Goal: Task Accomplishment & Management: Manage account settings

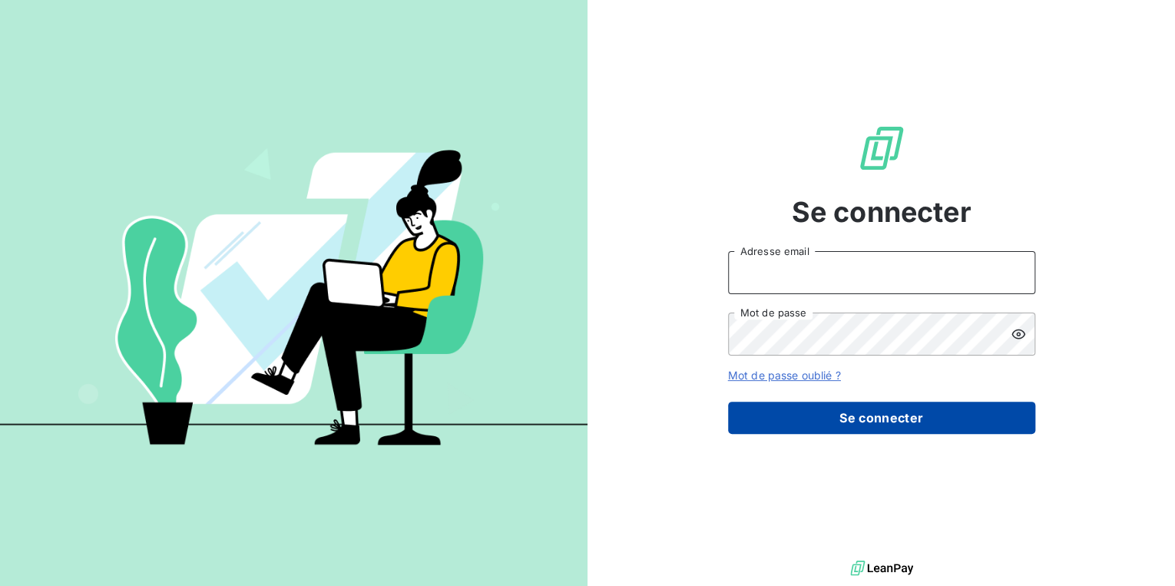
type input "[PERSON_NAME][EMAIL_ADDRESS][DOMAIN_NAME]"
click at [811, 421] on button "Se connecter" at bounding box center [881, 418] width 307 height 32
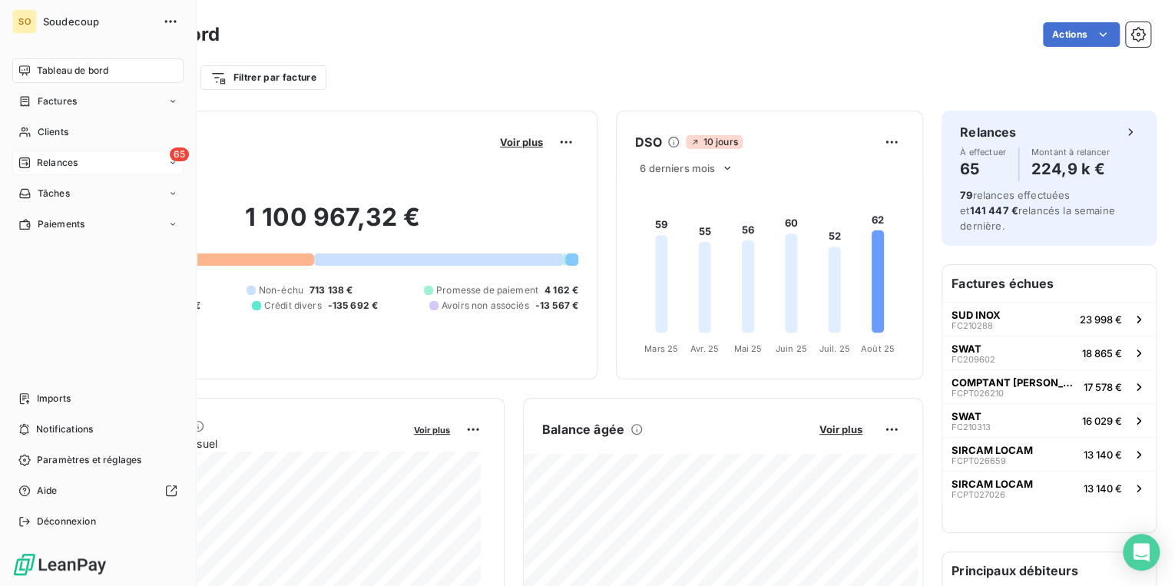
click at [80, 158] on div "65 Relances" at bounding box center [97, 163] width 171 height 25
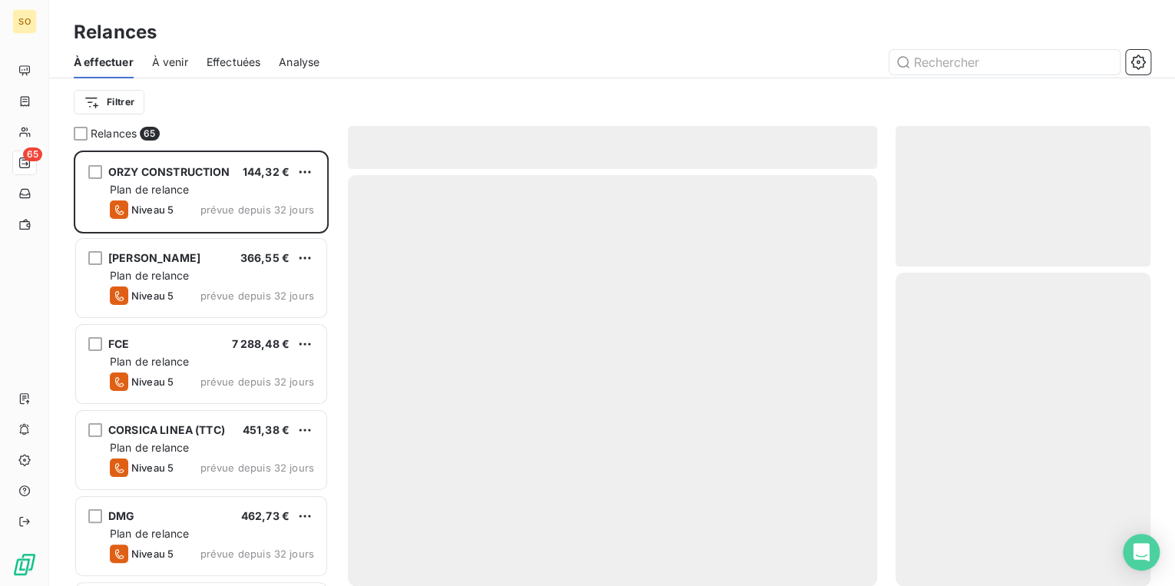
scroll to position [426, 246]
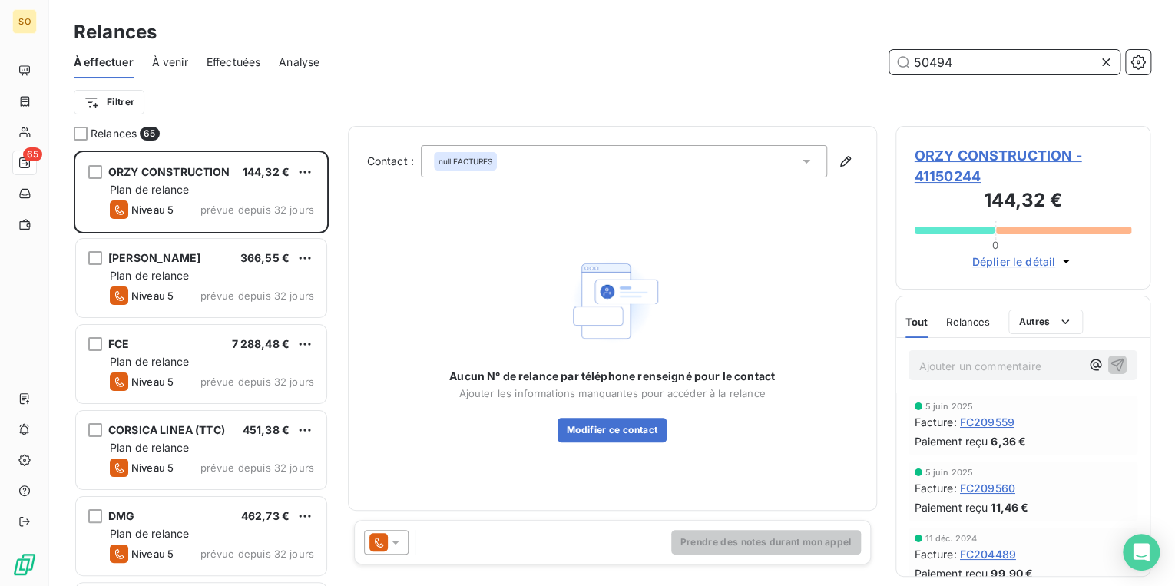
type input "50494"
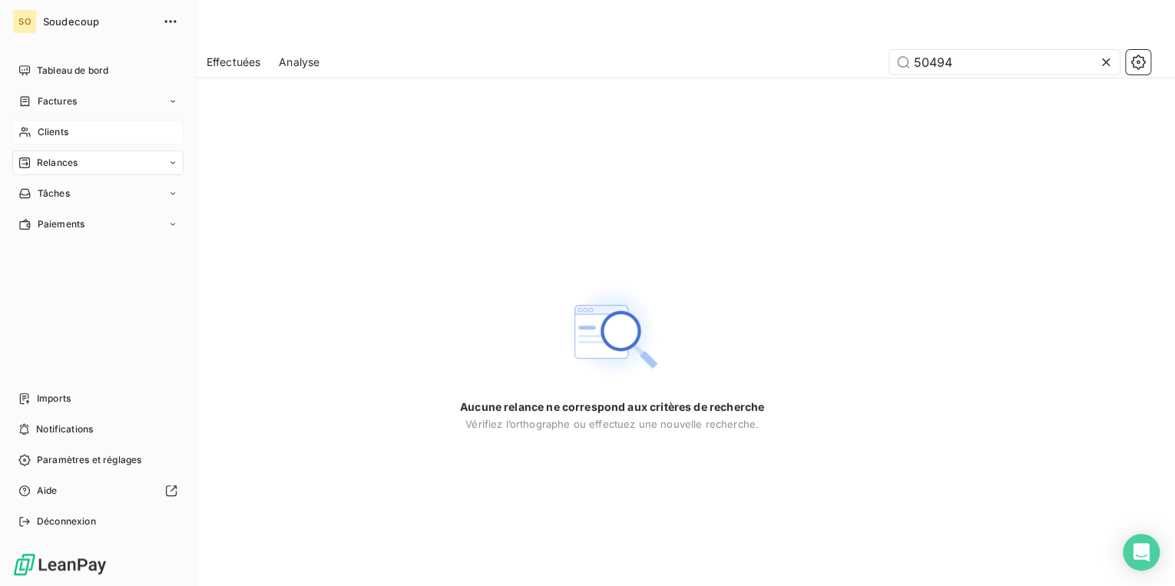
click at [61, 131] on span "Clients" at bounding box center [53, 132] width 31 height 14
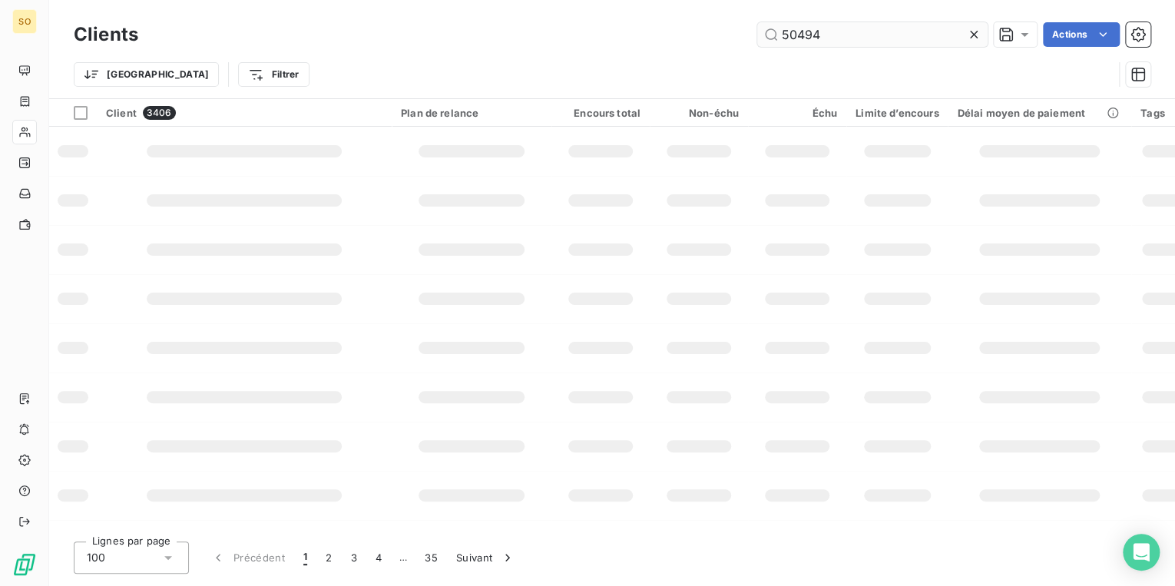
type input "50494"
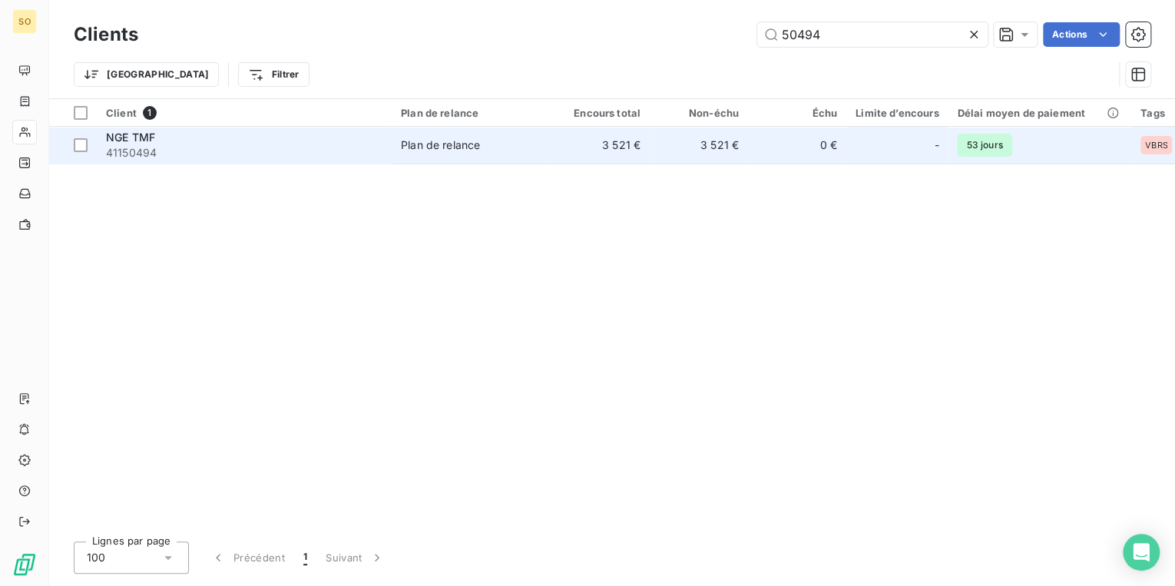
click at [663, 129] on td "3 521 €" at bounding box center [699, 145] width 98 height 37
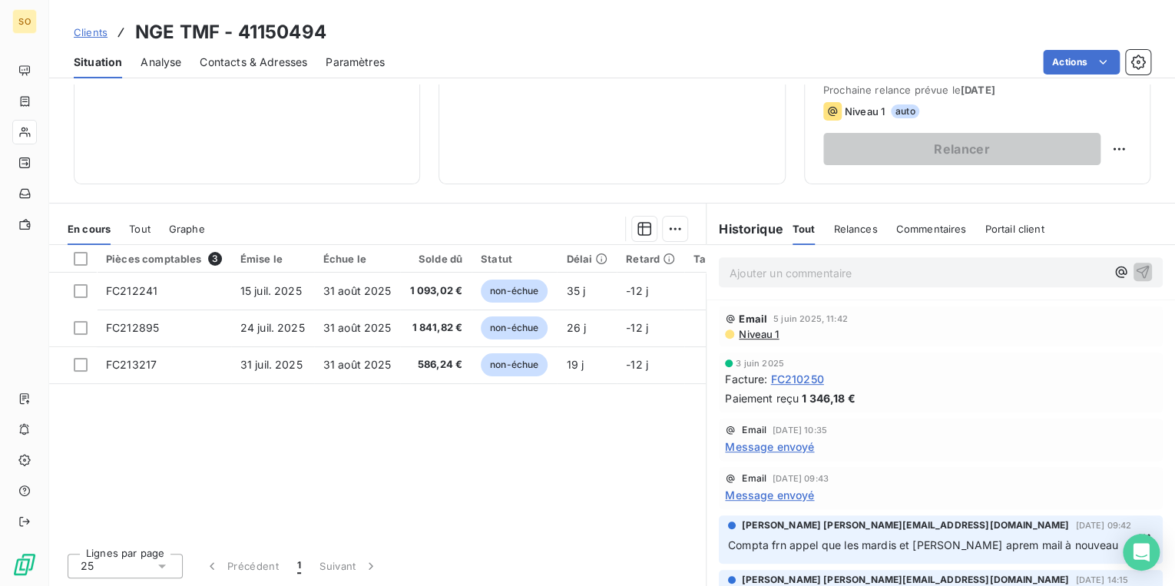
scroll to position [491, 0]
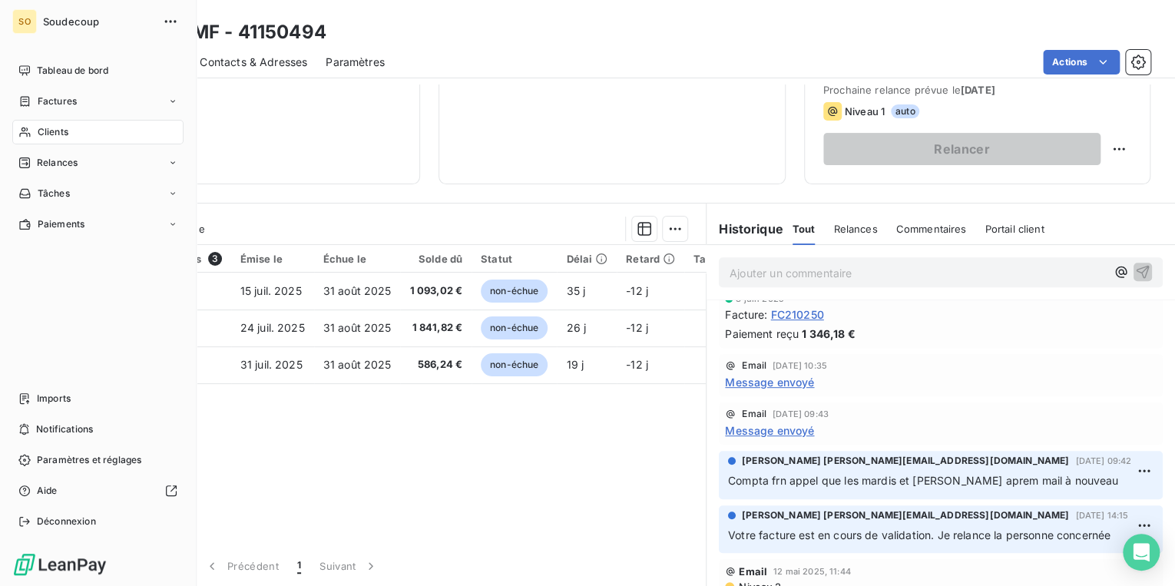
click at [44, 128] on span "Clients" at bounding box center [53, 132] width 31 height 14
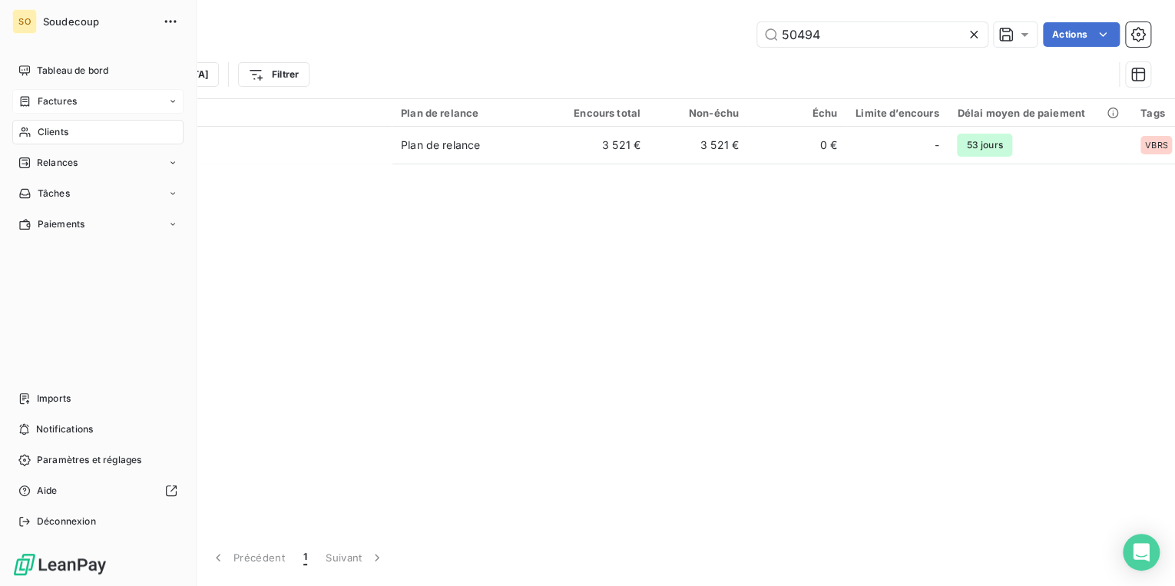
click at [45, 98] on span "Factures" at bounding box center [57, 101] width 39 height 14
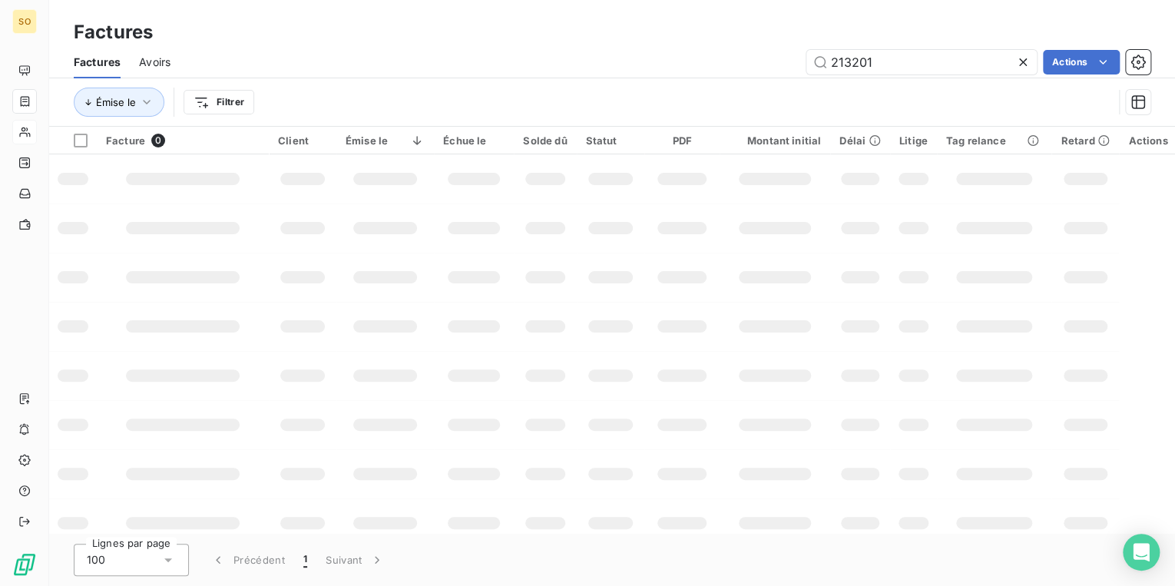
drag, startPoint x: 845, startPoint y: 60, endPoint x: 1168, endPoint y: 101, distance: 325.9
click at [1064, 90] on div "Factures Avoirs 213201 Actions Émise le Filtrer" at bounding box center [612, 86] width 1126 height 80
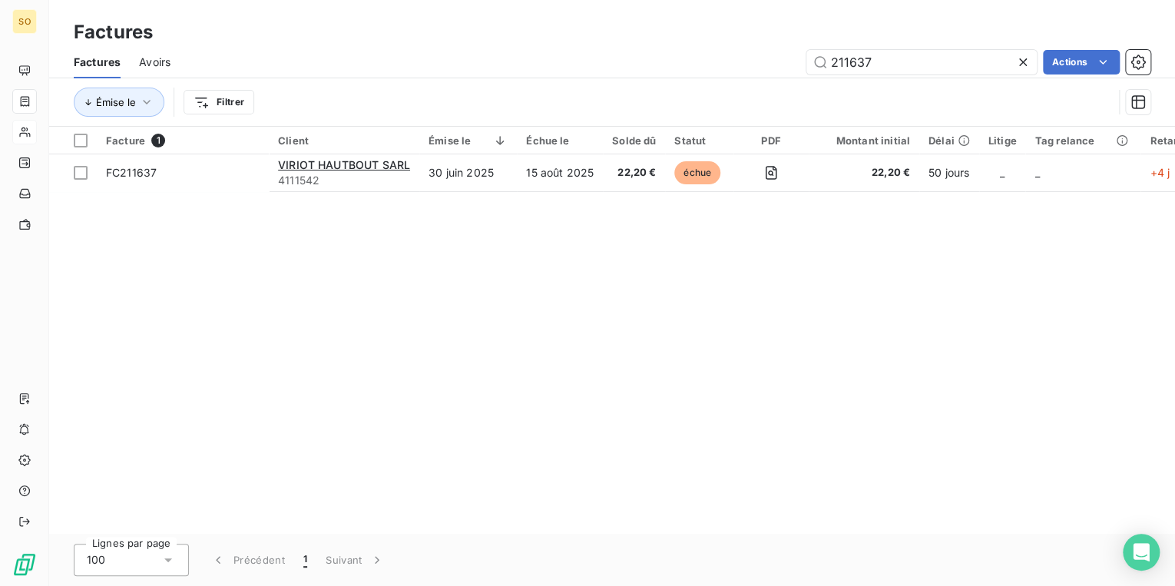
type input "211637"
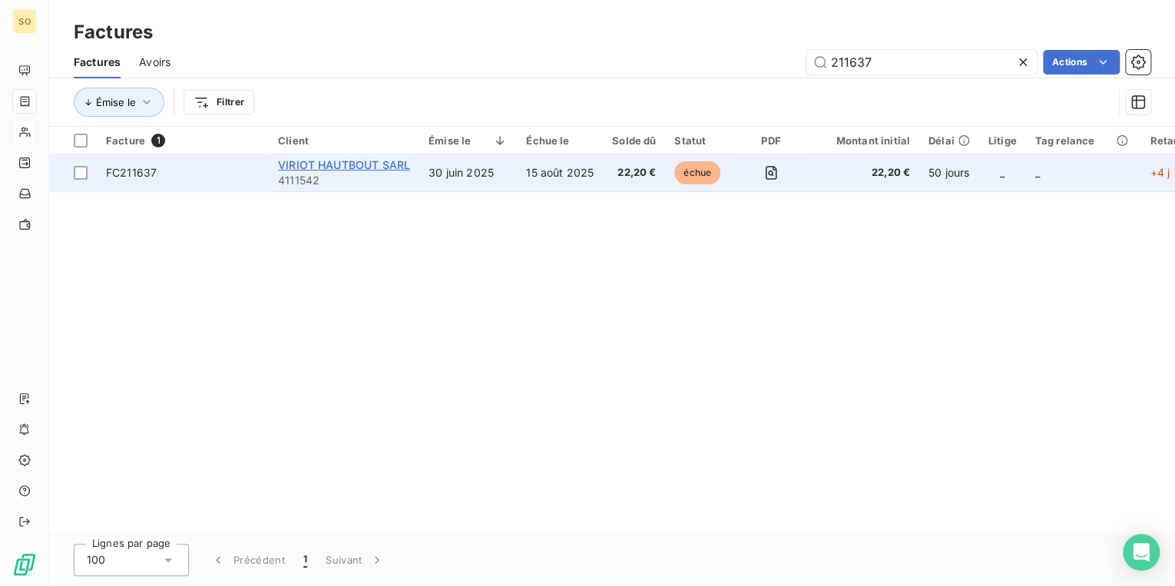
click at [341, 164] on span "VIRIOT HAUTBOUT SARL" at bounding box center [344, 164] width 132 height 13
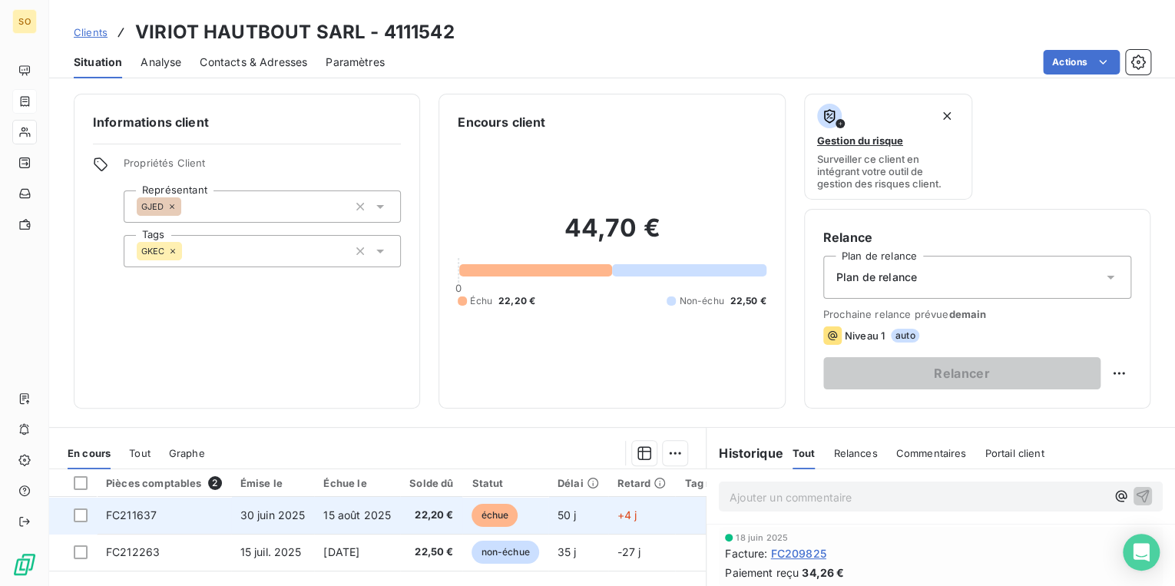
click at [485, 509] on span "échue" at bounding box center [495, 515] width 46 height 23
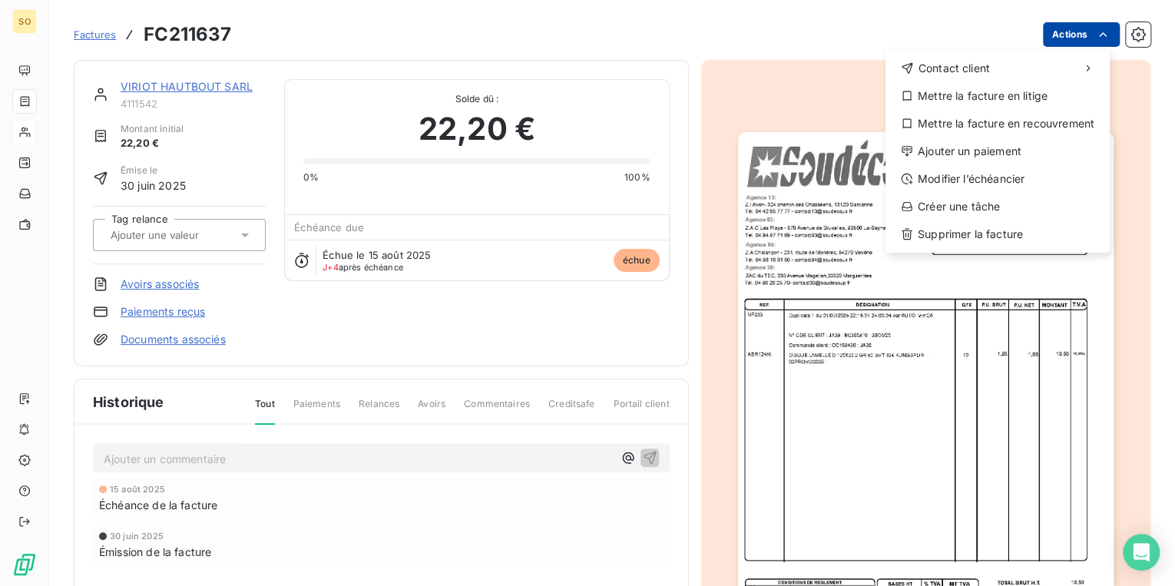
click at [1047, 33] on html "SO Factures FC211637 Actions Contact client Mettre la facture en litige Mettre …" at bounding box center [587, 293] width 1175 height 586
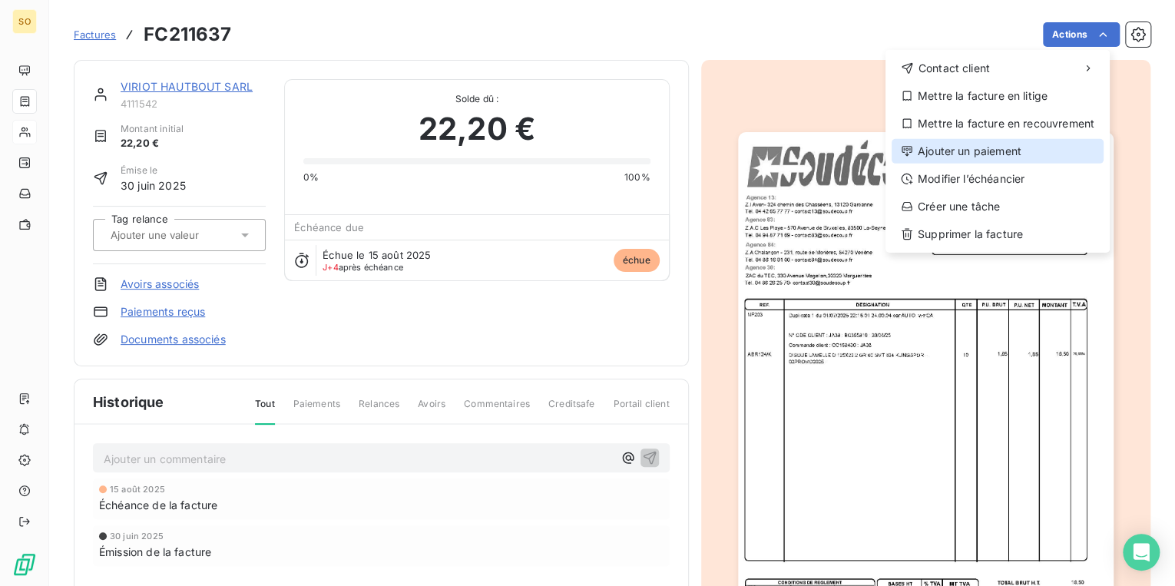
click at [970, 154] on div "Ajouter un paiement" at bounding box center [998, 151] width 212 height 25
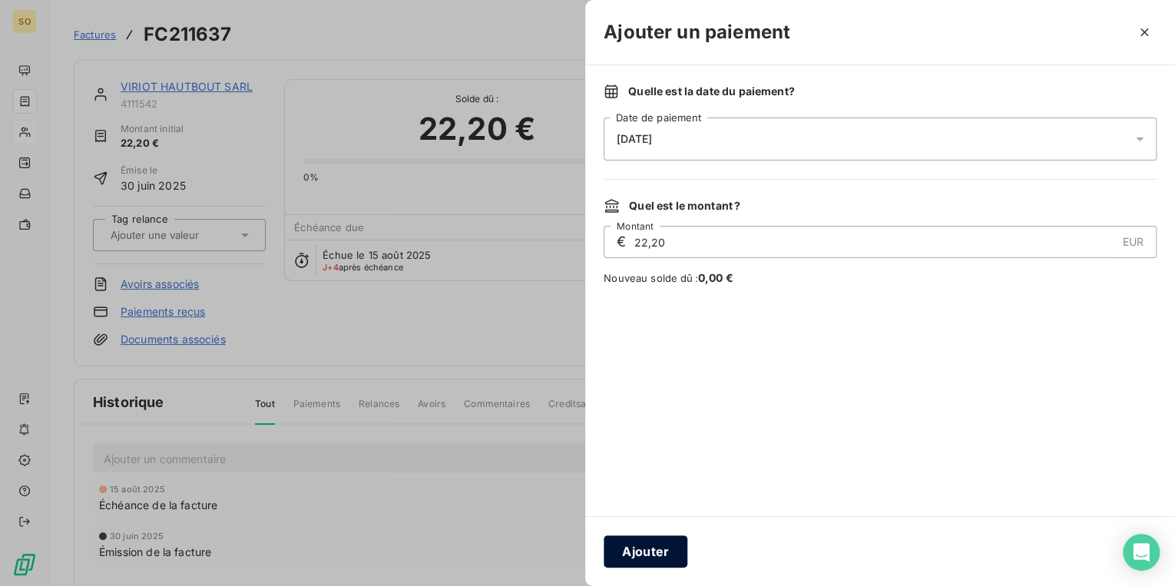
click at [630, 554] on button "Ajouter" at bounding box center [646, 551] width 84 height 32
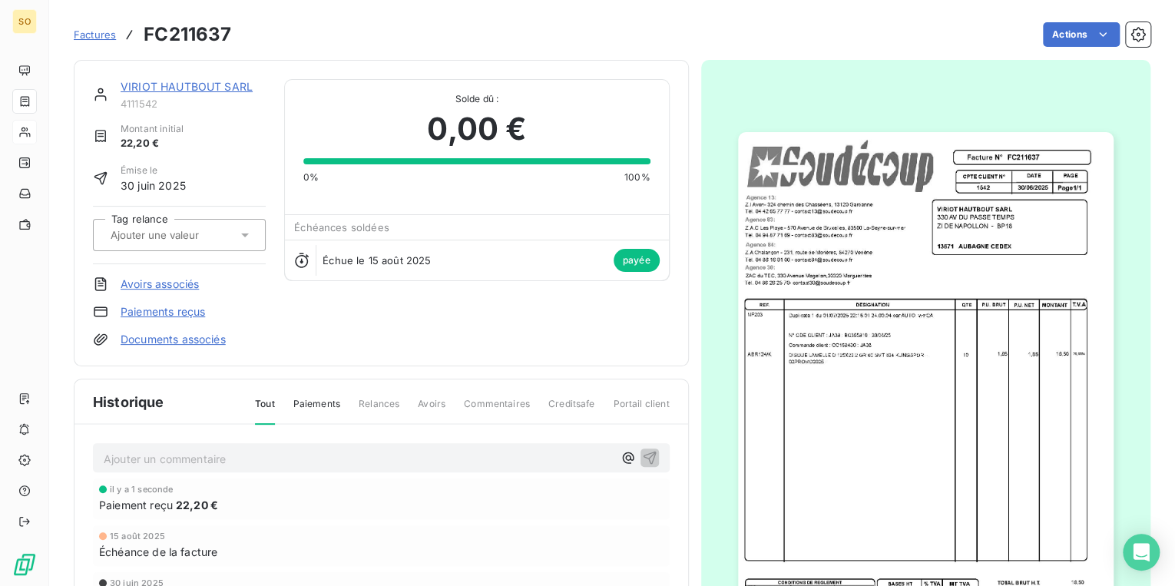
click at [100, 34] on span "Factures" at bounding box center [95, 34] width 42 height 12
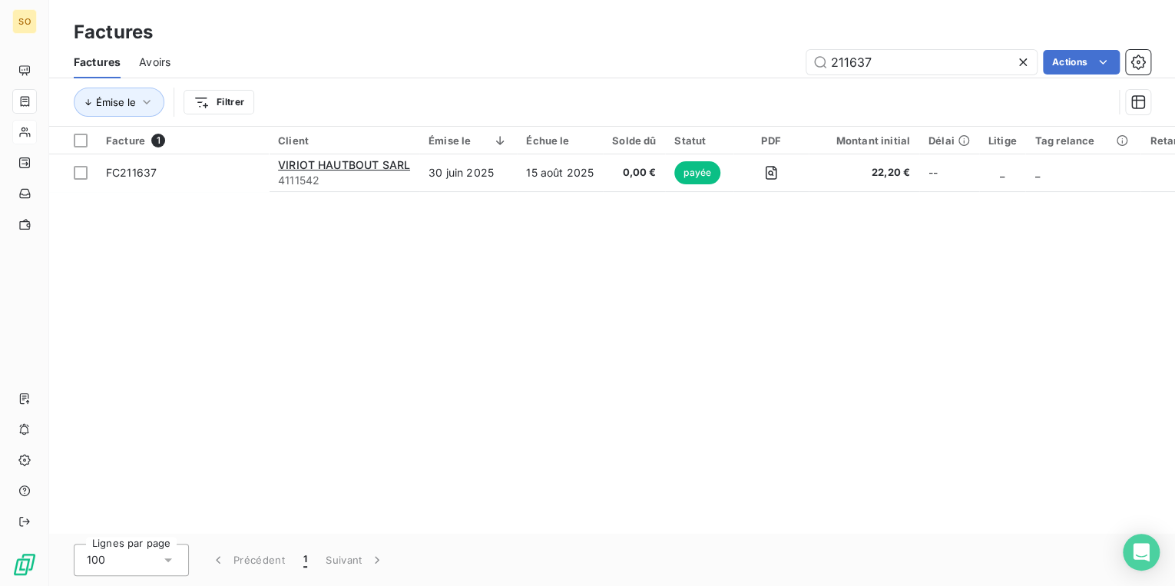
drag, startPoint x: 856, startPoint y: 59, endPoint x: 1020, endPoint y: 43, distance: 164.4
click at [938, 59] on input "211637" at bounding box center [921, 62] width 230 height 25
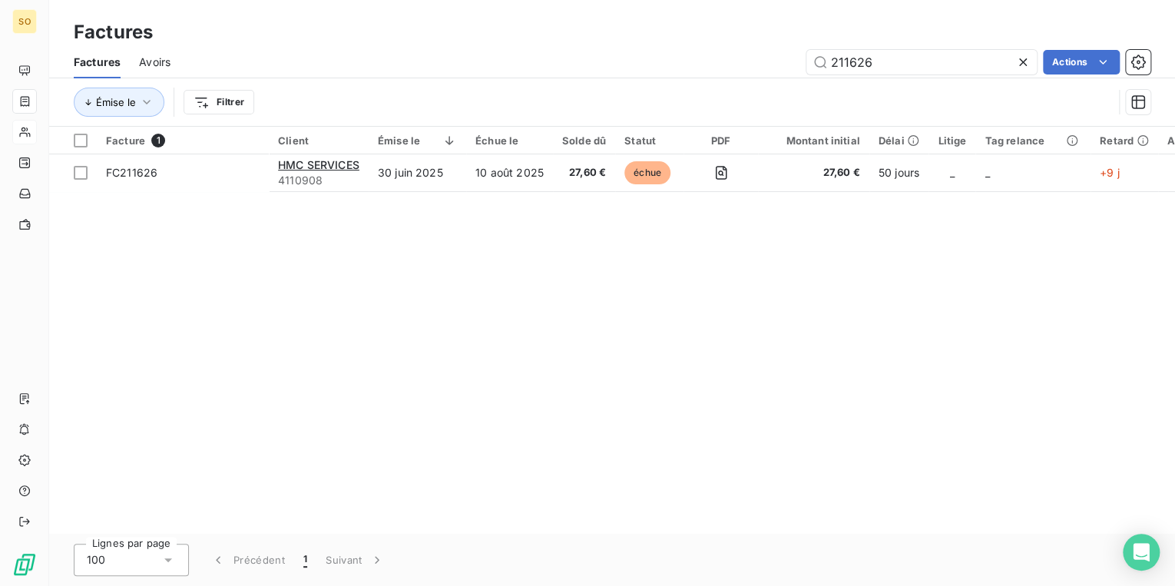
type input "211626"
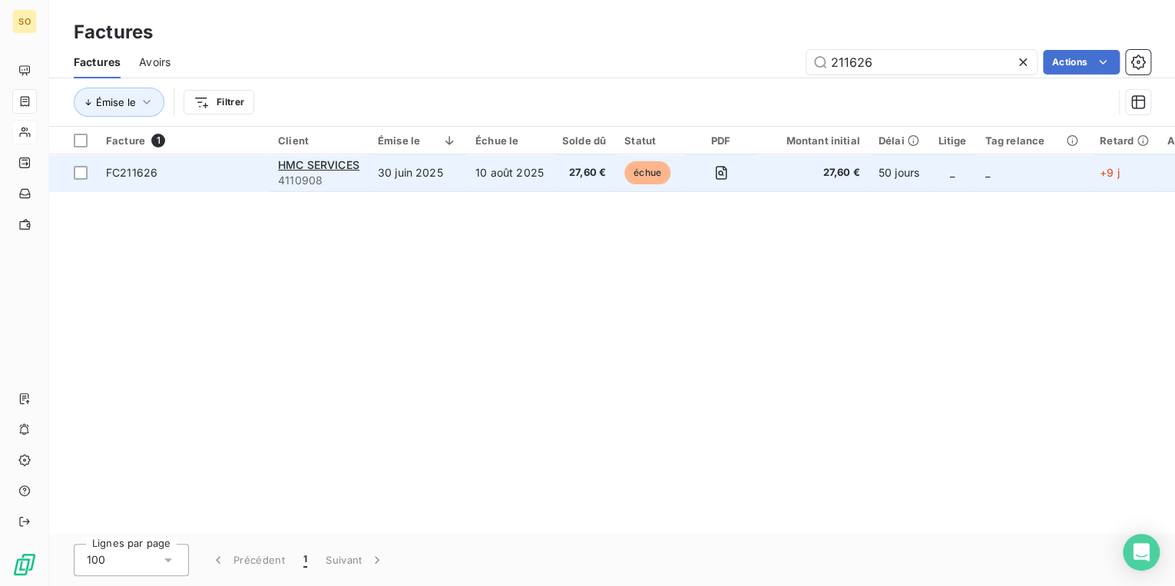
click at [642, 174] on span "échue" at bounding box center [647, 172] width 46 height 23
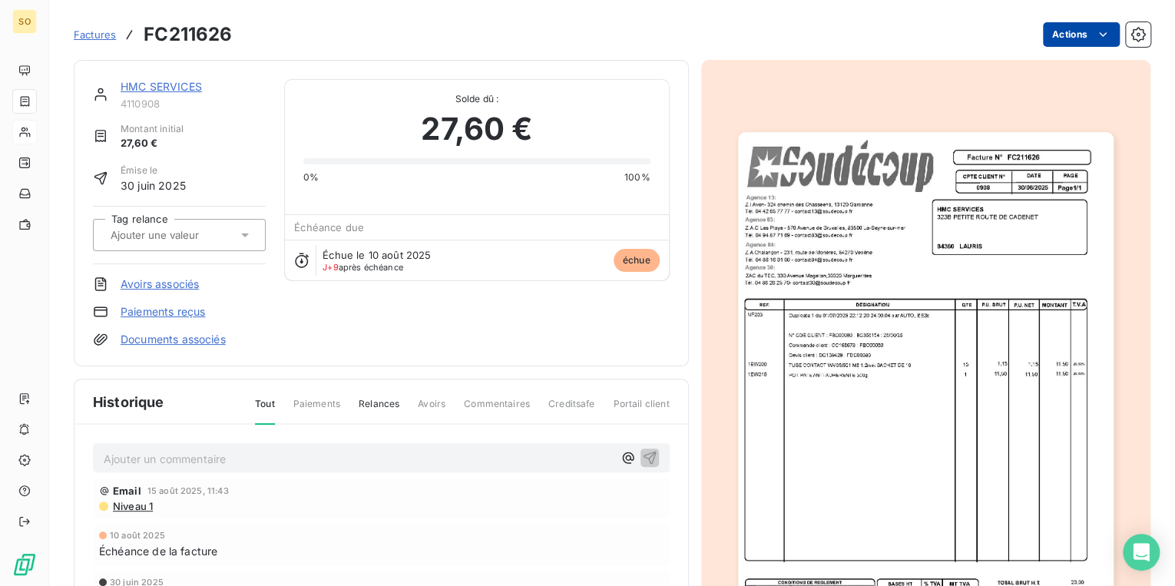
click at [1077, 30] on html "SO Factures FC211626 Actions HMC SERVICES 4110908 Montant initial 27,60 € Émise…" at bounding box center [587, 293] width 1175 height 586
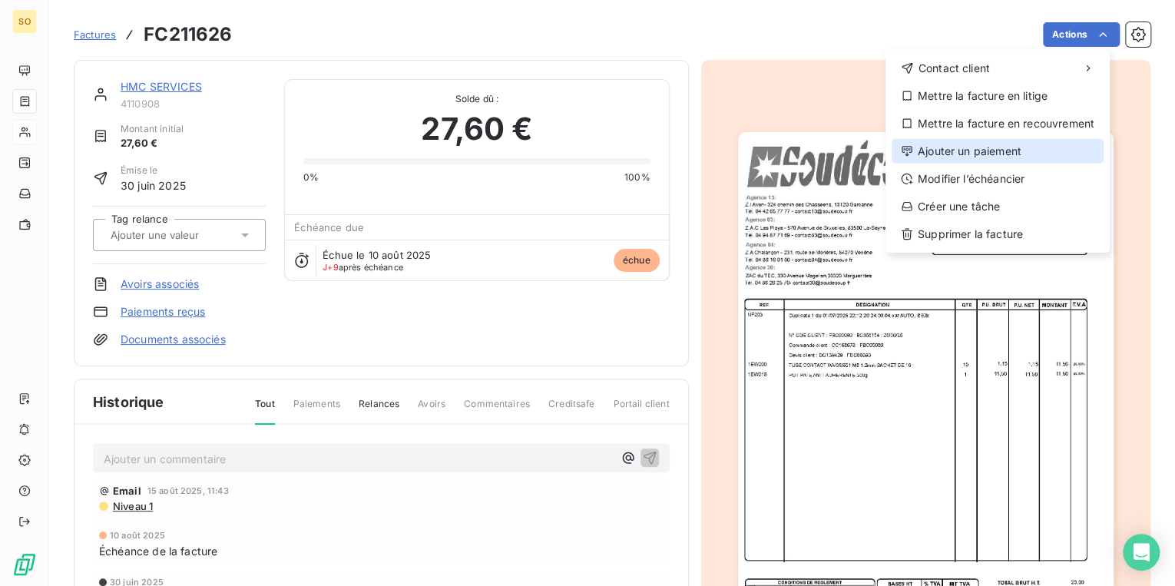
click at [977, 154] on div "Ajouter un paiement" at bounding box center [998, 151] width 212 height 25
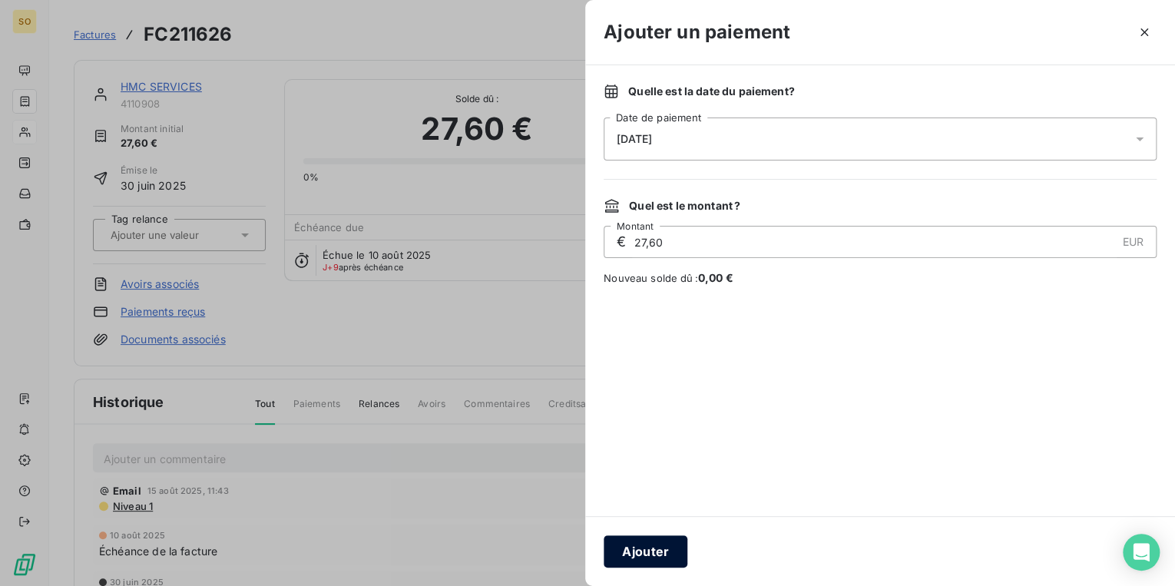
click at [669, 548] on button "Ajouter" at bounding box center [646, 551] width 84 height 32
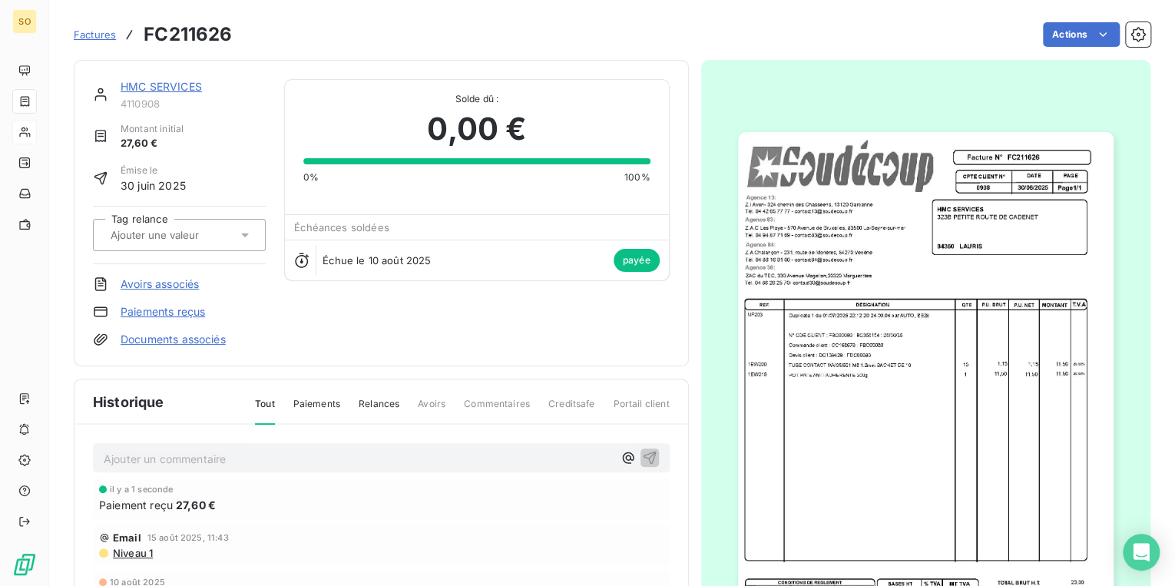
click at [96, 31] on span "Factures" at bounding box center [95, 34] width 42 height 12
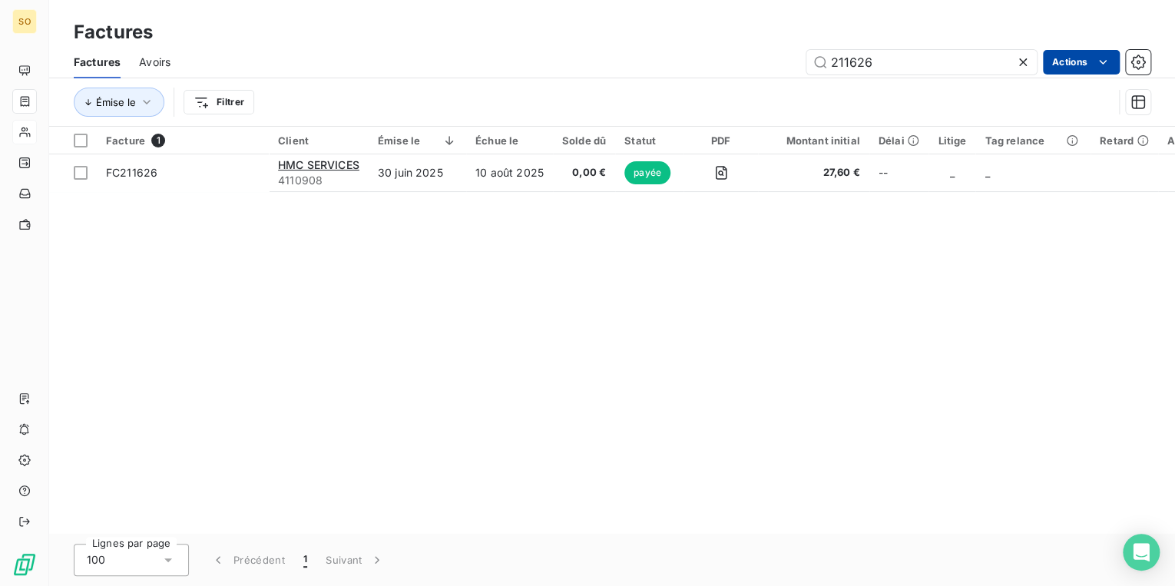
drag, startPoint x: 841, startPoint y: 61, endPoint x: 1109, endPoint y: 61, distance: 268.0
click at [1063, 61] on div "211626 Actions" at bounding box center [669, 62] width 961 height 25
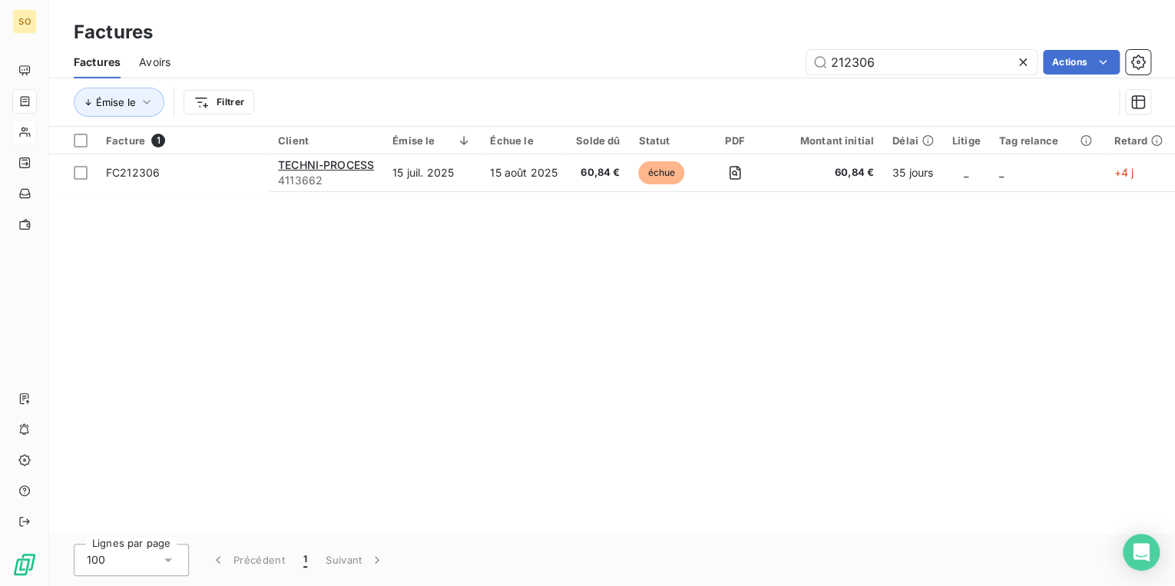
type input "212306"
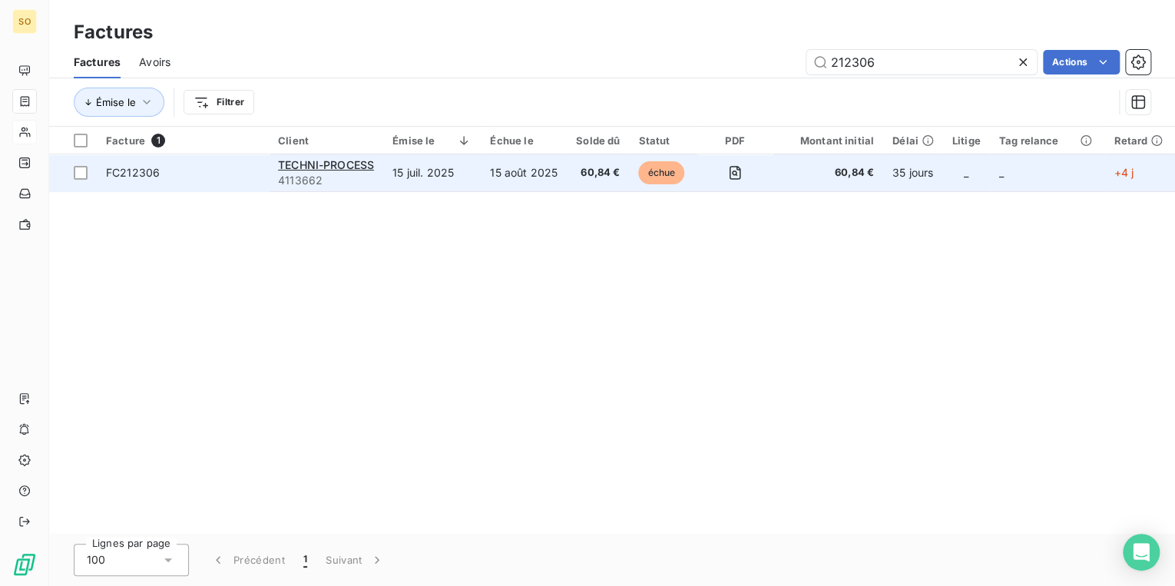
click at [657, 180] on span "échue" at bounding box center [661, 172] width 46 height 23
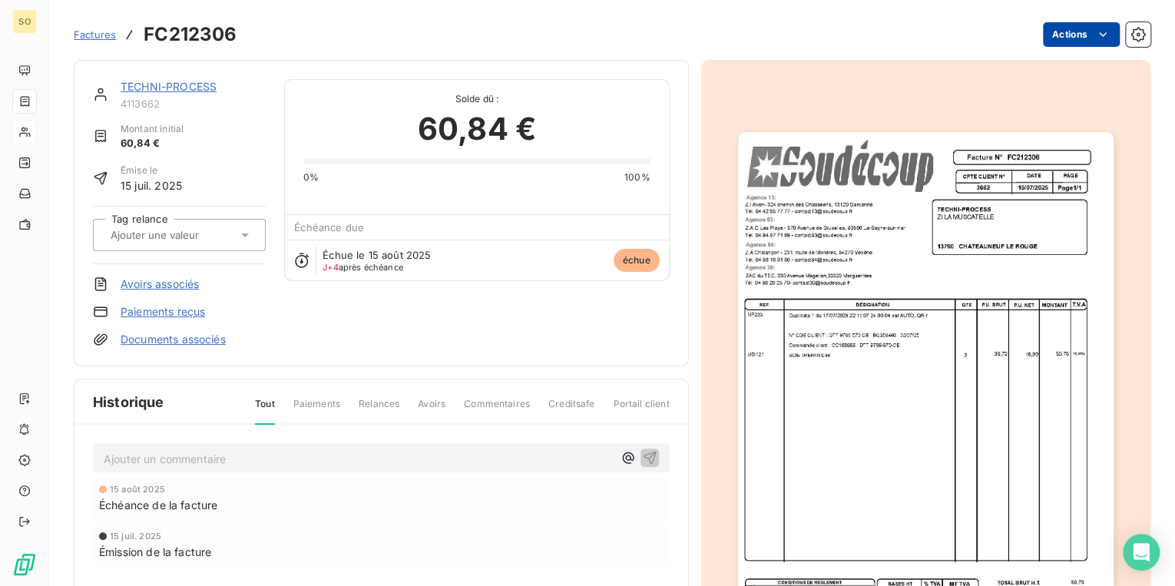
click at [1051, 41] on html "SO Factures FC212306 Actions TECHNI-PROCESS 4113662 Montant initial 60,84 € Émi…" at bounding box center [587, 293] width 1175 height 586
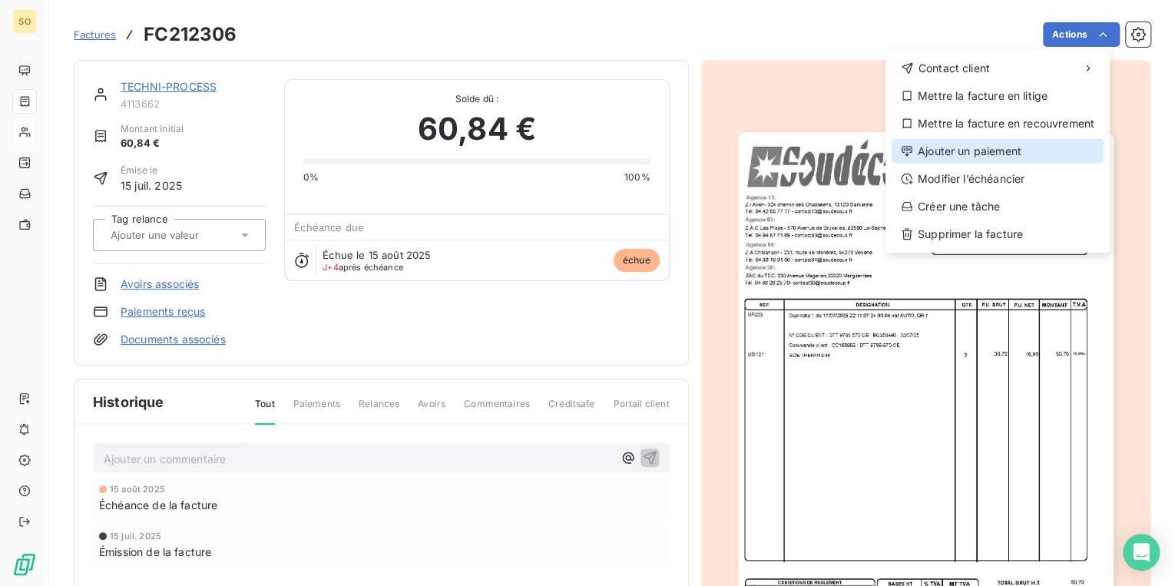
click at [965, 155] on div "Ajouter un paiement" at bounding box center [998, 151] width 212 height 25
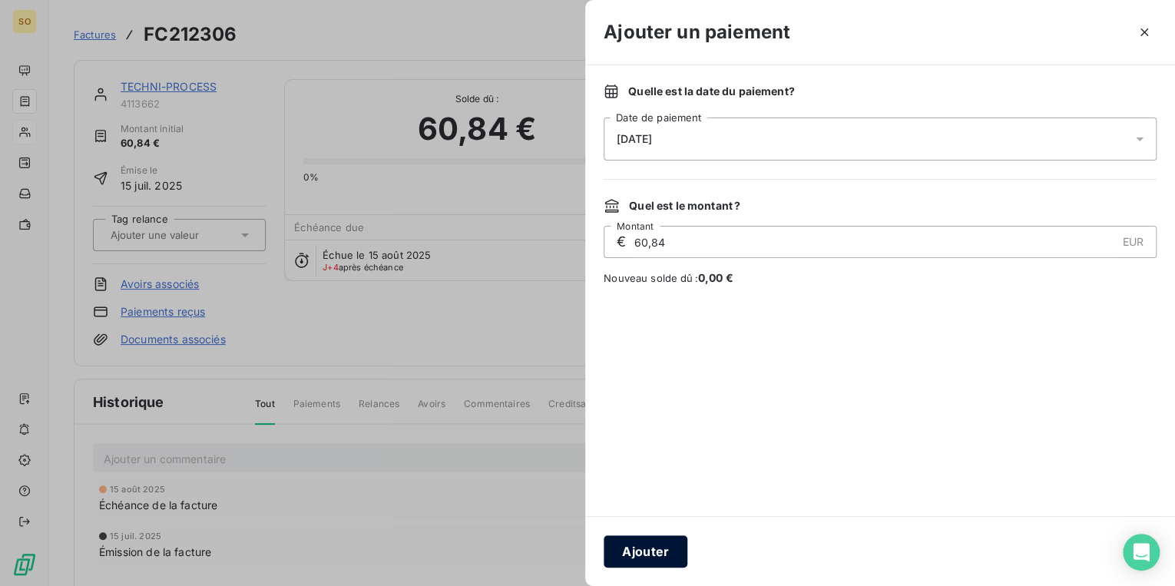
click at [660, 556] on button "Ajouter" at bounding box center [646, 551] width 84 height 32
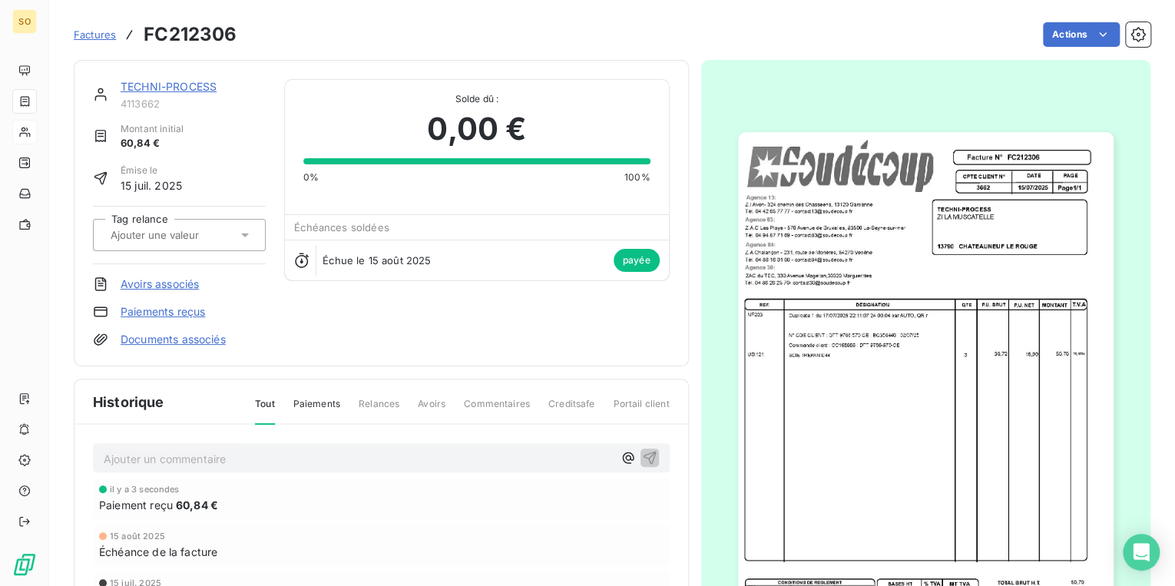
click at [108, 37] on span "Factures" at bounding box center [95, 34] width 42 height 12
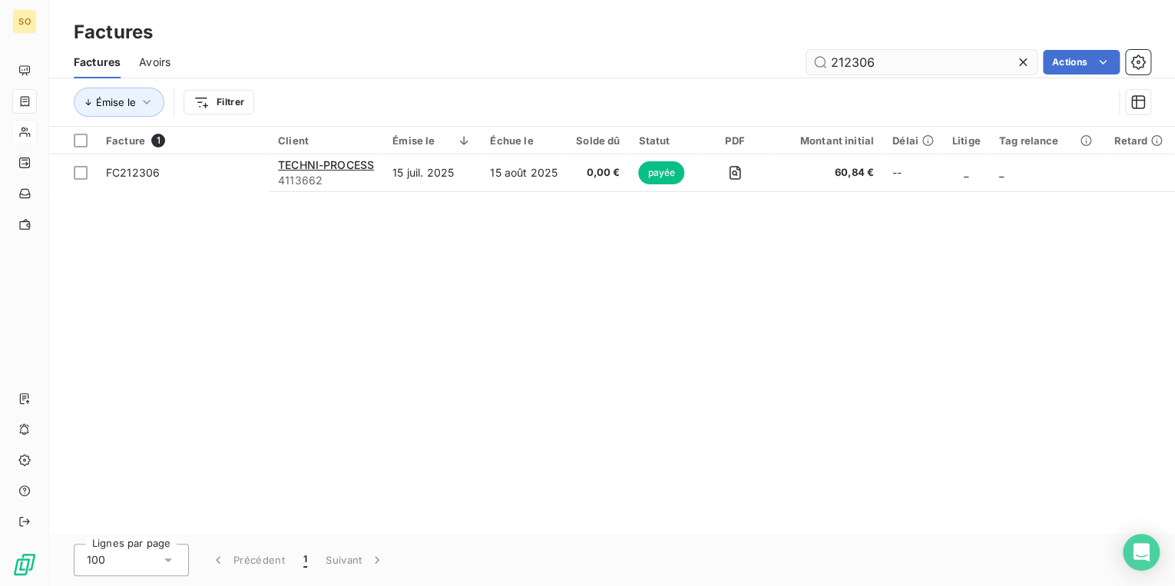
drag, startPoint x: 847, startPoint y: 65, endPoint x: 930, endPoint y: 58, distance: 83.2
click at [900, 61] on input "212306" at bounding box center [921, 62] width 230 height 25
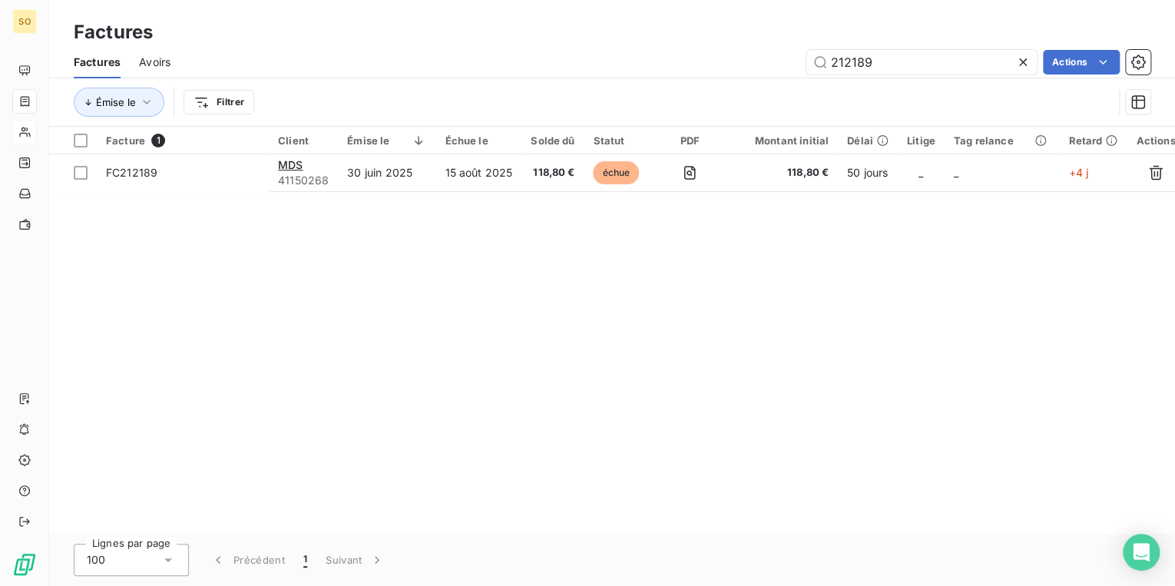
type input "212189"
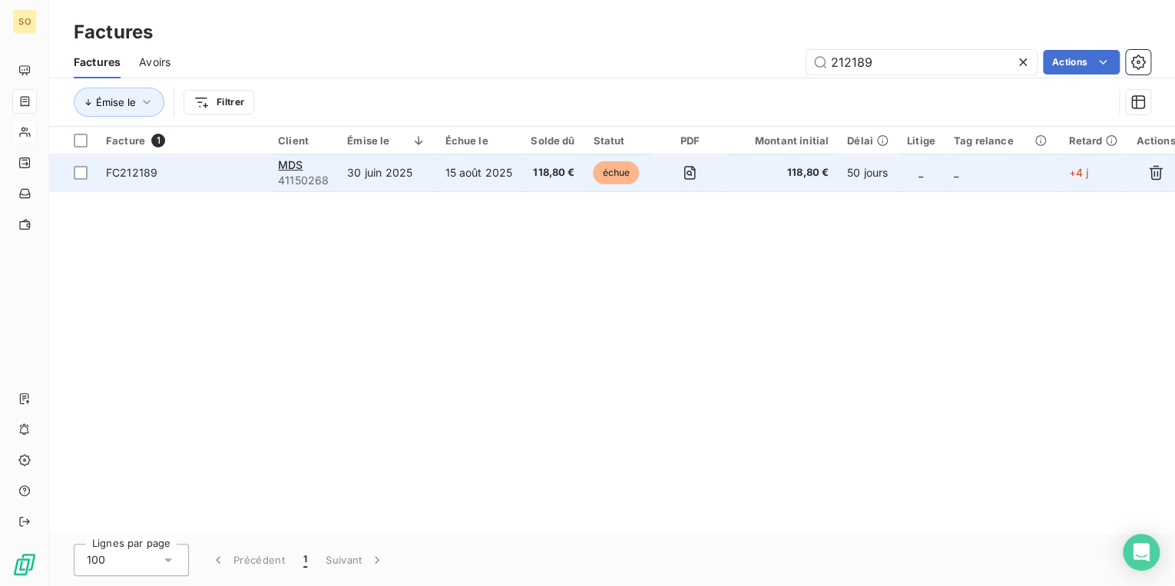
click at [617, 172] on span "échue" at bounding box center [616, 172] width 46 height 23
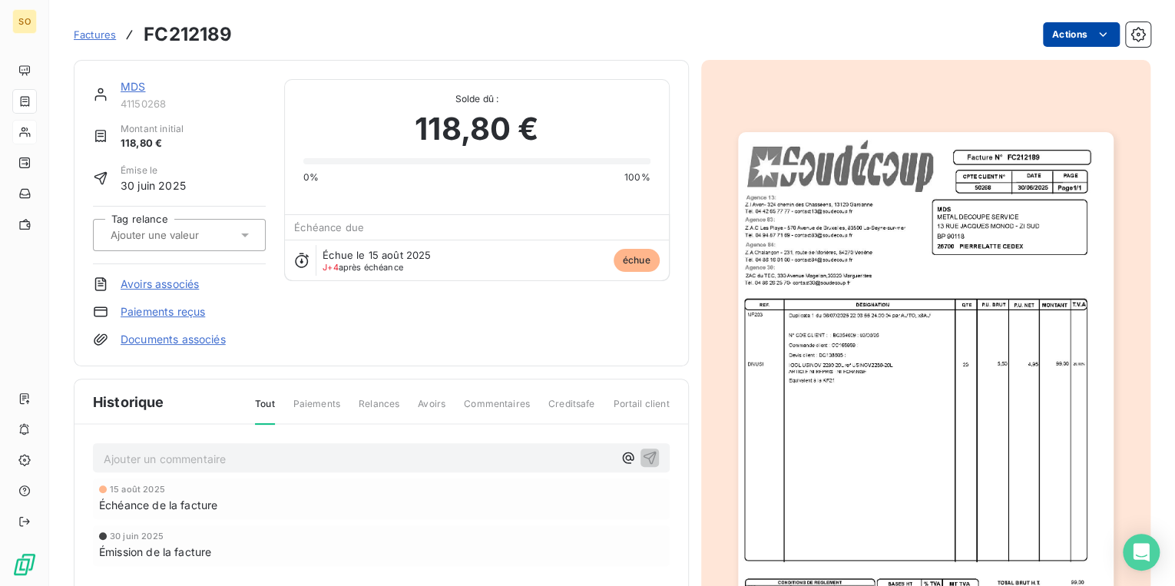
click at [1050, 41] on html "SO Factures FC212189 Actions MDS 41150268 Montant initial 118,80 € Émise le [DA…" at bounding box center [587, 293] width 1175 height 586
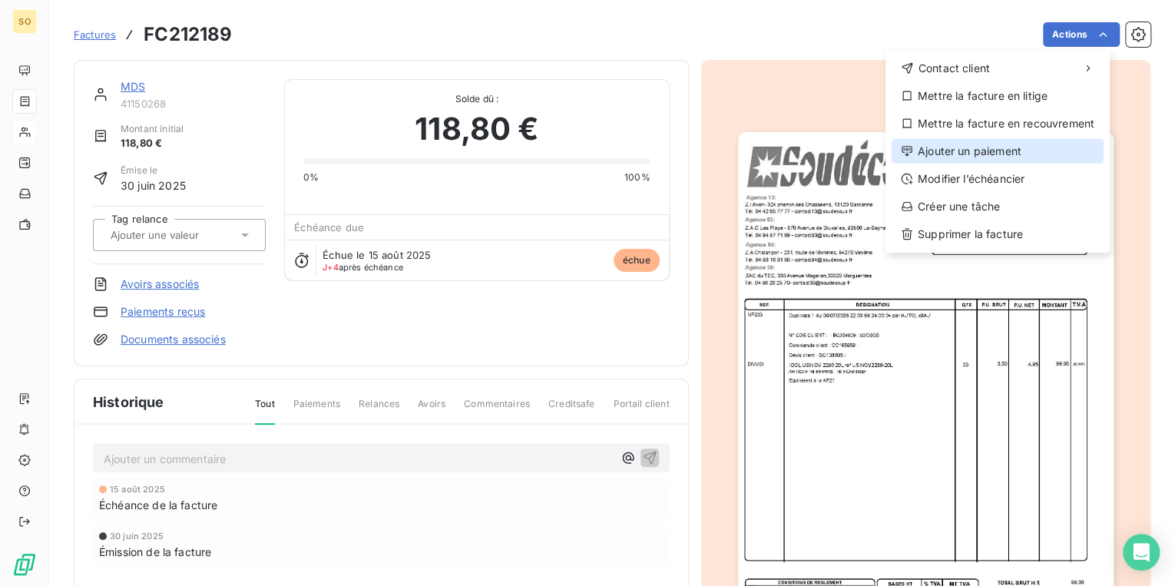
click at [952, 151] on div "Ajouter un paiement" at bounding box center [998, 151] width 212 height 25
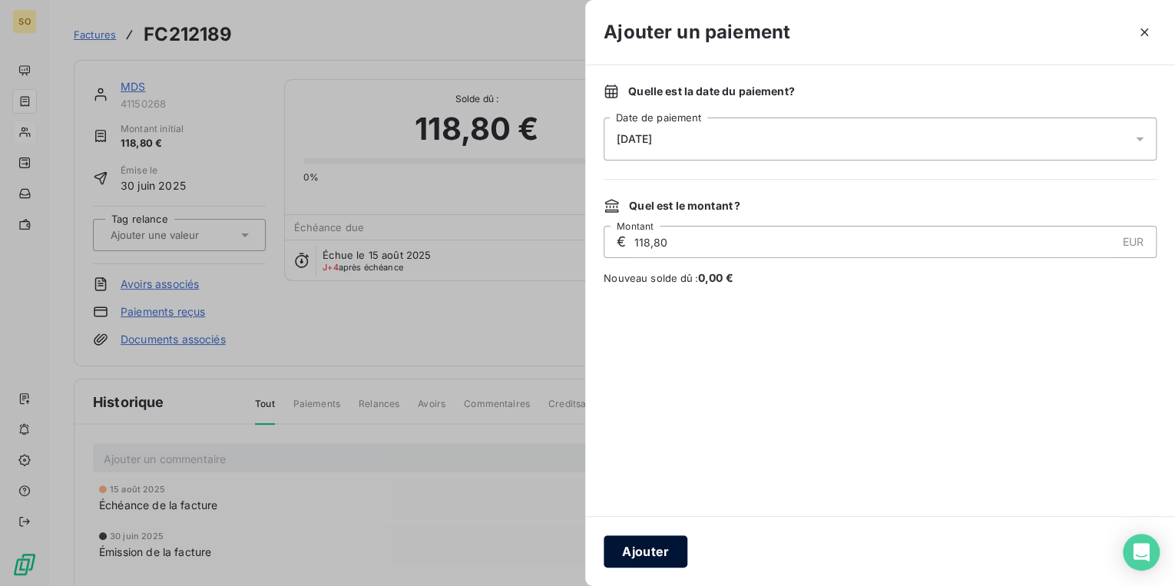
click at [642, 553] on button "Ajouter" at bounding box center [646, 551] width 84 height 32
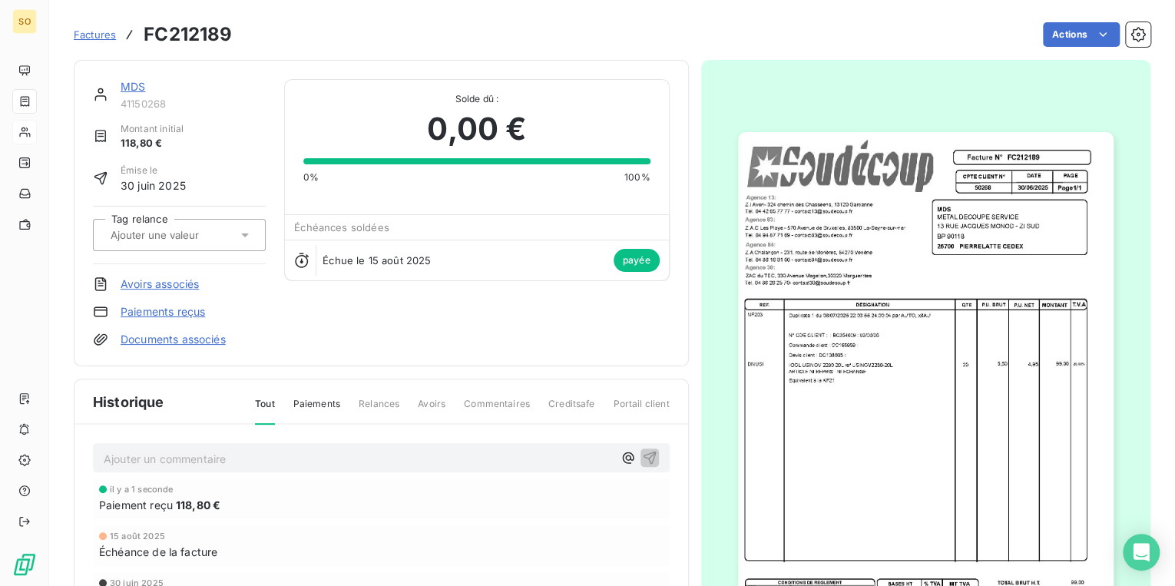
click at [137, 81] on link "MDS" at bounding box center [133, 86] width 25 height 13
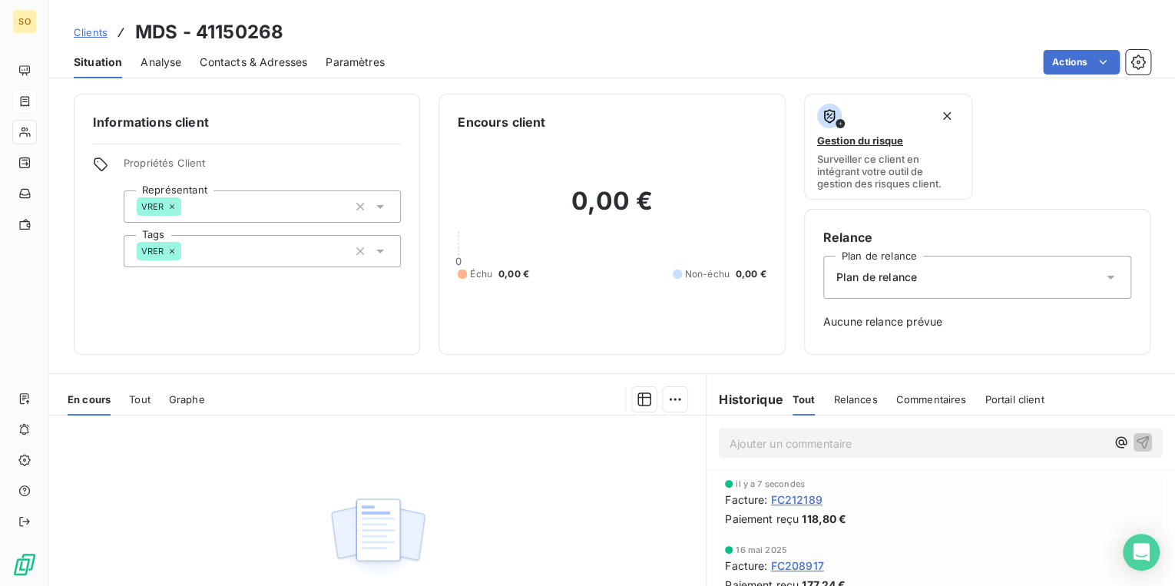
click at [79, 35] on span "Clients" at bounding box center [91, 32] width 34 height 12
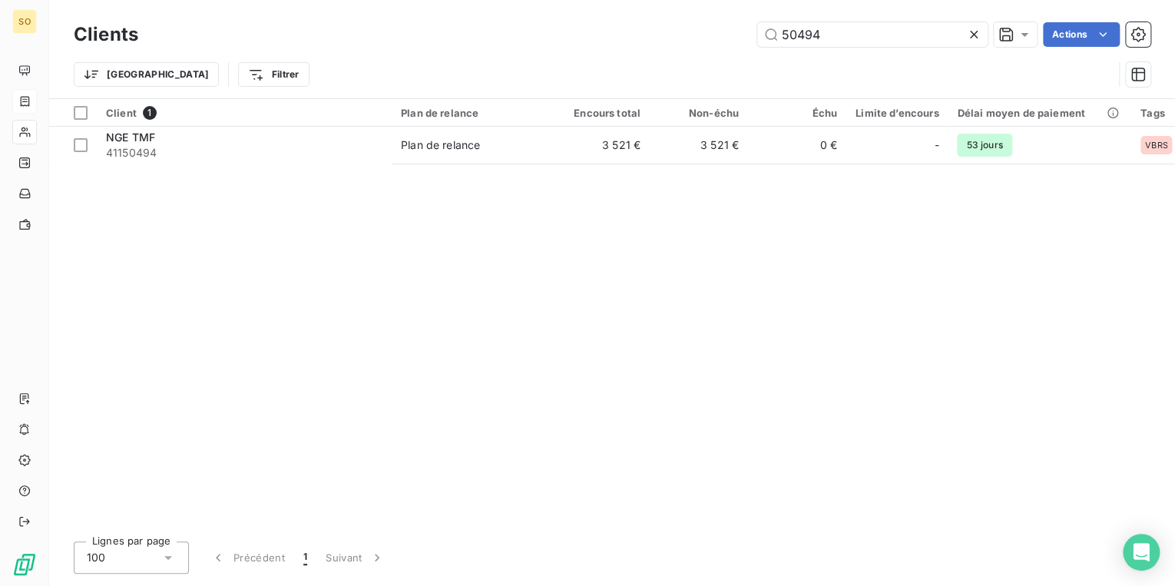
drag, startPoint x: 832, startPoint y: 37, endPoint x: 1039, endPoint y: 18, distance: 208.2
click at [1012, 28] on div "50494 Actions" at bounding box center [654, 34] width 994 height 25
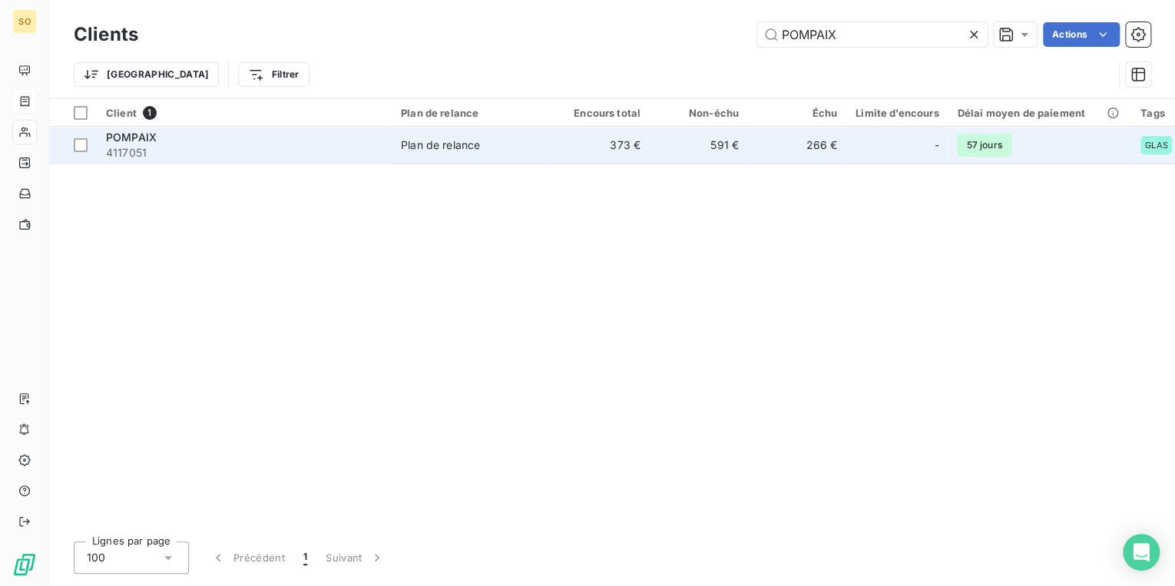
type input "POMPAIX"
click at [470, 143] on div "Plan de relance" at bounding box center [440, 144] width 79 height 15
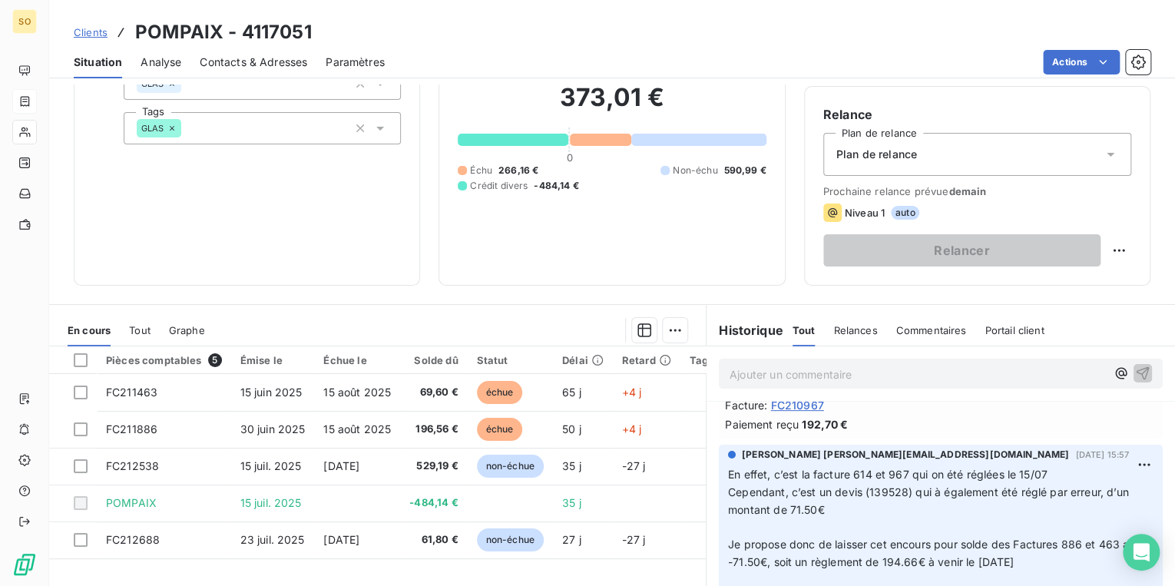
scroll to position [123, 0]
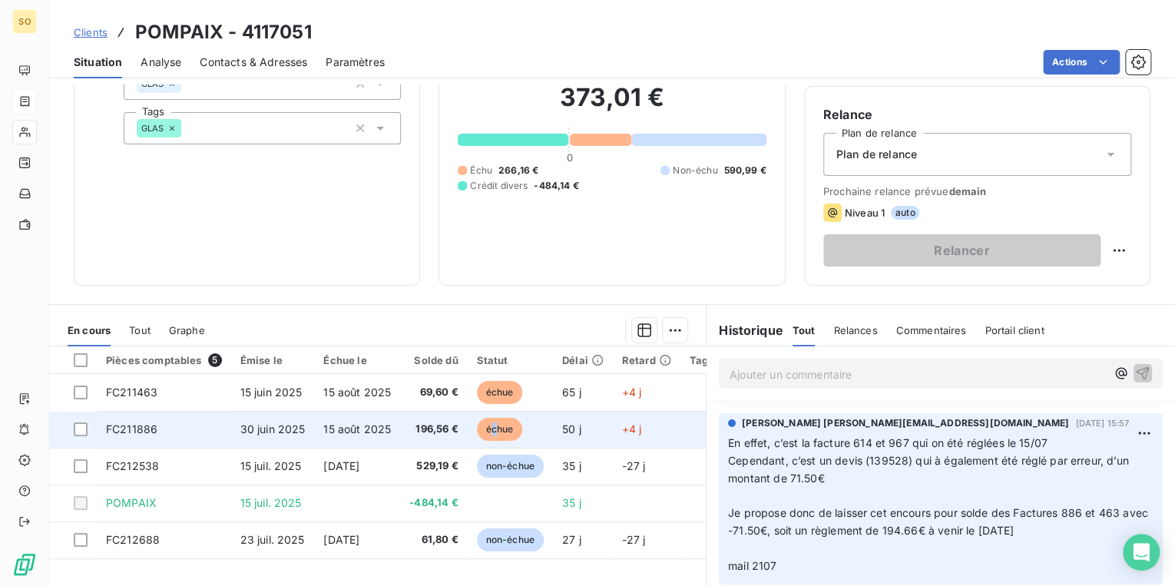
click at [495, 426] on span "échue" at bounding box center [500, 429] width 46 height 23
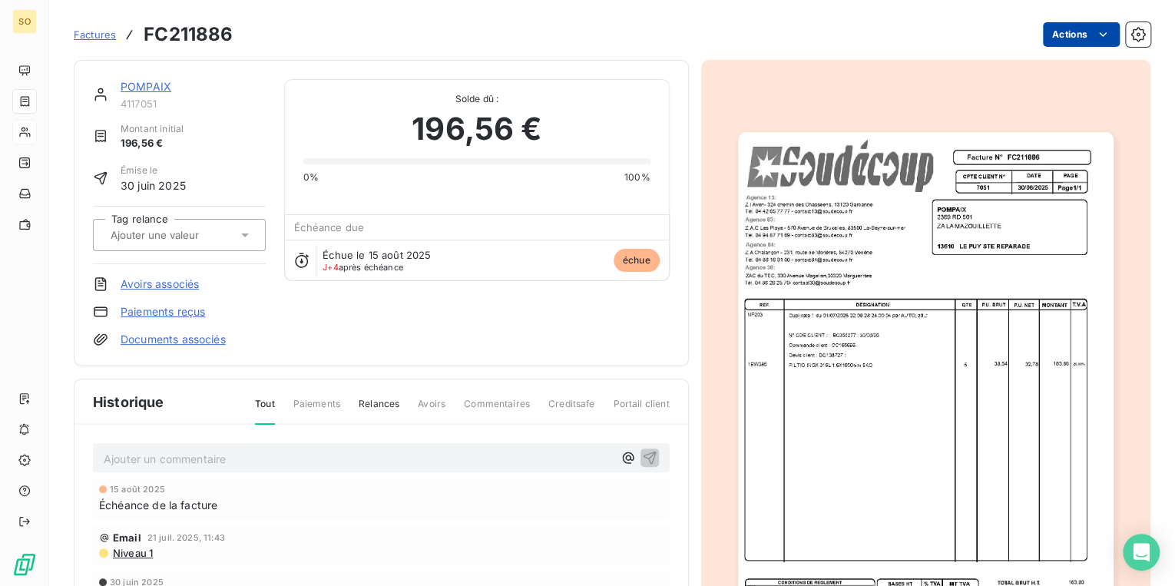
click at [1054, 42] on html "SO Factures FC211886 Actions POMPAIX 4117051 Montant initial 196,56 € Émise le …" at bounding box center [587, 293] width 1175 height 586
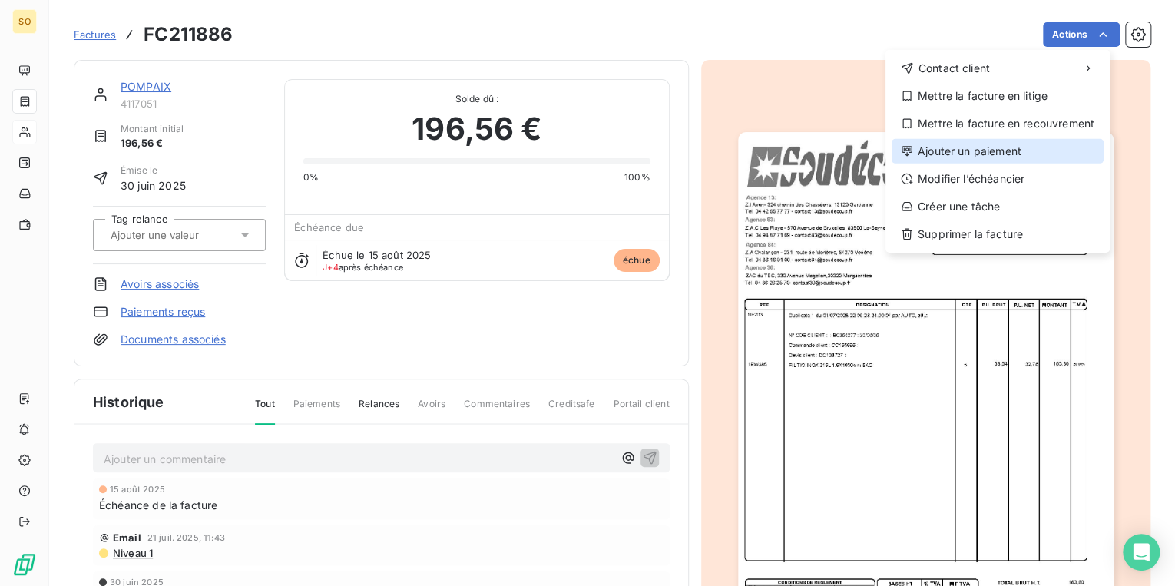
click at [978, 157] on div "Ajouter un paiement" at bounding box center [998, 151] width 212 height 25
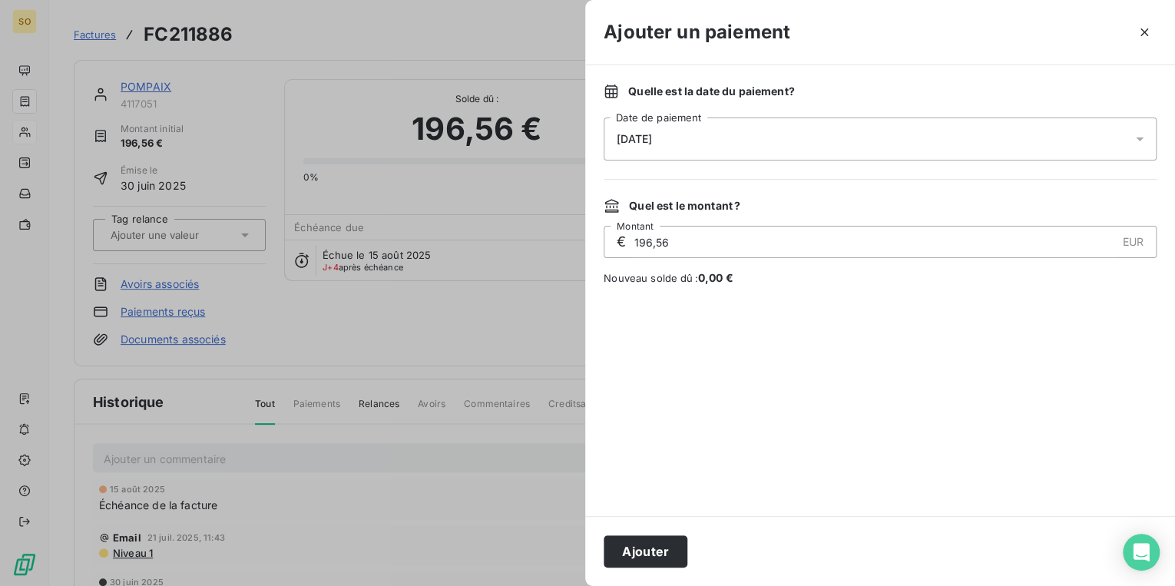
drag, startPoint x: 668, startPoint y: 559, endPoint x: 658, endPoint y: 534, distance: 27.2
click at [670, 558] on button "Ajouter" at bounding box center [646, 551] width 84 height 32
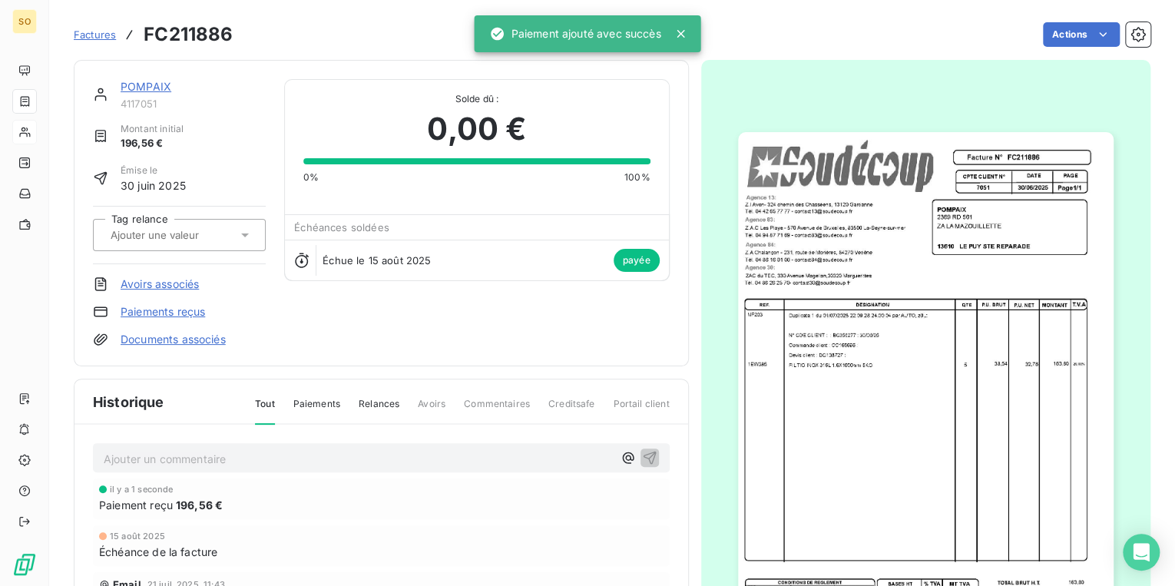
click at [154, 84] on link "POMPAIX" at bounding box center [146, 86] width 51 height 13
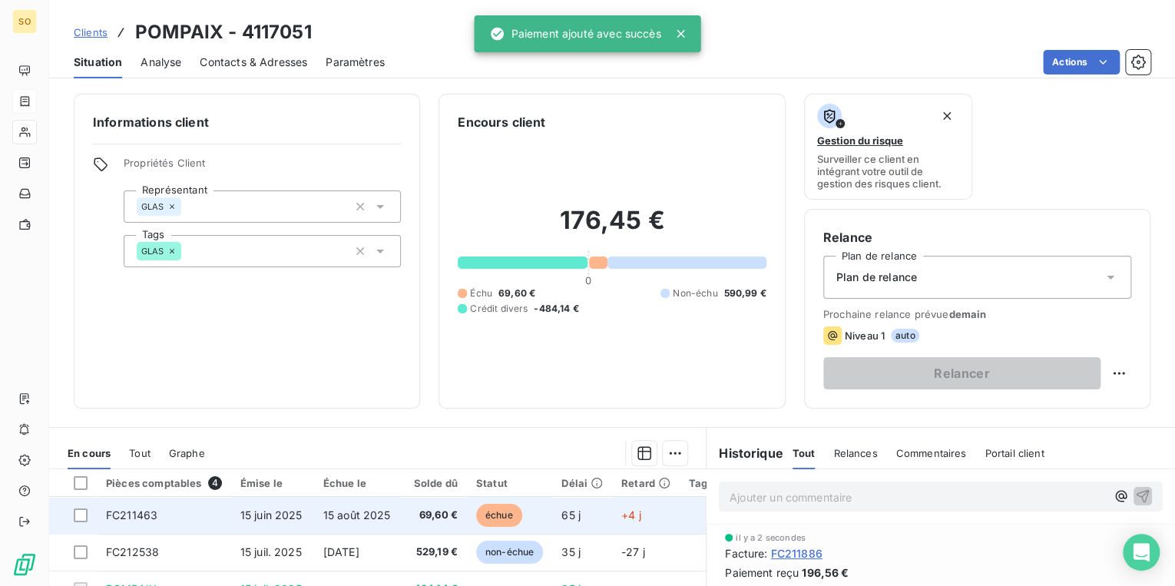
click at [504, 521] on span "échue" at bounding box center [499, 515] width 46 height 23
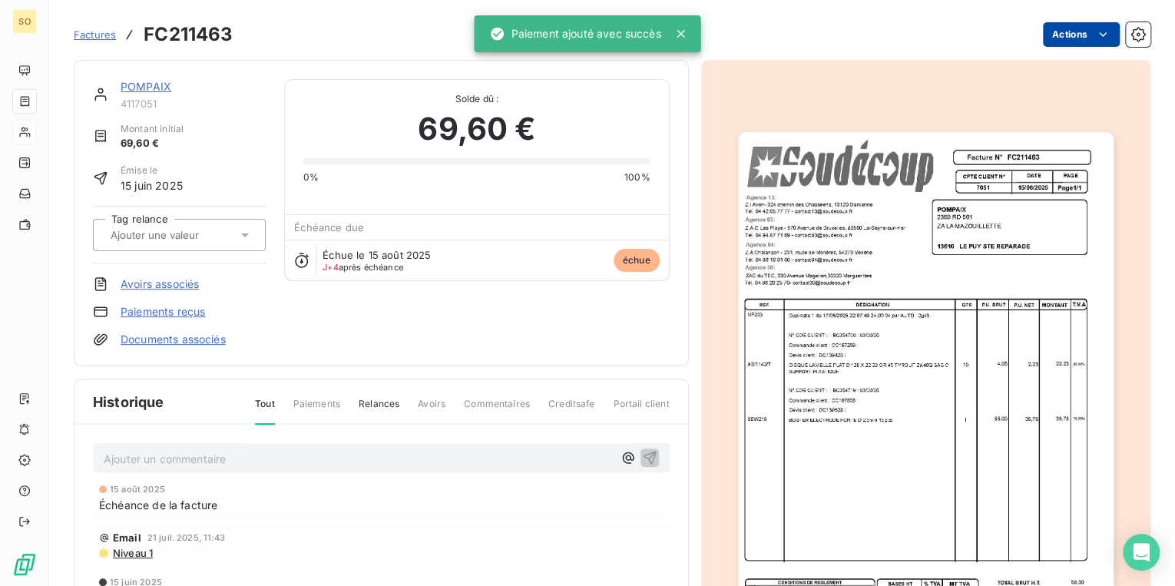
click at [1047, 40] on html "SO Factures FC211463 Actions POMPAIX 4117051 Montant initial 69,60 € Émise le […" at bounding box center [587, 293] width 1175 height 586
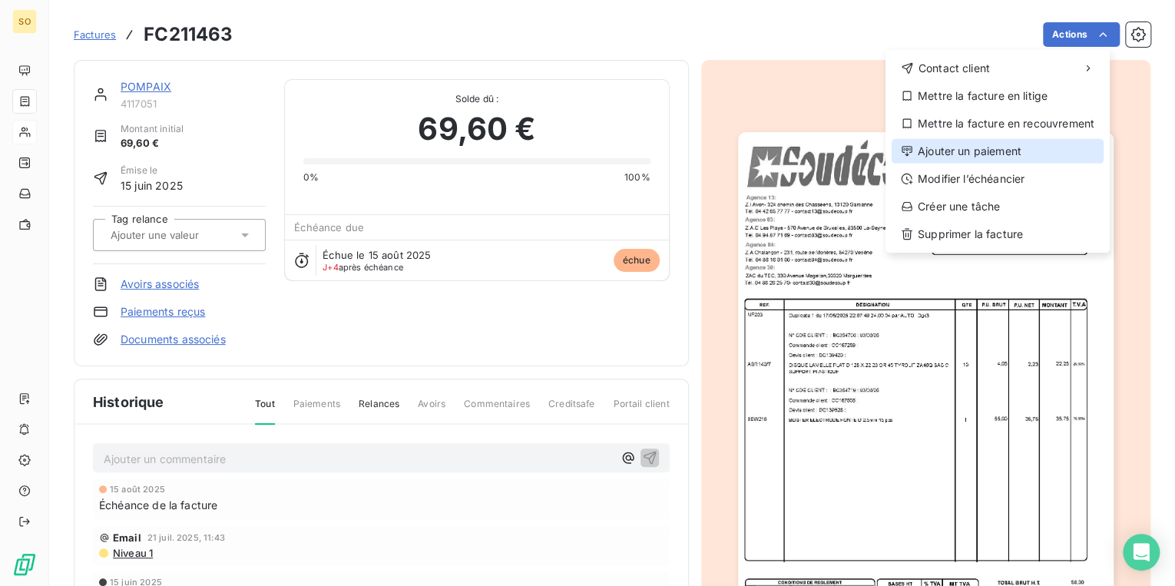
click at [971, 152] on div "Ajouter un paiement" at bounding box center [998, 151] width 212 height 25
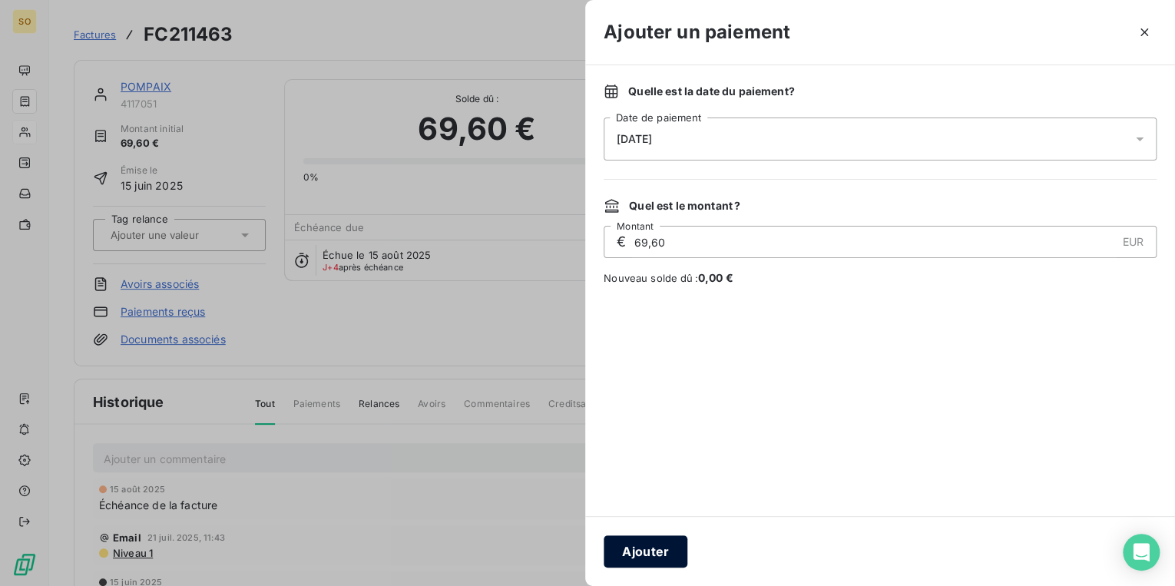
click at [663, 541] on button "Ajouter" at bounding box center [646, 551] width 84 height 32
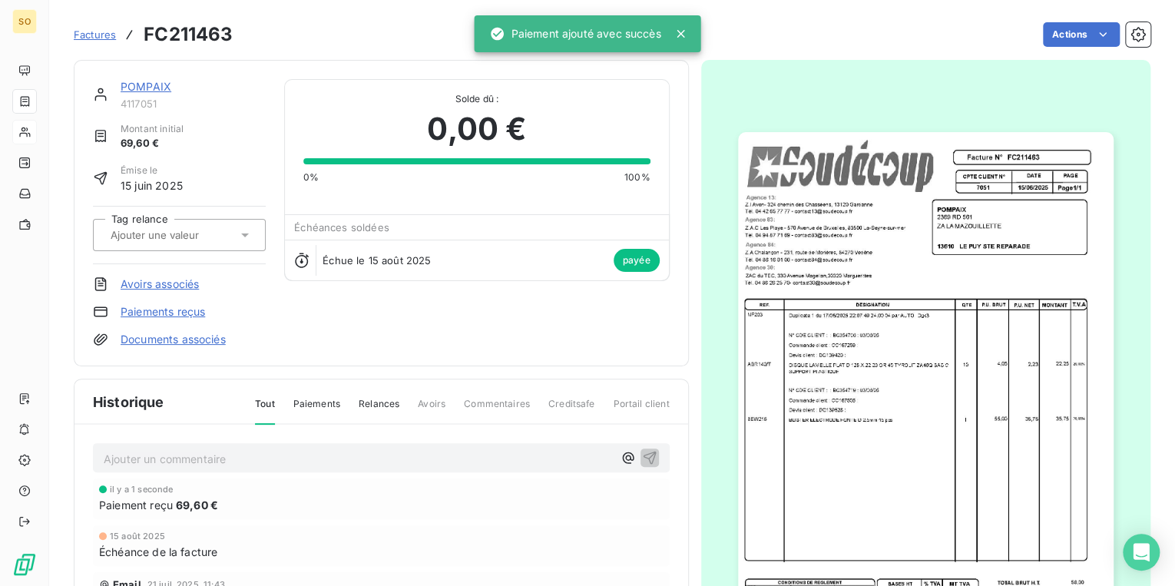
click at [141, 81] on link "POMPAIX" at bounding box center [146, 86] width 51 height 13
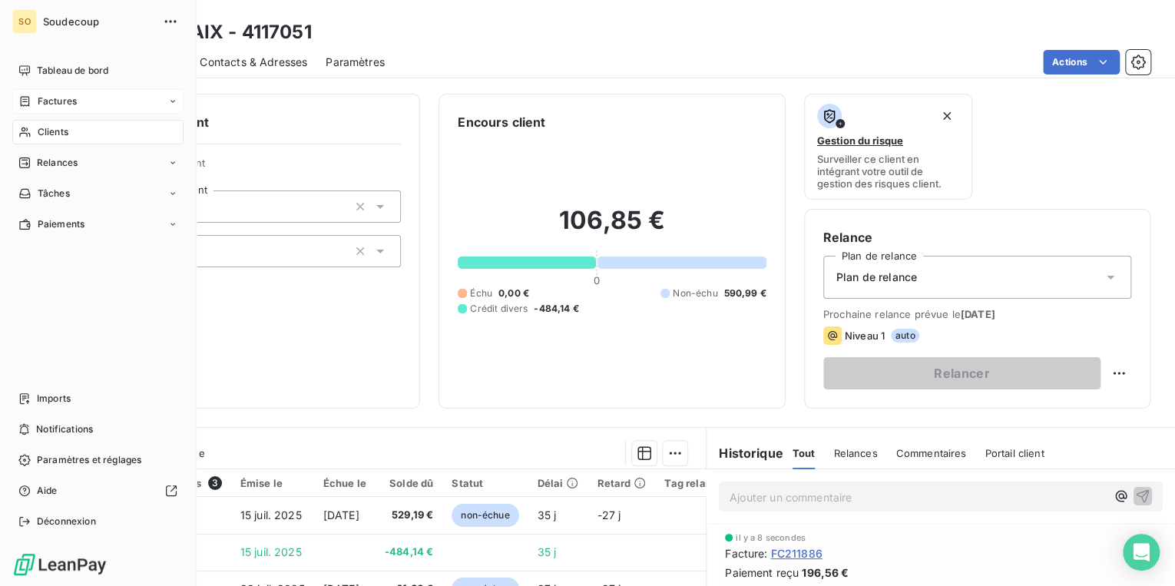
click at [60, 103] on span "Factures" at bounding box center [57, 101] width 39 height 14
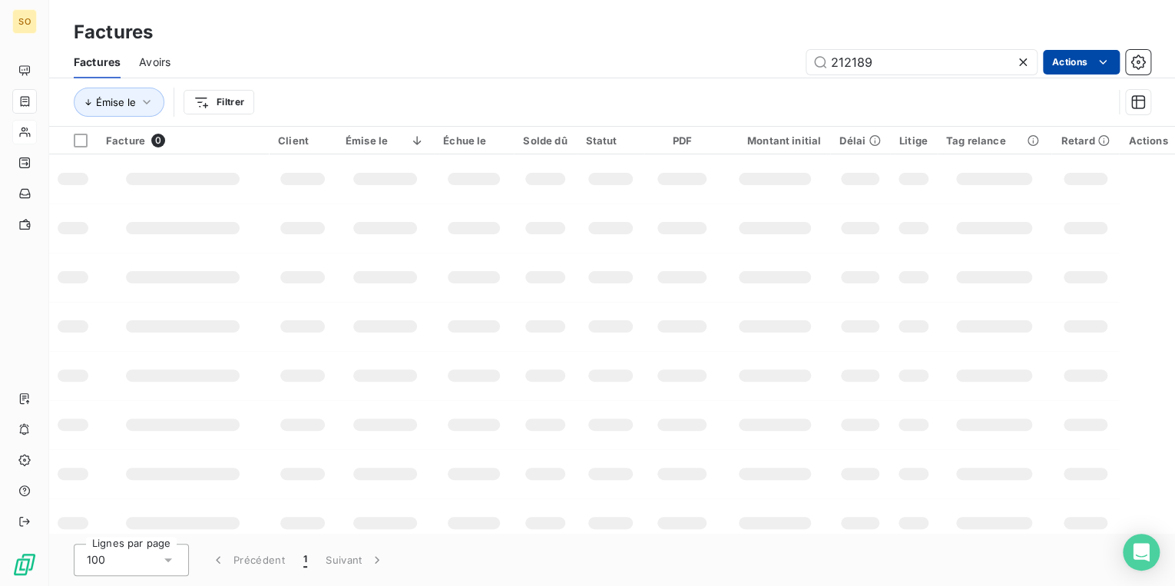
drag, startPoint x: 845, startPoint y: 61, endPoint x: 1041, endPoint y: 61, distance: 195.8
click at [1012, 65] on input "212189" at bounding box center [921, 62] width 230 height 25
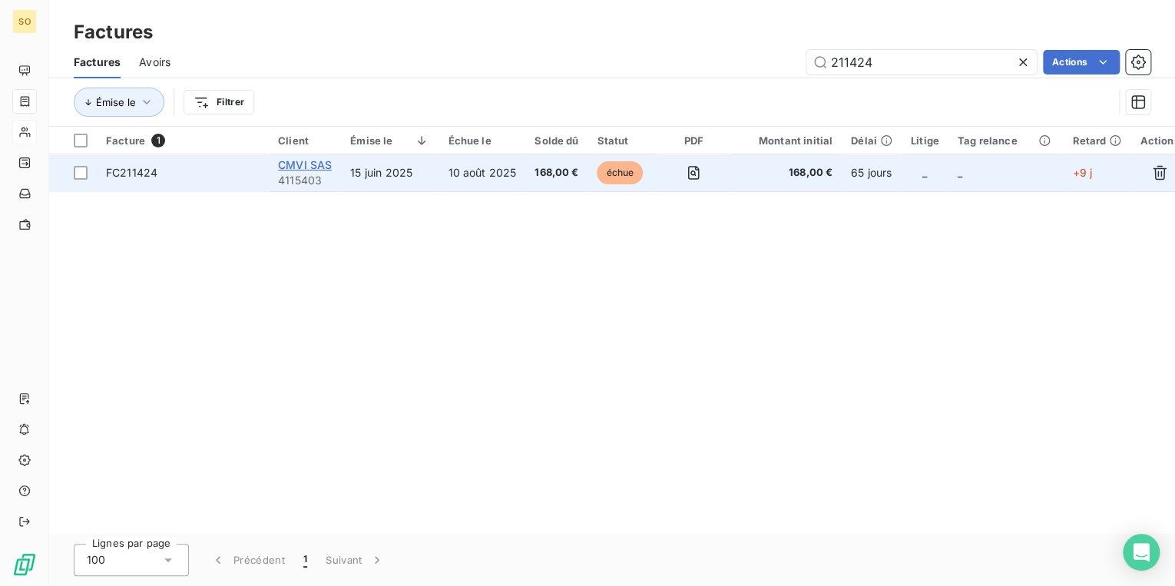
type input "211424"
click at [306, 170] on span "CMVI SAS" at bounding box center [305, 164] width 54 height 13
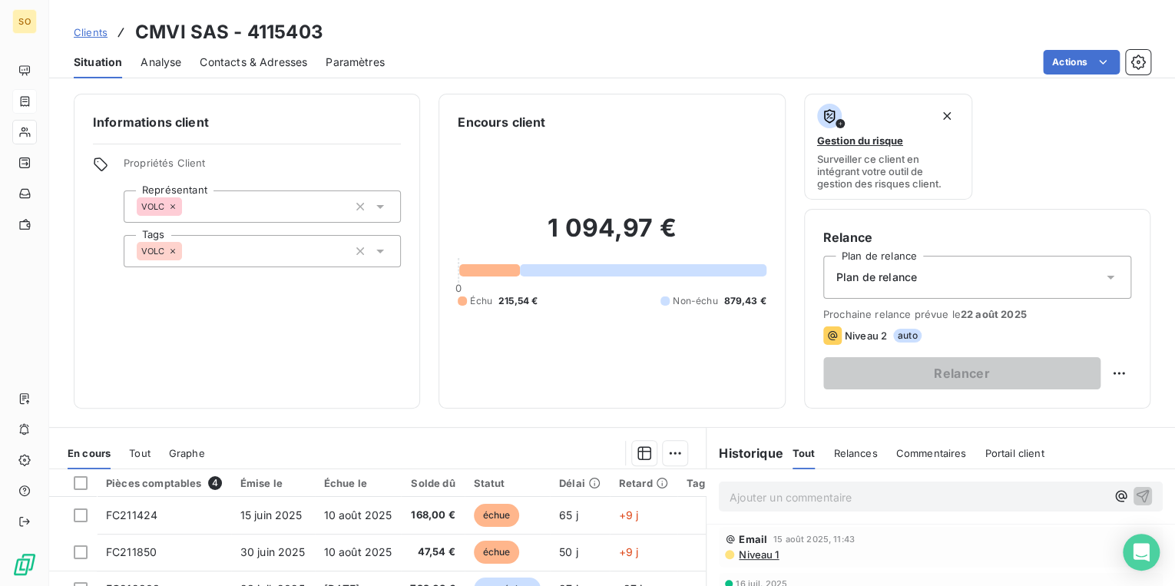
scroll to position [123, 0]
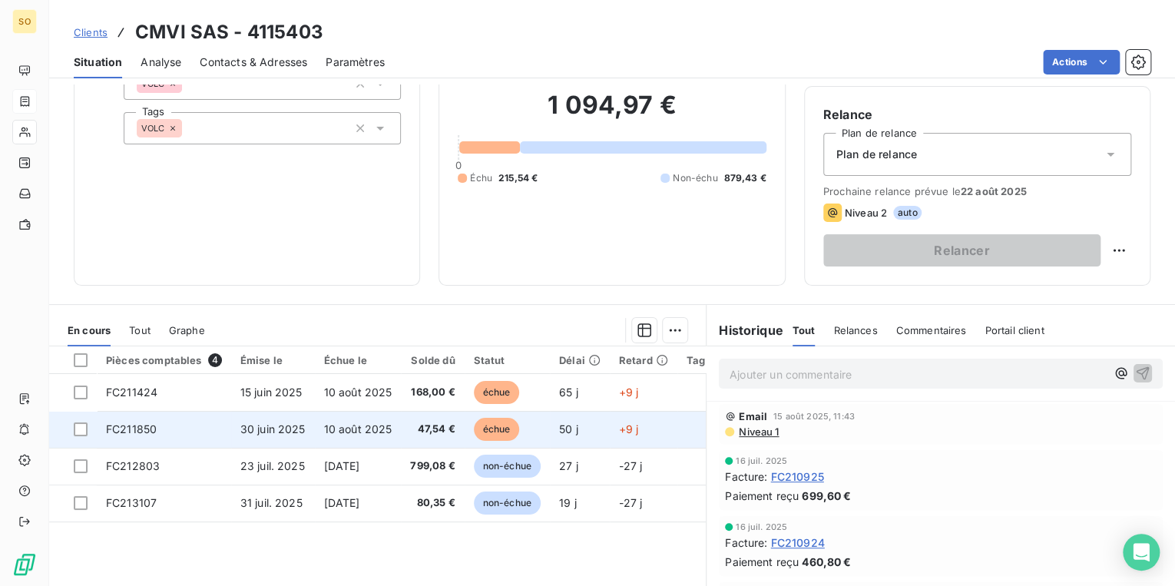
click at [495, 428] on span "échue" at bounding box center [497, 429] width 46 height 23
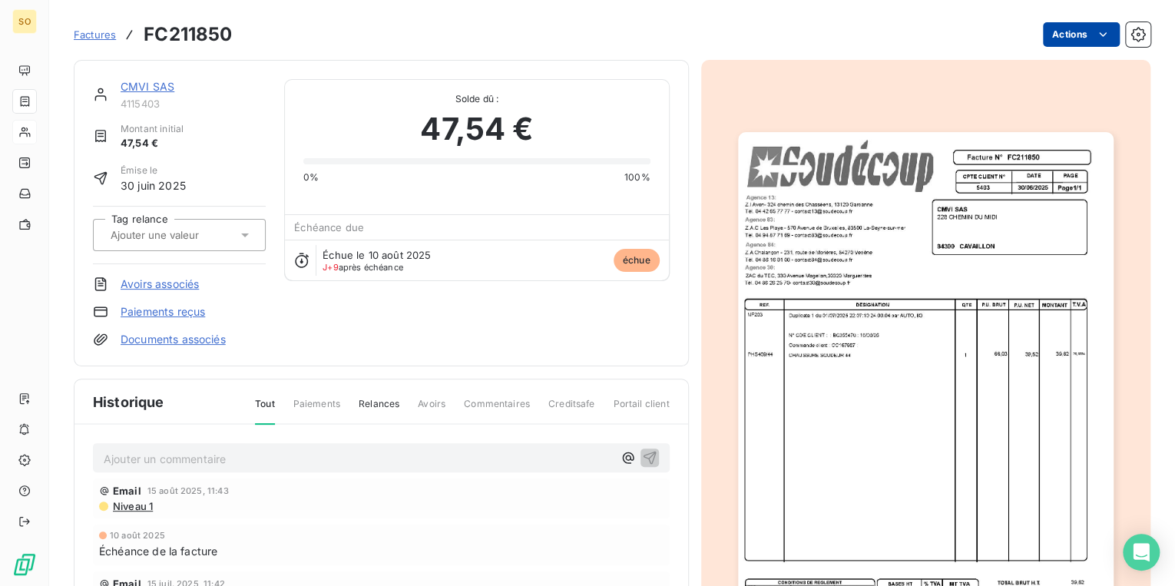
click at [1057, 36] on html "SO Factures FC211850 Actions CMVI SAS 4115403 Montant initial 47,54 € Émise le …" at bounding box center [587, 293] width 1175 height 586
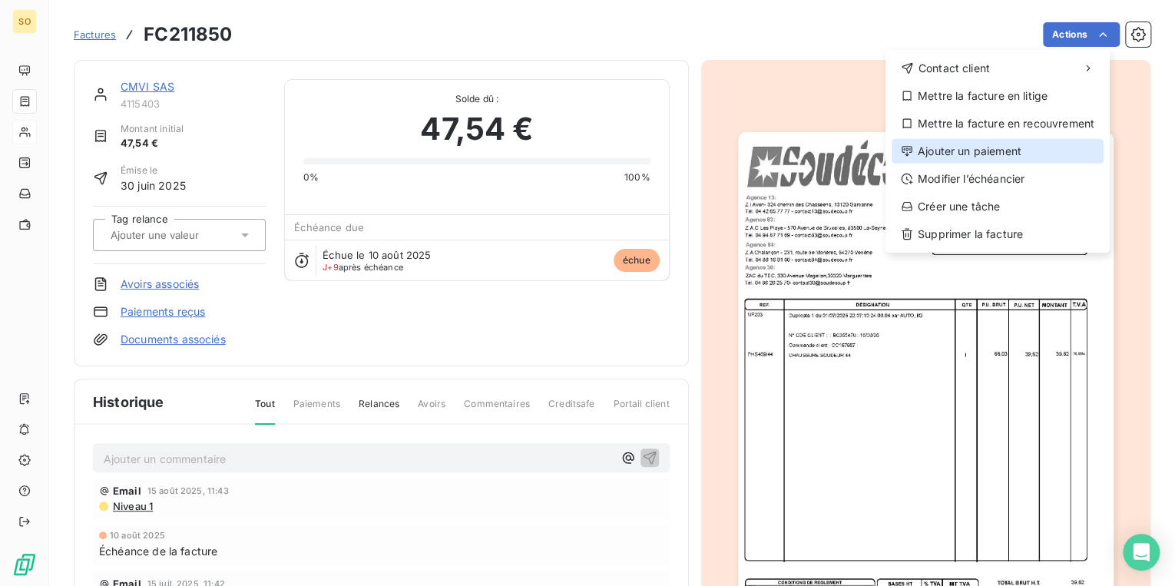
click at [972, 157] on div "Ajouter un paiement" at bounding box center [998, 151] width 212 height 25
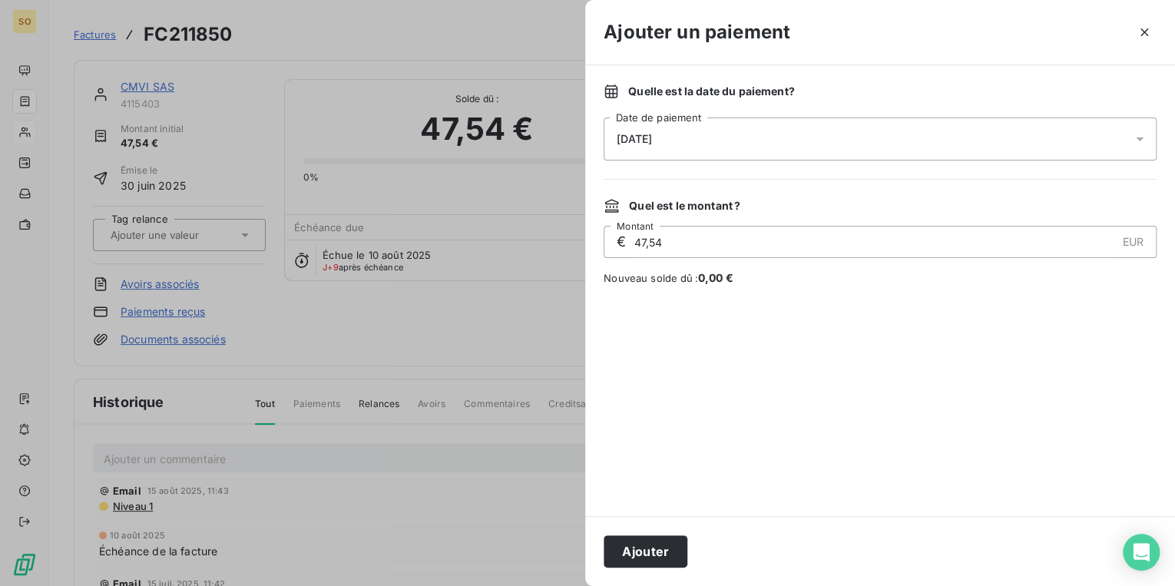
click at [645, 553] on button "Ajouter" at bounding box center [646, 551] width 84 height 32
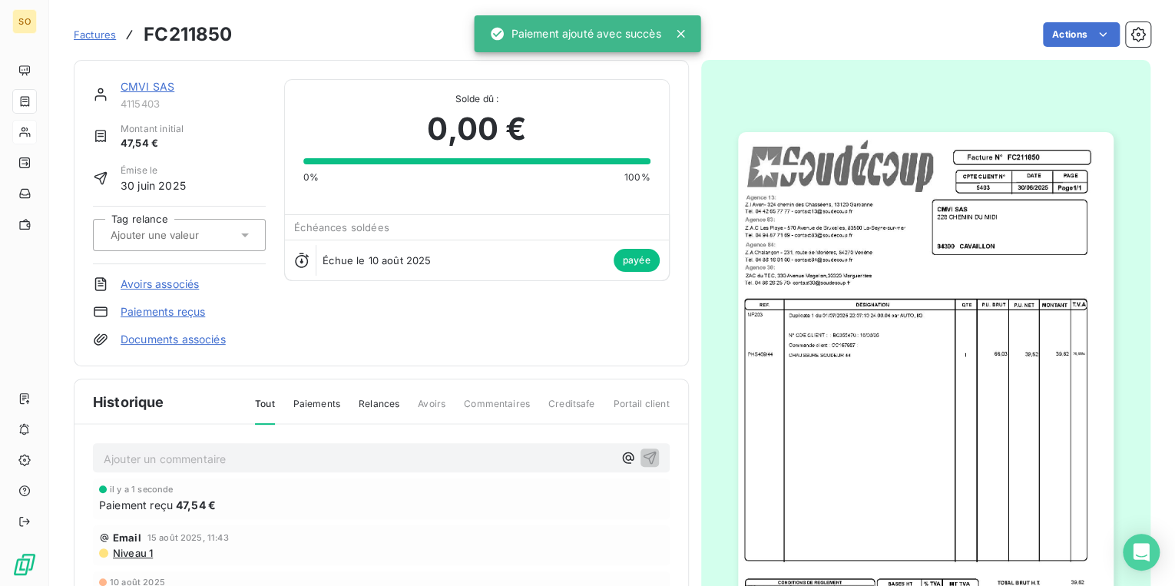
click at [153, 84] on link "CMVI SAS" at bounding box center [148, 86] width 54 height 13
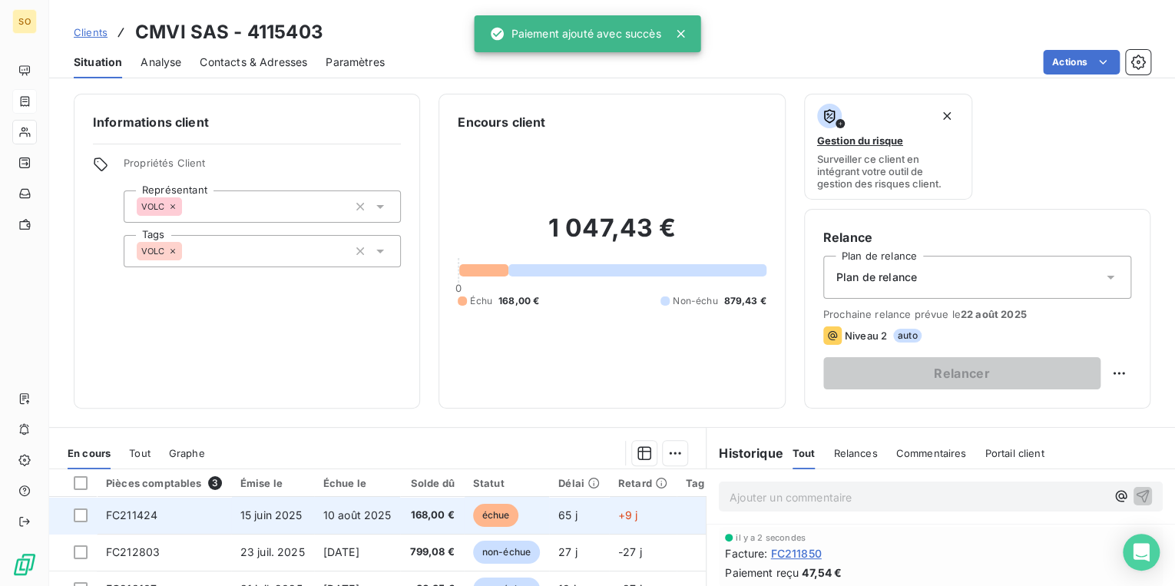
click at [496, 516] on span "échue" at bounding box center [496, 515] width 46 height 23
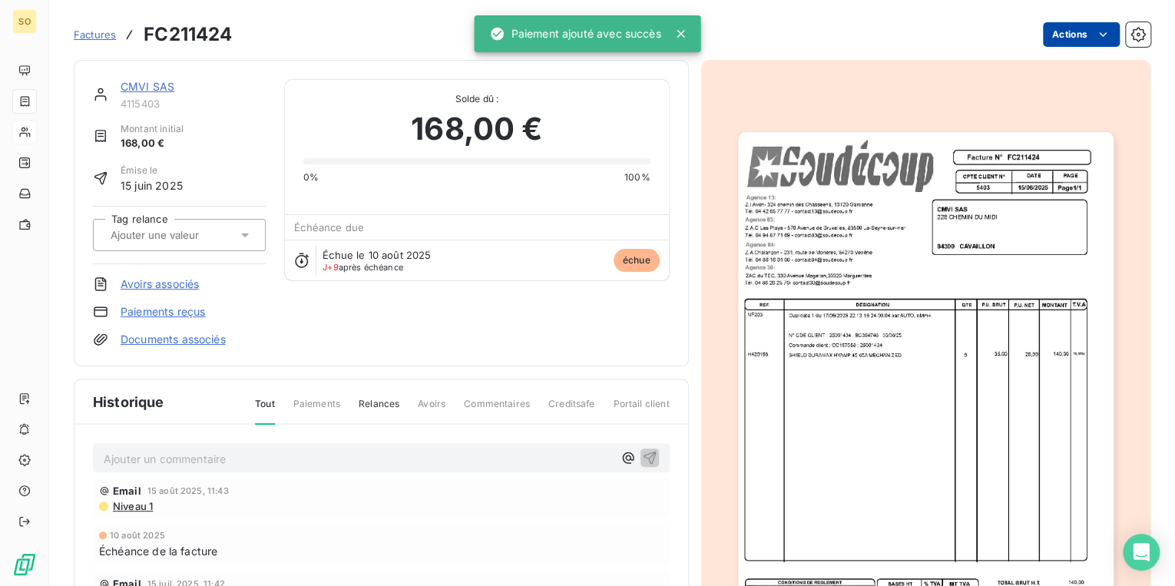
click at [1061, 31] on html "SO Factures FC211424 Actions CMVI SAS 4115403 Montant initial 168,00 € Émise le…" at bounding box center [587, 293] width 1175 height 586
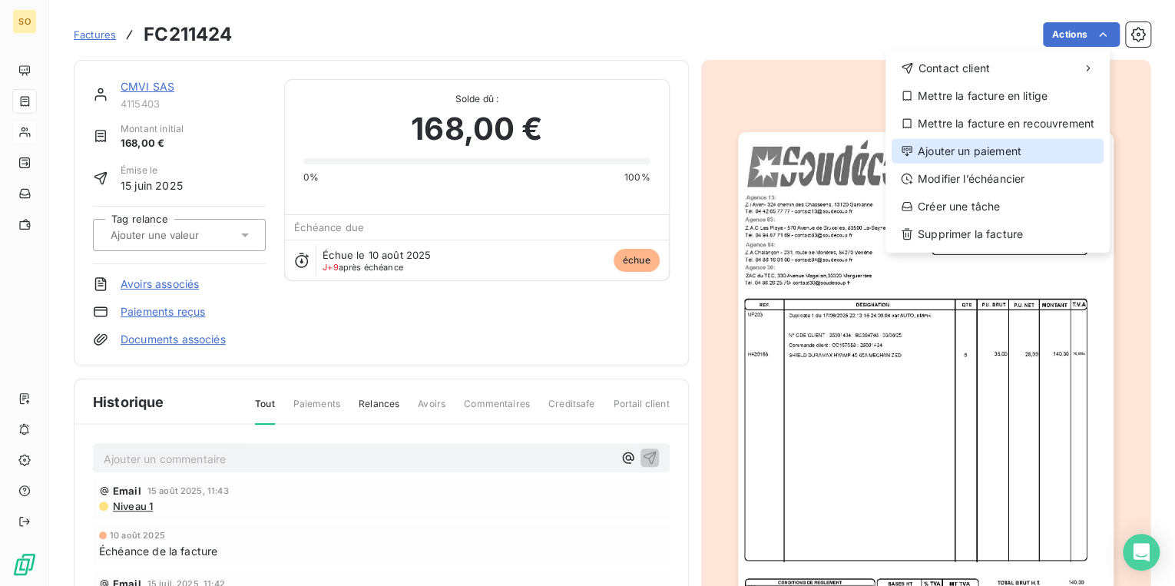
click at [967, 151] on div "Ajouter un paiement" at bounding box center [998, 151] width 212 height 25
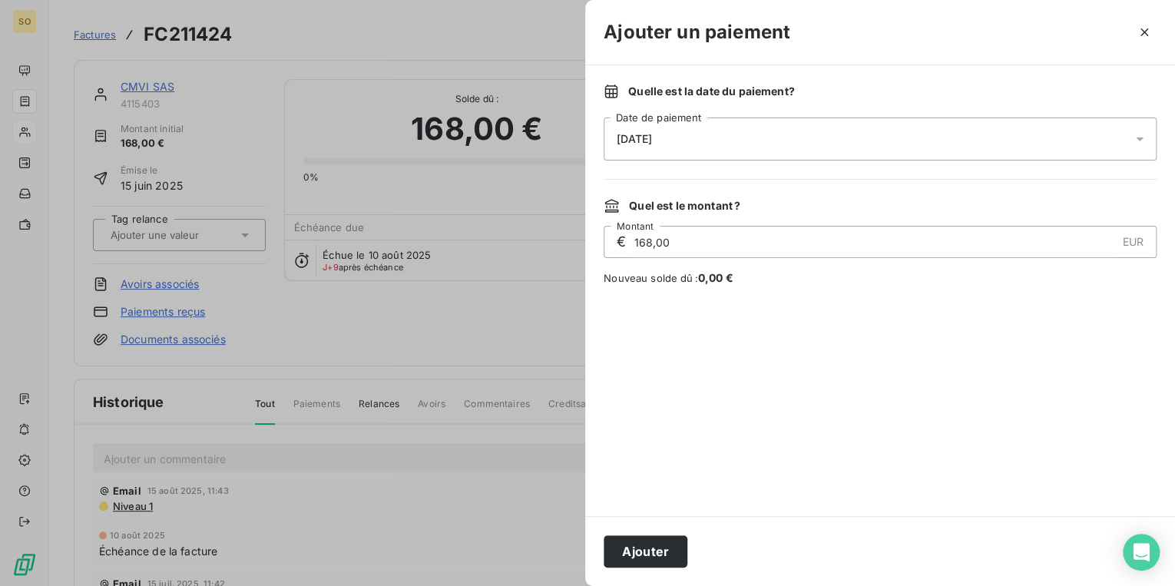
click at [648, 550] on button "Ajouter" at bounding box center [646, 551] width 84 height 32
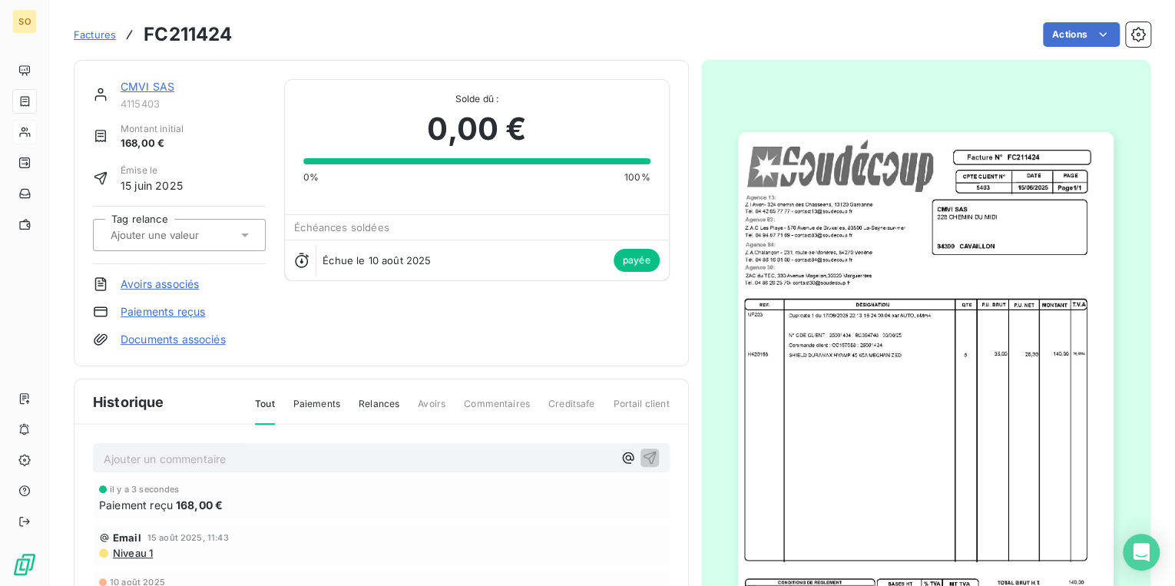
click at [96, 38] on span "Factures" at bounding box center [95, 34] width 42 height 12
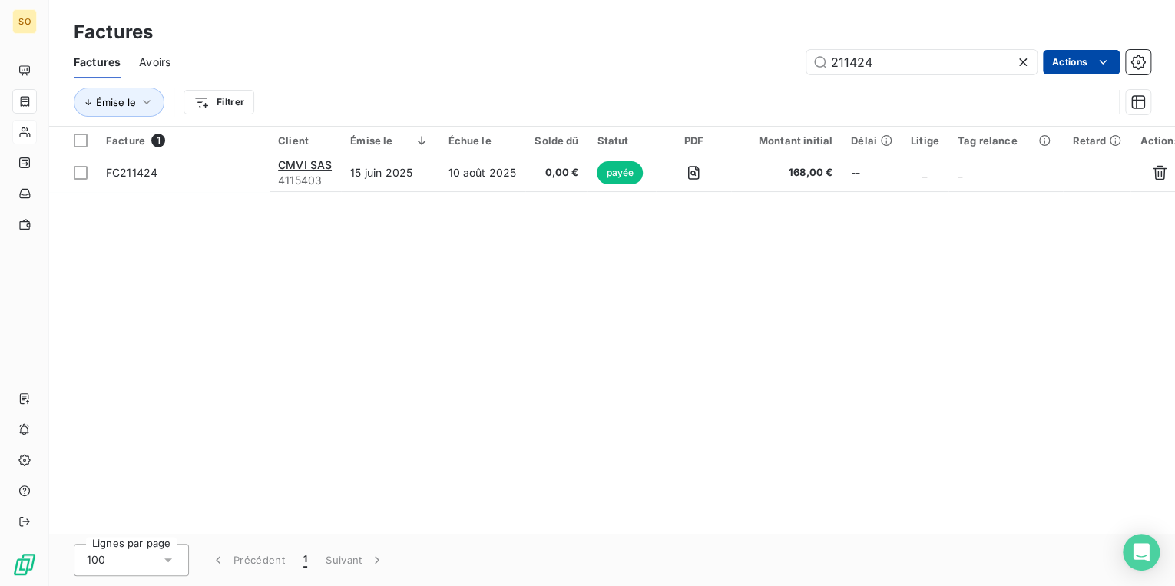
drag, startPoint x: 849, startPoint y: 61, endPoint x: 1072, endPoint y: 51, distance: 223.7
click at [989, 71] on input "211424" at bounding box center [921, 62] width 230 height 25
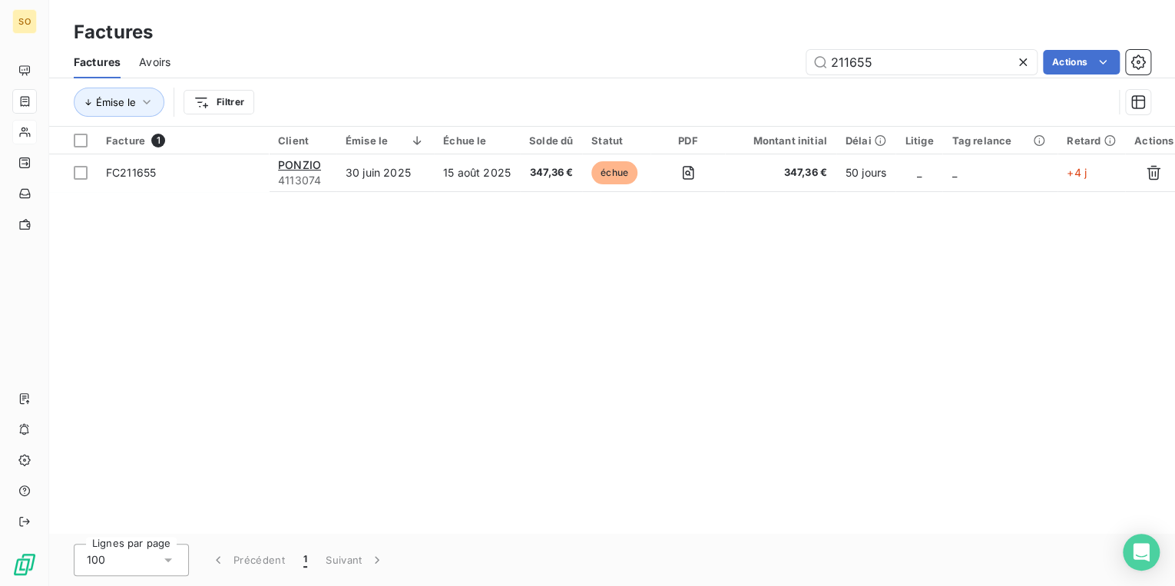
type input "211655"
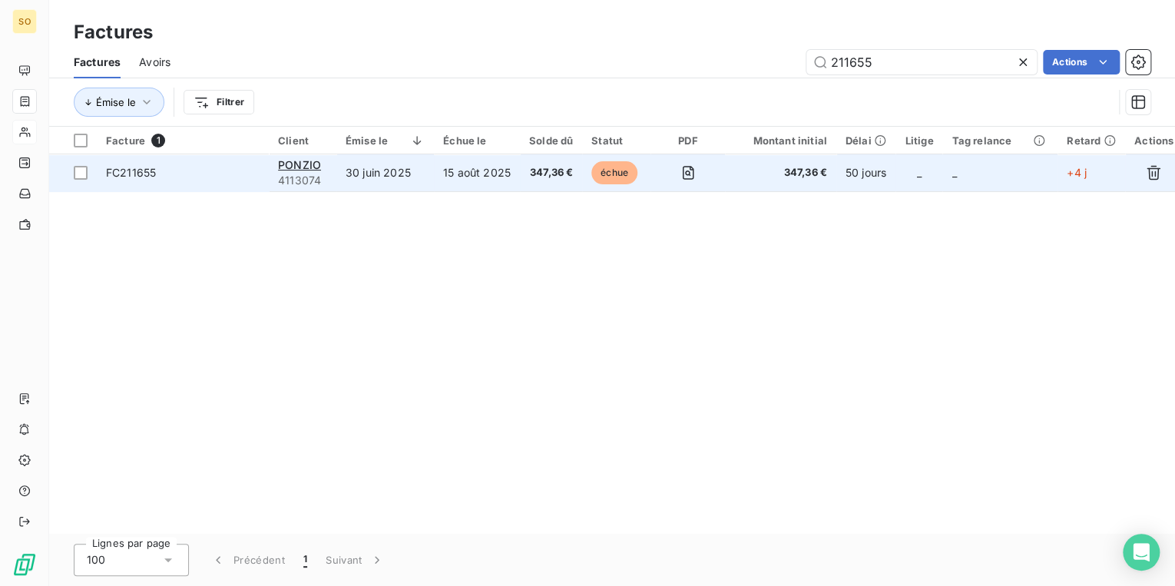
click at [611, 174] on span "échue" at bounding box center [614, 172] width 46 height 23
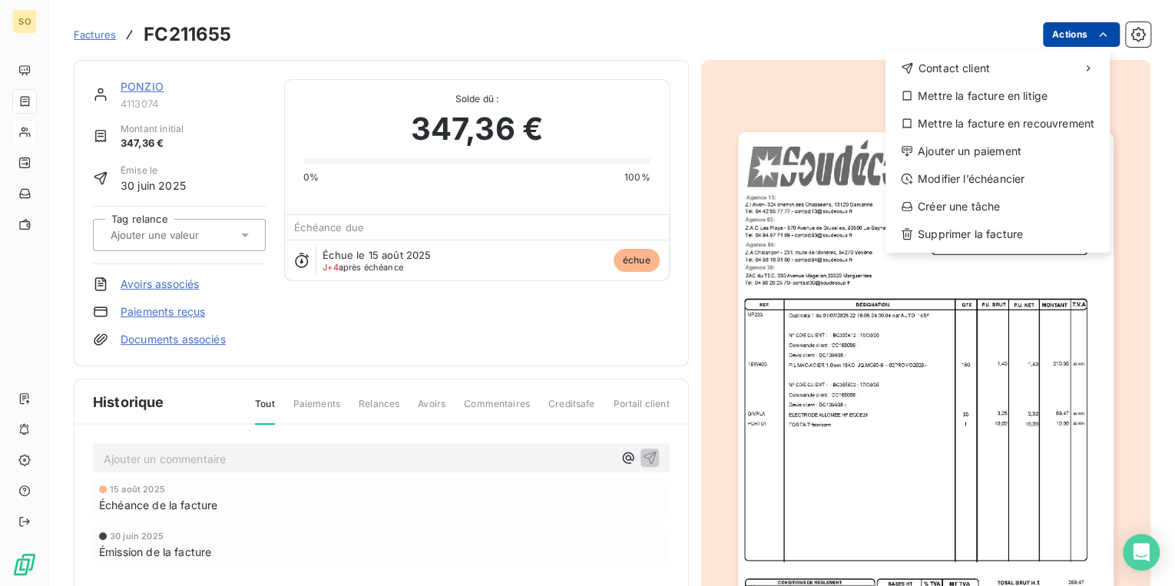
click at [1049, 38] on html "SO Factures FC211655 Actions Contact client Mettre la facture en litige Mettre …" at bounding box center [587, 293] width 1175 height 586
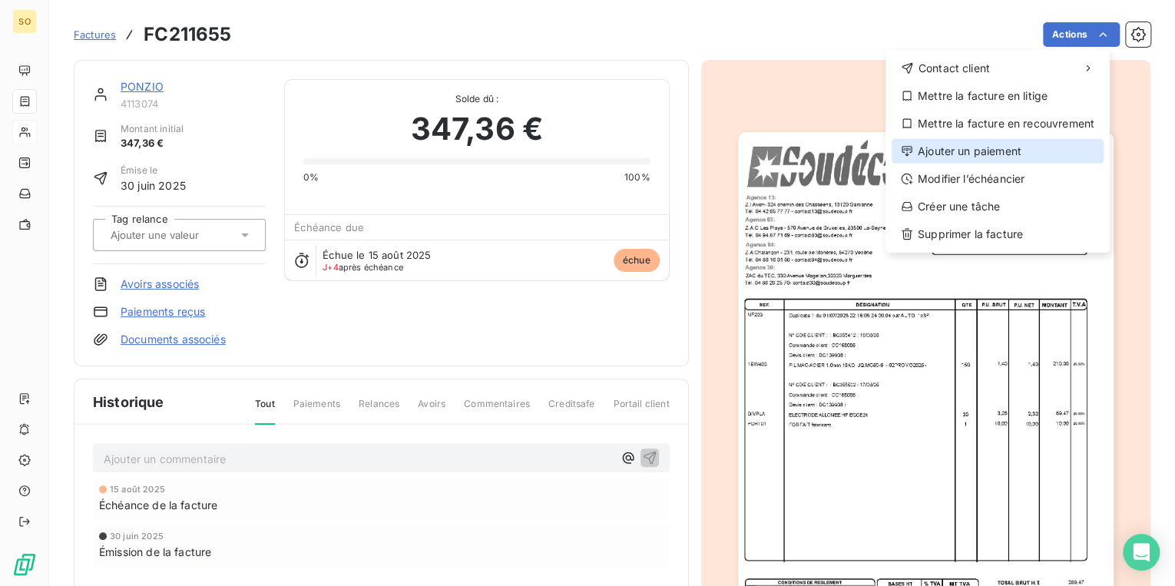
click at [961, 157] on div "Ajouter un paiement" at bounding box center [998, 151] width 212 height 25
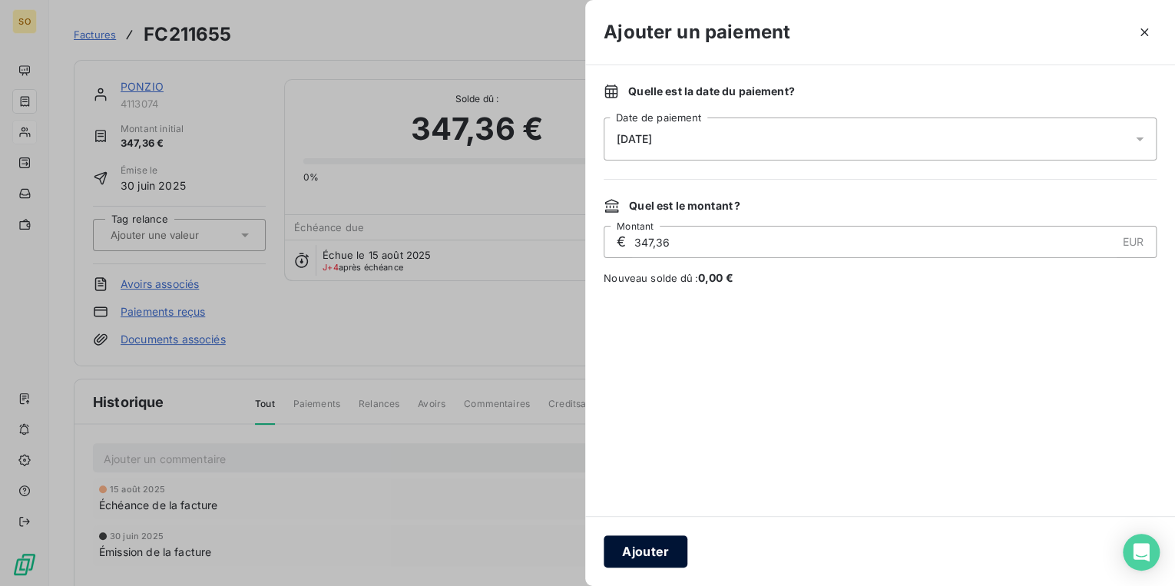
click at [644, 551] on button "Ajouter" at bounding box center [646, 551] width 84 height 32
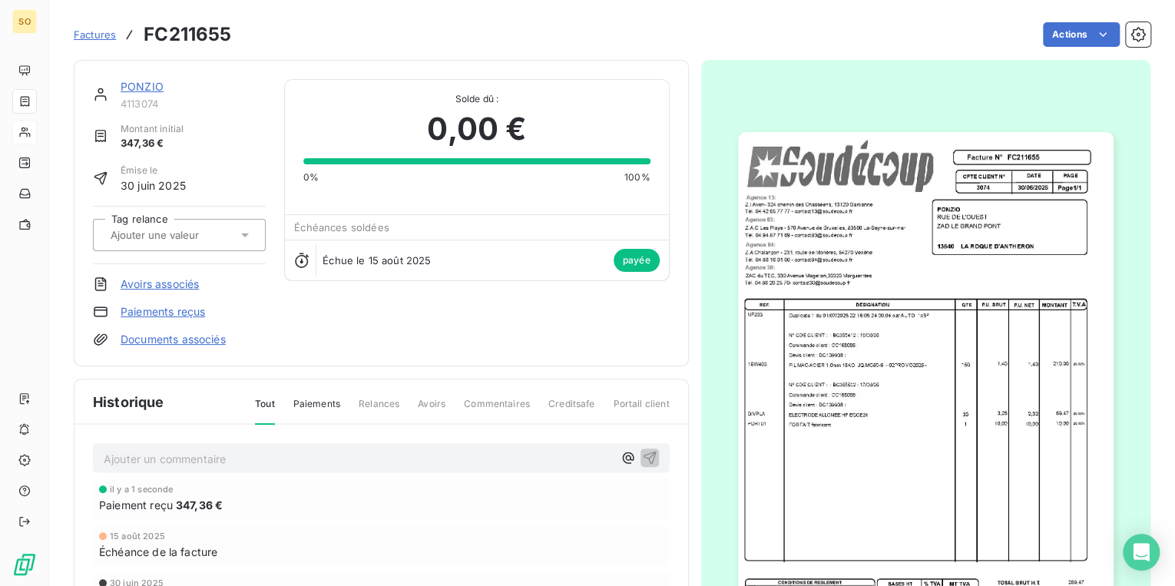
click at [100, 34] on span "Factures" at bounding box center [95, 34] width 42 height 12
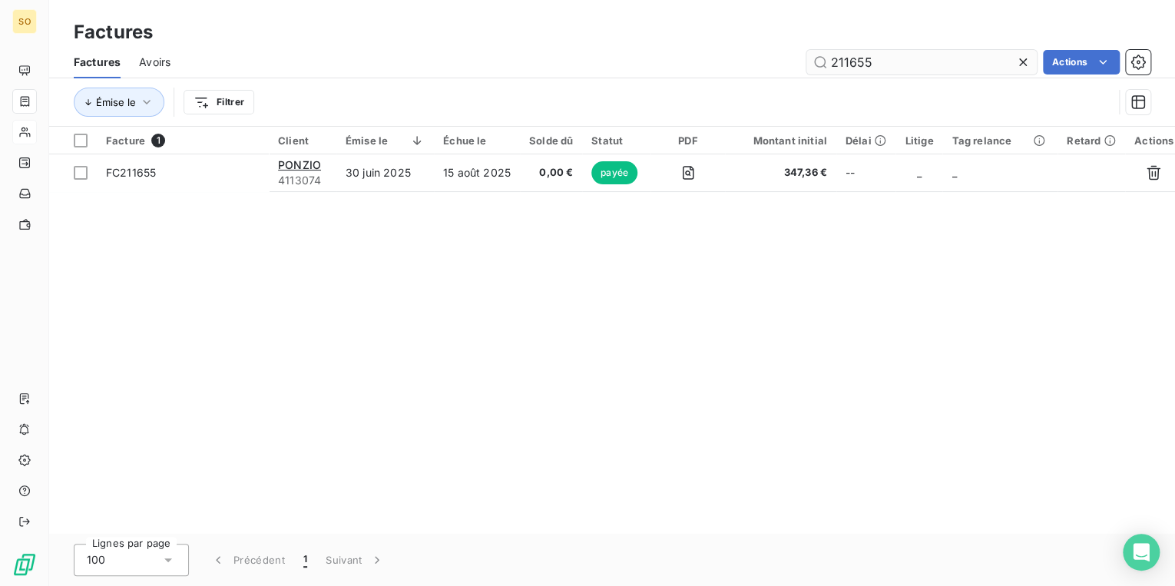
drag, startPoint x: 876, startPoint y: 59, endPoint x: 948, endPoint y: 61, distance: 71.5
click at [895, 60] on input "211655" at bounding box center [921, 62] width 230 height 25
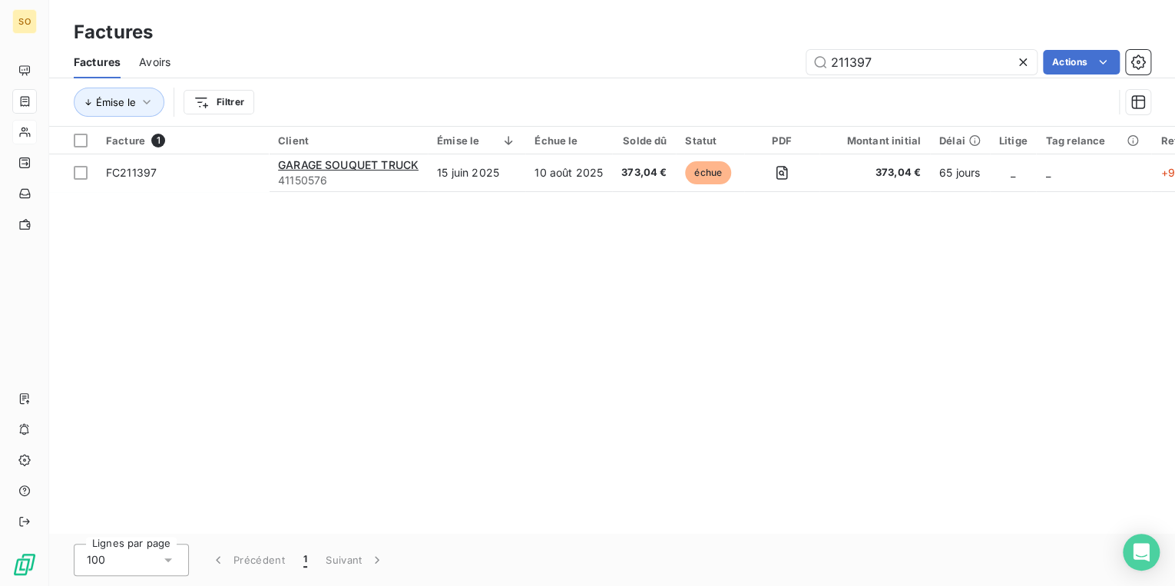
type input "211397"
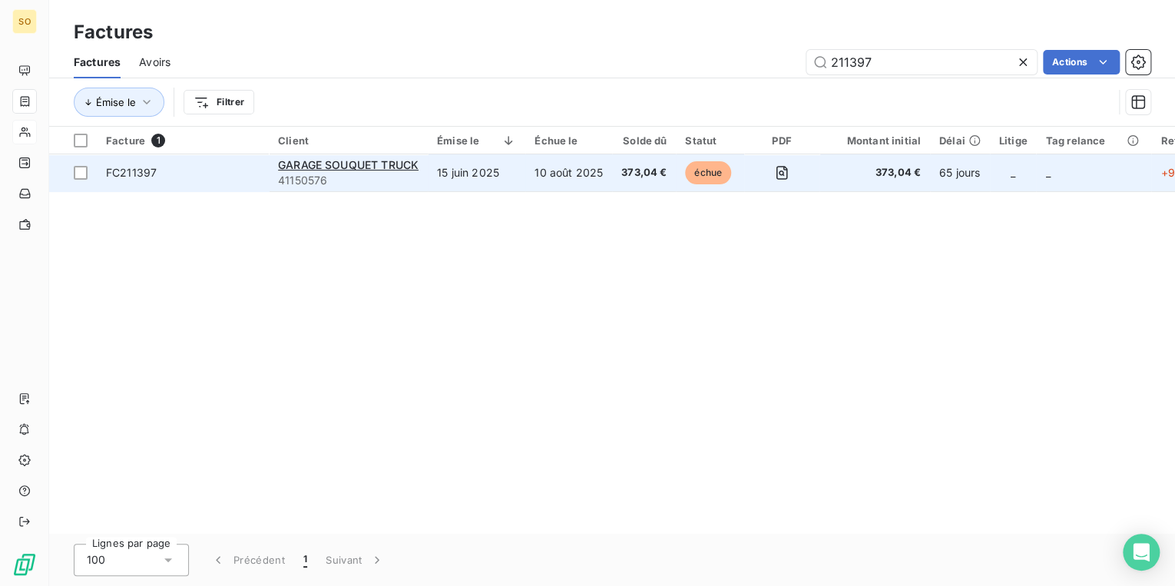
click at [715, 175] on span "échue" at bounding box center [708, 172] width 46 height 23
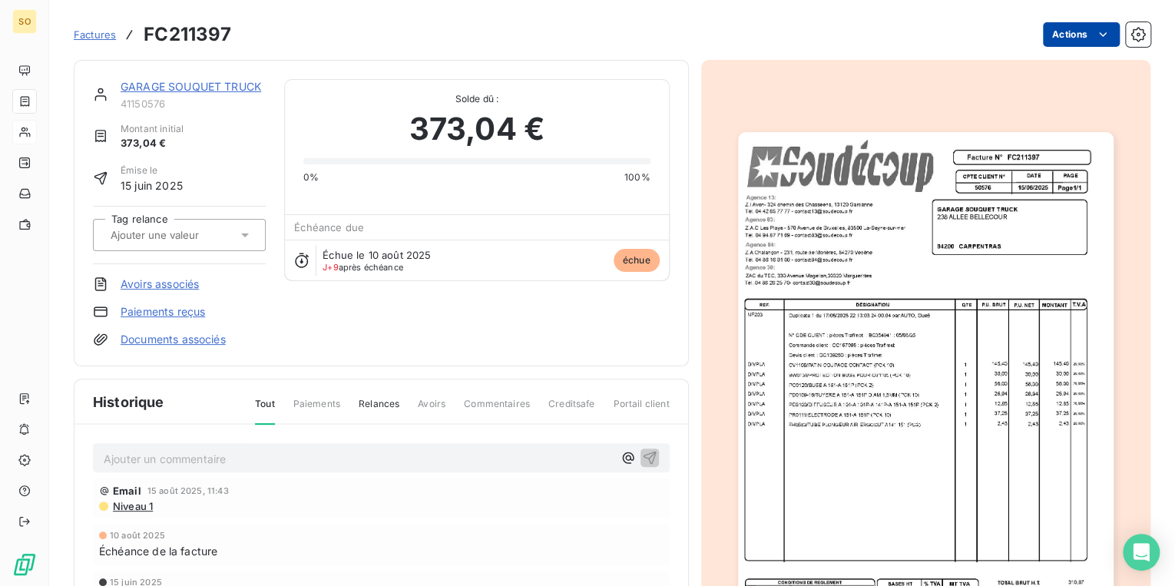
click at [1044, 40] on html "SO Factures FC211397 Actions GARAGE SOUQUET TRUCK 41150576 Montant initial 373,…" at bounding box center [587, 293] width 1175 height 586
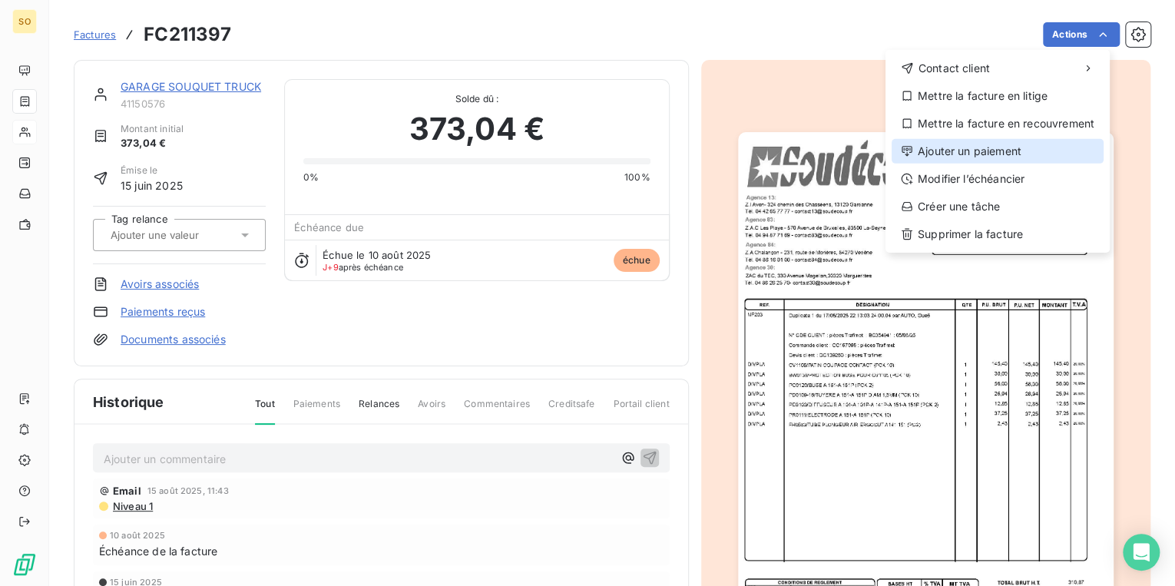
click at [972, 151] on div "Ajouter un paiement" at bounding box center [998, 151] width 212 height 25
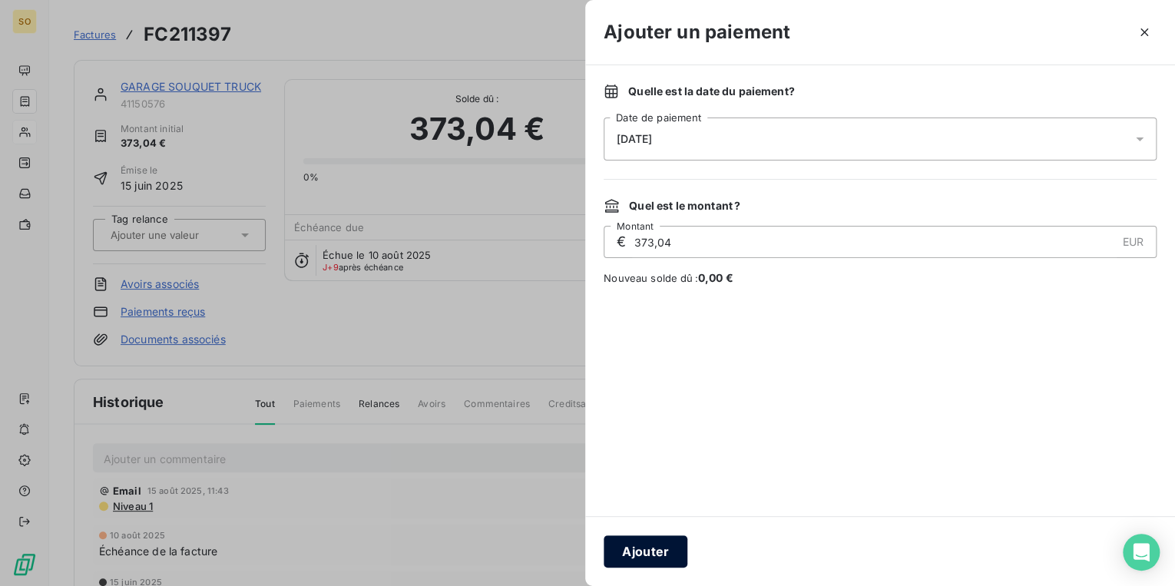
click at [659, 544] on button "Ajouter" at bounding box center [646, 551] width 84 height 32
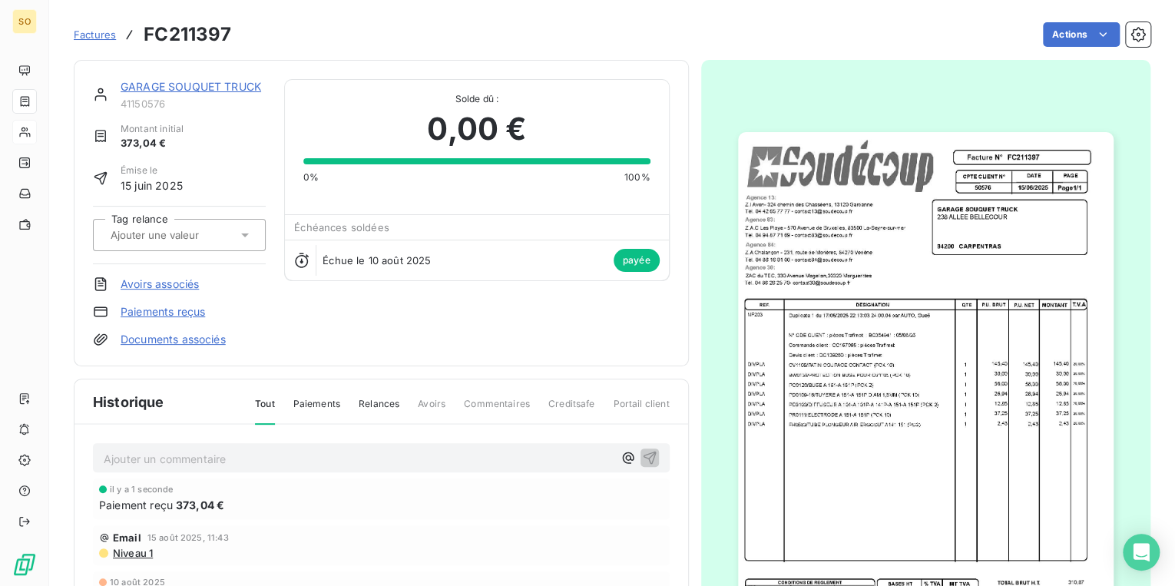
click at [163, 88] on link "GARAGE SOUQUET TRUCK" at bounding box center [191, 86] width 141 height 13
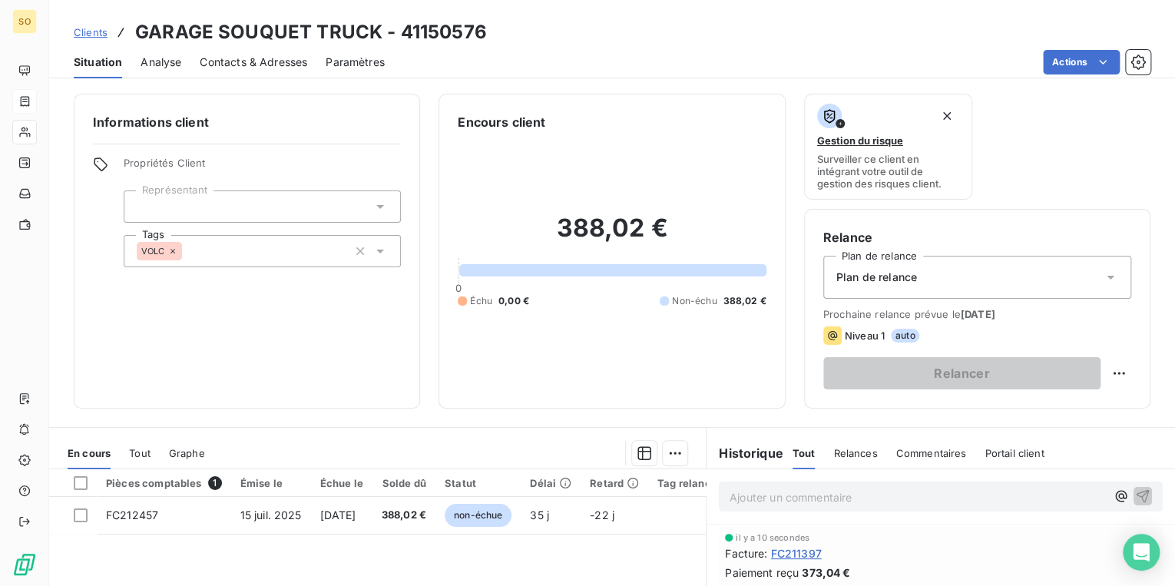
click at [91, 32] on span "Clients" at bounding box center [91, 32] width 34 height 12
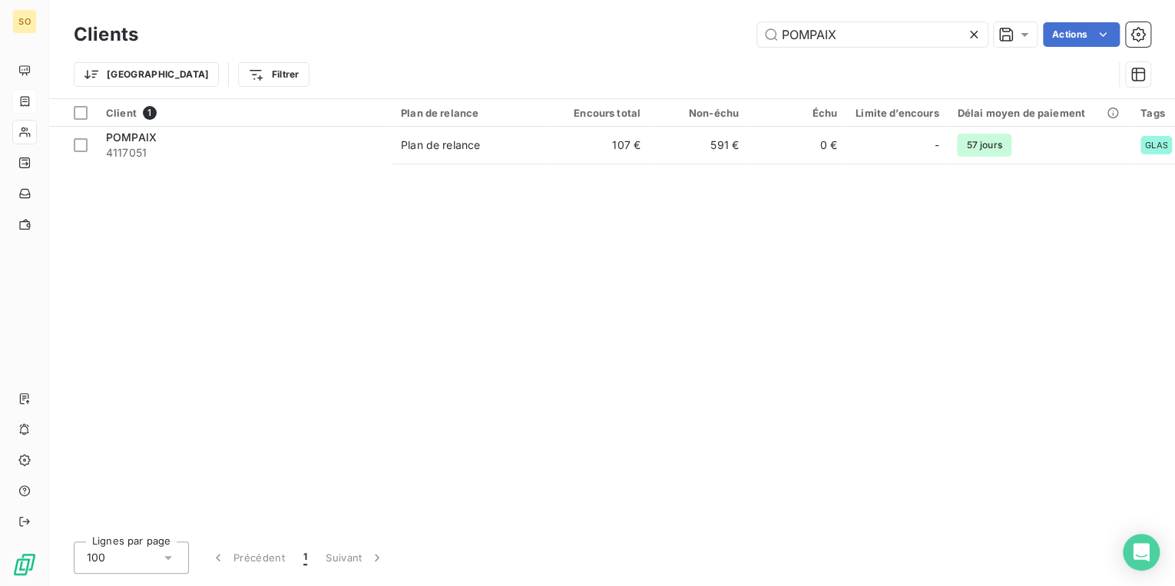
drag, startPoint x: 777, startPoint y: 31, endPoint x: 998, endPoint y: 12, distance: 222.0
click at [991, 15] on div "Clients POMPAIX Actions Trier Filtrer" at bounding box center [612, 49] width 1126 height 98
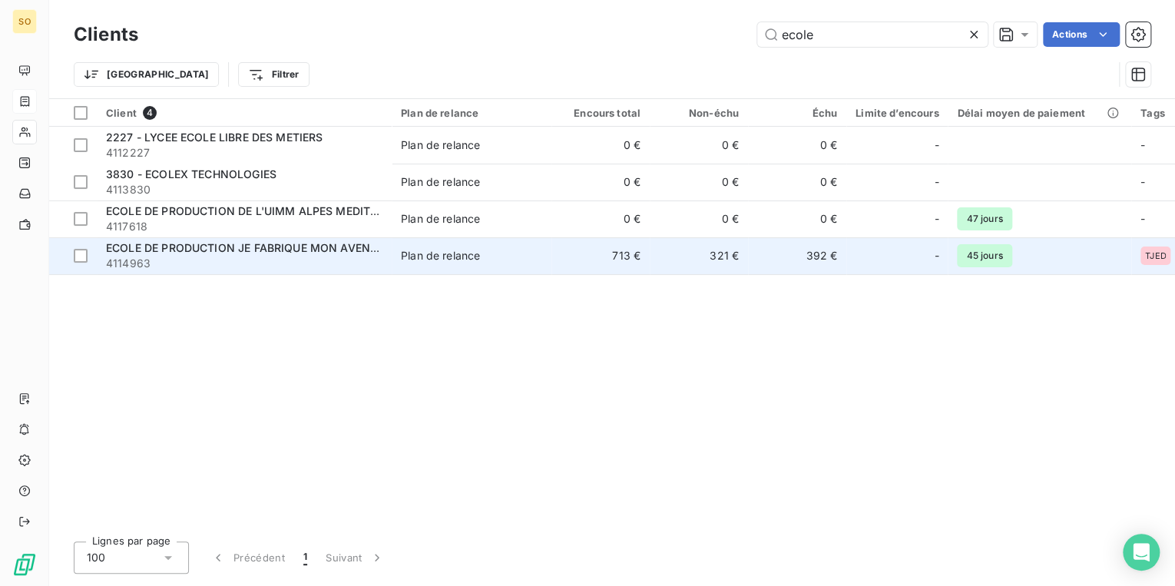
type input "ecole"
click at [435, 254] on div "Plan de relance" at bounding box center [440, 255] width 79 height 15
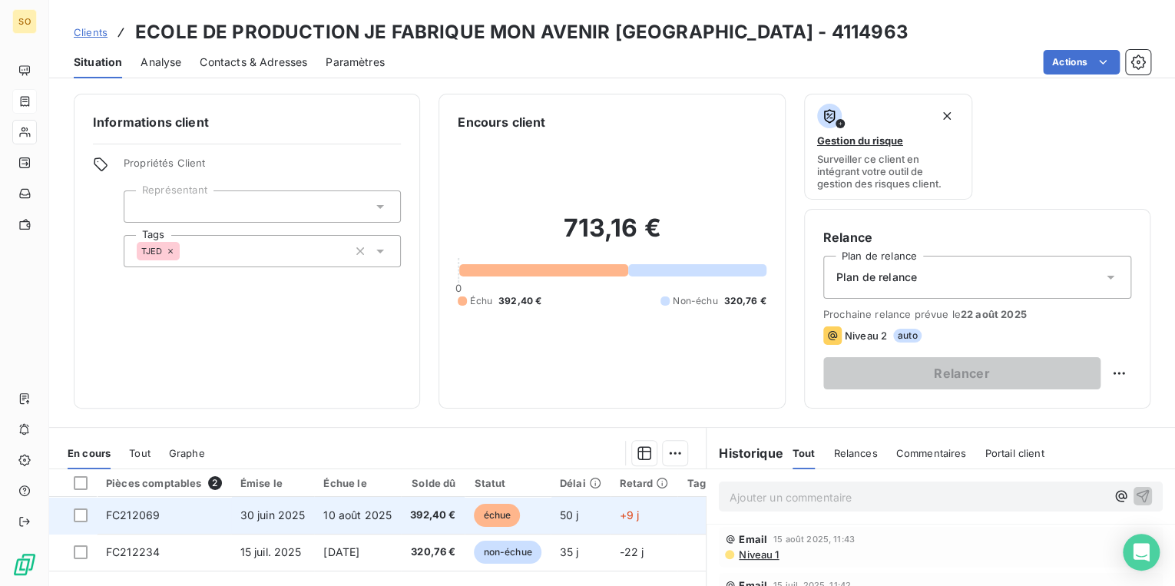
click at [501, 510] on span "échue" at bounding box center [497, 515] width 46 height 23
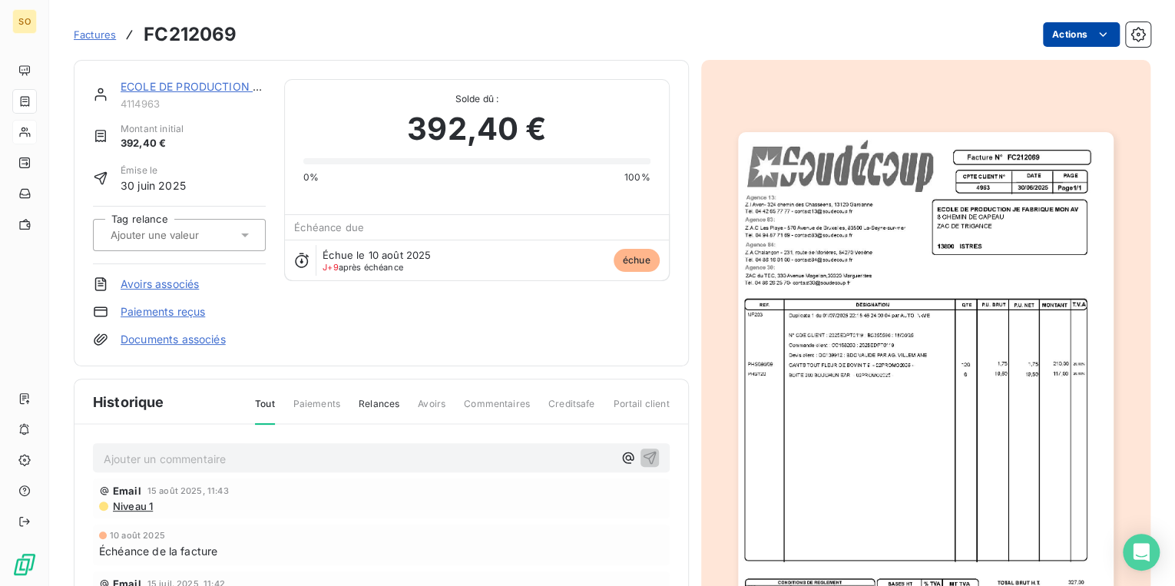
click at [1042, 43] on html "SO Factures FC212069 Actions ECOLE DE PRODUCTION JE FABRIQUE MON AVENIR [GEOGRA…" at bounding box center [587, 293] width 1175 height 586
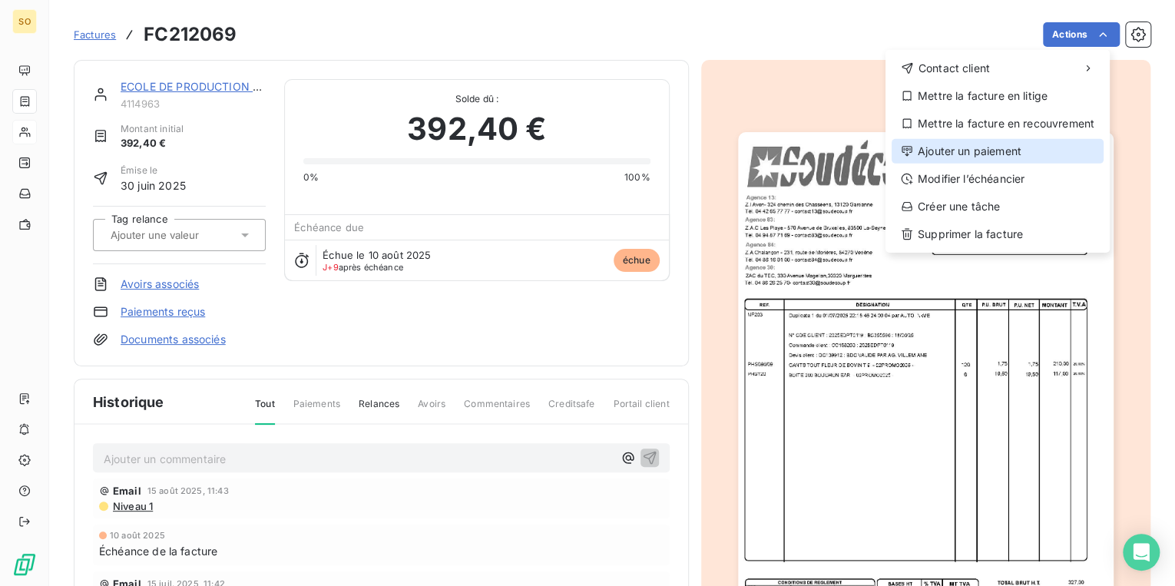
click at [961, 160] on div "Ajouter un paiement" at bounding box center [998, 151] width 212 height 25
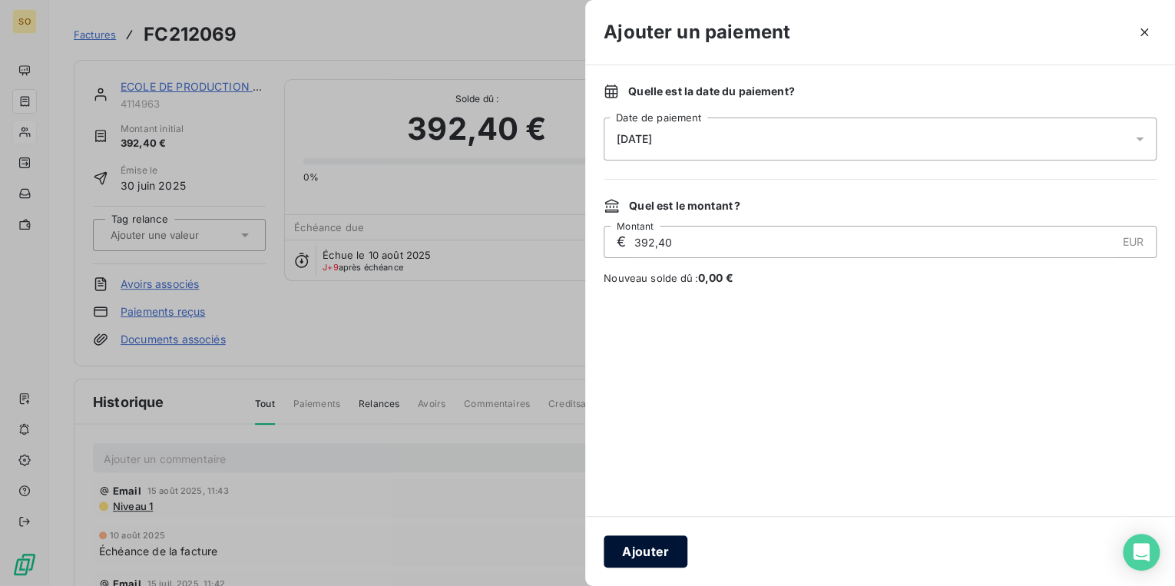
click at [644, 550] on button "Ajouter" at bounding box center [646, 551] width 84 height 32
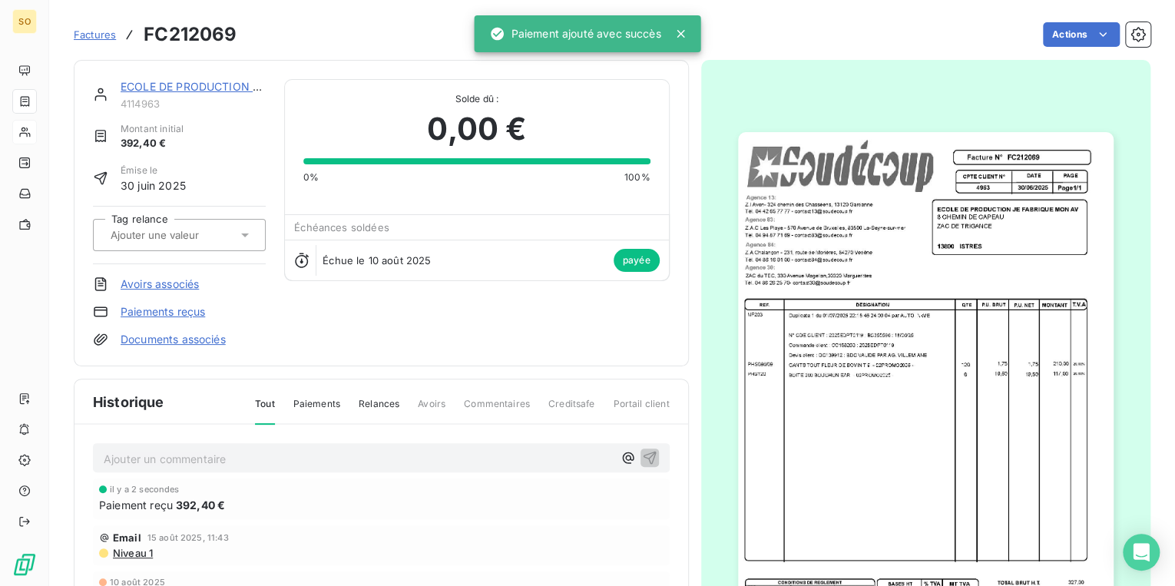
click at [155, 88] on link "ECOLE DE PRODUCTION JE FABRIQUE MON AVENIR TOULON" at bounding box center [283, 86] width 324 height 13
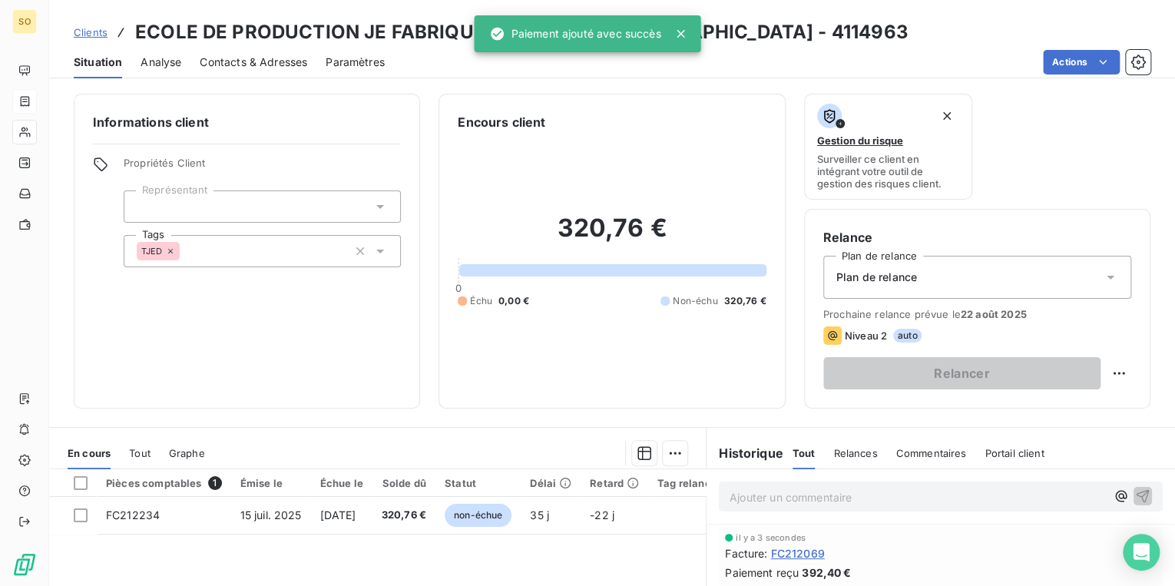
click at [91, 31] on span "Clients" at bounding box center [91, 32] width 34 height 12
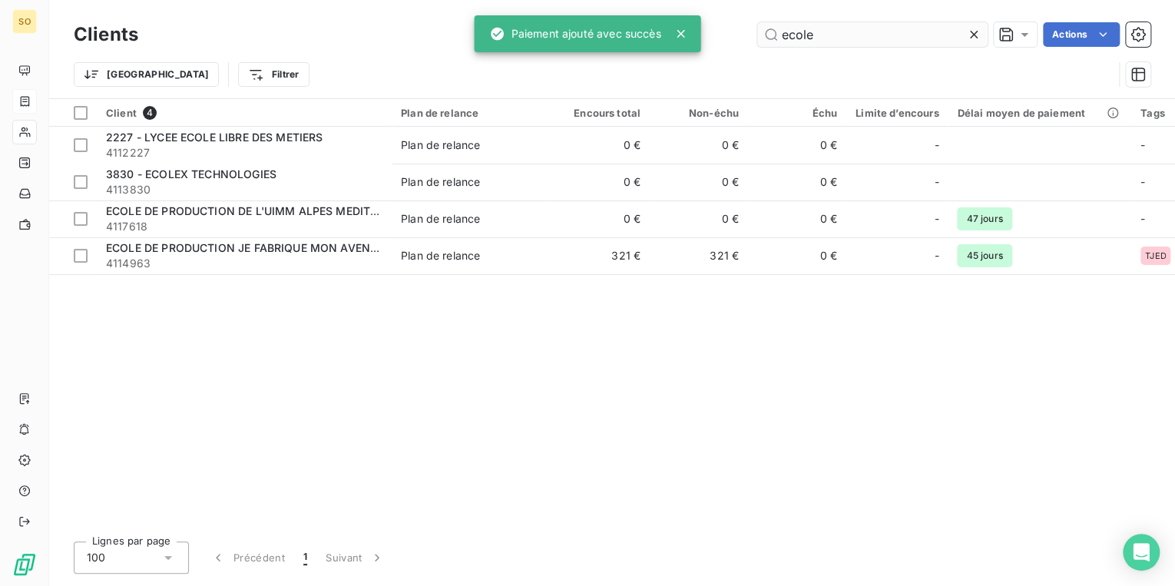
drag, startPoint x: 774, startPoint y: 35, endPoint x: 872, endPoint y: 34, distance: 98.3
click at [872, 34] on input "ecole" at bounding box center [872, 34] width 230 height 25
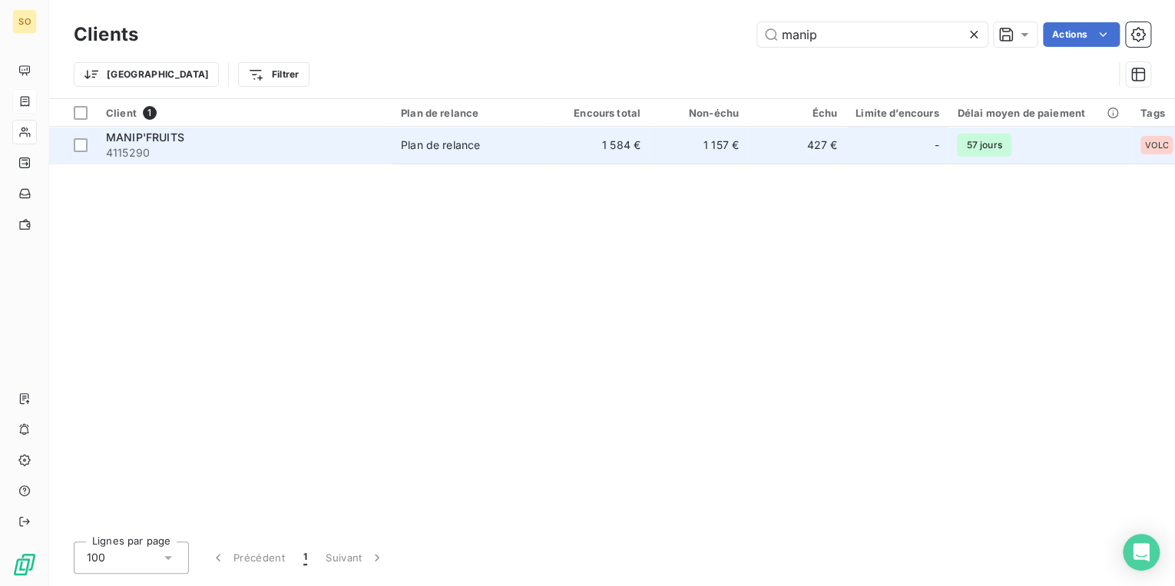
type input "manip"
click at [636, 135] on td "1 584 €" at bounding box center [600, 145] width 98 height 37
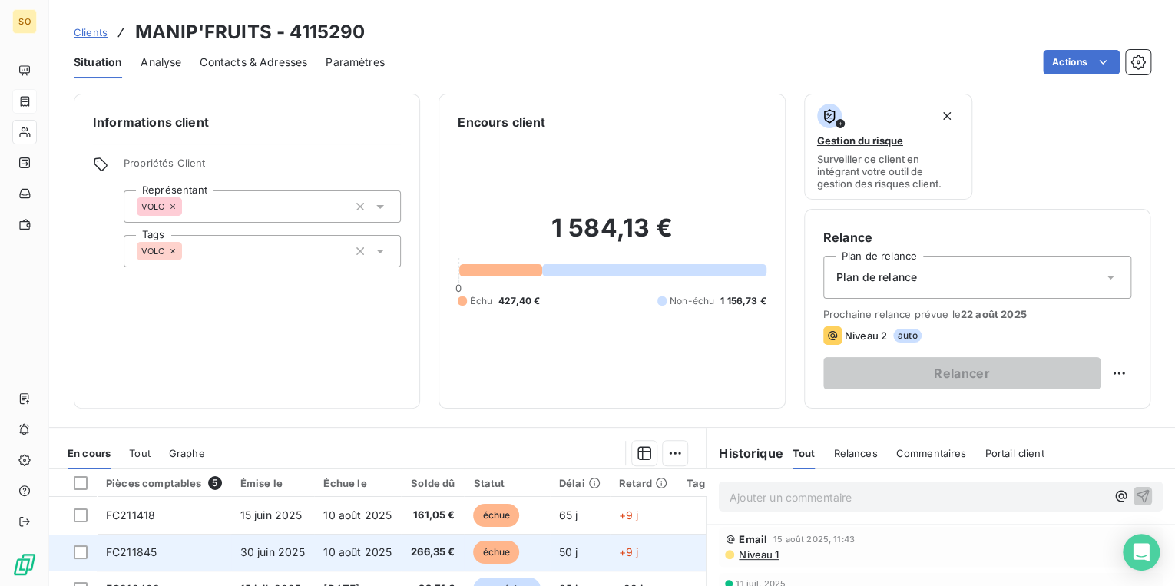
click at [501, 550] on span "échue" at bounding box center [496, 552] width 46 height 23
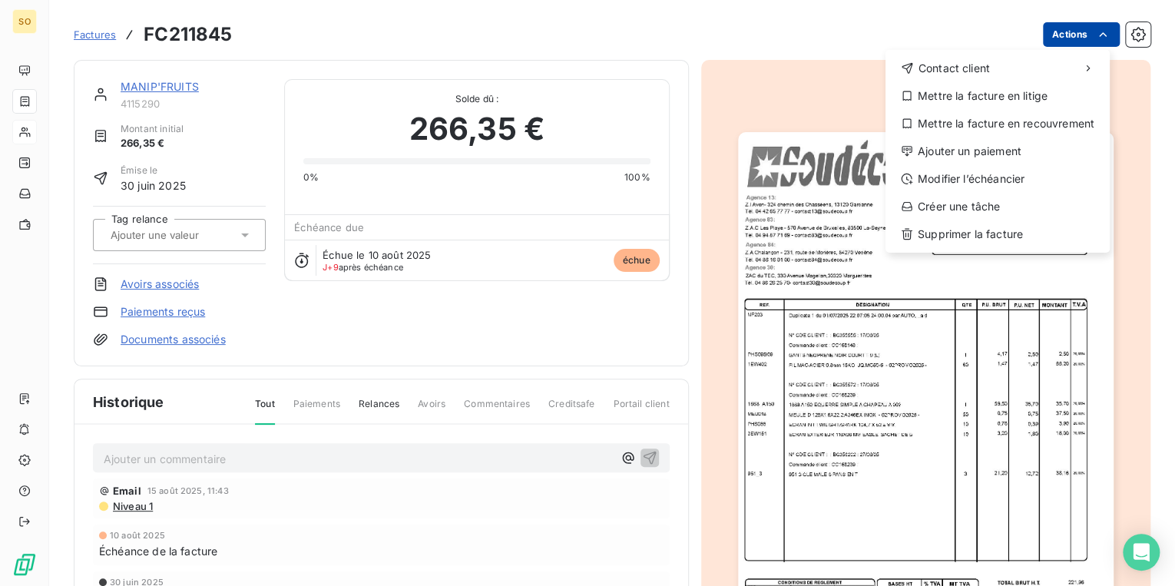
click at [1082, 37] on html "SO Factures FC211845 Actions Contact client Mettre la facture en litige Mettre …" at bounding box center [587, 293] width 1175 height 586
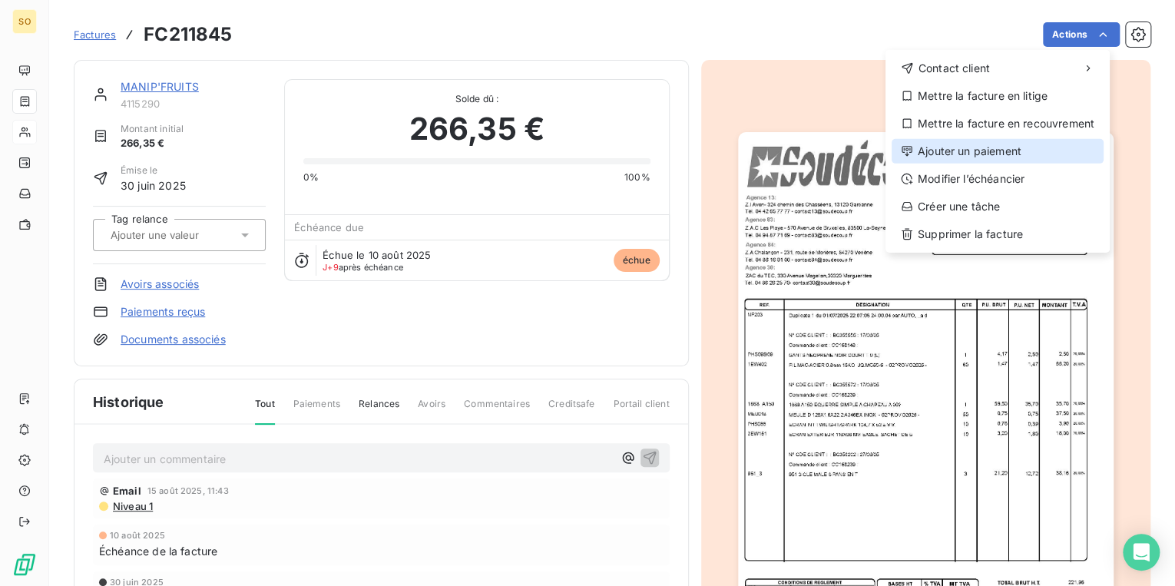
click at [967, 153] on div "Ajouter un paiement" at bounding box center [998, 151] width 212 height 25
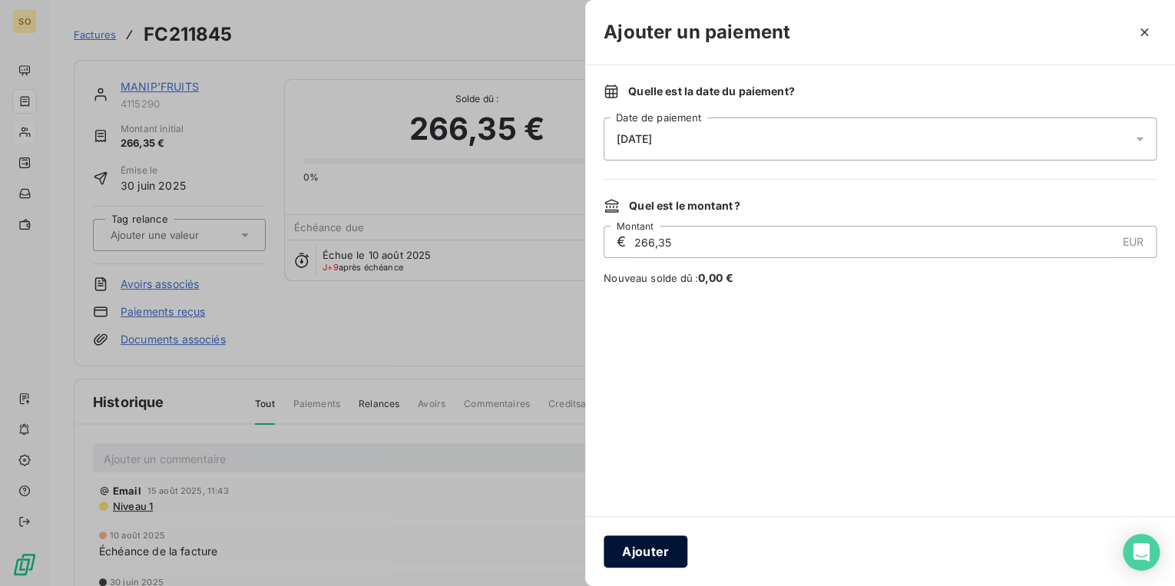
click at [626, 548] on button "Ajouter" at bounding box center [646, 551] width 84 height 32
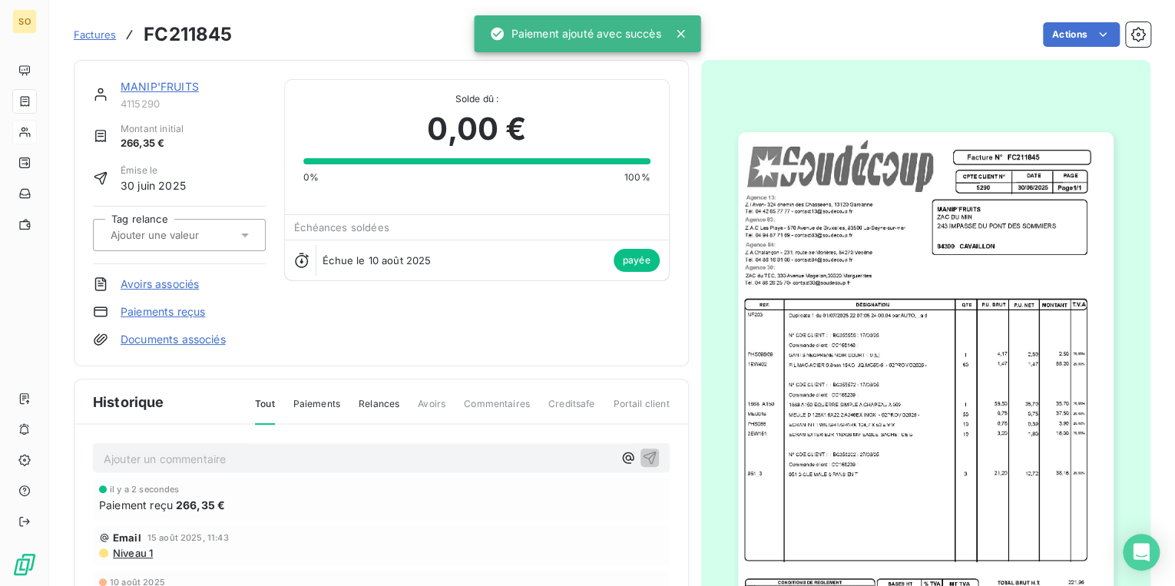
click at [172, 89] on link "MANIP'FRUITS" at bounding box center [160, 86] width 78 height 13
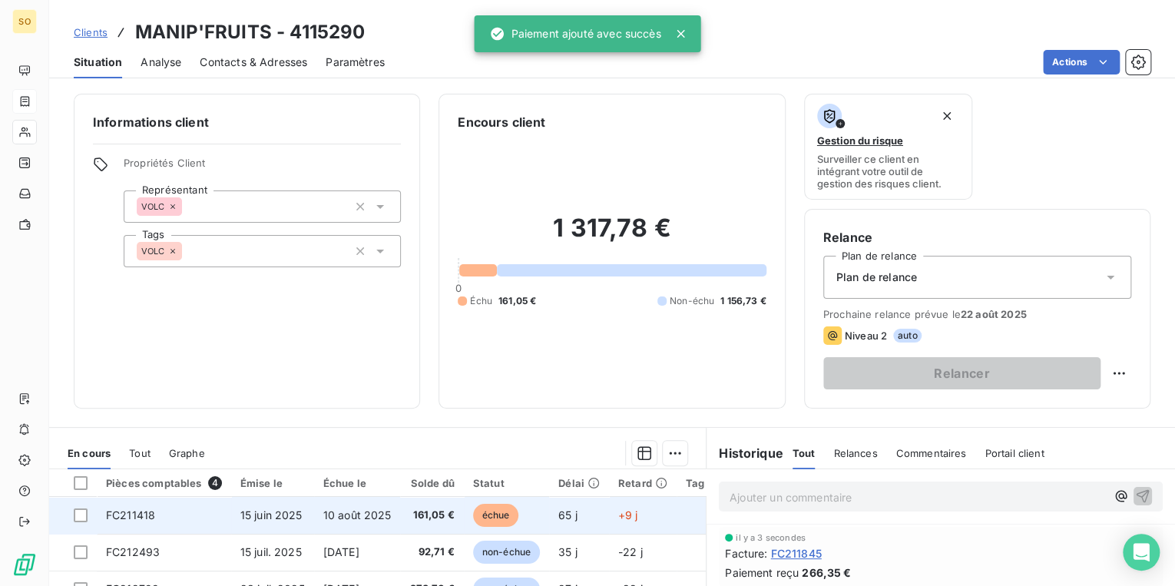
click at [481, 519] on span "échue" at bounding box center [496, 515] width 46 height 23
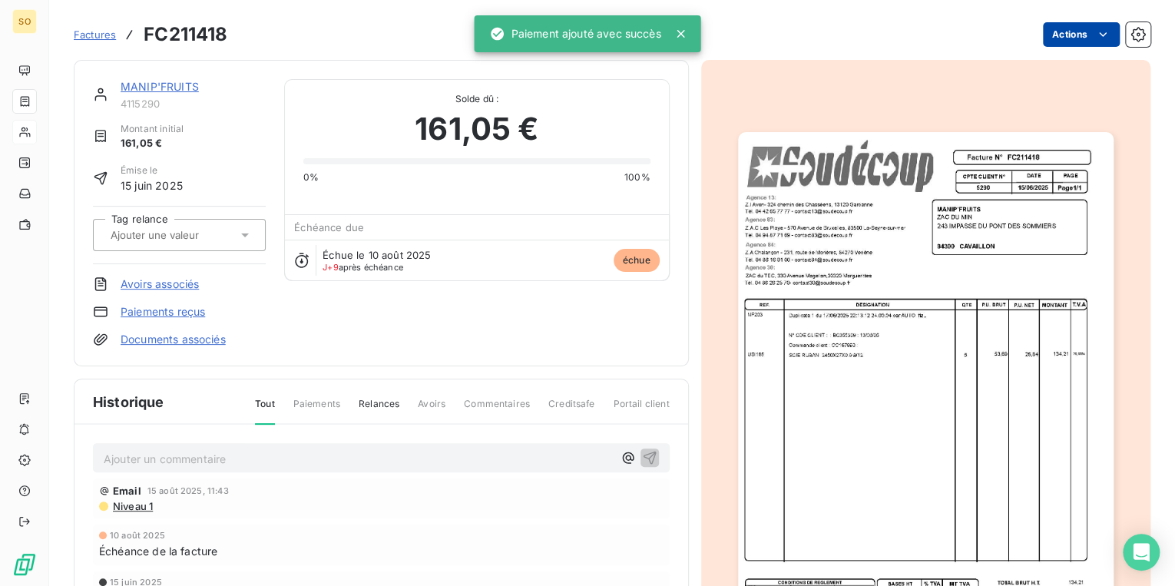
click at [1051, 31] on html "SO Factures FC211418 Actions MANIP'FRUITS 4115290 Montant initial 161,05 € Émis…" at bounding box center [587, 293] width 1175 height 586
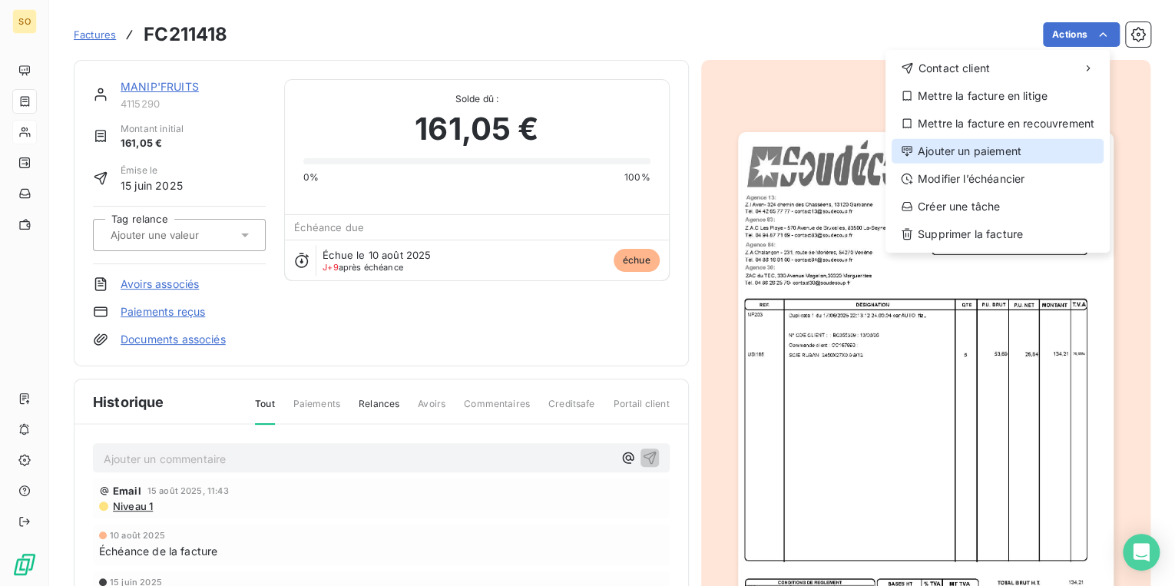
click at [928, 145] on div "Ajouter un paiement" at bounding box center [998, 151] width 212 height 25
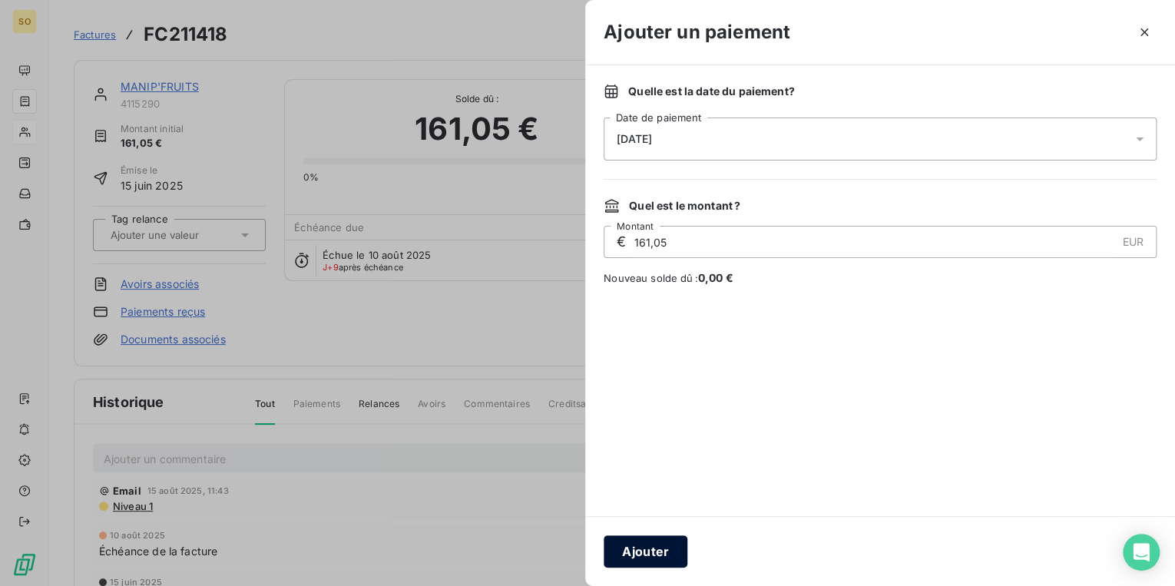
click at [650, 554] on button "Ajouter" at bounding box center [646, 551] width 84 height 32
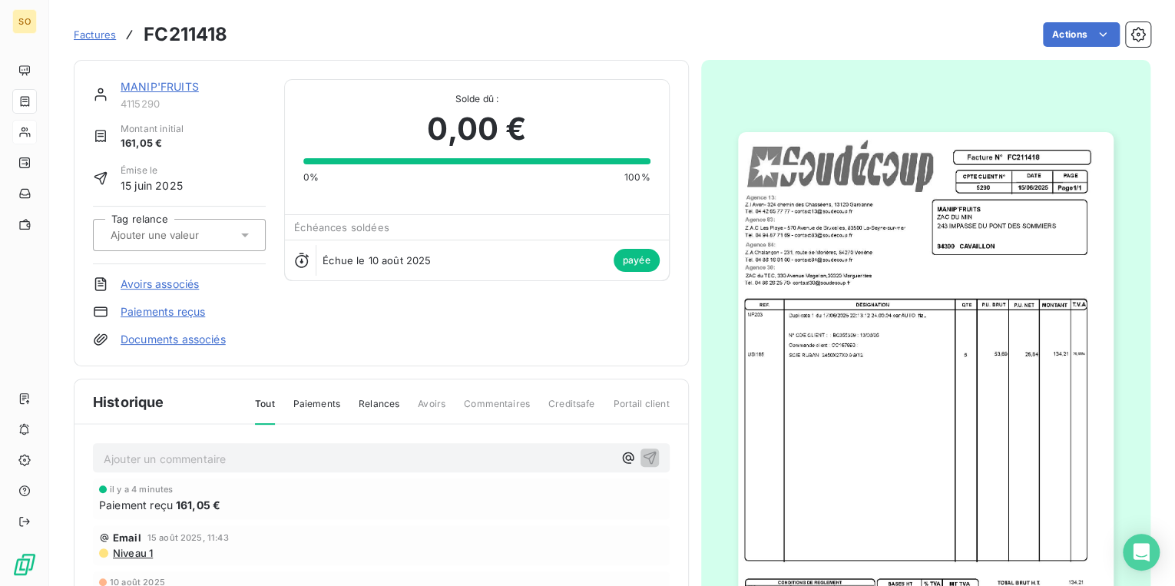
click at [184, 85] on link "MANIP'FRUITS" at bounding box center [160, 86] width 78 height 13
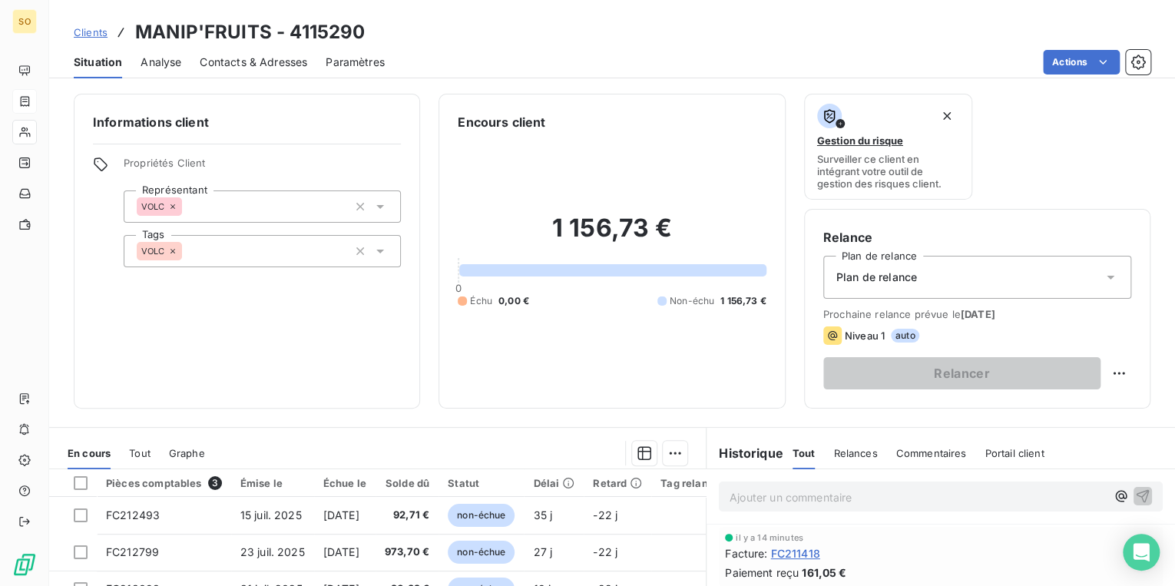
click at [98, 33] on span "Clients" at bounding box center [91, 32] width 34 height 12
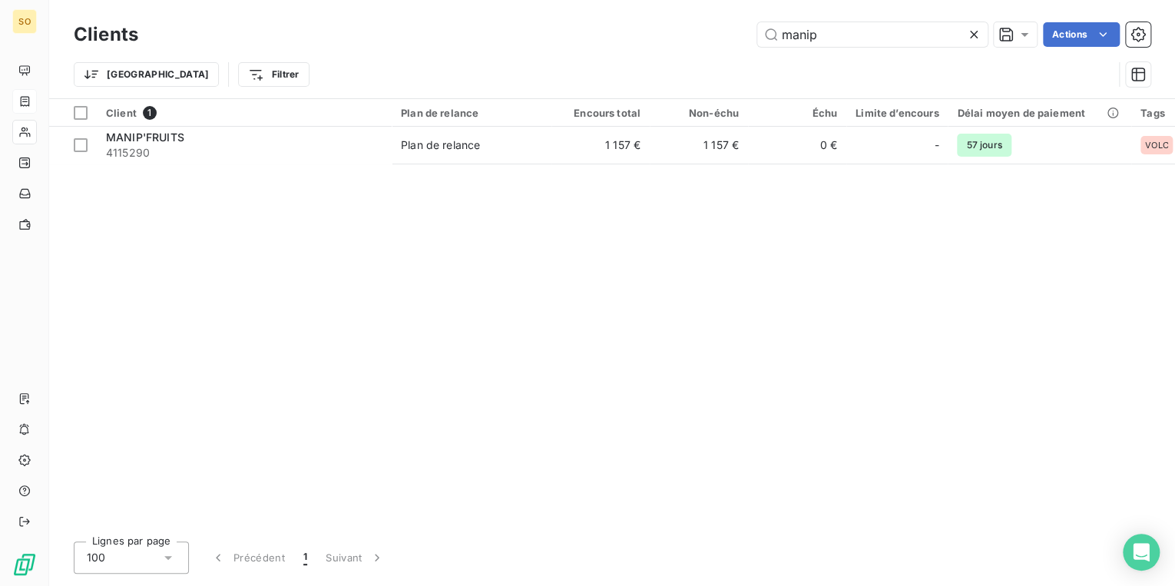
drag, startPoint x: 776, startPoint y: 36, endPoint x: 894, endPoint y: 16, distance: 119.2
click at [875, 20] on div "Clients manip Actions" at bounding box center [612, 34] width 1077 height 32
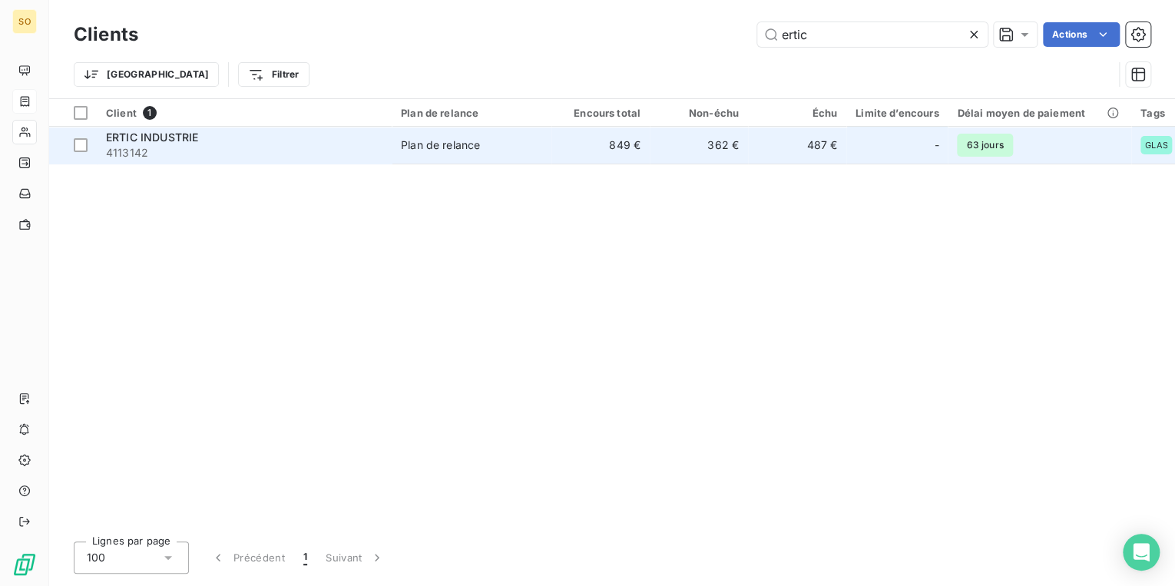
type input "ertic"
click at [405, 147] on div "Plan de relance" at bounding box center [440, 144] width 79 height 15
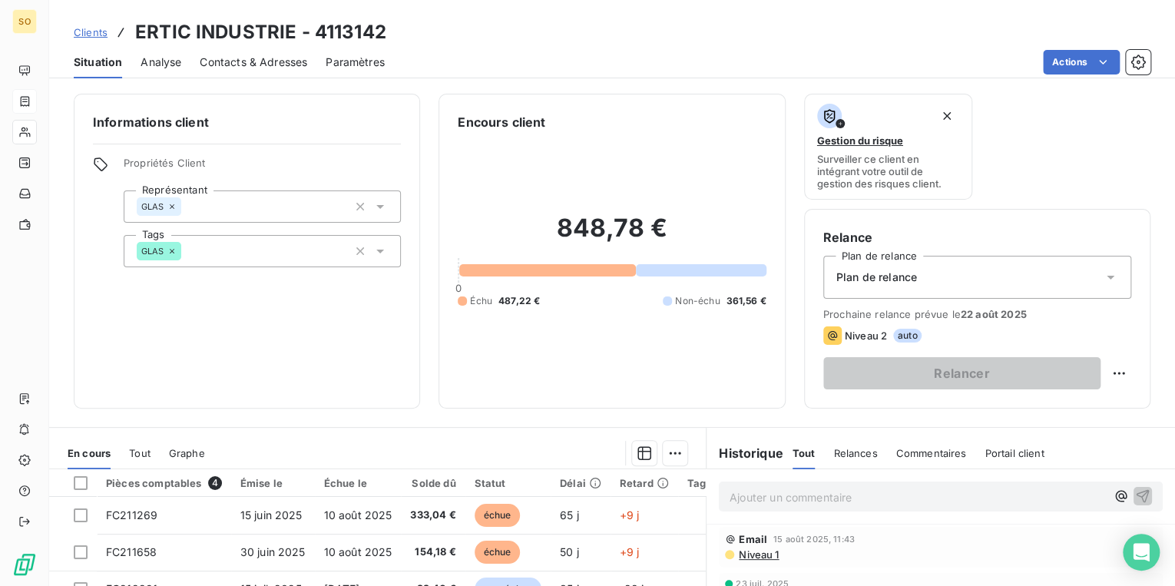
scroll to position [61, 0]
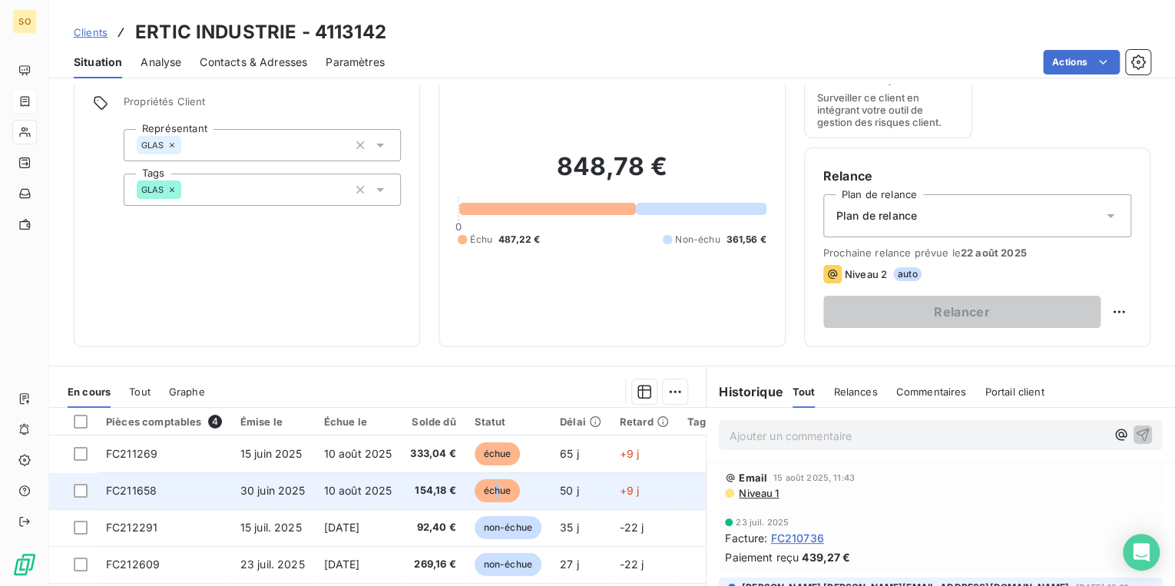
click at [500, 485] on span "échue" at bounding box center [498, 490] width 46 height 23
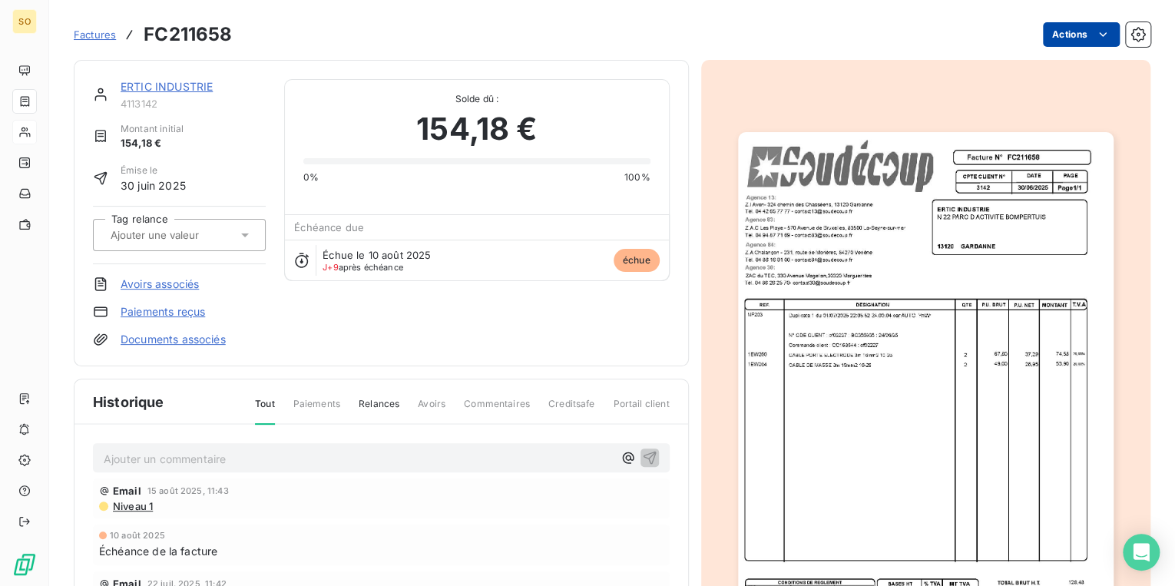
click at [1069, 39] on html "SO Factures FC211658 Actions ERTIC INDUSTRIE 4113142 Montant initial 154,18 € É…" at bounding box center [587, 293] width 1175 height 586
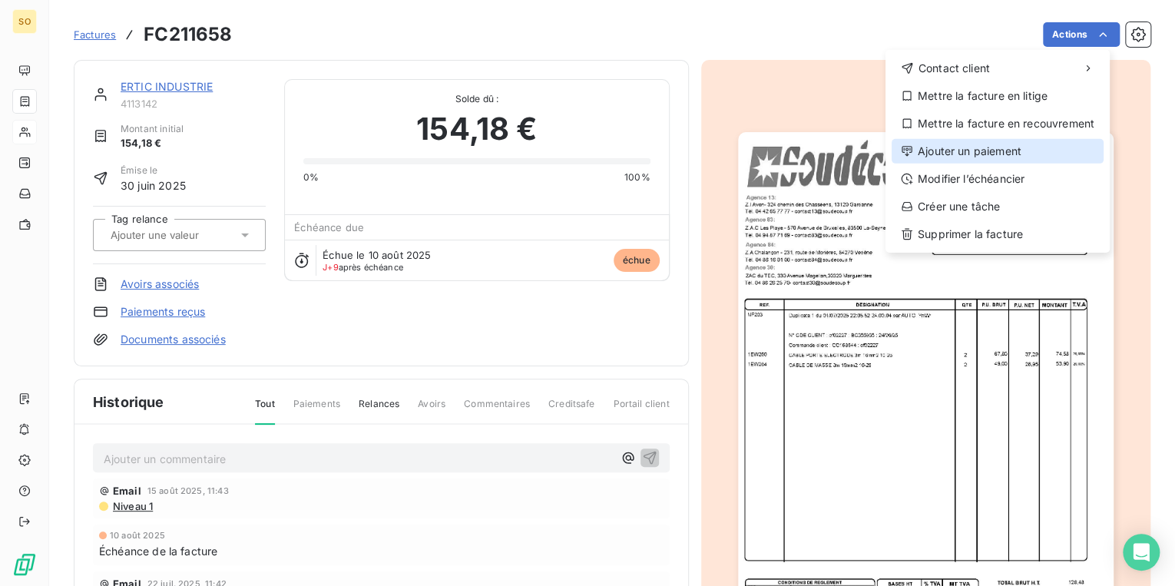
click at [993, 147] on div "Ajouter un paiement" at bounding box center [998, 151] width 212 height 25
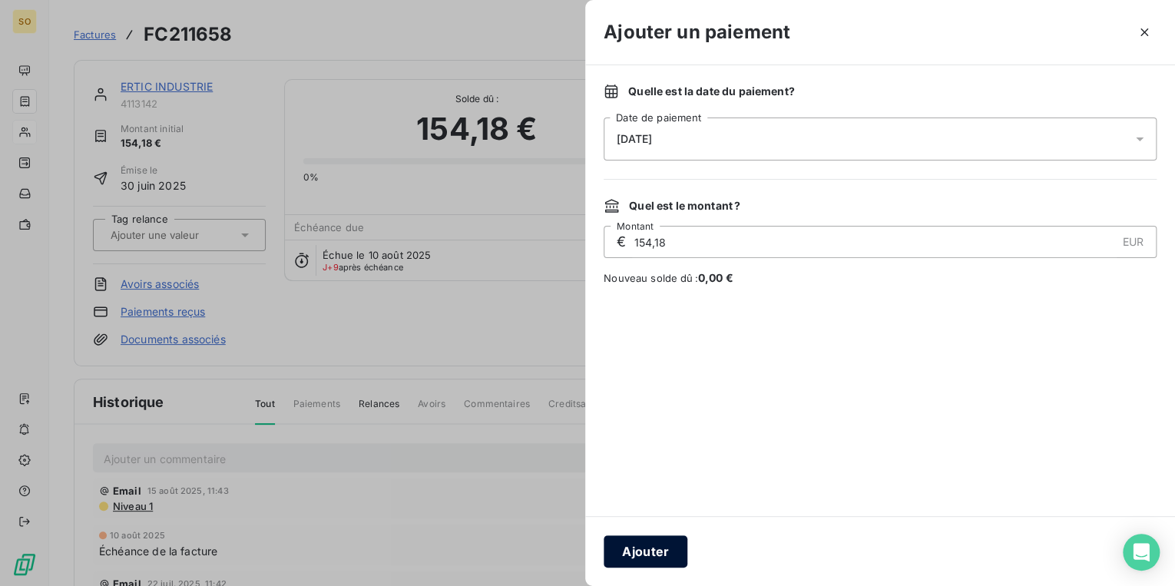
click at [645, 541] on button "Ajouter" at bounding box center [646, 551] width 84 height 32
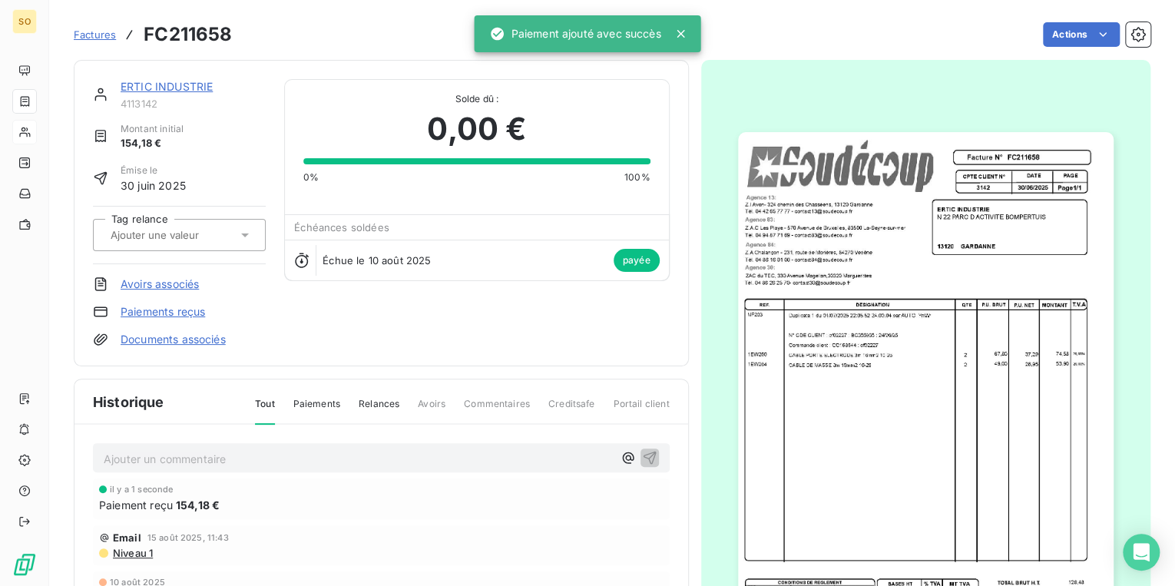
click at [178, 80] on link "ERTIC INDUSTRIE" at bounding box center [167, 86] width 92 height 13
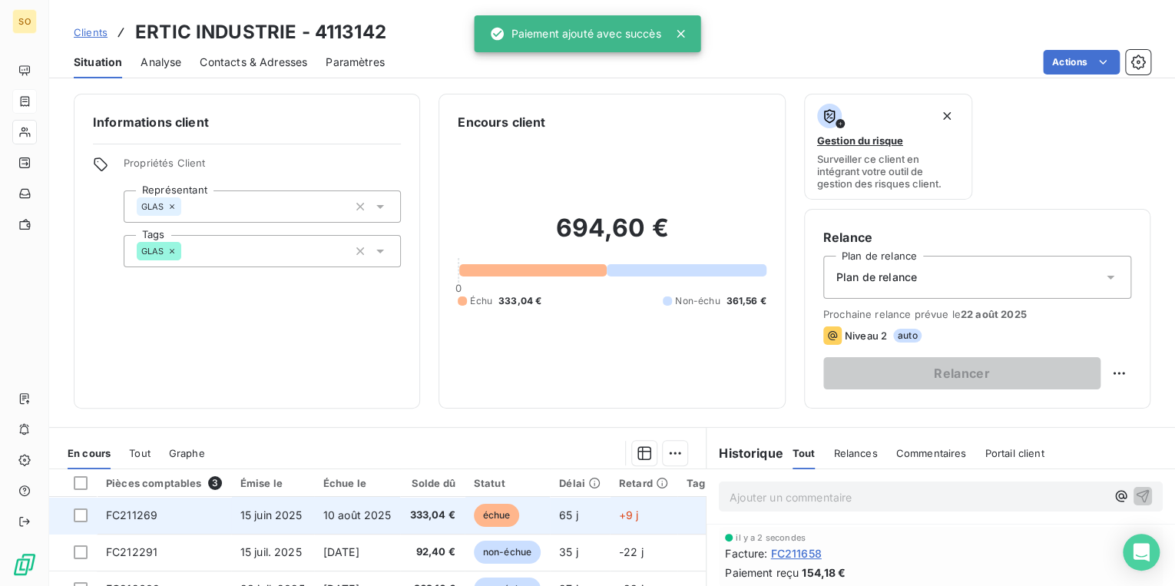
click at [498, 515] on span "échue" at bounding box center [497, 515] width 46 height 23
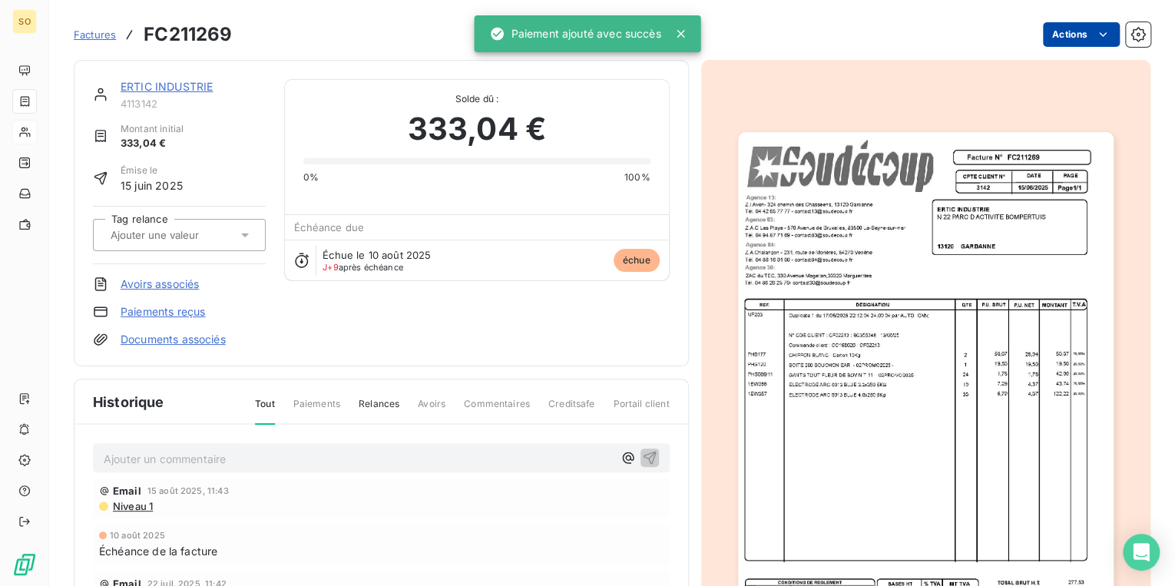
click at [1044, 38] on html "SO Factures FC211269 Actions ERTIC INDUSTRIE 4113142 Montant initial 333,04 € É…" at bounding box center [587, 293] width 1175 height 586
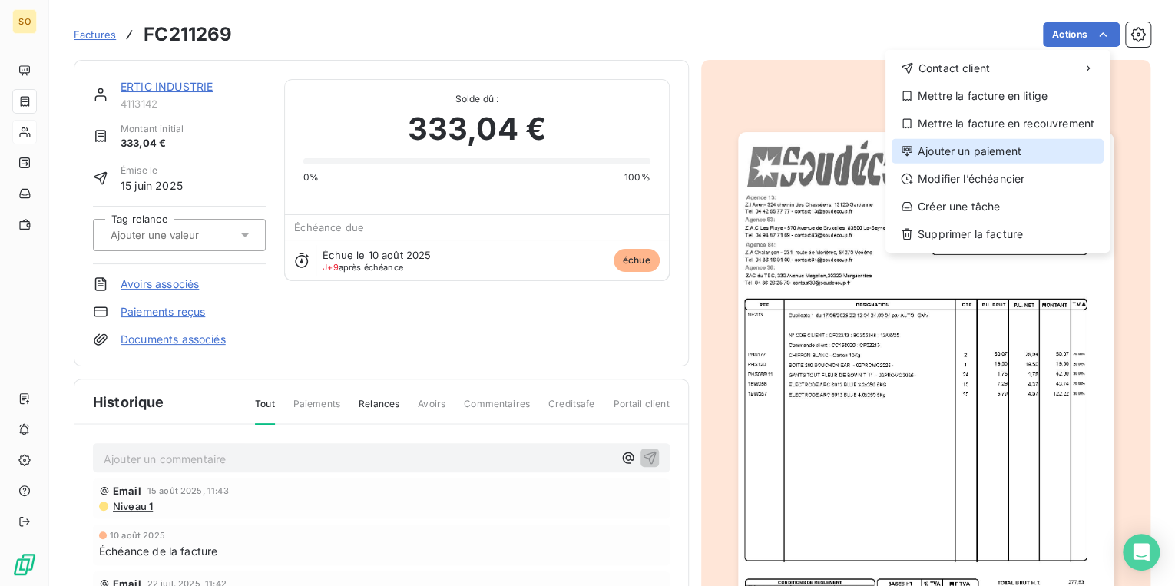
click at [995, 153] on div "Ajouter un paiement" at bounding box center [998, 151] width 212 height 25
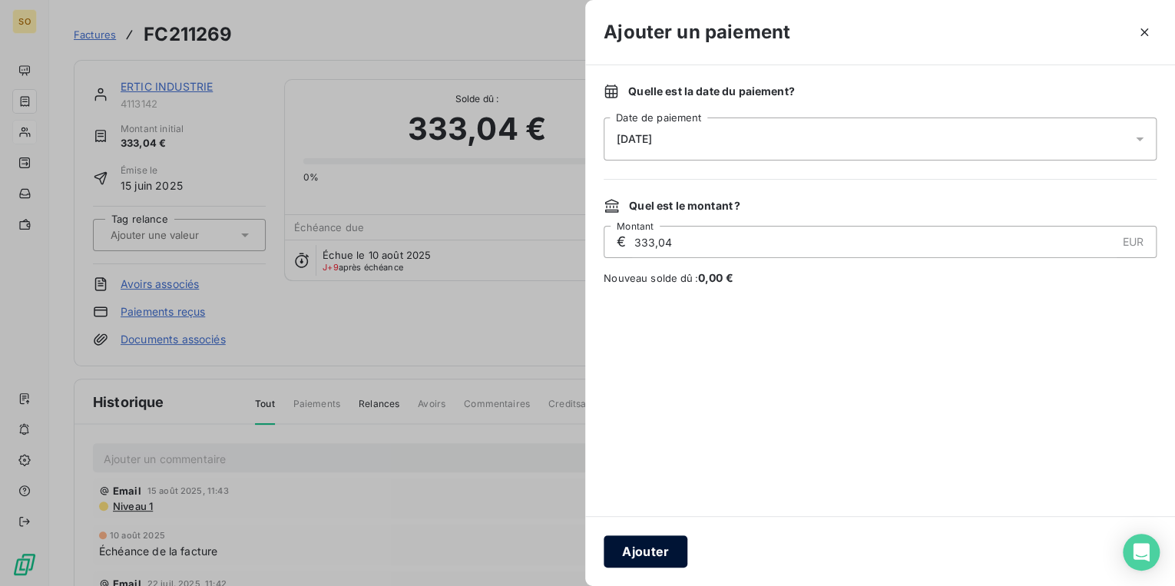
click at [671, 561] on button "Ajouter" at bounding box center [646, 551] width 84 height 32
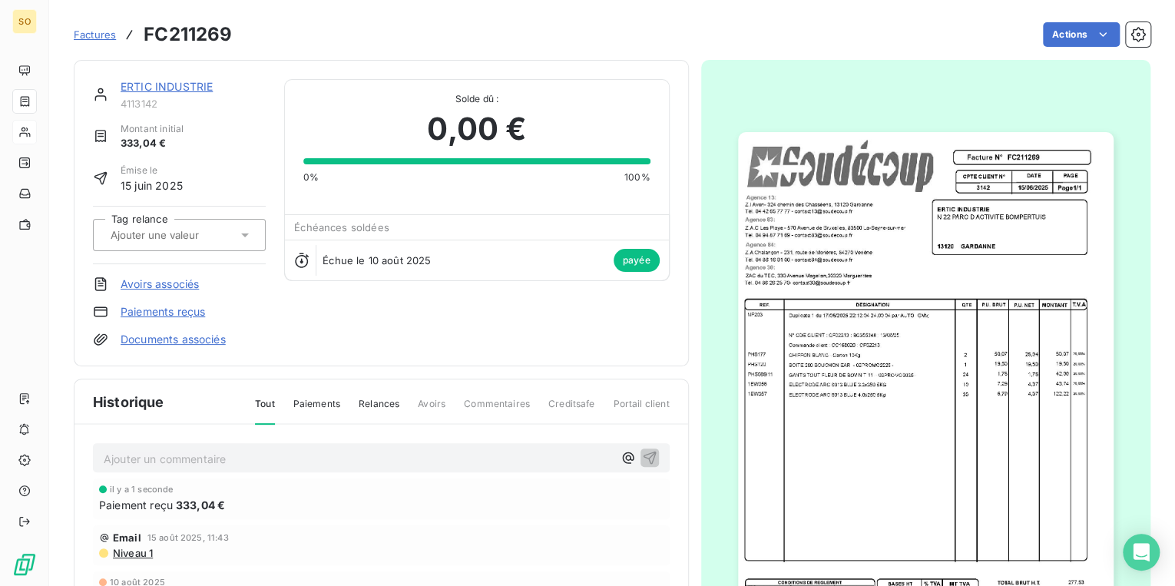
click at [177, 90] on link "ERTIC INDUSTRIE" at bounding box center [167, 86] width 92 height 13
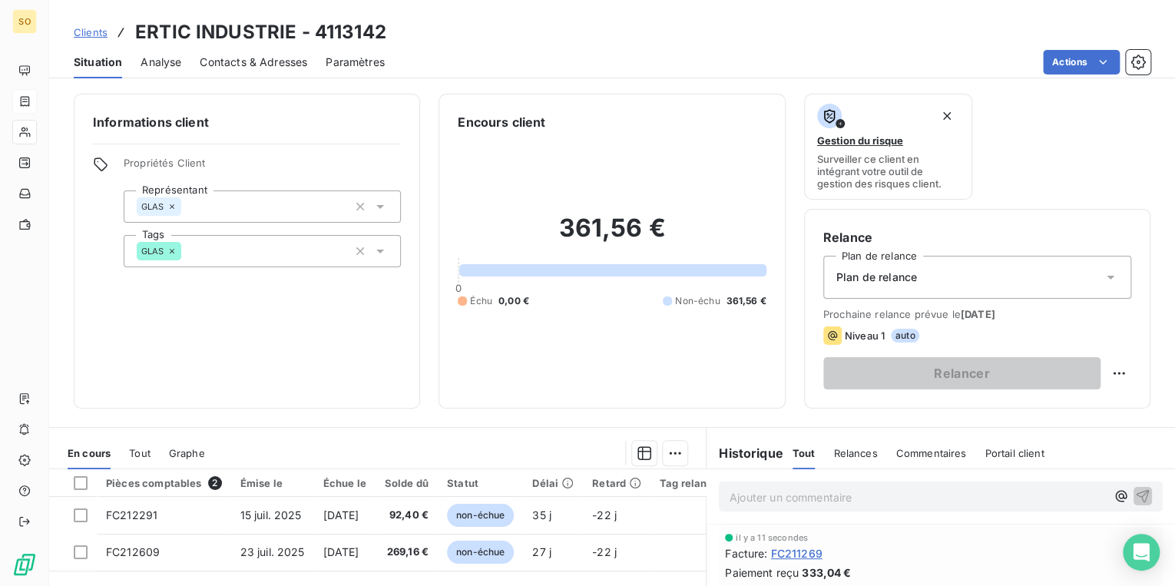
click at [78, 28] on span "Clients" at bounding box center [91, 32] width 34 height 12
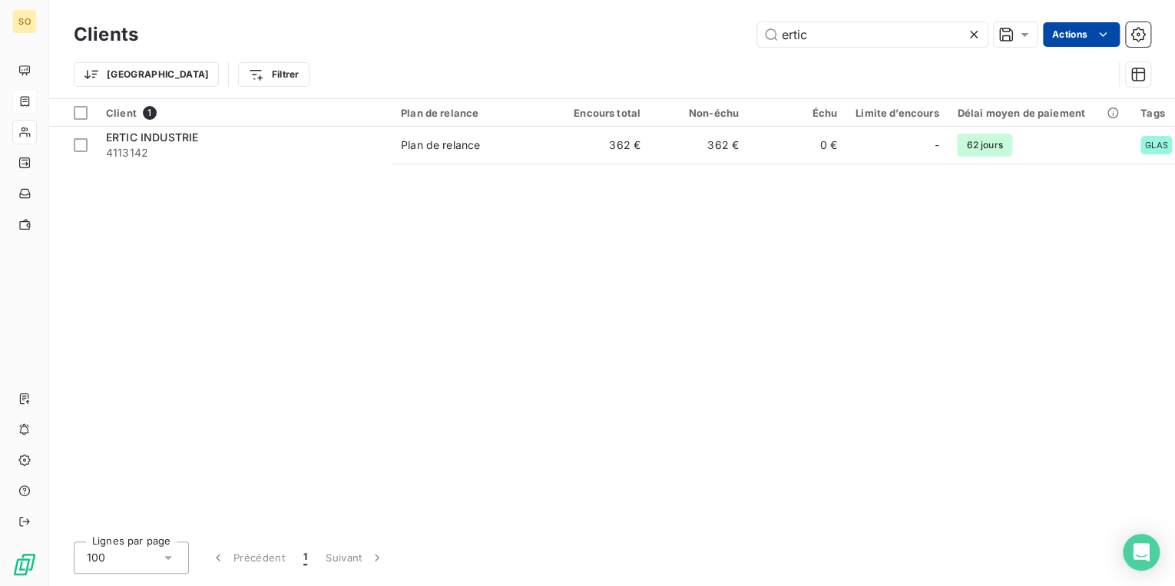
drag, startPoint x: 773, startPoint y: 34, endPoint x: 1101, endPoint y: 39, distance: 328.0
click at [875, 35] on input "ertic" at bounding box center [872, 34] width 230 height 25
type input "mobius"
click at [720, 167] on div "Client 1 Plan de relance Encours total Non-échu Échu Limite d’encours Délai moy…" at bounding box center [612, 314] width 1126 height 430
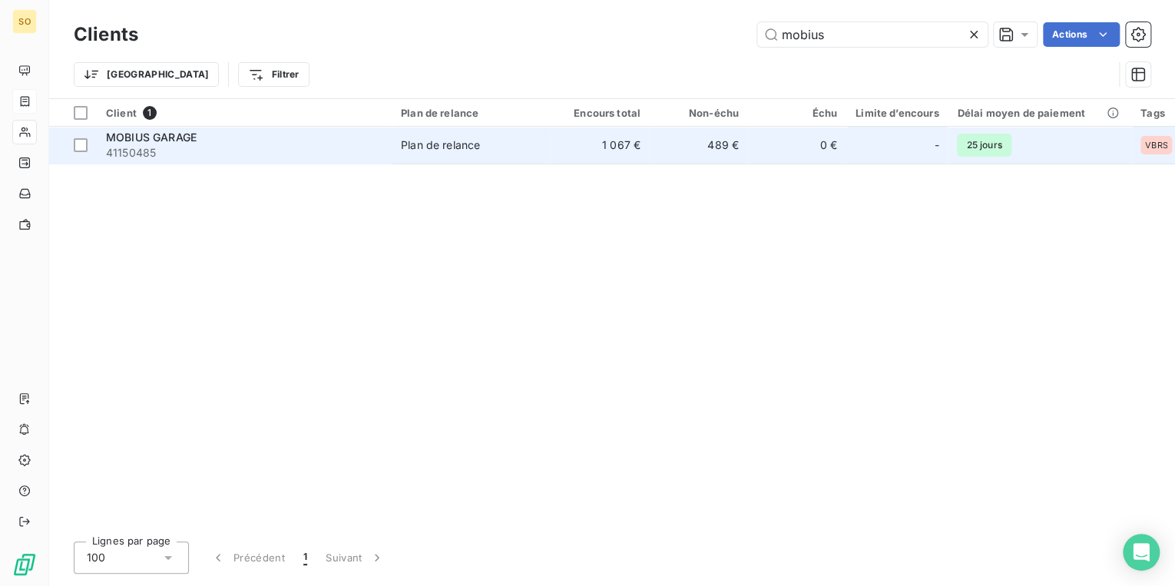
click at [720, 160] on td "489 €" at bounding box center [699, 145] width 98 height 37
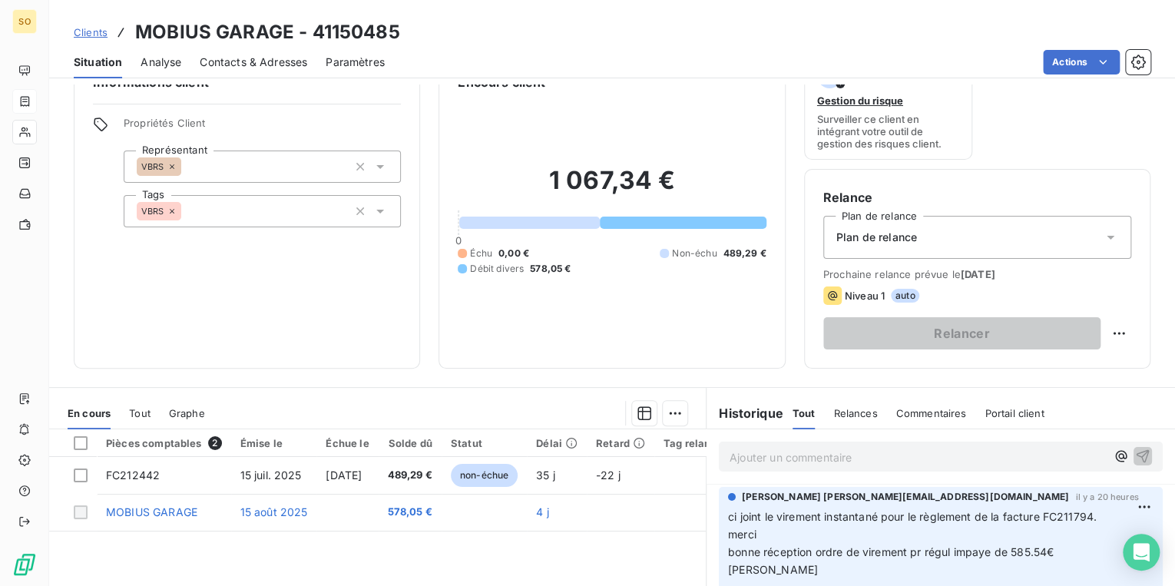
scroll to position [61, 0]
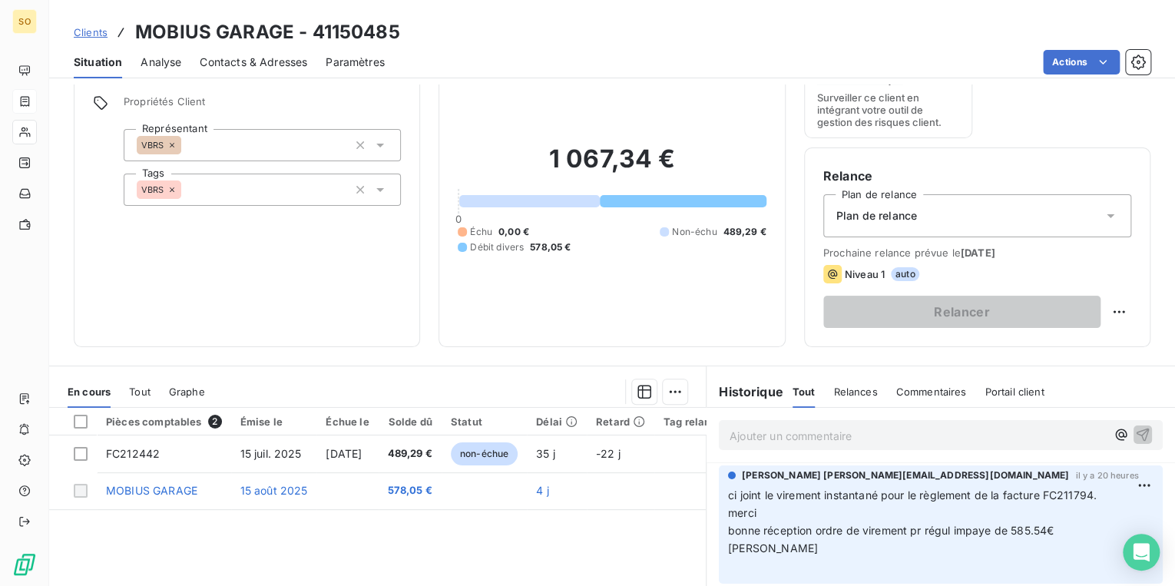
click at [799, 442] on p "Ajouter un commentaire ﻿" at bounding box center [918, 435] width 376 height 19
click at [1135, 427] on icon "button" at bounding box center [1142, 433] width 15 height 15
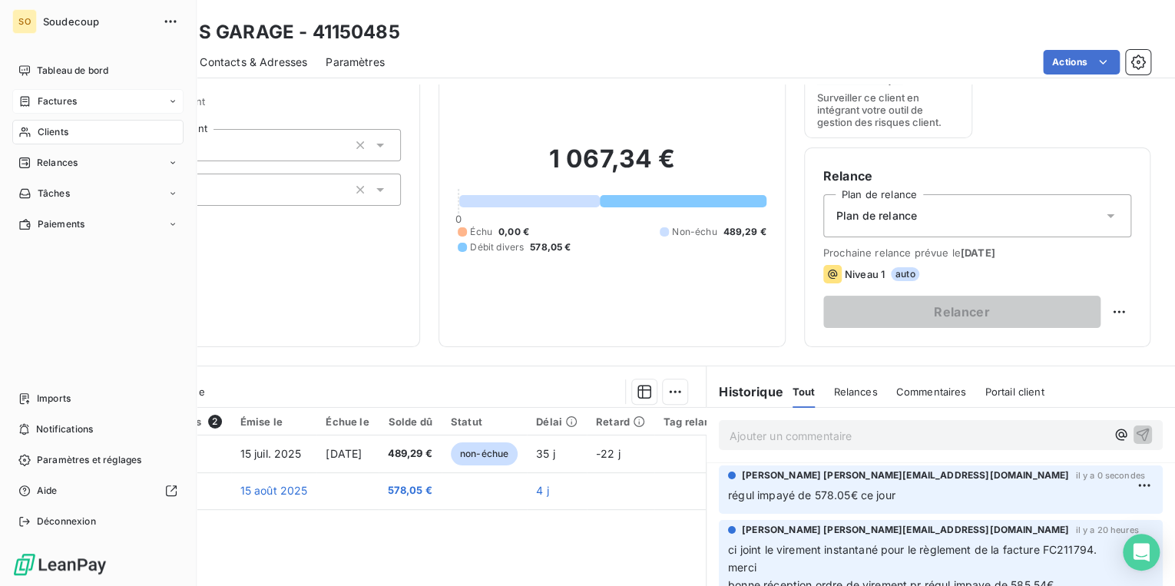
drag, startPoint x: 42, startPoint y: 101, endPoint x: 80, endPoint y: 92, distance: 38.7
click at [42, 101] on span "Factures" at bounding box center [57, 101] width 39 height 14
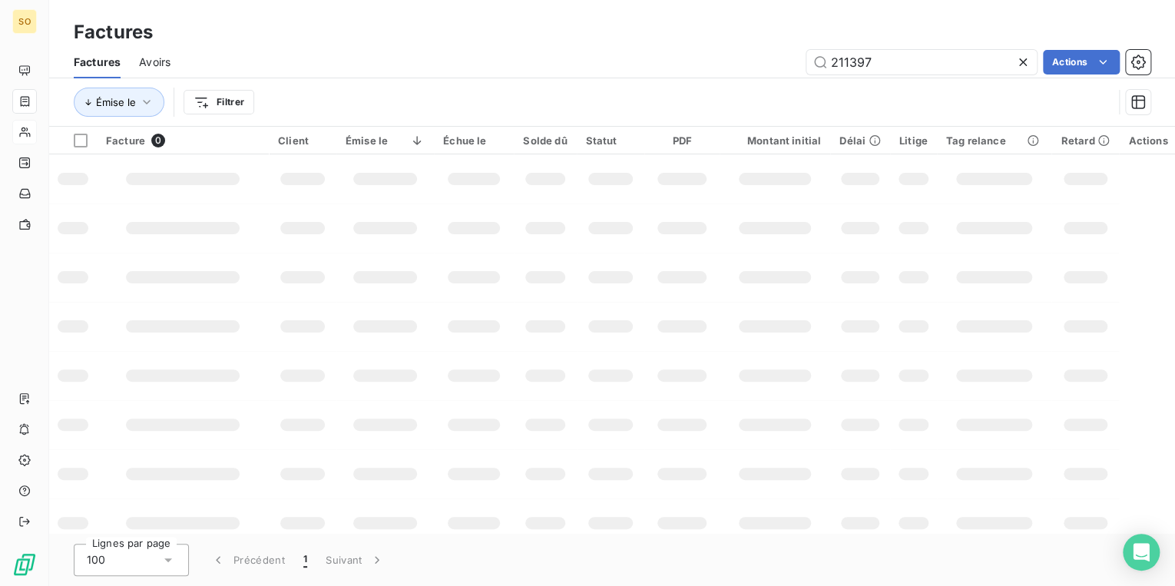
drag, startPoint x: 848, startPoint y: 62, endPoint x: 1017, endPoint y: 59, distance: 169.0
click at [912, 59] on input "211397" at bounding box center [921, 62] width 230 height 25
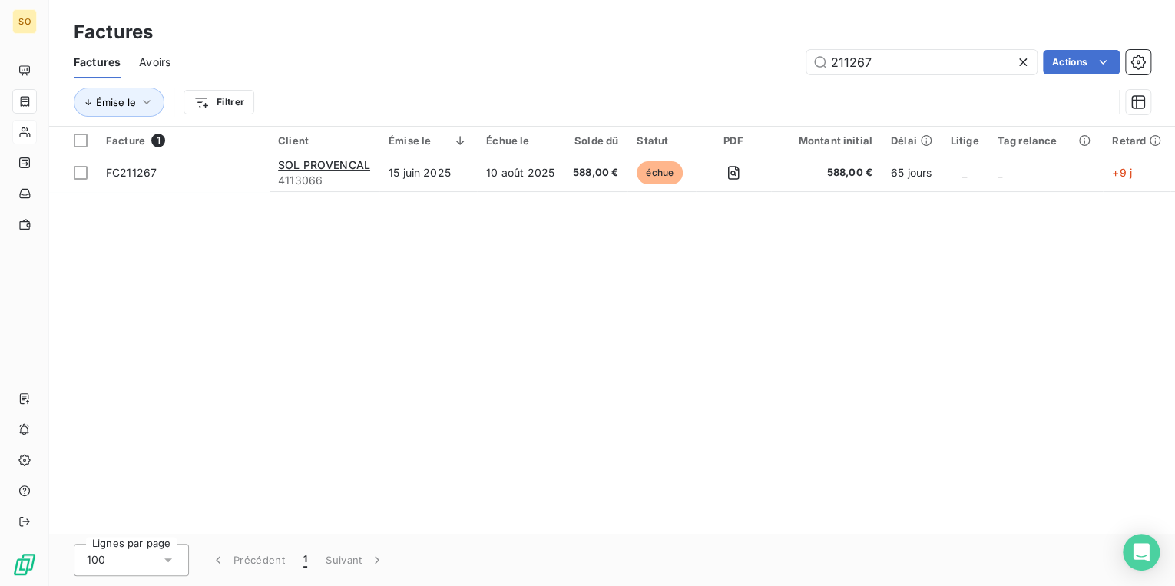
type input "211267"
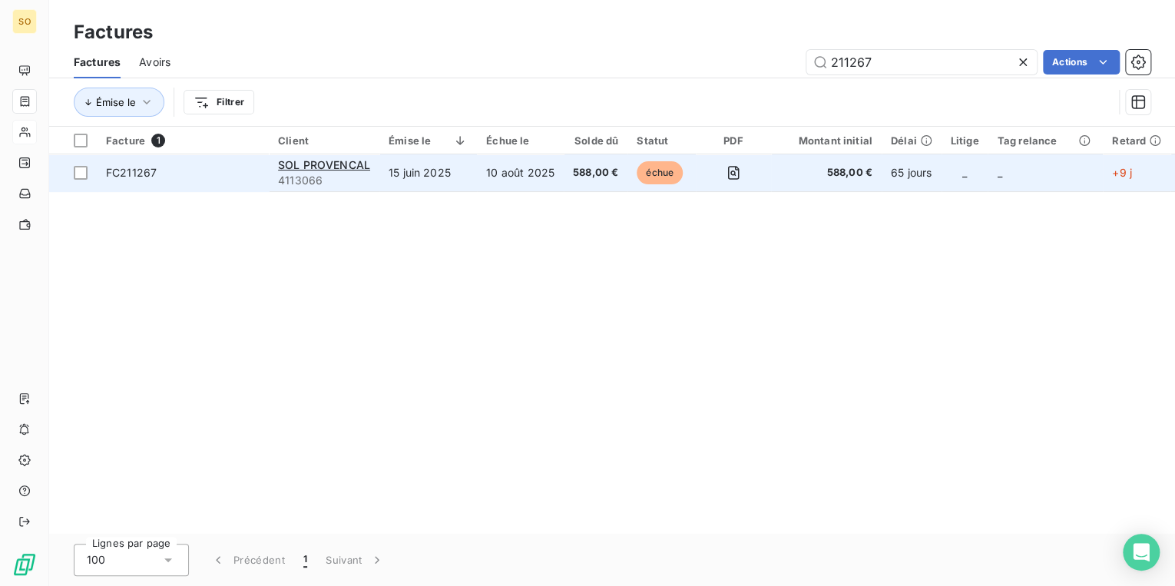
click at [645, 176] on span "échue" at bounding box center [660, 172] width 46 height 23
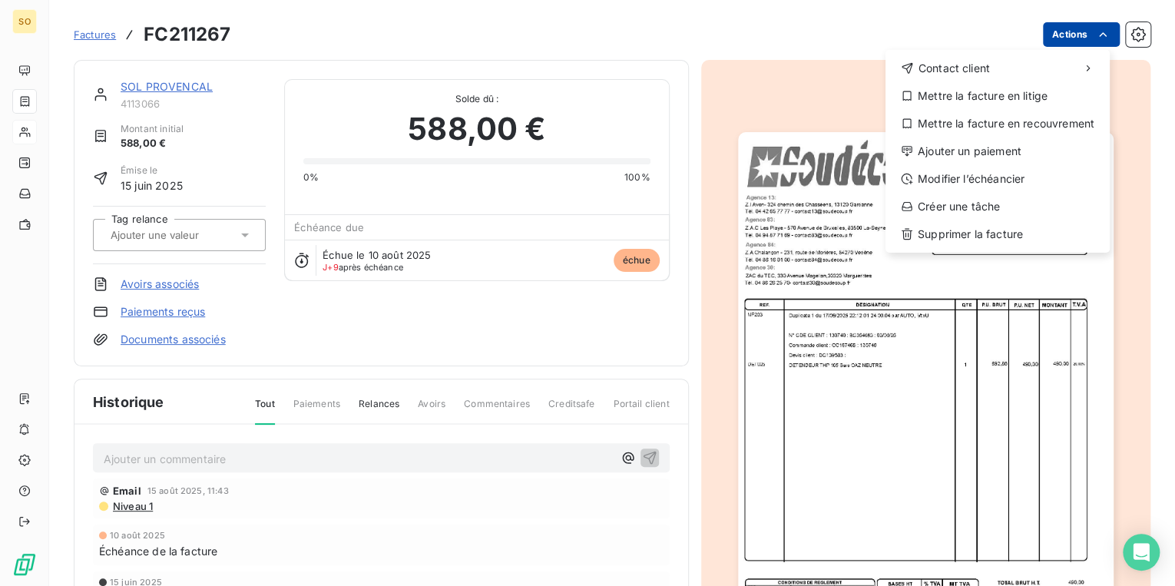
click at [1044, 40] on html "SO Factures FC211267 Actions Contact client Mettre la facture en litige Mettre …" at bounding box center [587, 293] width 1175 height 586
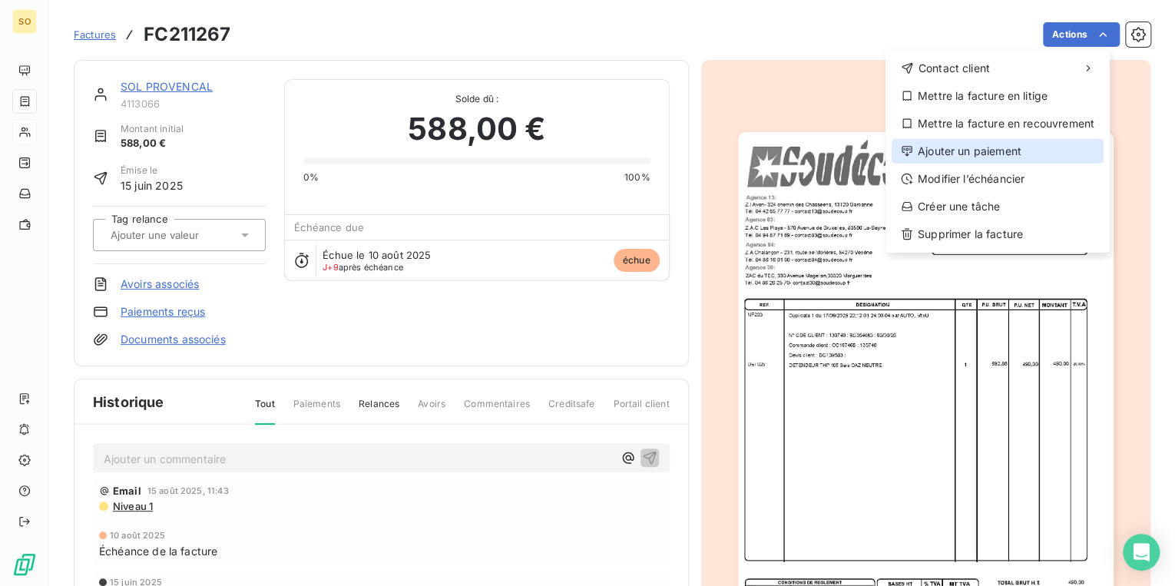
click at [1008, 150] on div "Ajouter un paiement" at bounding box center [998, 151] width 212 height 25
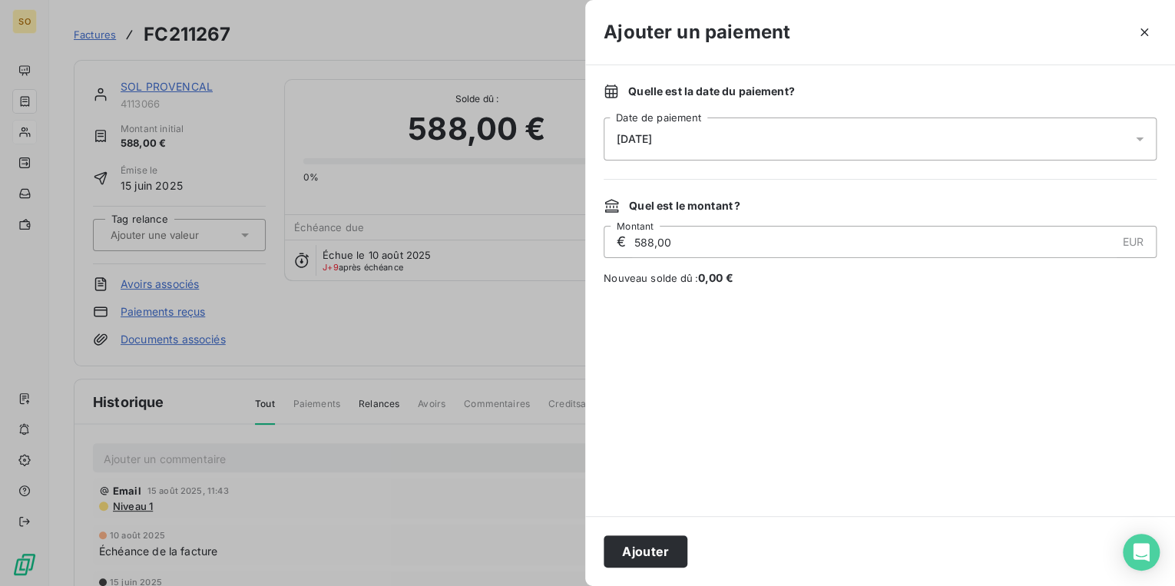
click at [624, 571] on div "Ajouter" at bounding box center [880, 551] width 590 height 70
click at [628, 558] on button "Ajouter" at bounding box center [646, 551] width 84 height 32
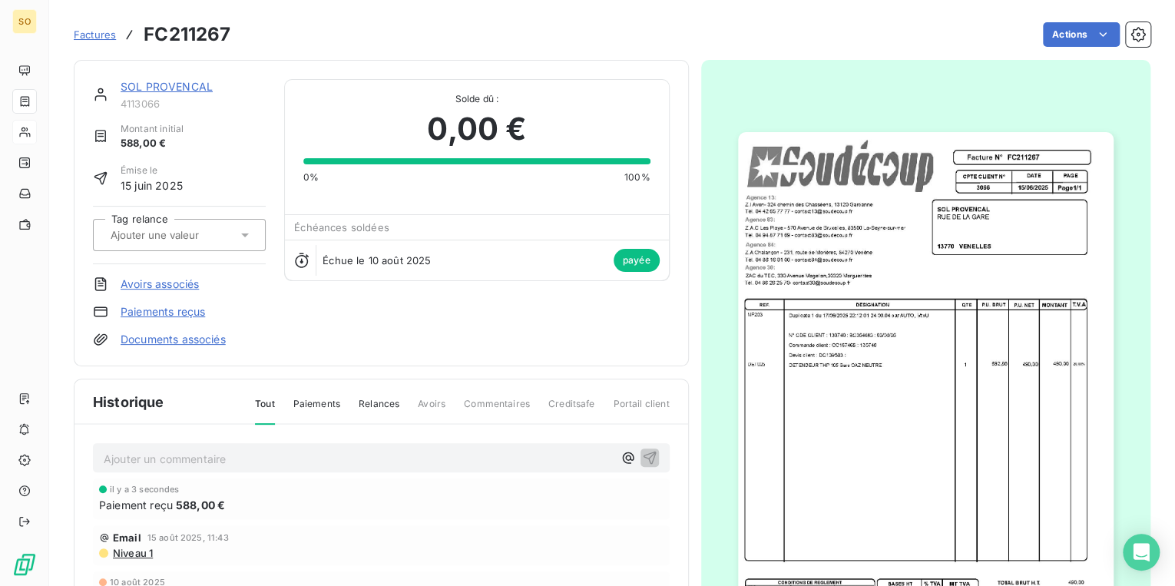
click at [104, 36] on span "Factures" at bounding box center [95, 34] width 42 height 12
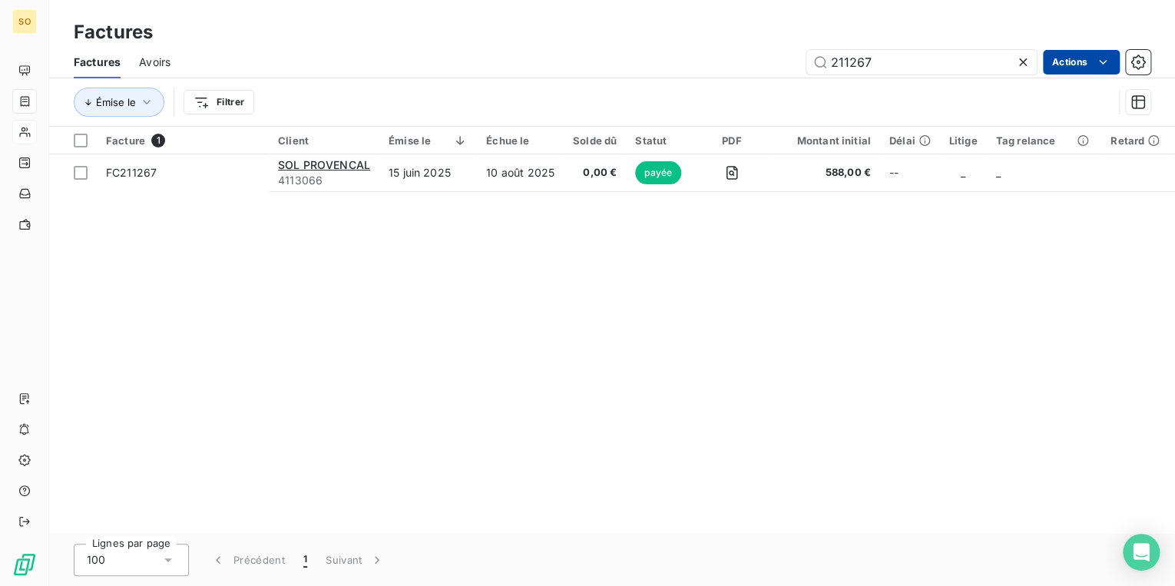
drag, startPoint x: 847, startPoint y: 61, endPoint x: 1051, endPoint y: 58, distance: 203.5
click at [941, 58] on input "211267" at bounding box center [921, 62] width 230 height 25
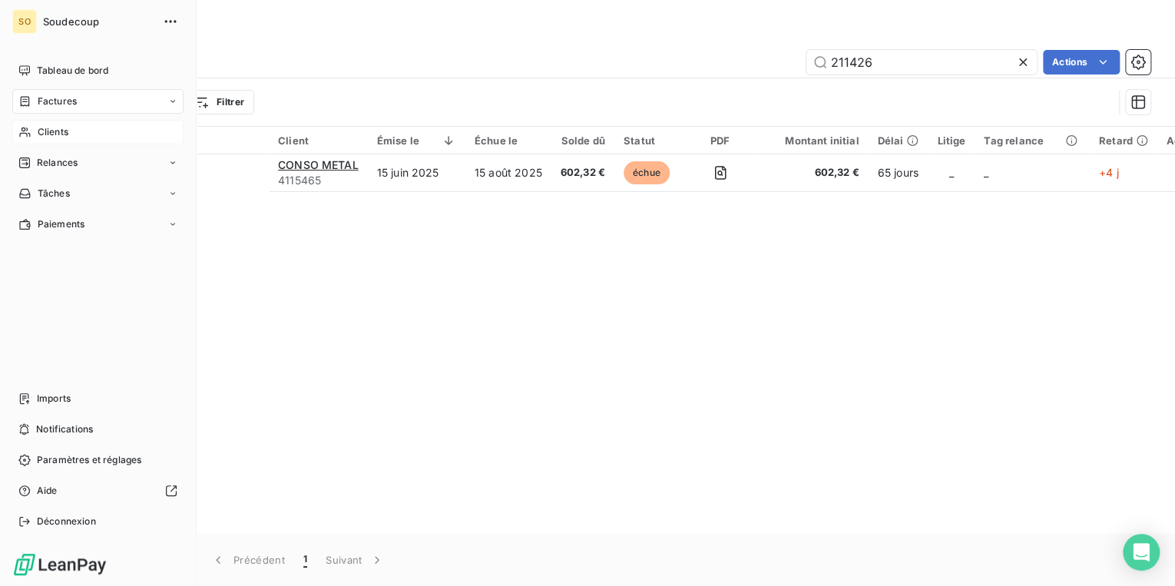
type input "211426"
click at [42, 133] on span "Clients" at bounding box center [53, 132] width 31 height 14
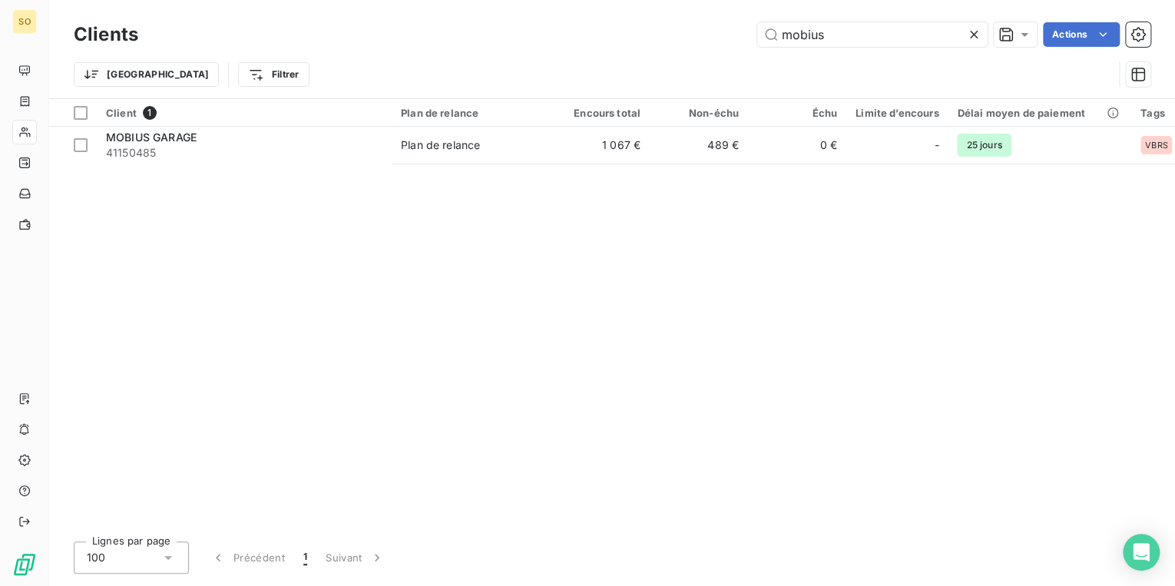
drag, startPoint x: 770, startPoint y: 37, endPoint x: 998, endPoint y: 1, distance: 230.9
click at [958, 16] on div "Clients mobius Actions Trier Filtrer" at bounding box center [612, 49] width 1126 height 98
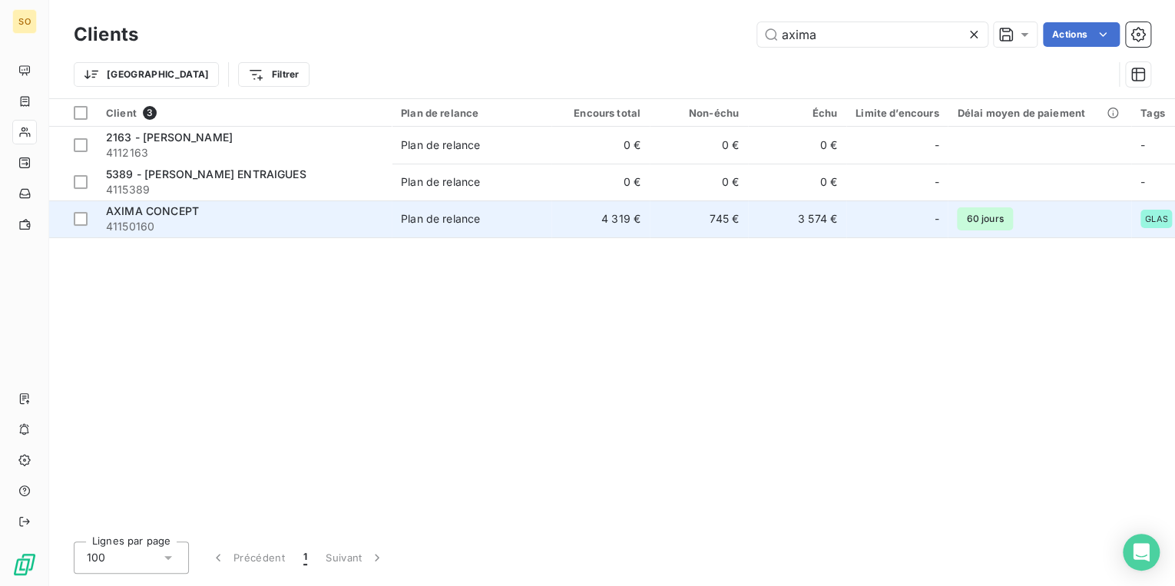
type input "axima"
click at [267, 223] on span "41150160" at bounding box center [244, 226] width 276 height 15
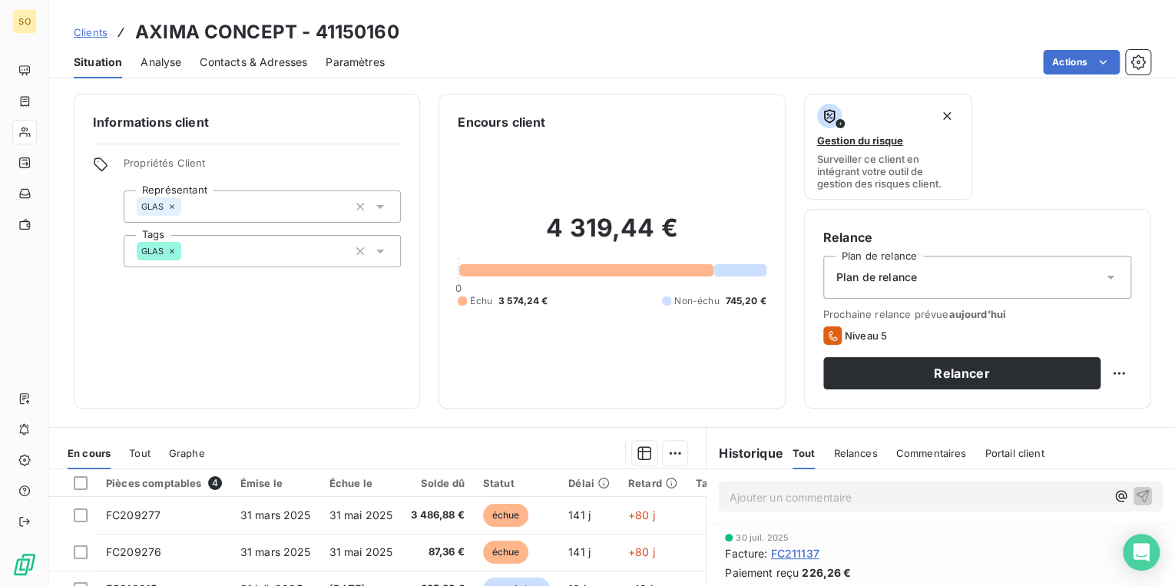
scroll to position [184, 0]
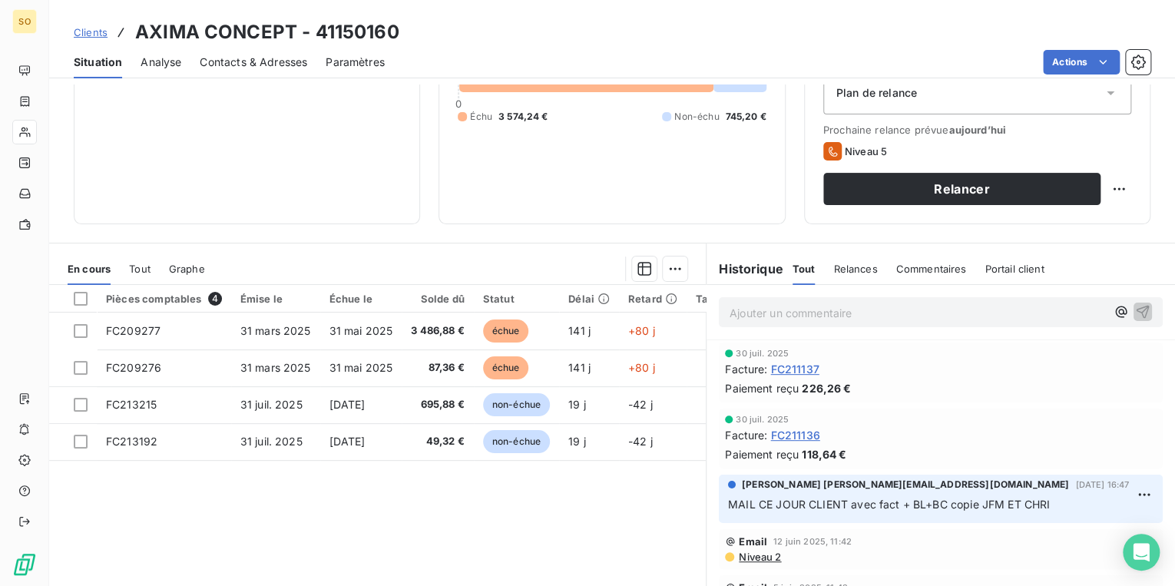
click at [265, 58] on span "Contacts & Adresses" at bounding box center [254, 62] width 108 height 15
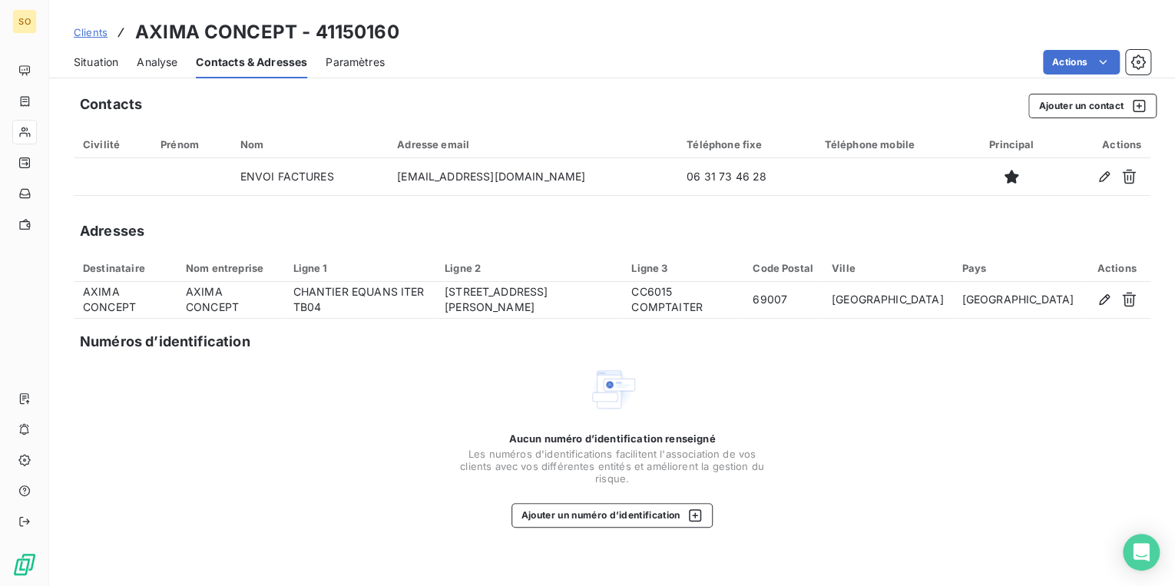
click at [97, 58] on span "Situation" at bounding box center [96, 62] width 45 height 15
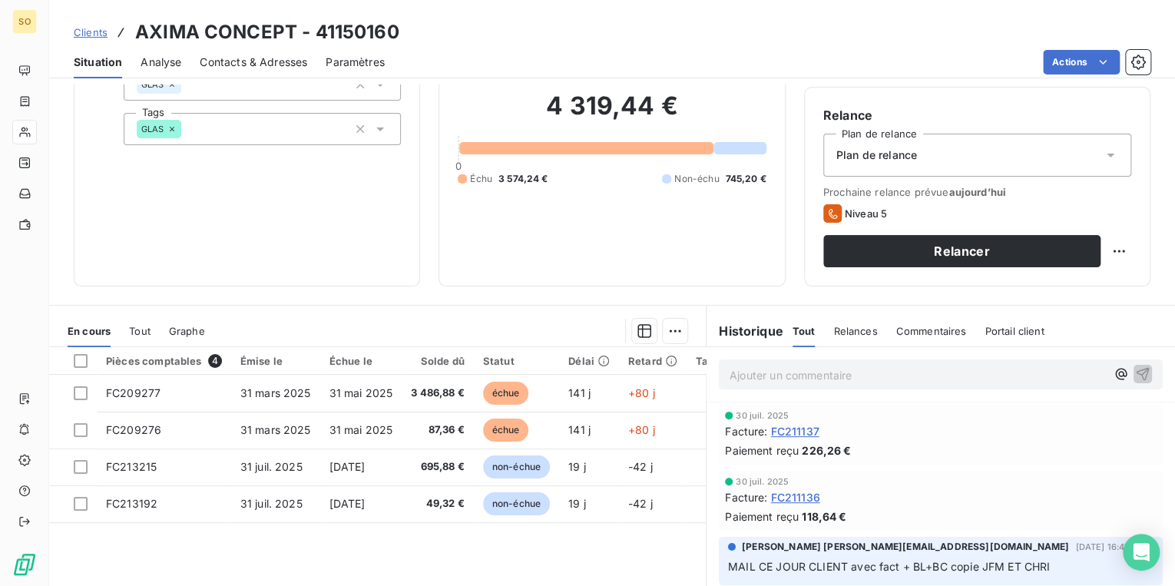
scroll to position [61, 0]
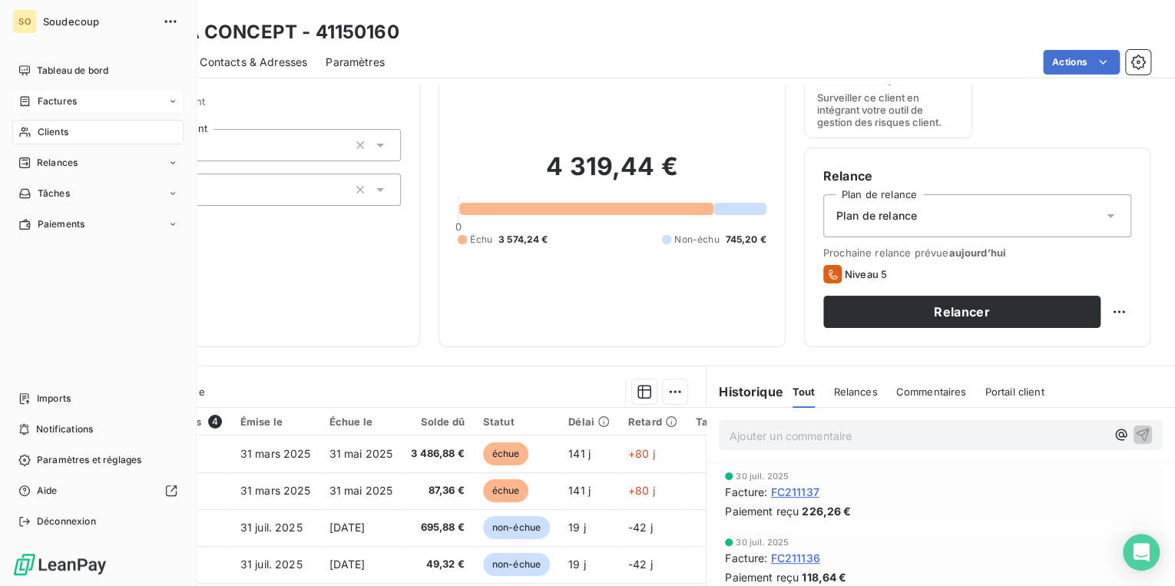
click at [58, 99] on span "Factures" at bounding box center [57, 101] width 39 height 14
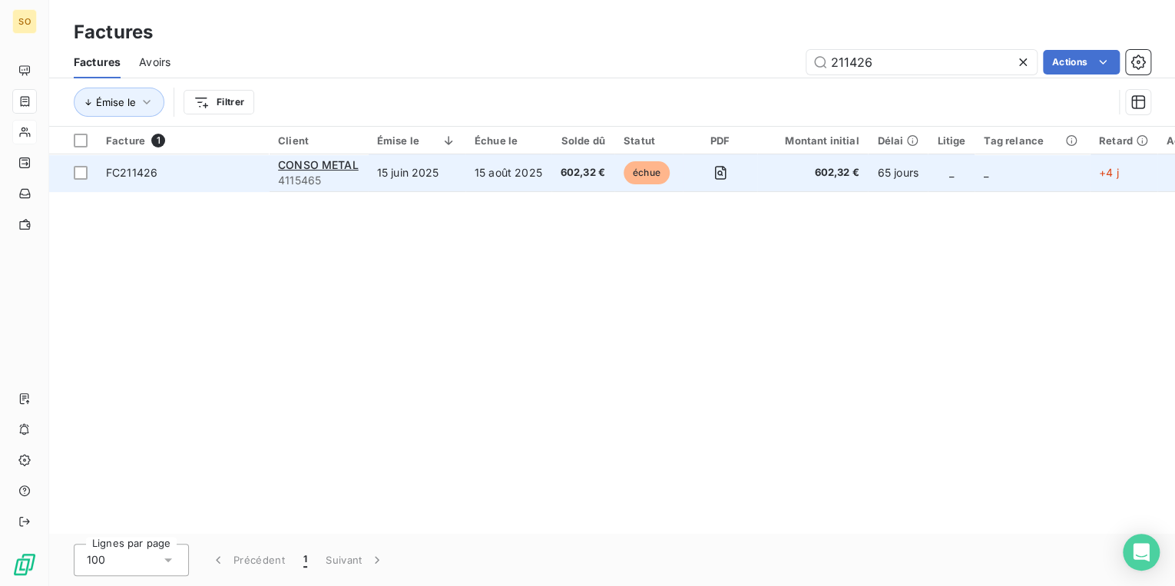
click at [649, 165] on span "échue" at bounding box center [647, 172] width 46 height 23
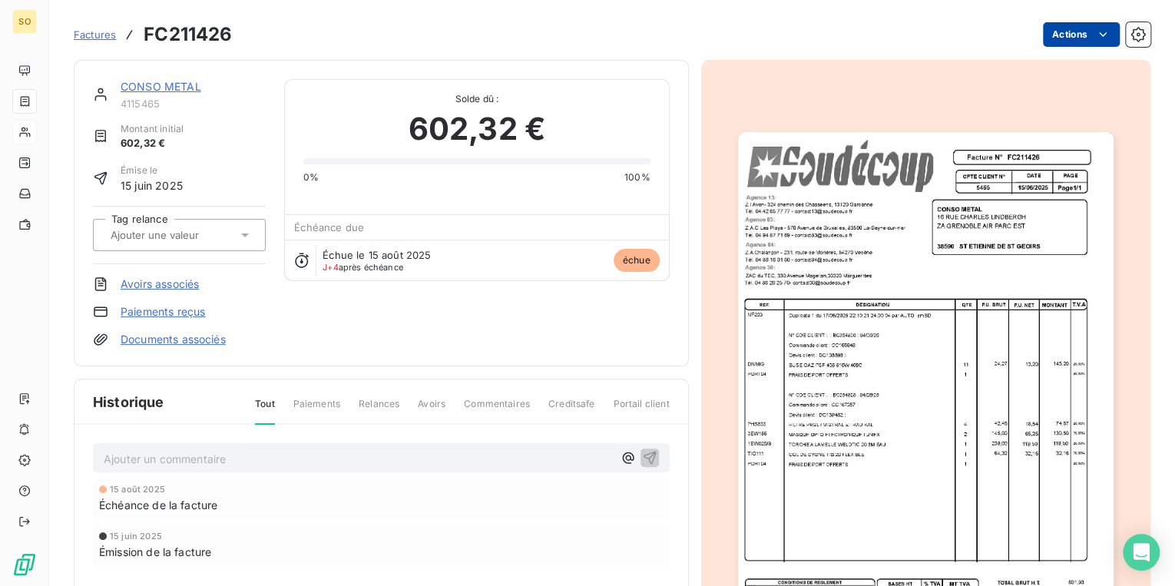
click at [1057, 39] on html "SO Factures FC211426 Actions CONSO METAL 4115465 Montant initial 602,32 € Émise…" at bounding box center [587, 293] width 1175 height 586
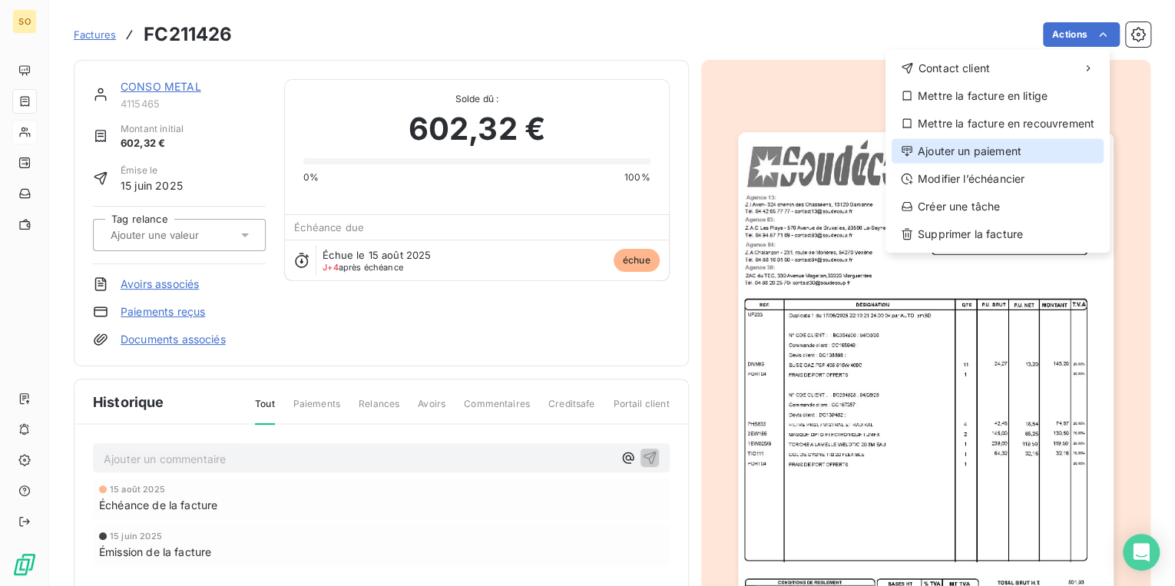
click at [983, 148] on div "Ajouter un paiement" at bounding box center [998, 151] width 212 height 25
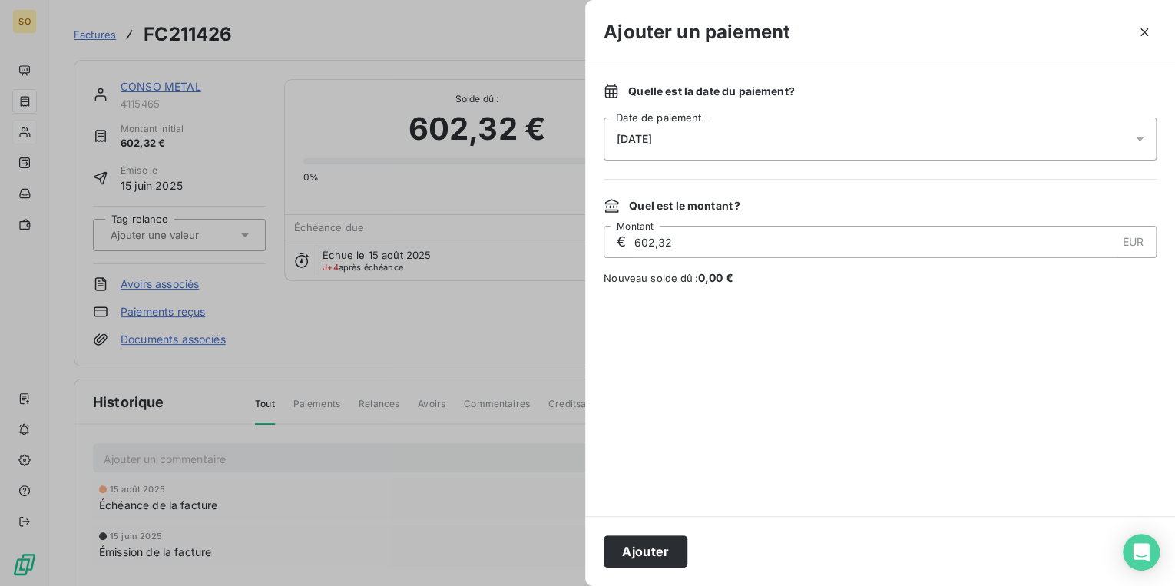
click at [659, 558] on button "Ajouter" at bounding box center [646, 551] width 84 height 32
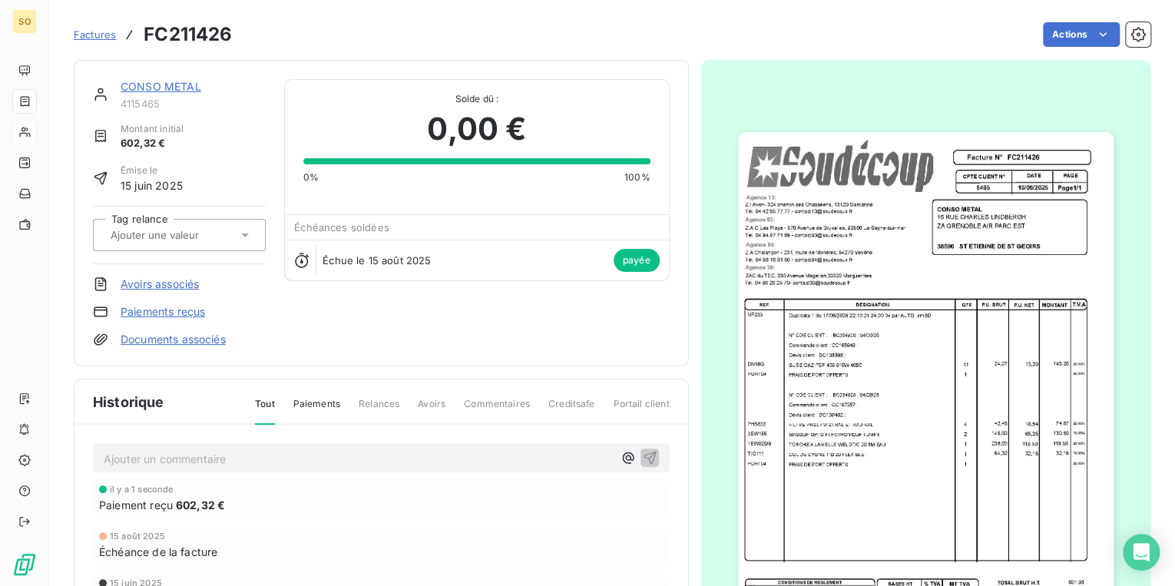
click at [172, 85] on link "CONSO METAL" at bounding box center [161, 86] width 81 height 13
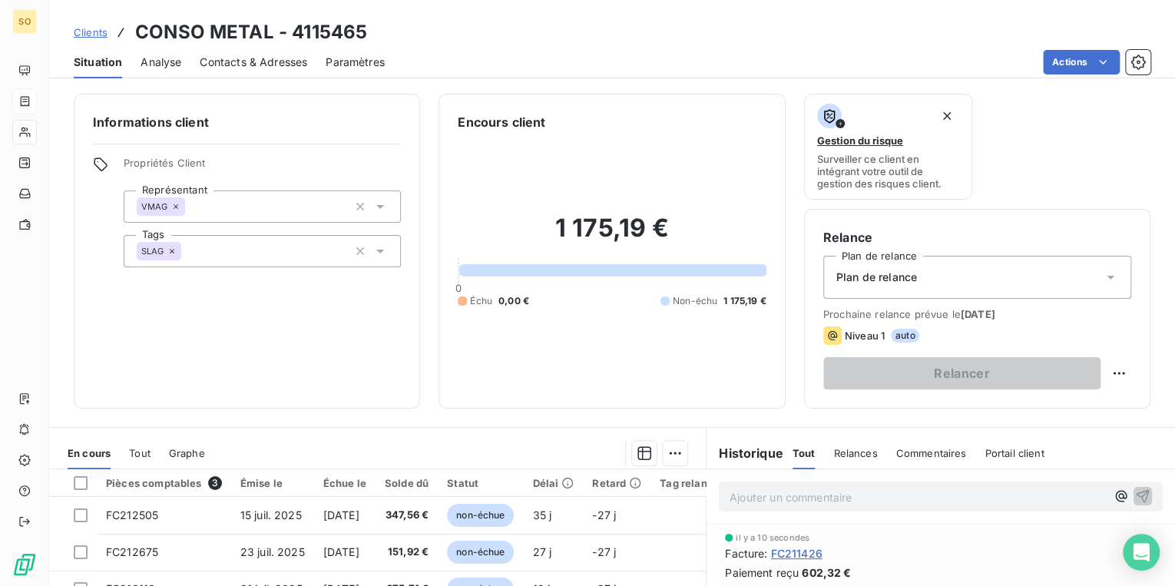
click at [90, 34] on span "Clients" at bounding box center [91, 32] width 34 height 12
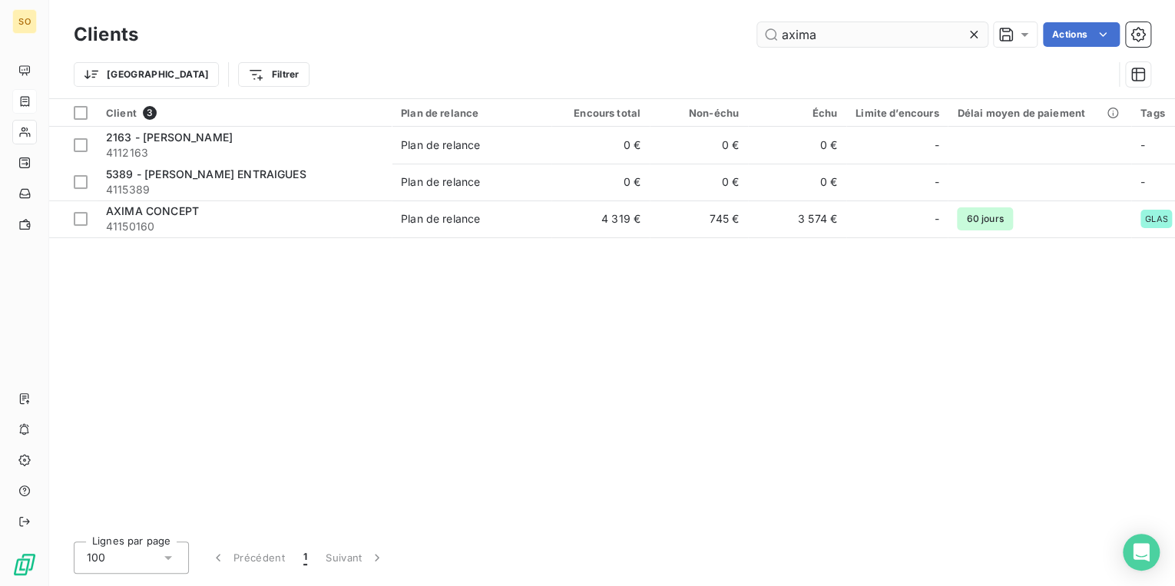
drag, startPoint x: 779, startPoint y: 34, endPoint x: 930, endPoint y: 39, distance: 151.4
click at [929, 39] on input "axima" at bounding box center [872, 34] width 230 height 25
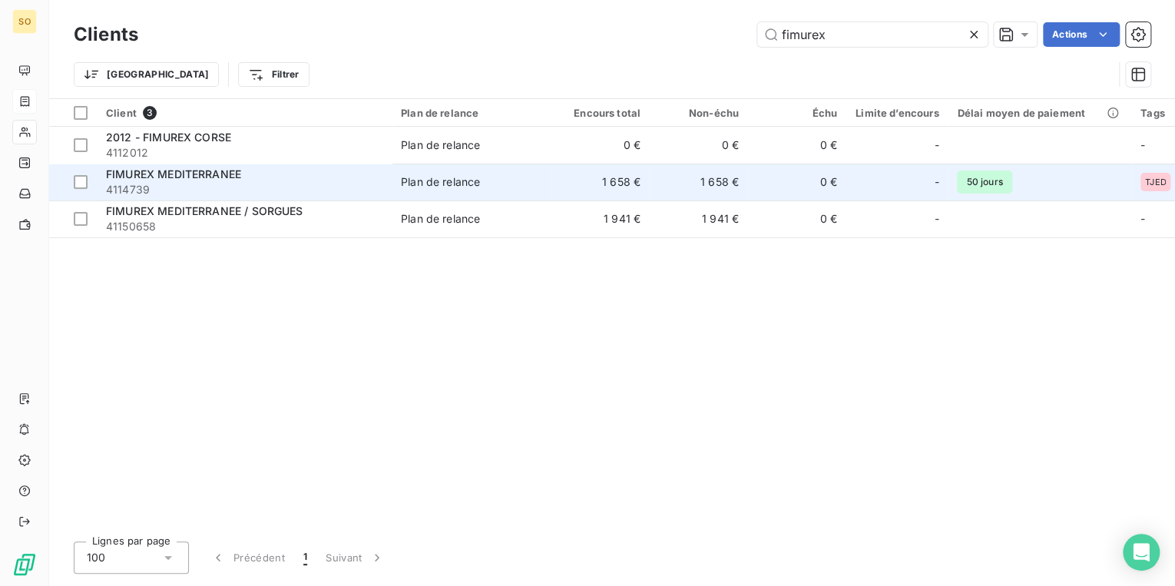
type input "fimurex"
click at [465, 185] on div "Plan de relance" at bounding box center [440, 181] width 79 height 15
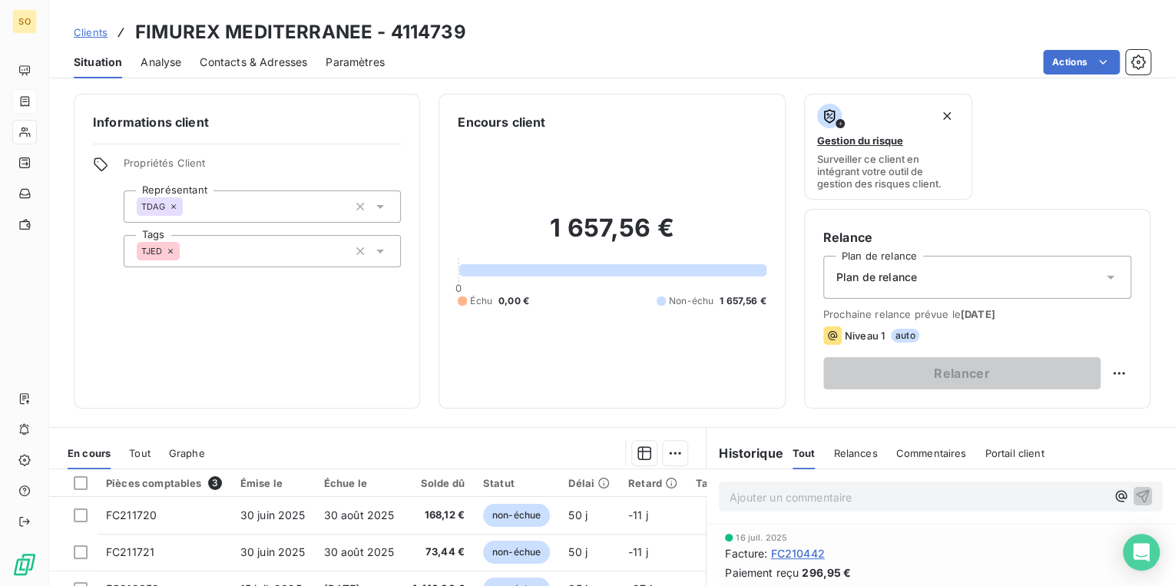
click at [97, 26] on span "Clients" at bounding box center [91, 32] width 34 height 12
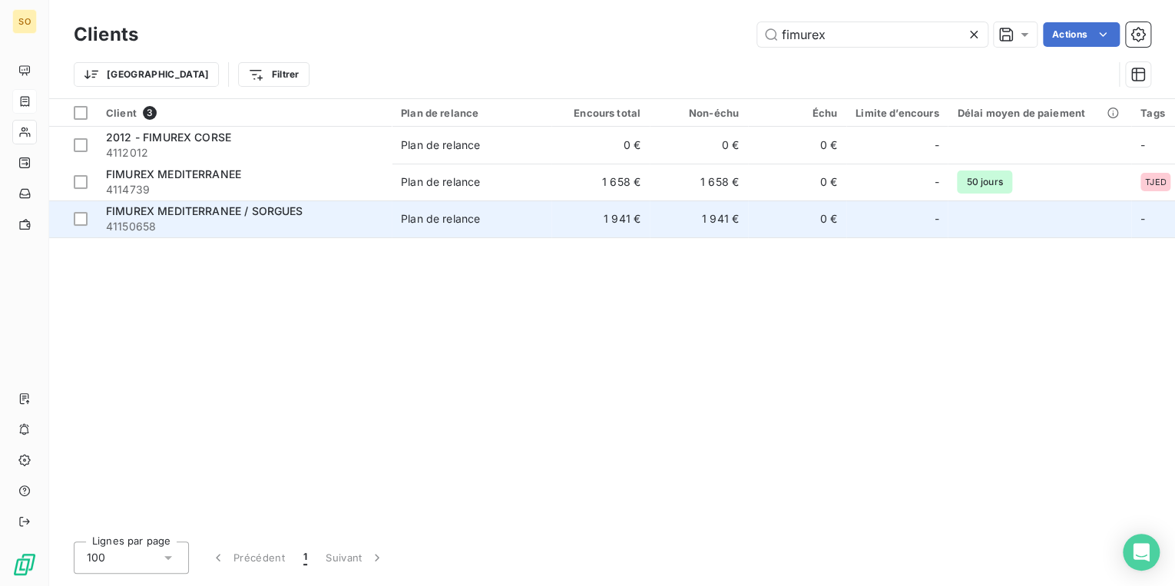
click at [411, 223] on div "Plan de relance" at bounding box center [440, 218] width 79 height 15
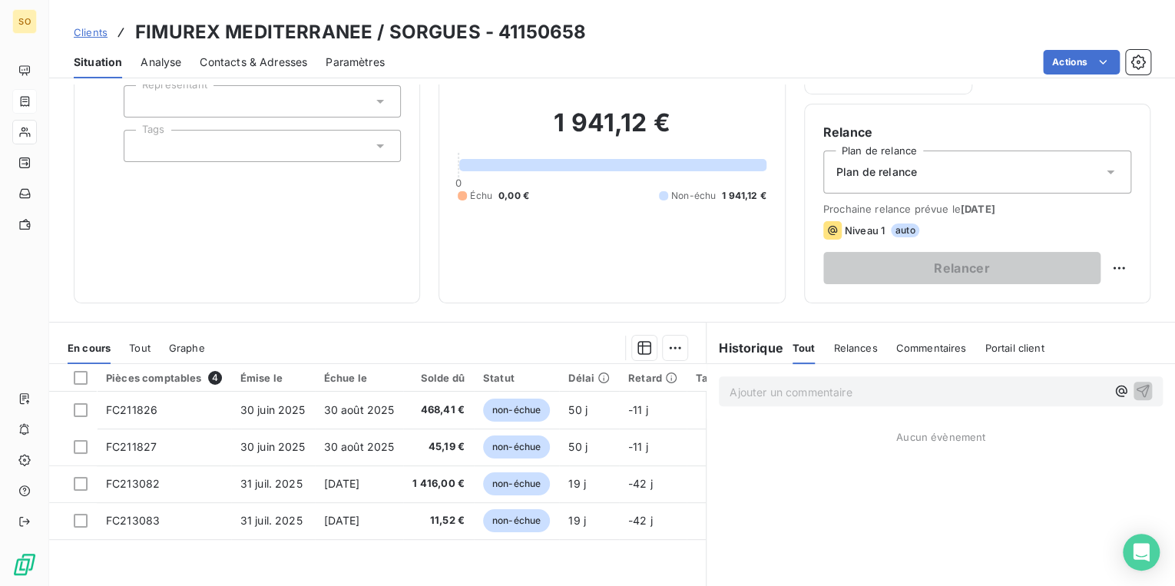
scroll to position [123, 0]
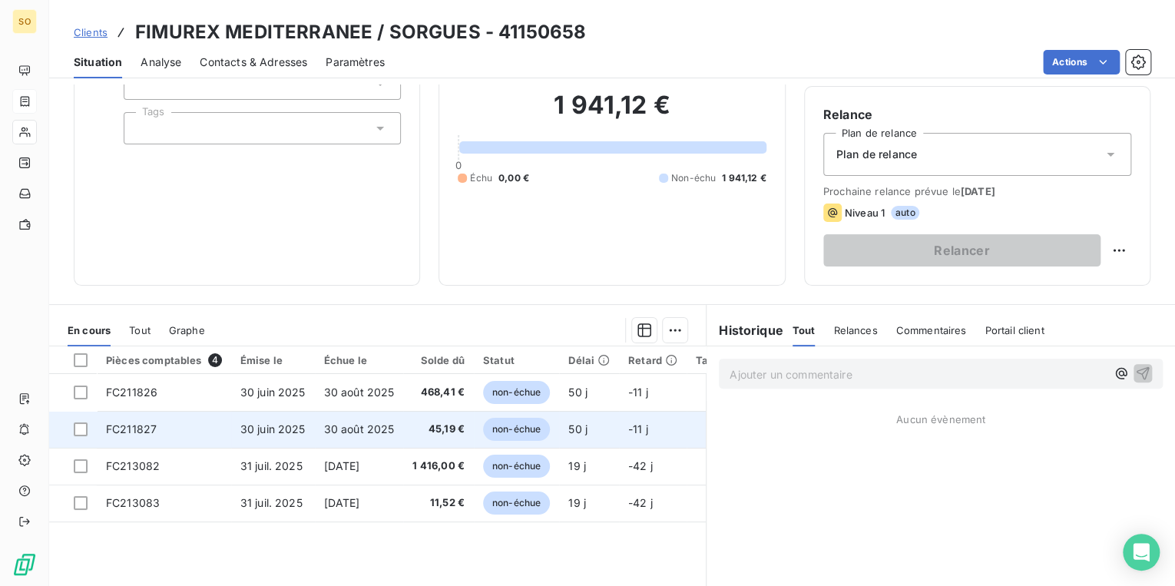
click at [516, 424] on span "non-échue" at bounding box center [516, 429] width 67 height 23
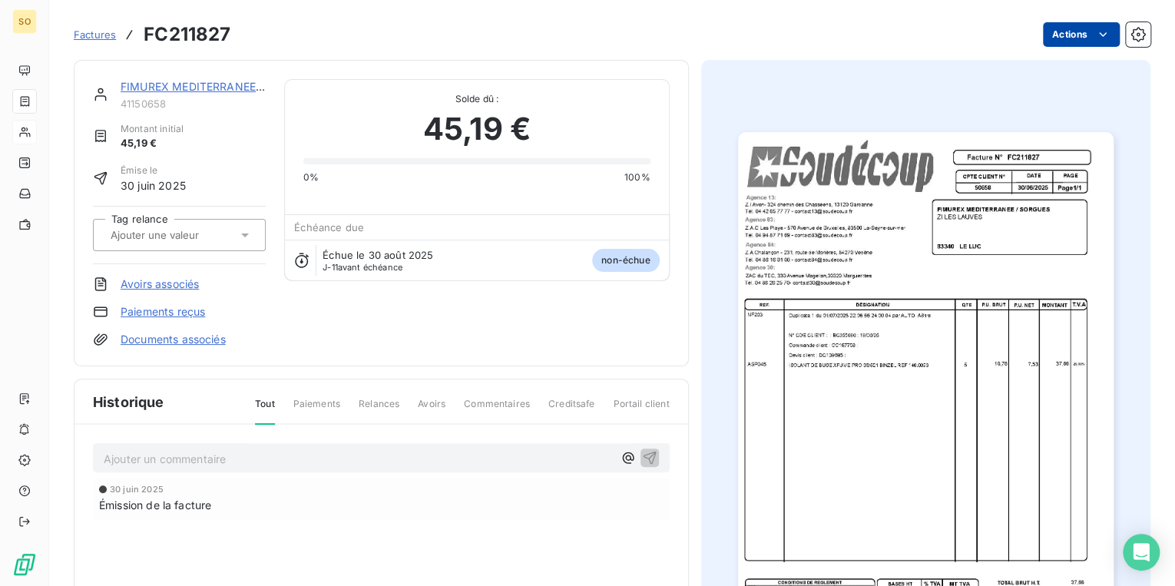
click at [1044, 34] on html "SO Factures FC211827 Actions FIMUREX MEDITERRANEE / SORGUES 41150658 Montant in…" at bounding box center [587, 293] width 1175 height 586
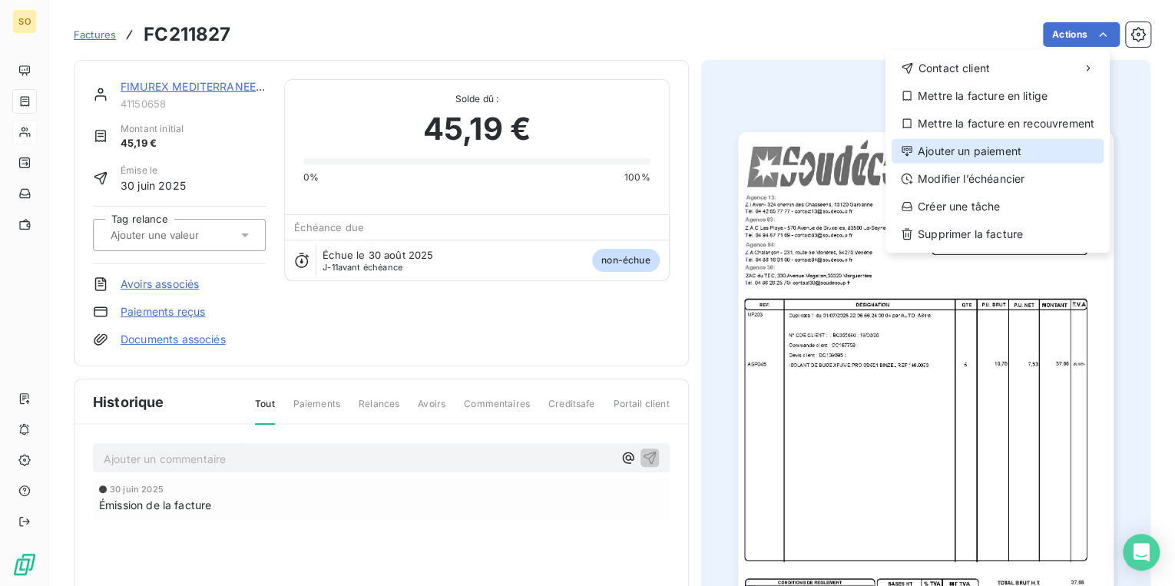
click at [965, 156] on div "Ajouter un paiement" at bounding box center [998, 151] width 212 height 25
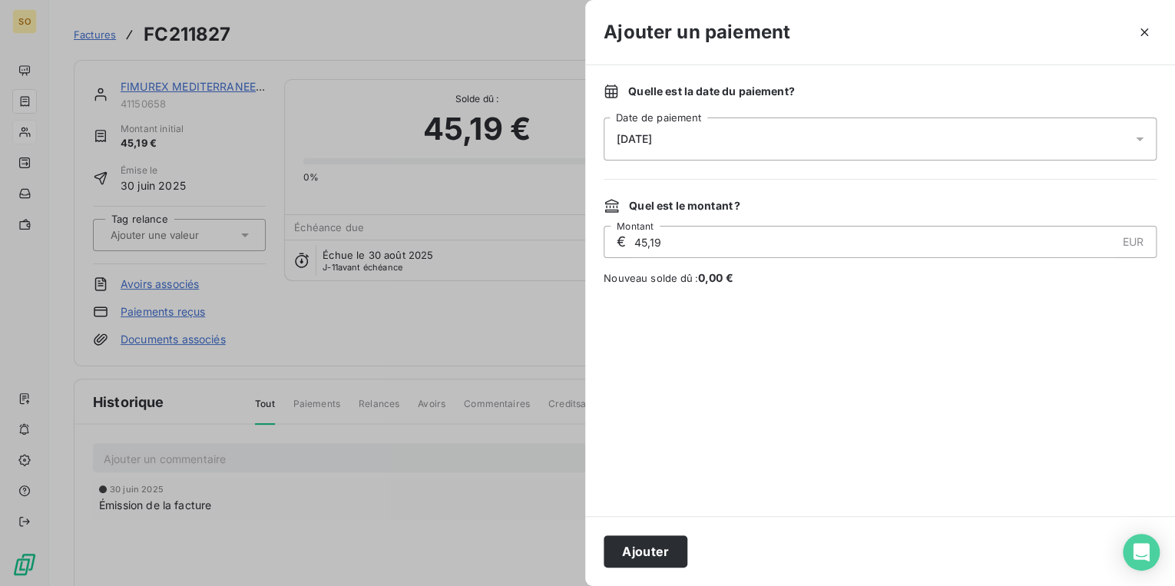
drag, startPoint x: 660, startPoint y: 550, endPoint x: 612, endPoint y: 475, distance: 89.5
click at [660, 551] on button "Ajouter" at bounding box center [646, 551] width 84 height 32
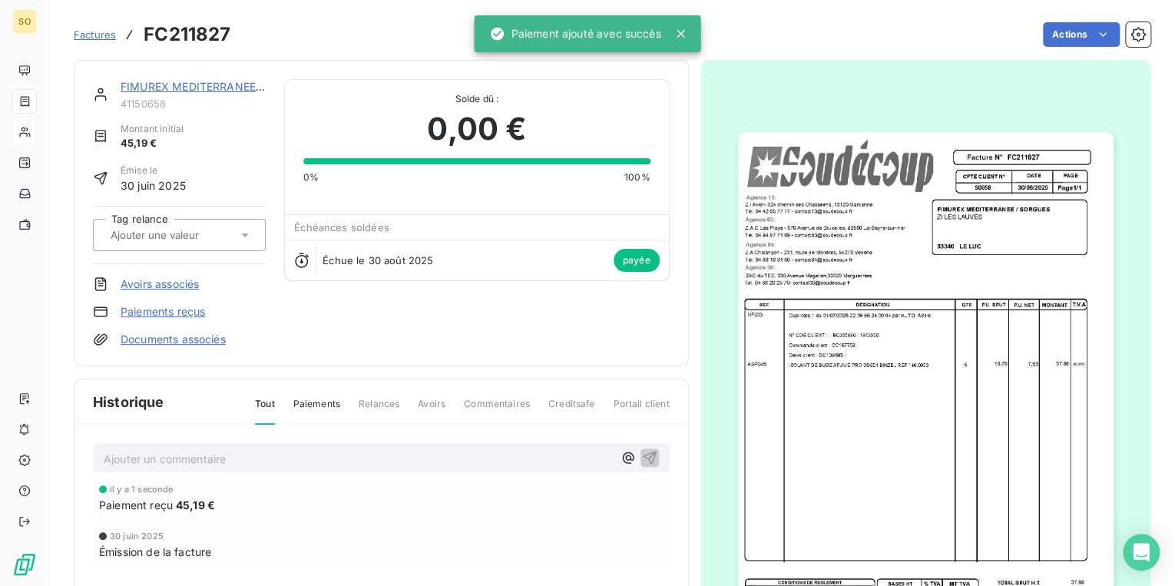
click at [210, 89] on link "FIMUREX MEDITERRANEE / SORGUES" at bounding box center [219, 86] width 197 height 13
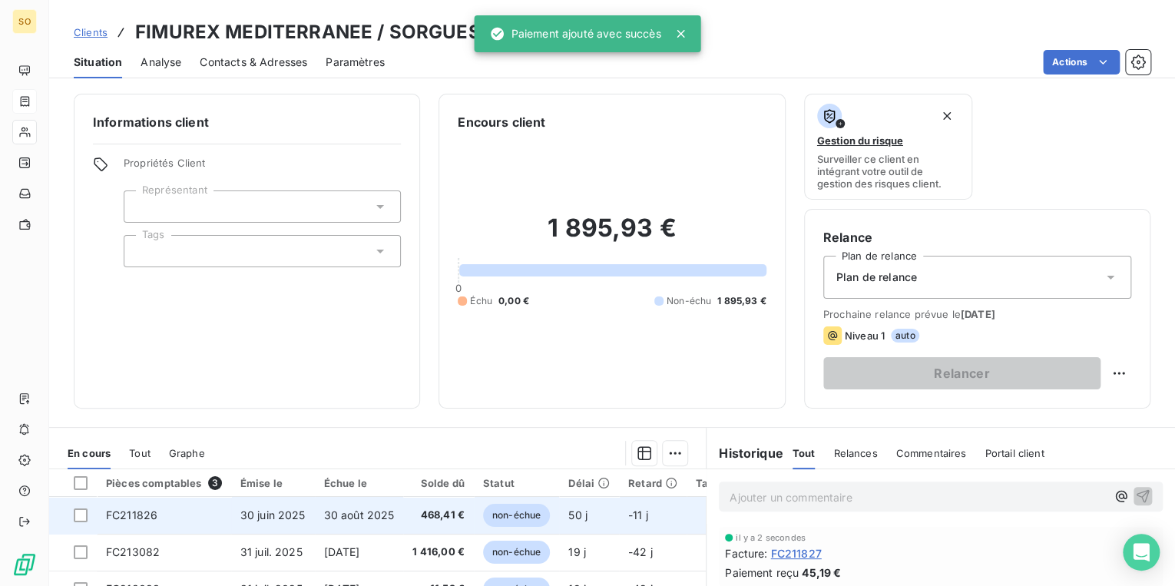
click at [501, 511] on span "non-échue" at bounding box center [516, 515] width 67 height 23
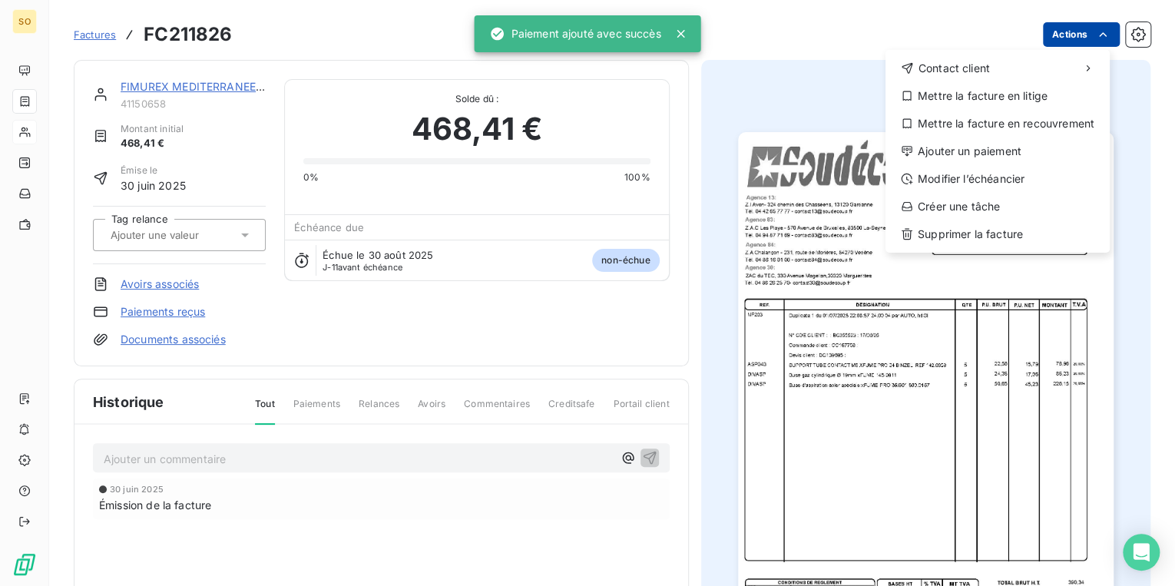
click at [1044, 28] on html "SO Factures FC211826 Actions Contact client Mettre la facture en litige Mettre …" at bounding box center [587, 293] width 1175 height 586
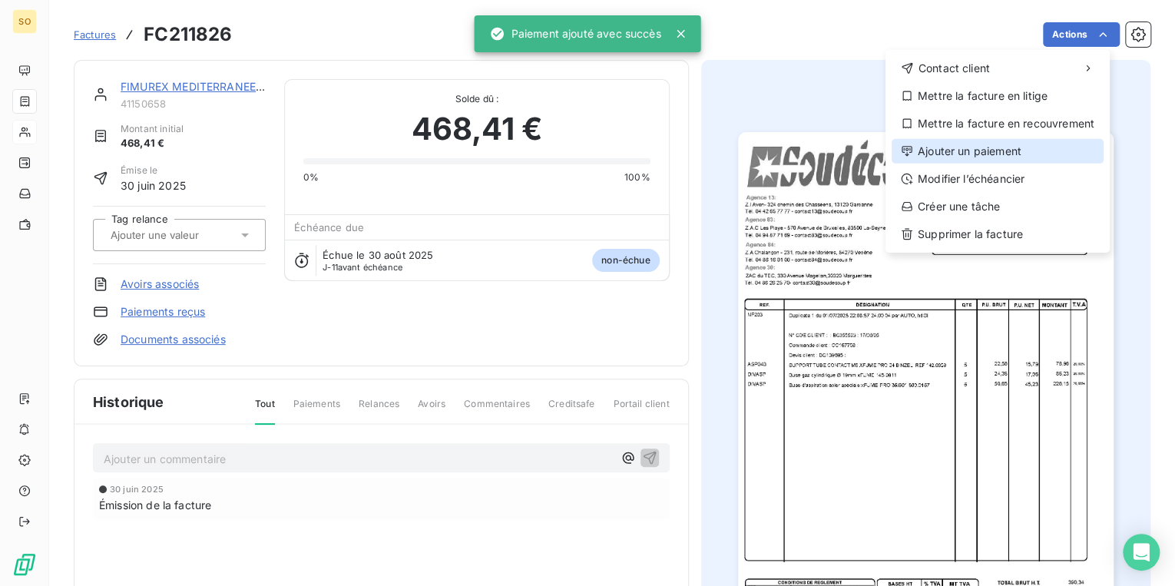
click at [971, 150] on div "Ajouter un paiement" at bounding box center [998, 151] width 212 height 25
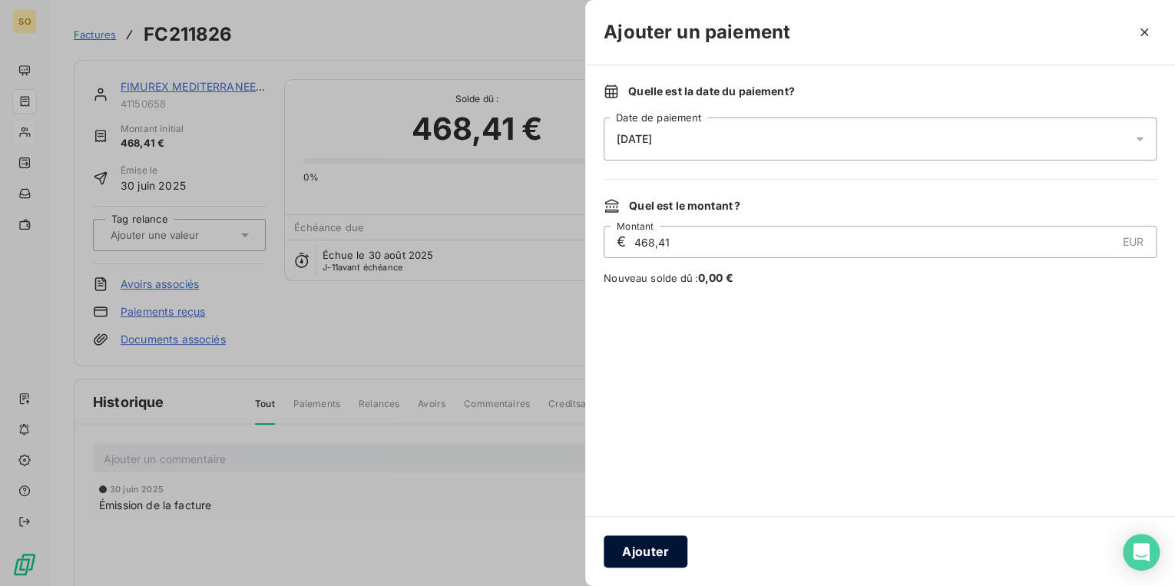
click at [648, 564] on button "Ajouter" at bounding box center [646, 551] width 84 height 32
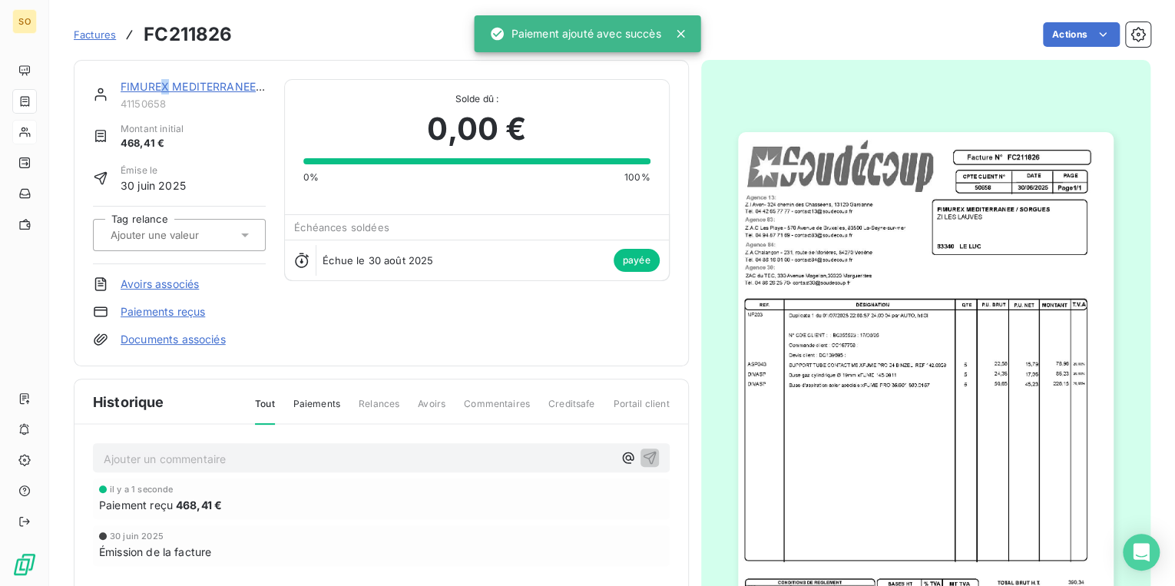
click at [166, 86] on link "FIMUREX MEDITERRANEE / SORGUES" at bounding box center [219, 86] width 197 height 13
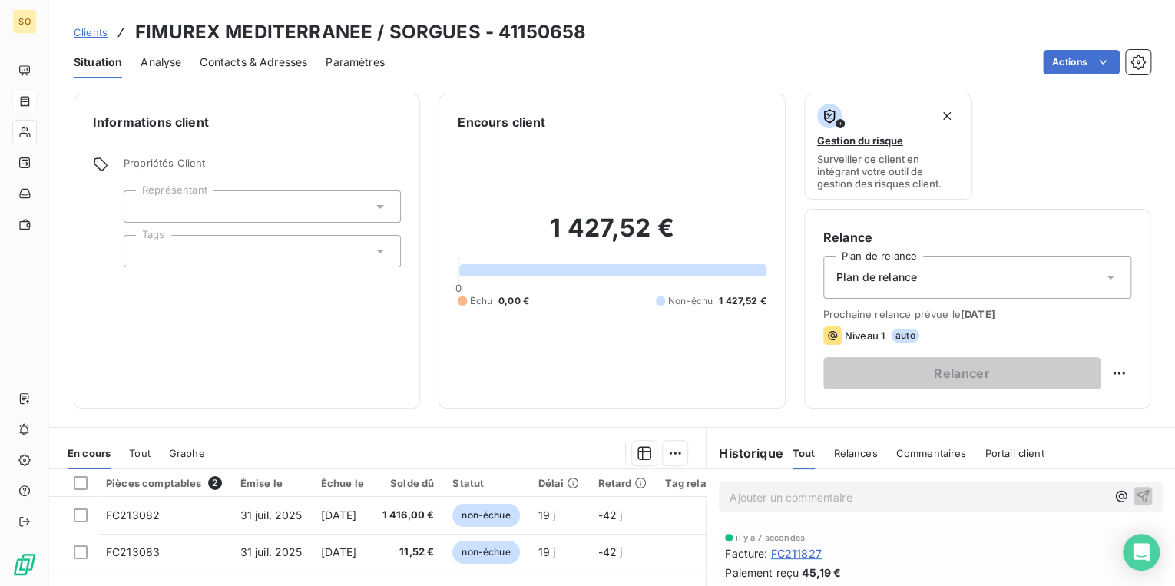
click at [96, 34] on span "Clients" at bounding box center [91, 32] width 34 height 12
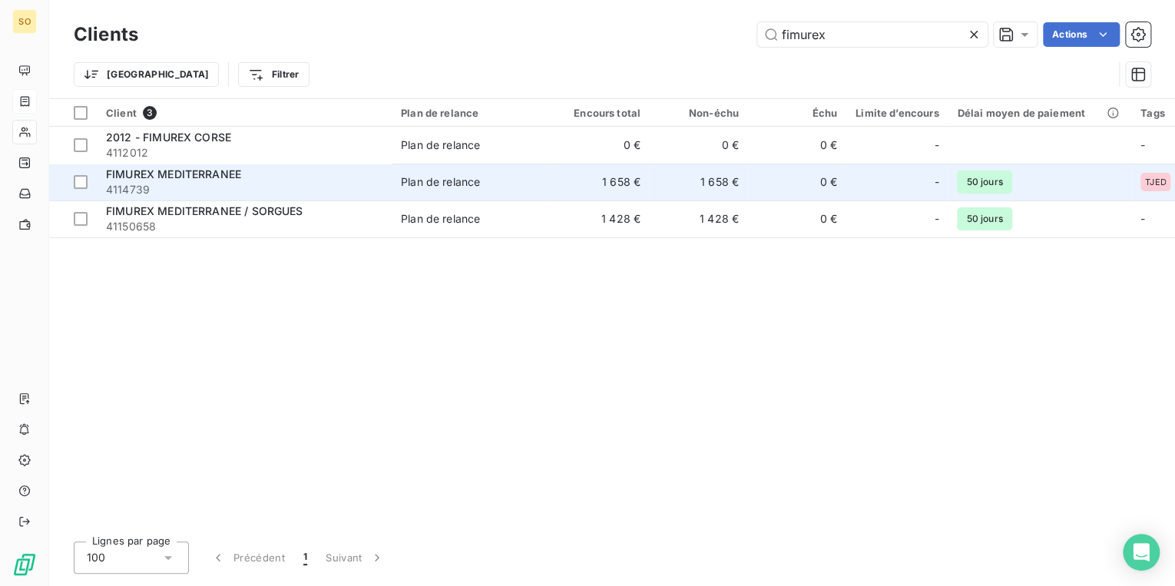
click at [495, 187] on span "Plan de relance" at bounding box center [471, 181] width 141 height 15
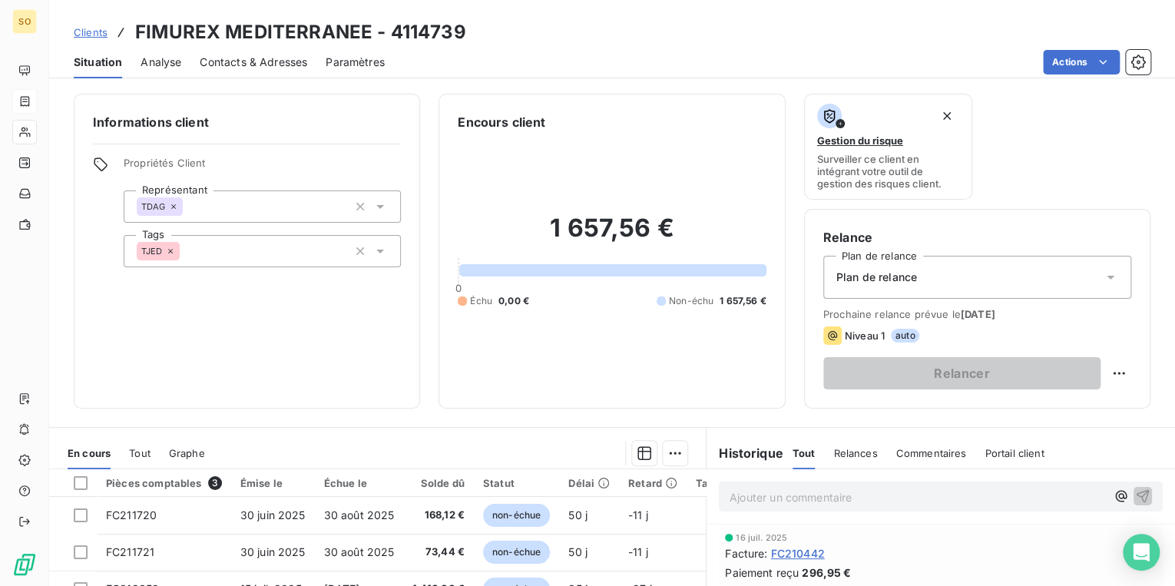
scroll to position [61, 0]
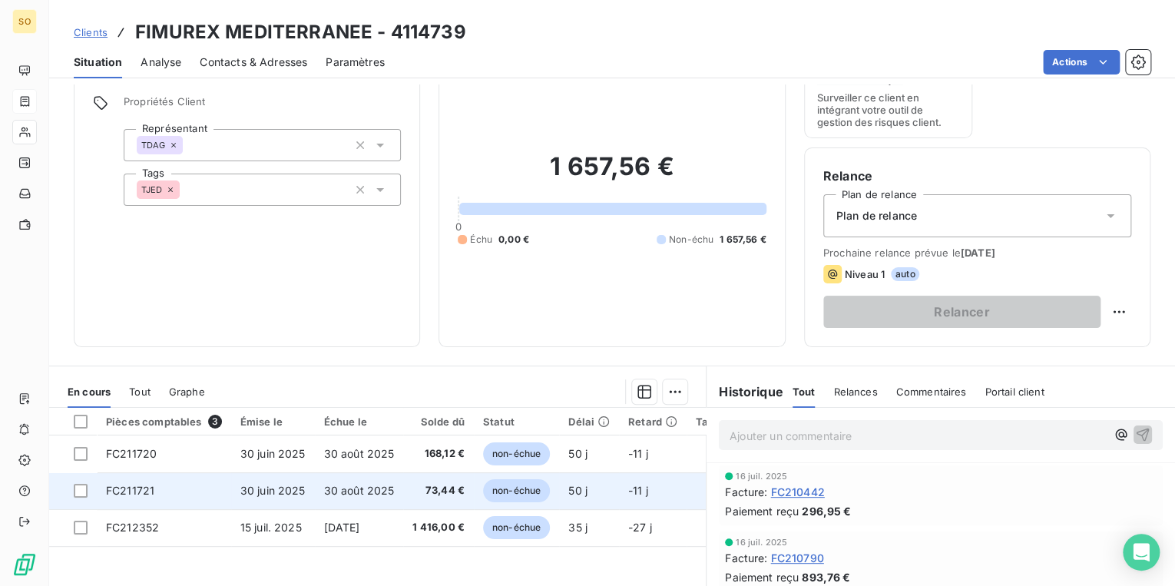
click at [513, 498] on span "non-échue" at bounding box center [516, 490] width 67 height 23
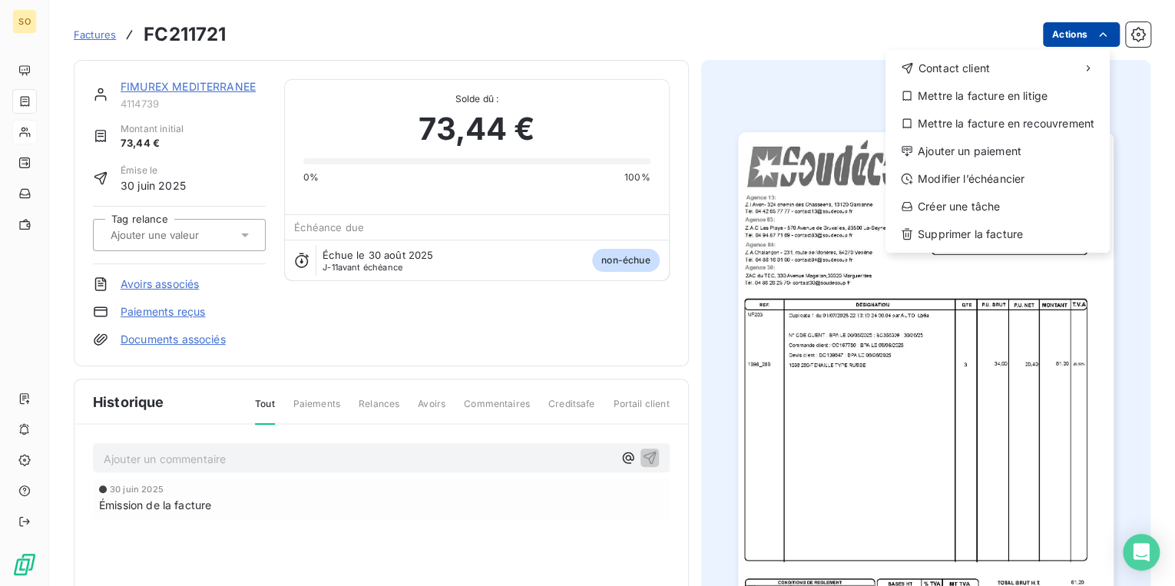
click at [1054, 40] on html "SO Factures FC211721 Actions Contact client Mettre la facture en litige Mettre …" at bounding box center [587, 293] width 1175 height 586
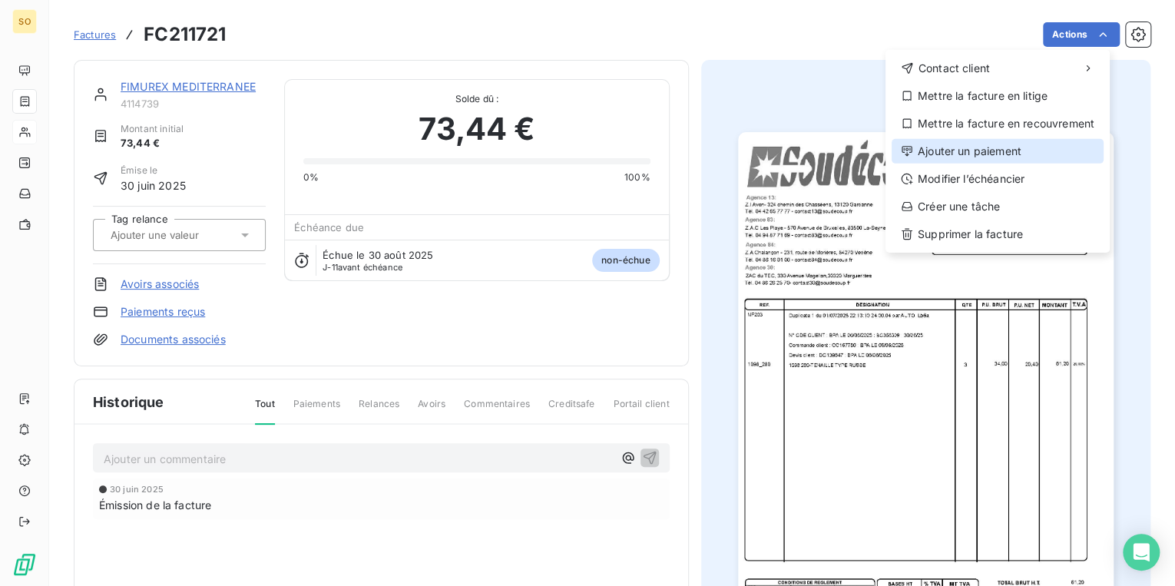
click at [949, 161] on div "Ajouter un paiement" at bounding box center [998, 151] width 212 height 25
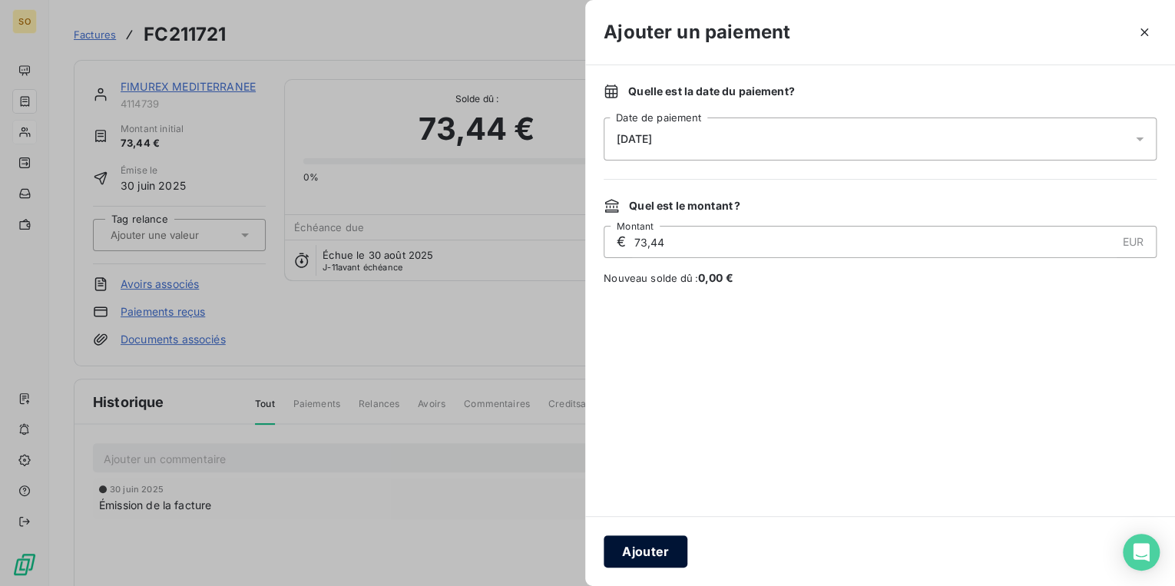
click at [651, 548] on button "Ajouter" at bounding box center [646, 551] width 84 height 32
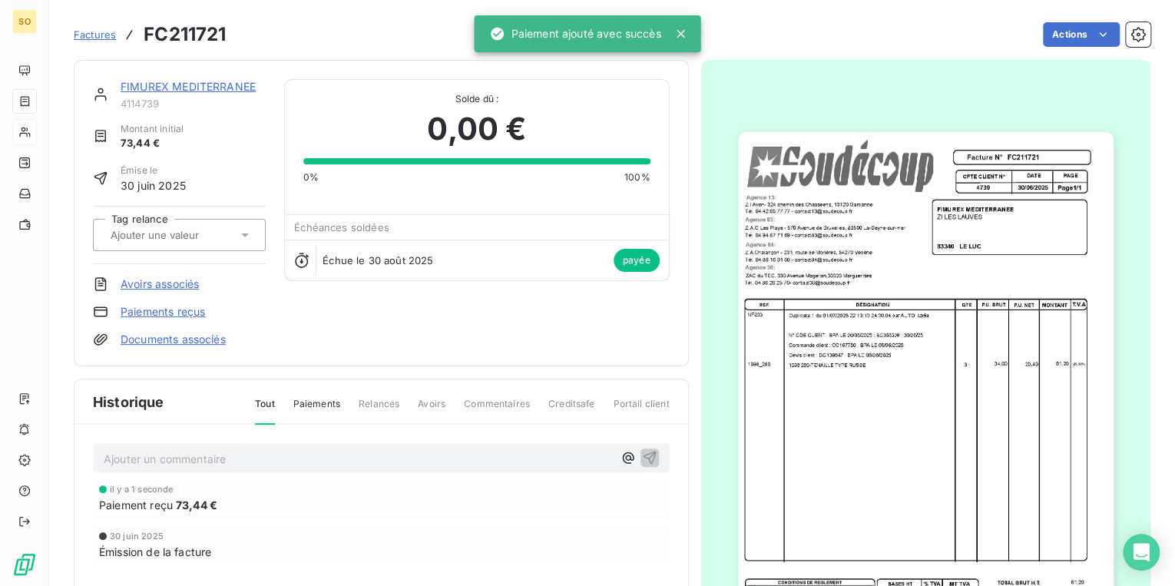
click at [154, 86] on link "FIMUREX MEDITERRANEE" at bounding box center [188, 86] width 135 height 13
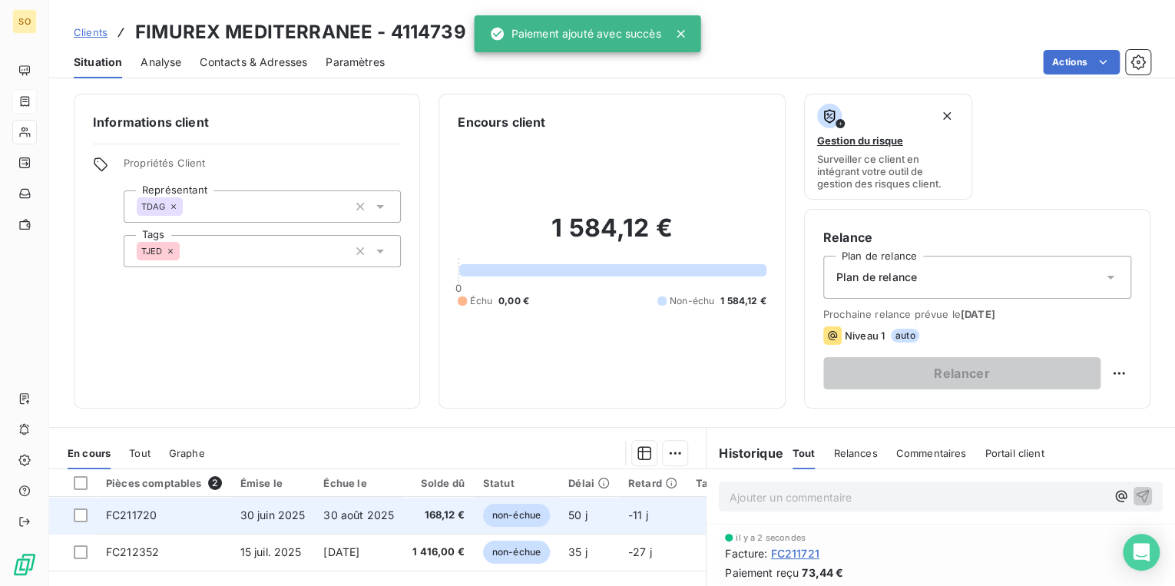
click at [495, 509] on span "non-échue" at bounding box center [516, 515] width 67 height 23
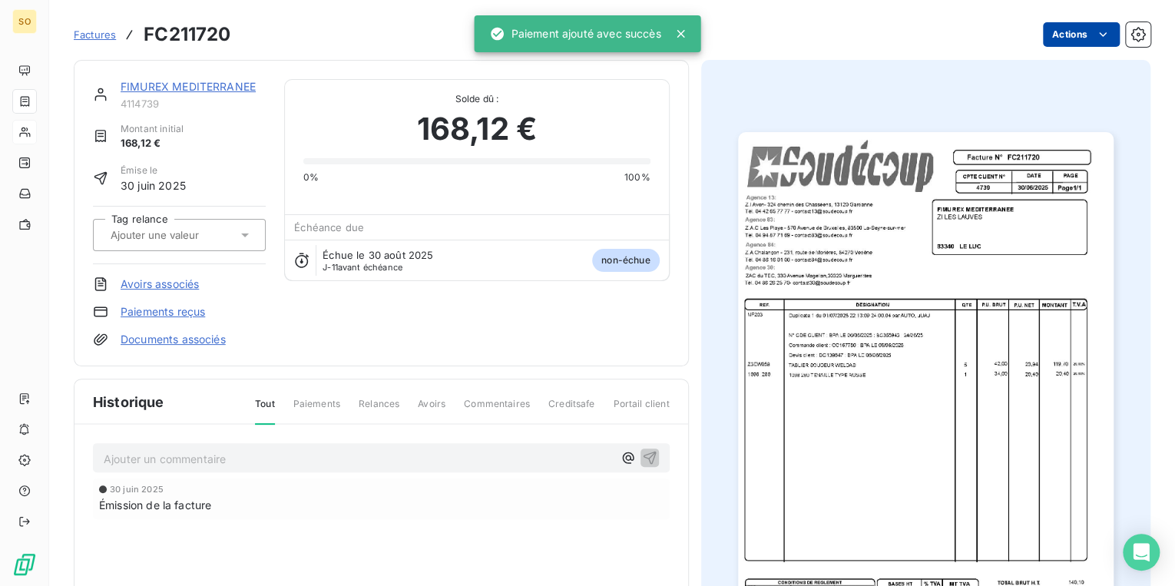
click at [1058, 37] on html "SO Factures FC211720 Actions FIMUREX MEDITERRANEE 4114739 Montant initial 168,1…" at bounding box center [587, 293] width 1175 height 586
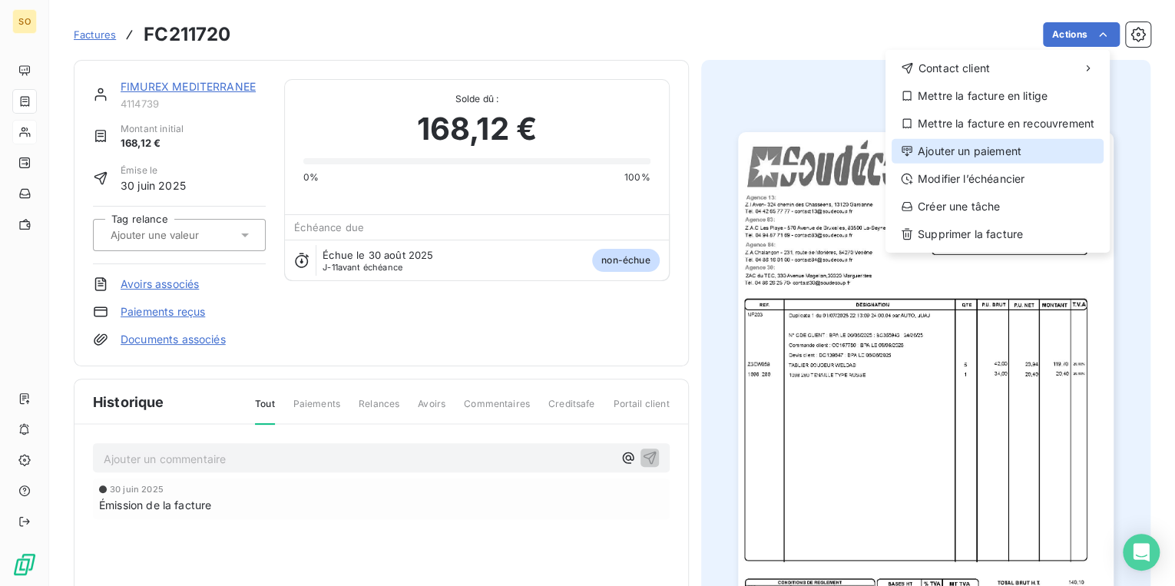
click at [971, 148] on div "Ajouter un paiement" at bounding box center [998, 151] width 212 height 25
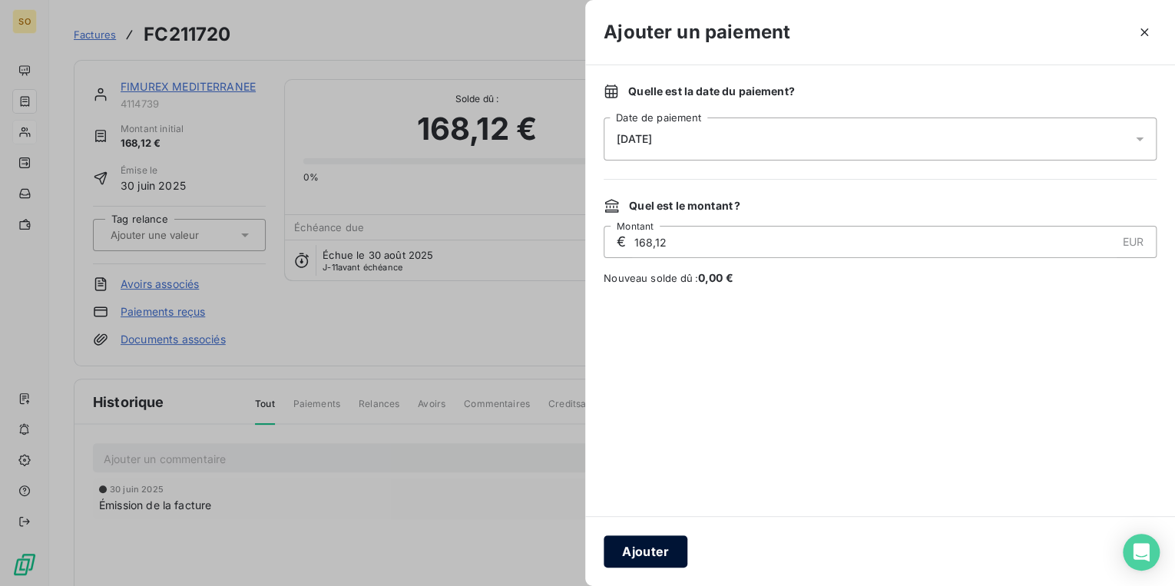
click at [641, 551] on button "Ajouter" at bounding box center [646, 551] width 84 height 32
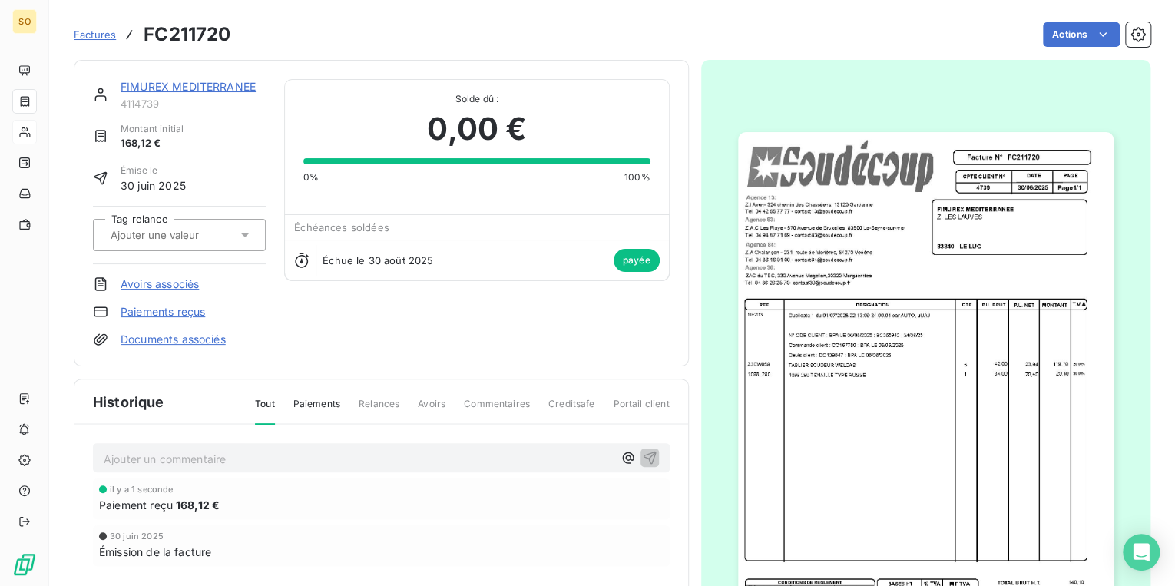
click at [128, 77] on div "FIMUREX MEDITERRANEE 4114739 Montant initial 168,12 € Émise le [DATE] Tag relan…" at bounding box center [381, 213] width 615 height 306
click at [132, 85] on link "FIMUREX MEDITERRANEE" at bounding box center [188, 86] width 135 height 13
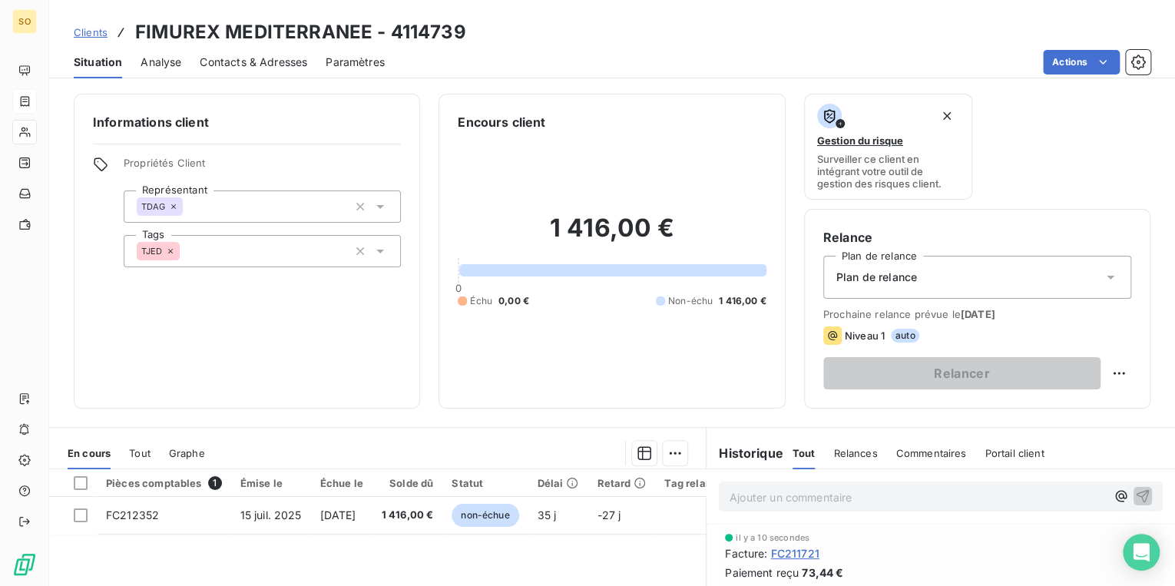
click at [87, 25] on link "Clients" at bounding box center [91, 32] width 34 height 15
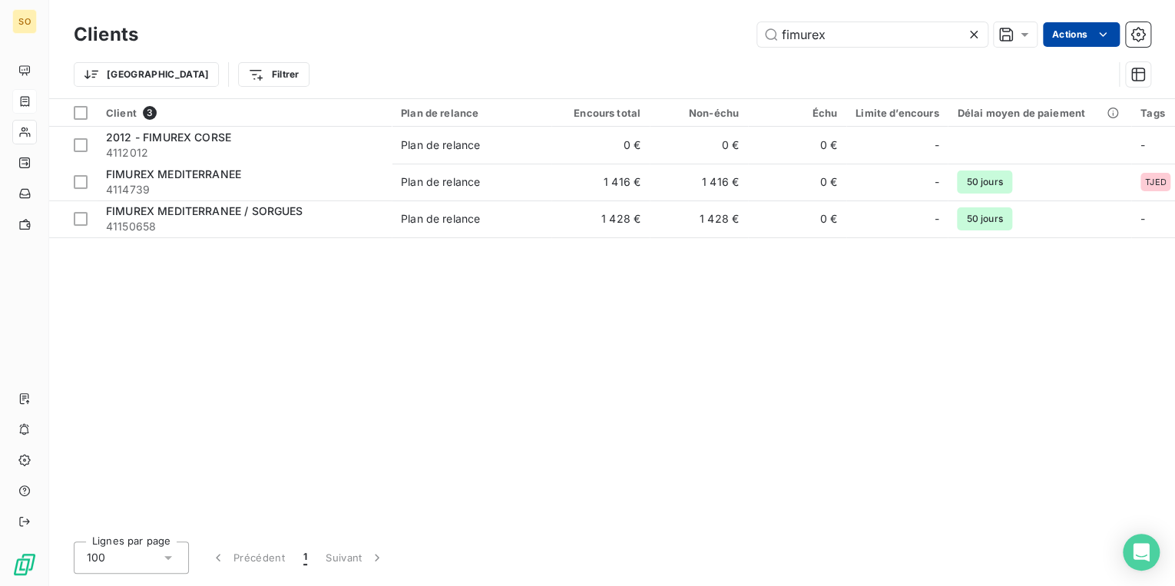
drag, startPoint x: 771, startPoint y: 33, endPoint x: 1046, endPoint y: 27, distance: 275.0
click at [969, 31] on div "fimurex" at bounding box center [872, 34] width 230 height 25
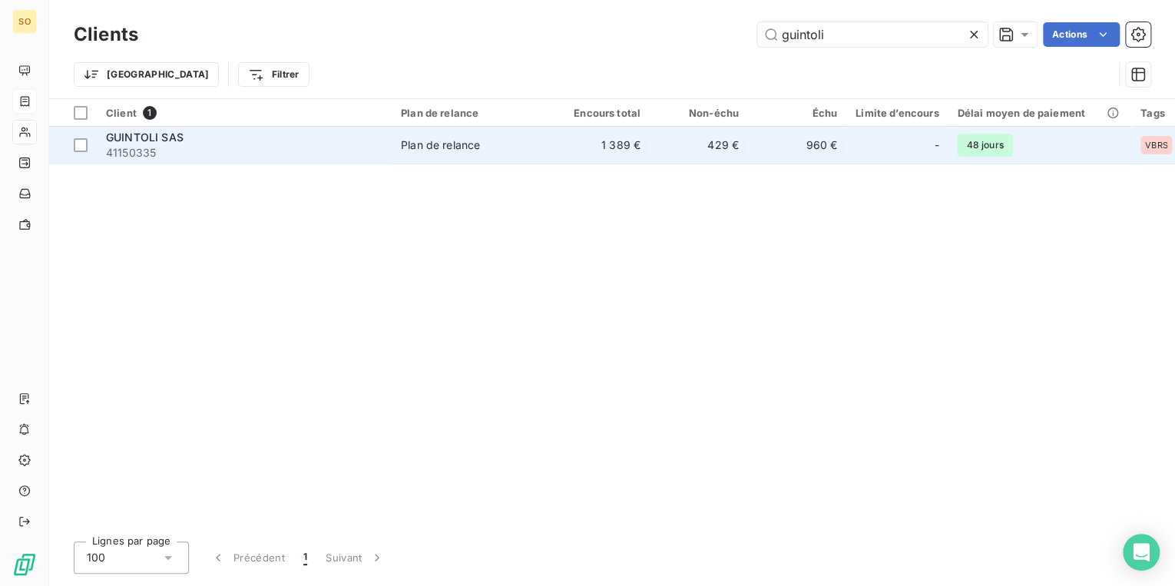
type input "guintoli"
click at [517, 157] on td "Plan de relance" at bounding box center [472, 145] width 160 height 37
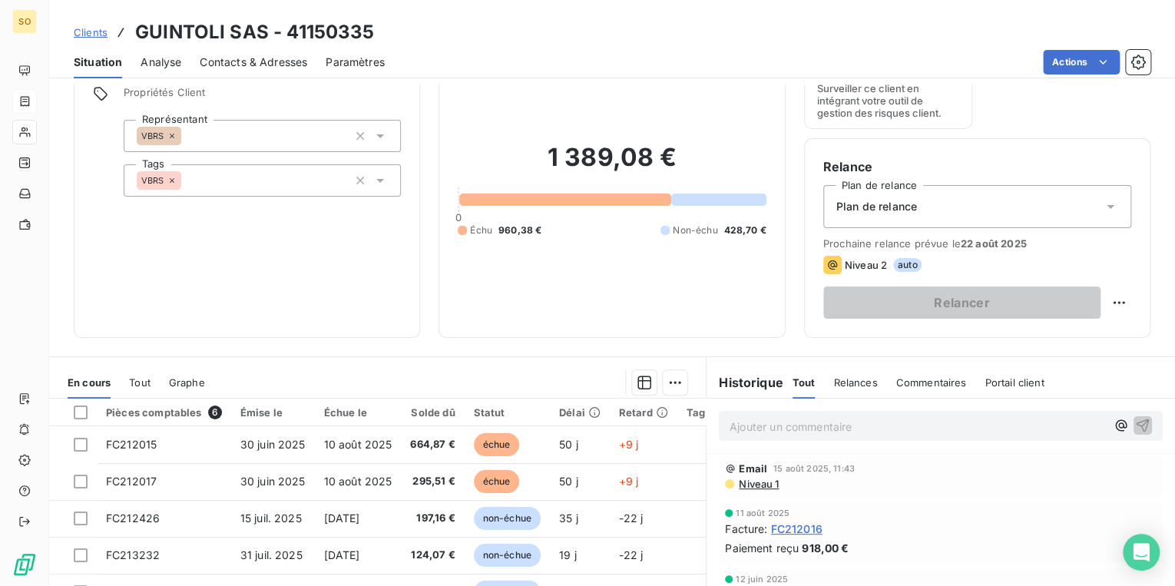
scroll to position [61, 0]
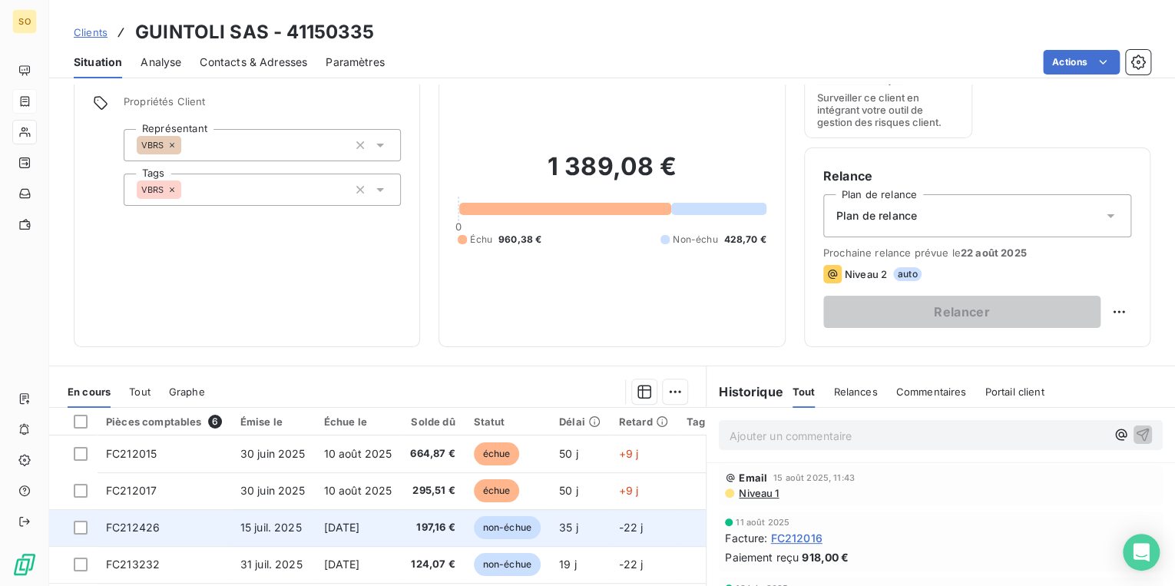
click at [492, 528] on span "non-échue" at bounding box center [507, 527] width 67 height 23
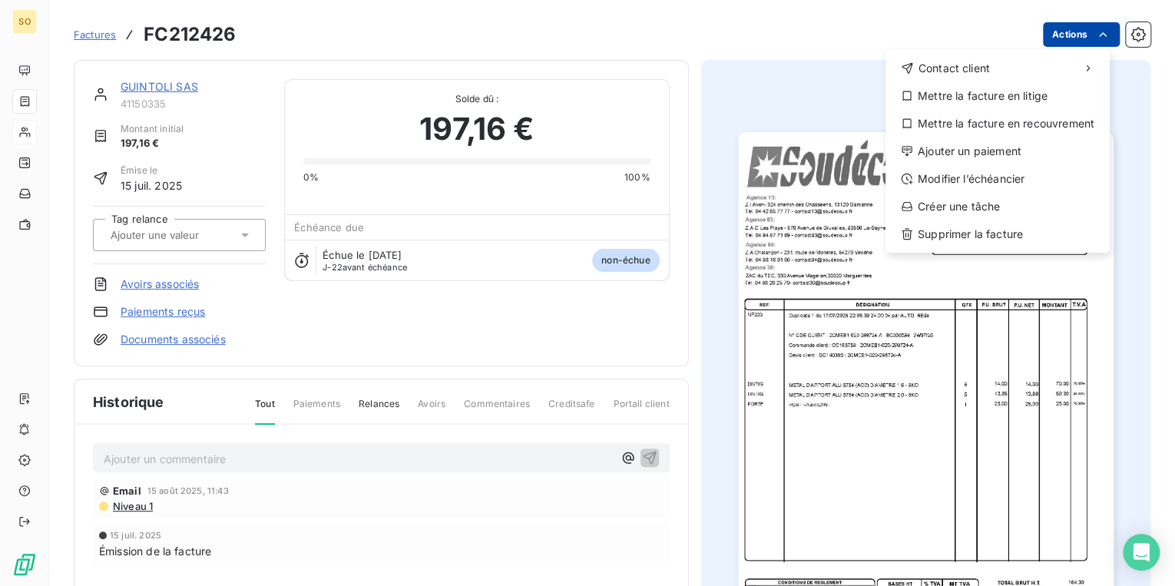
click at [1061, 37] on html "SO Factures FC212426 Actions Contact client Mettre la facture en litige Mettre …" at bounding box center [587, 293] width 1175 height 586
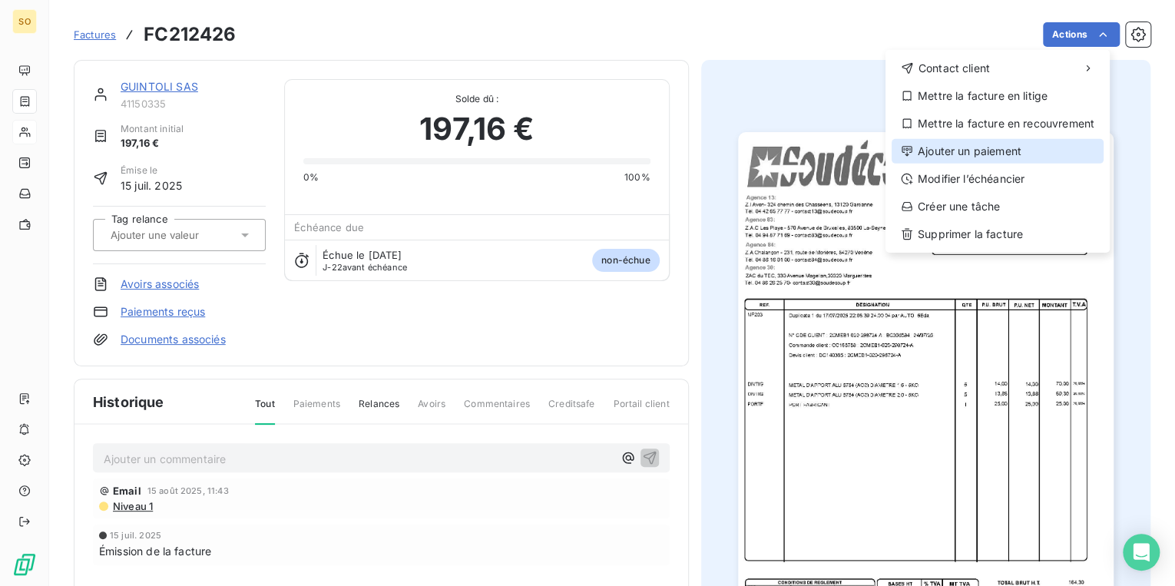
click at [968, 147] on div "Ajouter un paiement" at bounding box center [998, 151] width 212 height 25
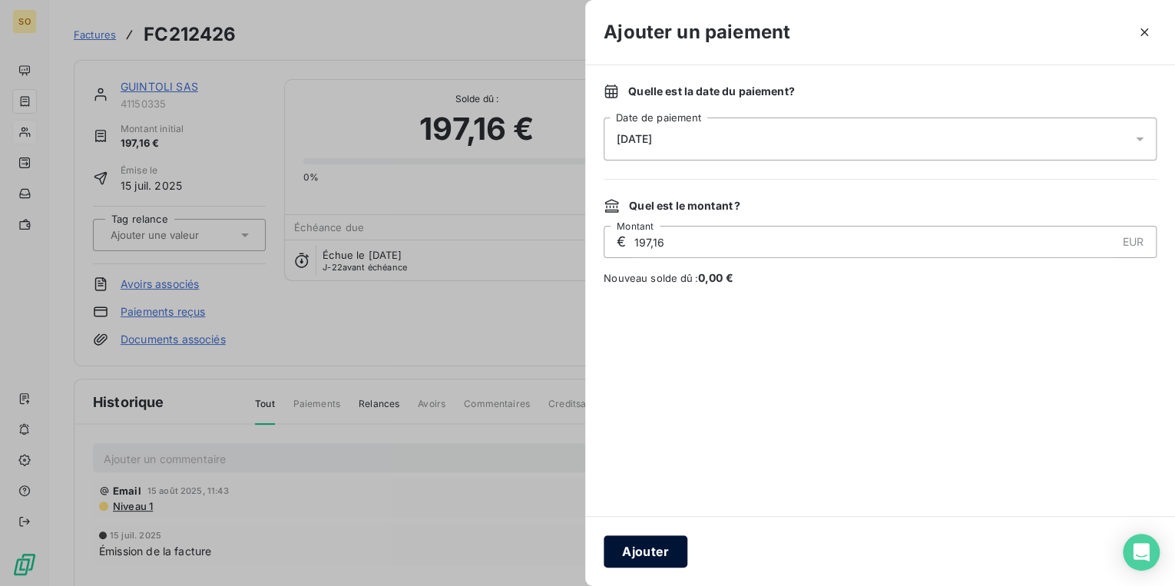
click at [667, 558] on button "Ajouter" at bounding box center [646, 551] width 84 height 32
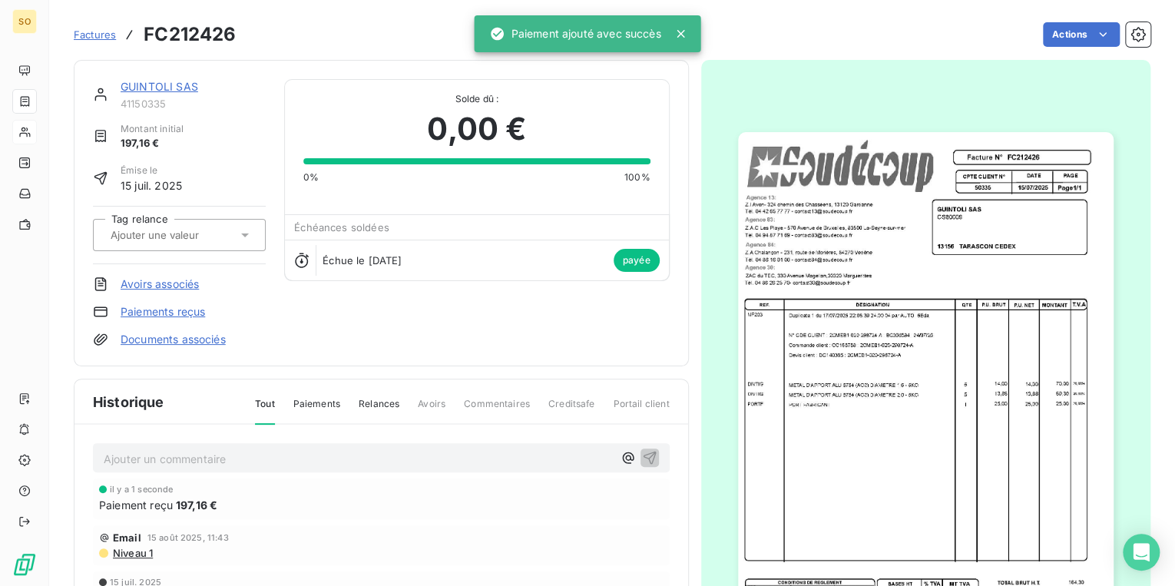
click at [171, 88] on link "GUINTOLI SAS" at bounding box center [160, 86] width 78 height 13
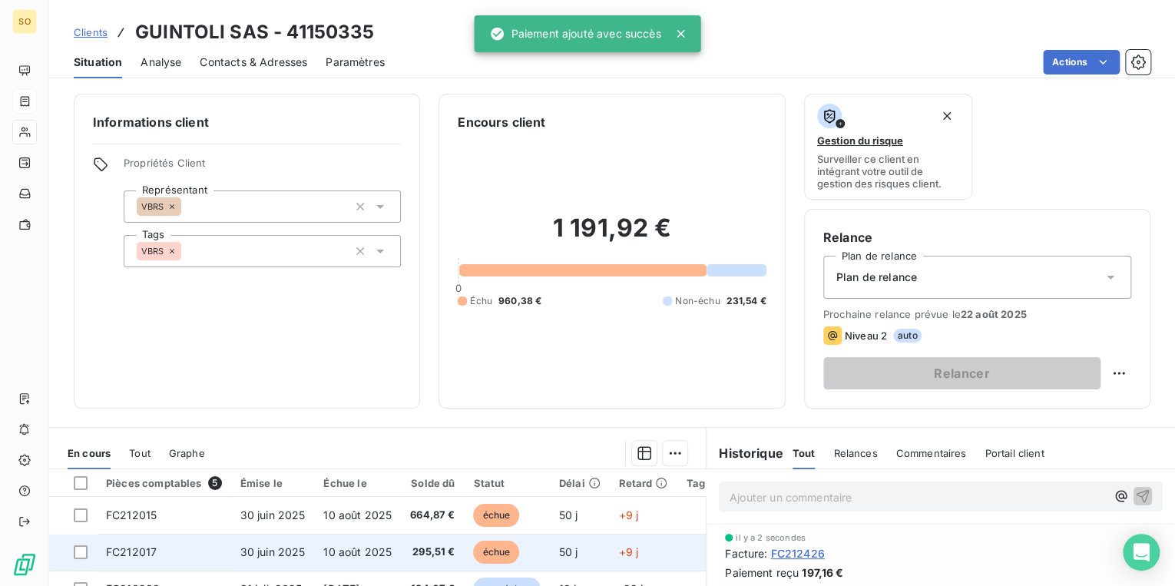
click at [495, 554] on span "échue" at bounding box center [496, 552] width 46 height 23
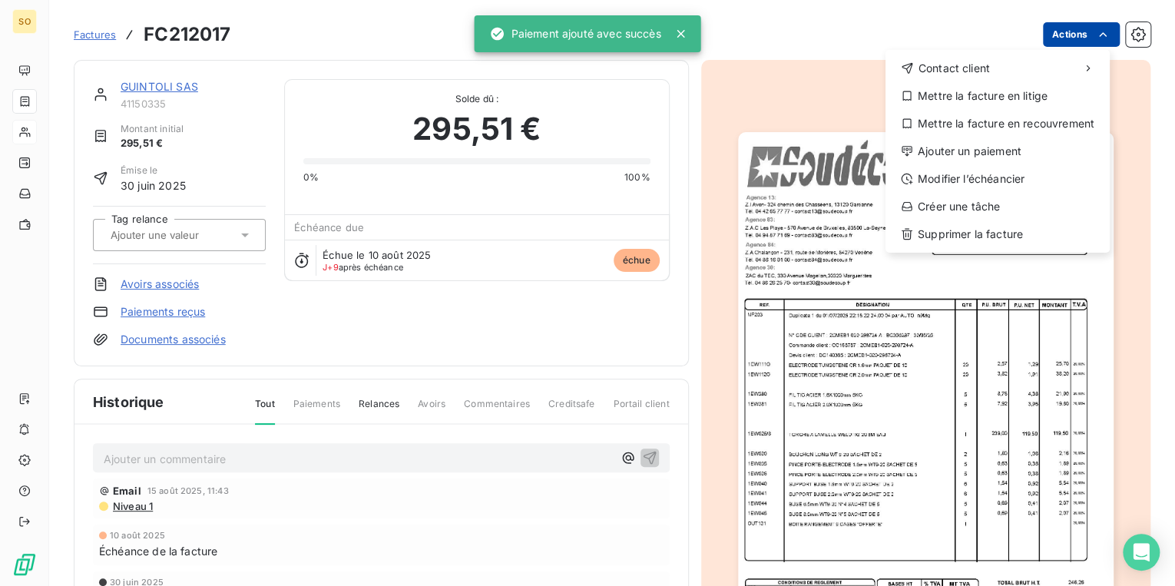
click at [1057, 30] on html "SO Factures FC212017 Actions Contact client Mettre la facture en litige Mettre …" at bounding box center [587, 293] width 1175 height 586
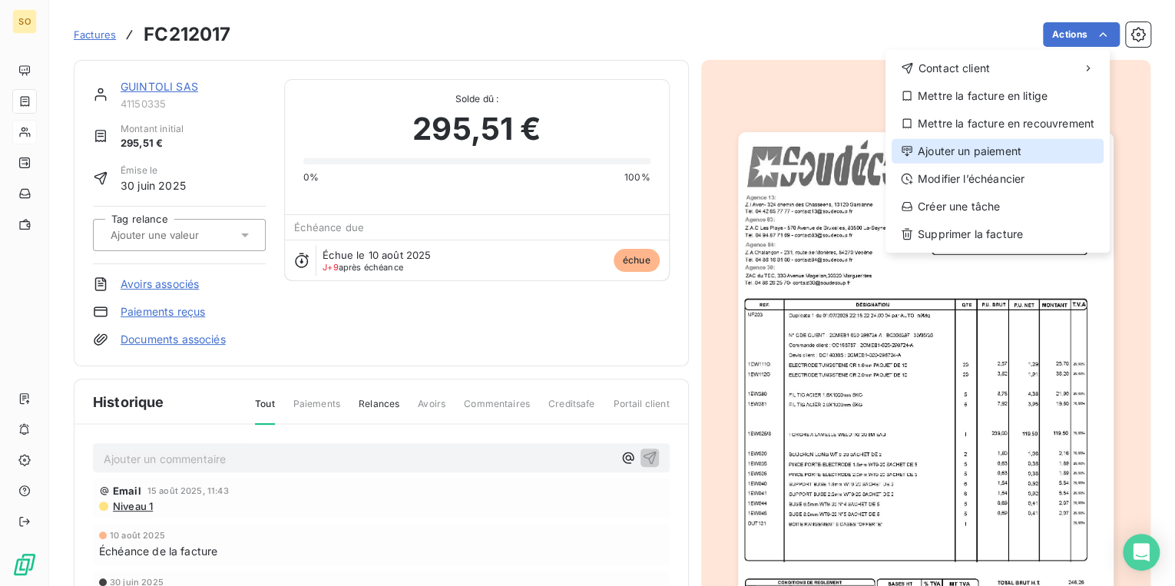
click at [911, 156] on icon at bounding box center [907, 151] width 12 height 12
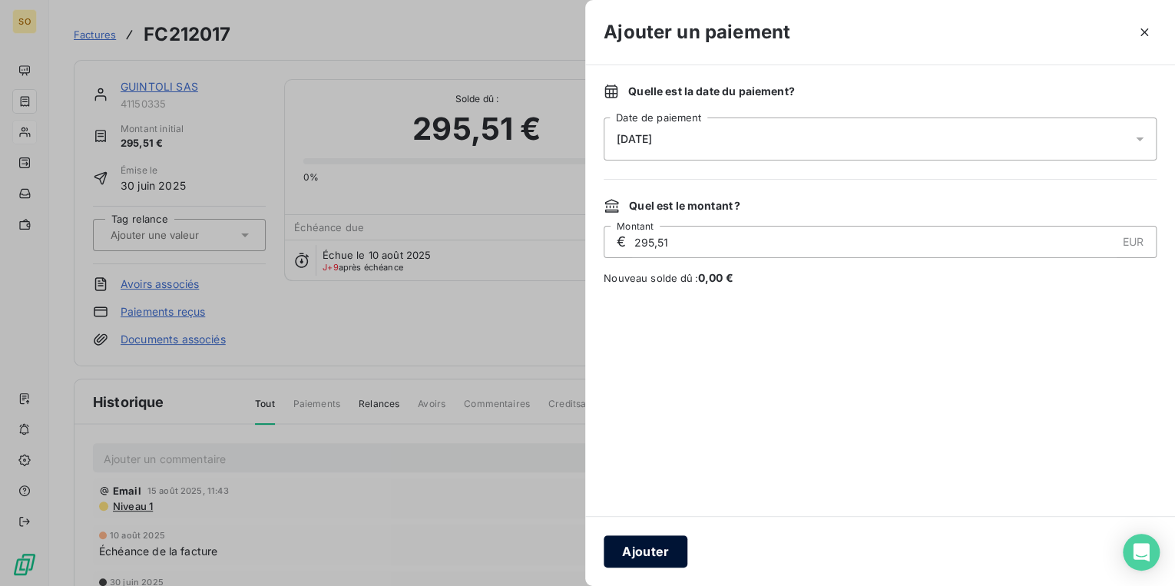
click at [644, 556] on button "Ajouter" at bounding box center [646, 551] width 84 height 32
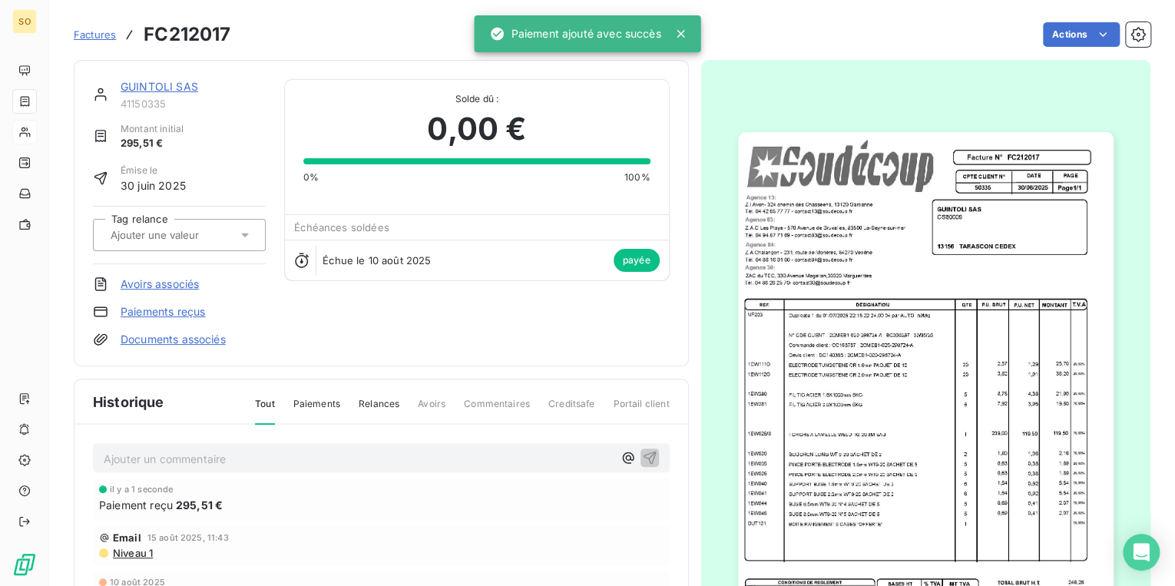
click at [172, 84] on link "GUINTOLI SAS" at bounding box center [160, 86] width 78 height 13
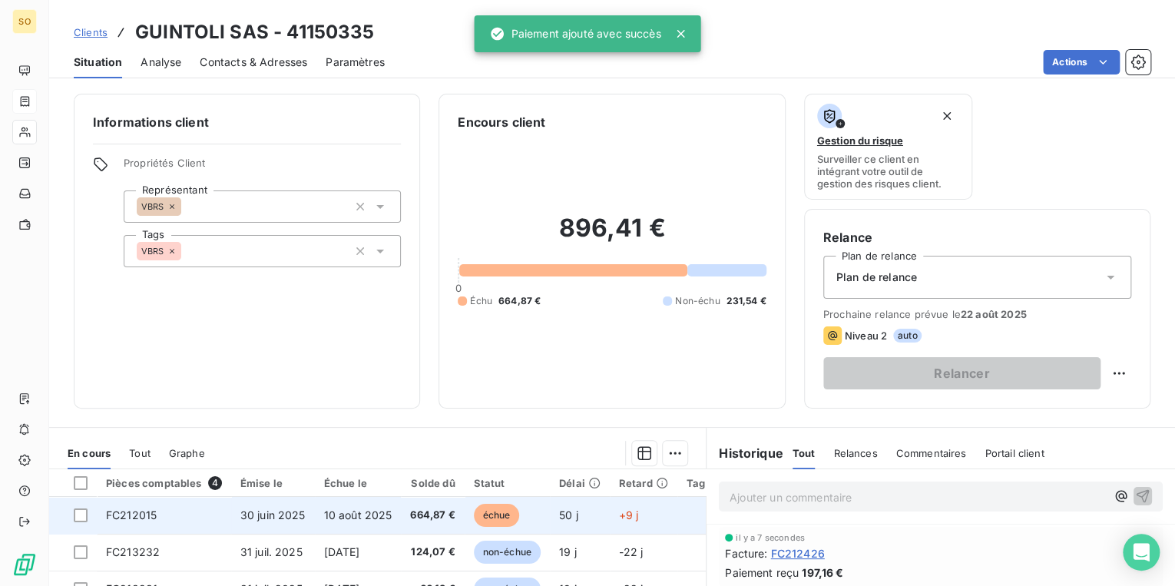
click at [507, 516] on span "échue" at bounding box center [497, 515] width 46 height 23
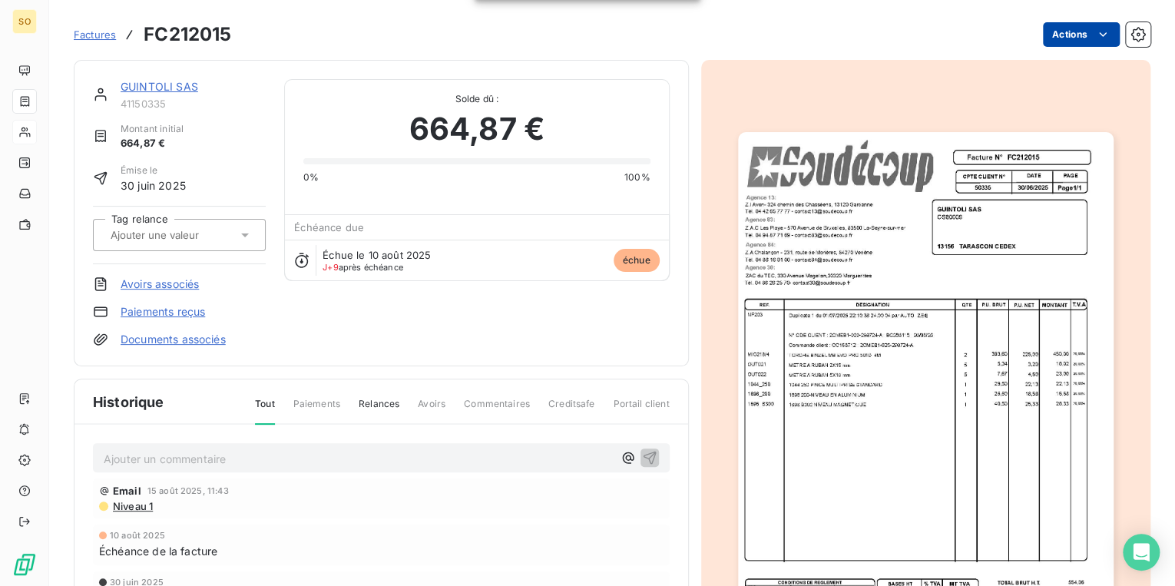
click at [1050, 37] on html "SO Factures FC212015 Actions GUINTOLI SAS 41150335 Montant initial 664,87 € Émi…" at bounding box center [587, 293] width 1175 height 586
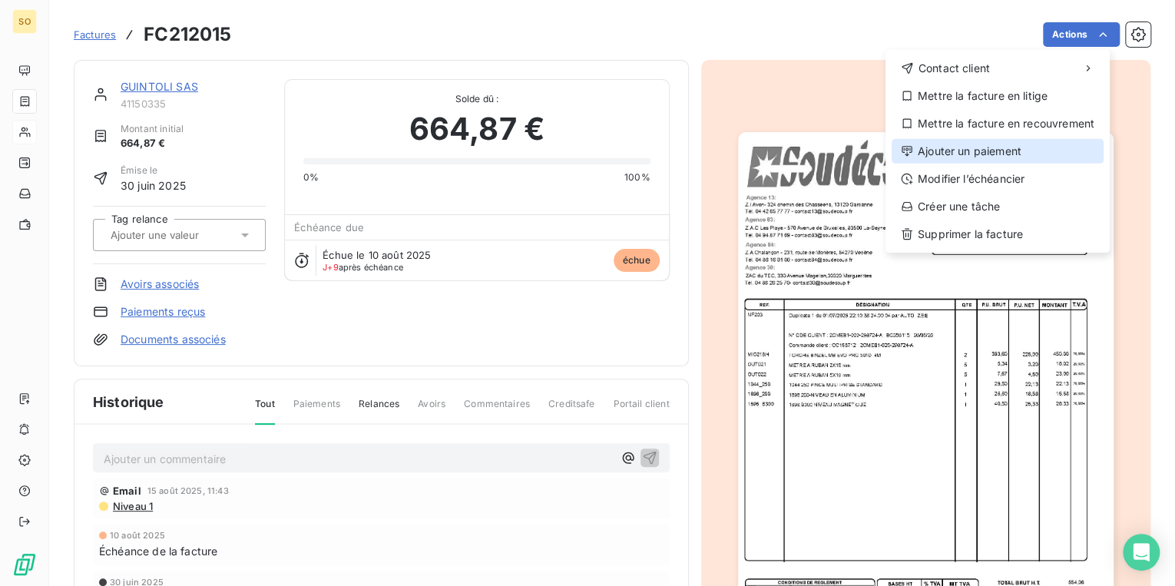
click at [919, 157] on div "Ajouter un paiement" at bounding box center [998, 151] width 212 height 25
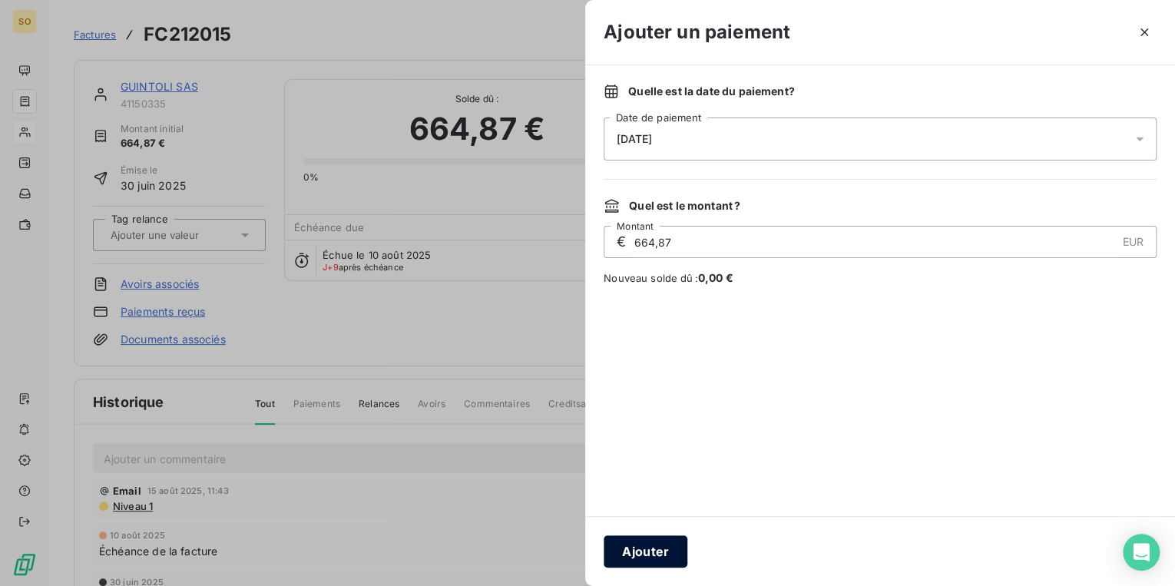
click at [629, 555] on button "Ajouter" at bounding box center [646, 551] width 84 height 32
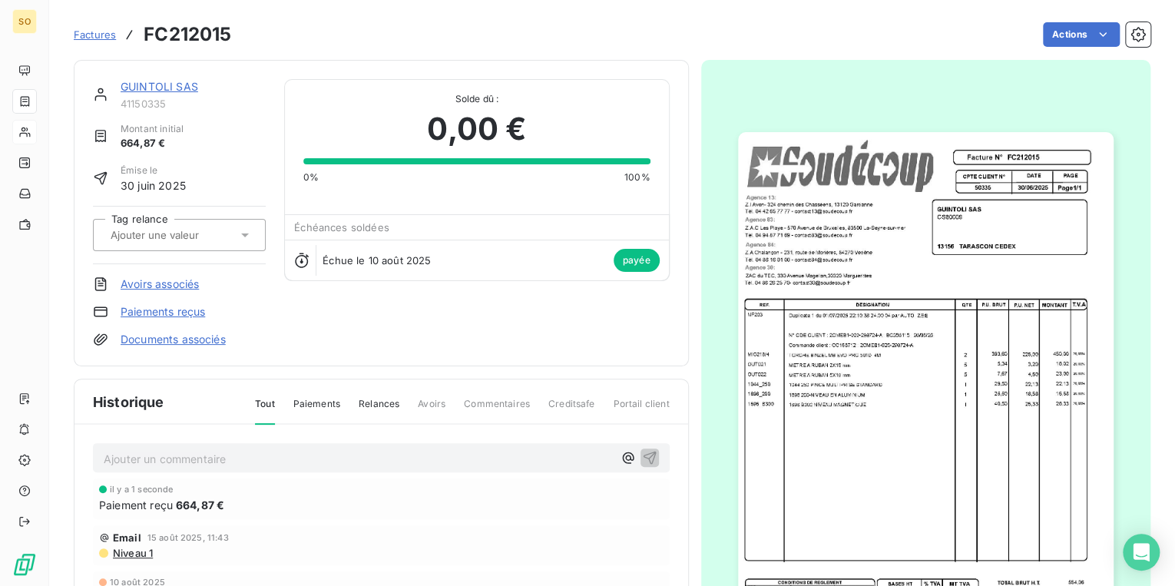
click at [167, 81] on link "GUINTOLI SAS" at bounding box center [160, 86] width 78 height 13
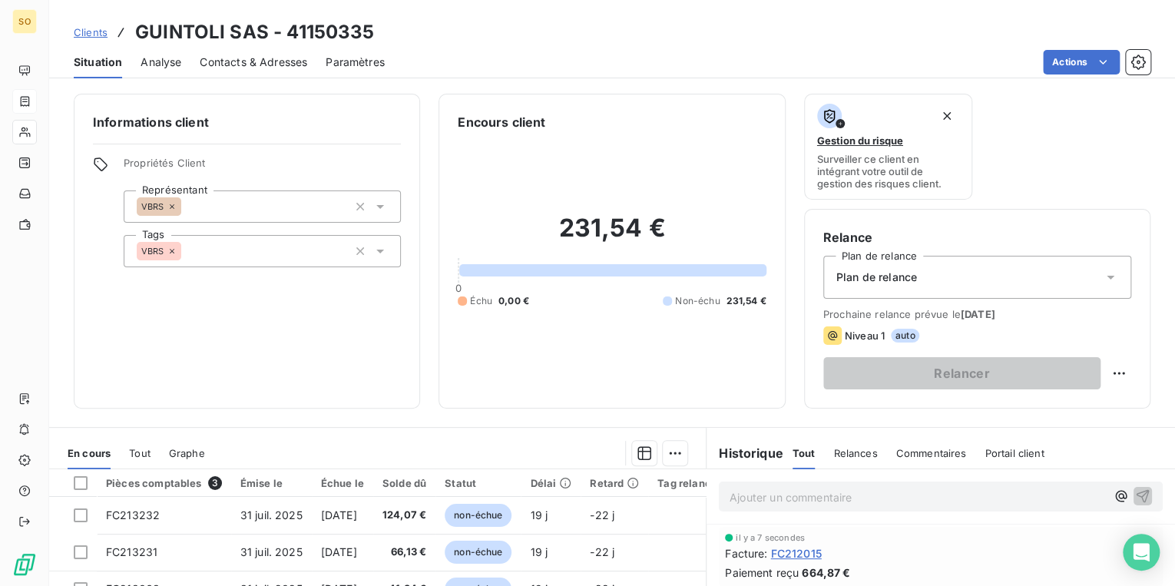
click at [100, 32] on span "Clients" at bounding box center [91, 32] width 34 height 12
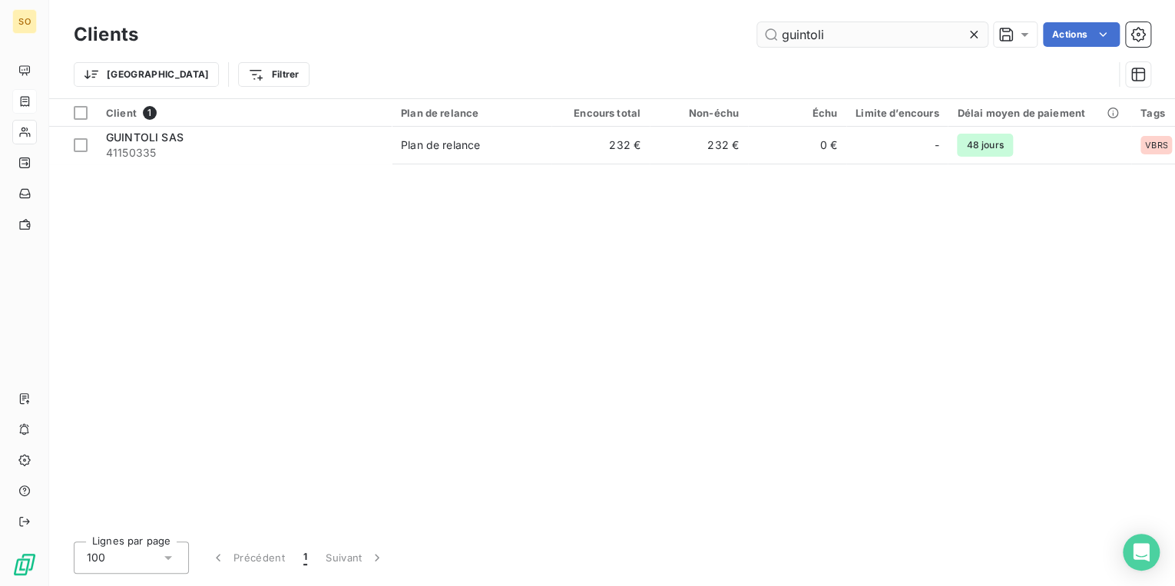
drag, startPoint x: 821, startPoint y: 29, endPoint x: 934, endPoint y: 29, distance: 112.9
click at [934, 29] on input "guintoli" at bounding box center [872, 34] width 230 height 25
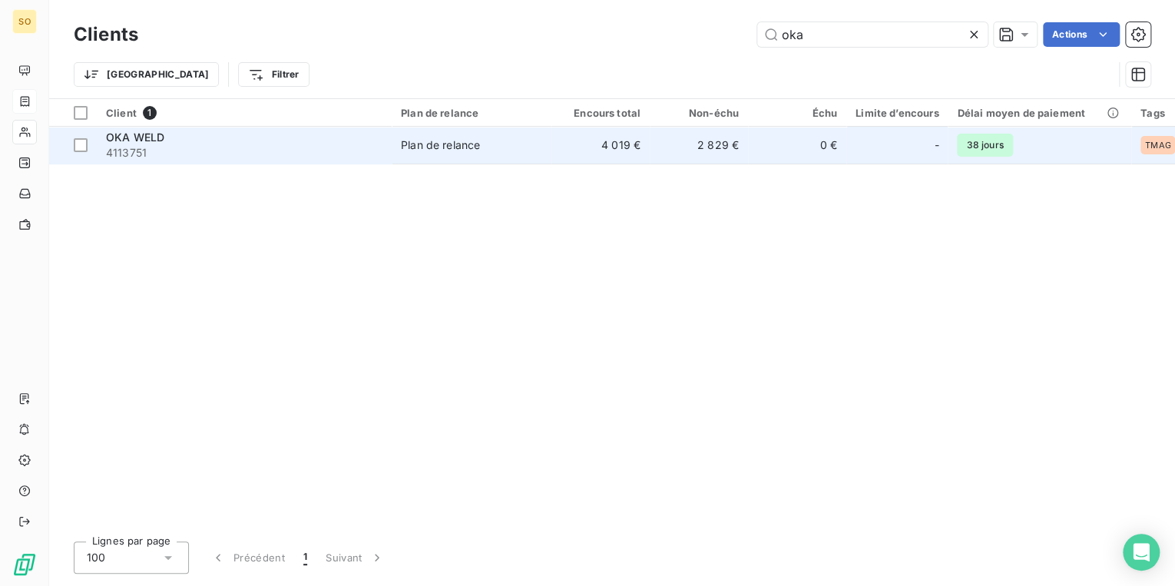
type input "oka"
click at [524, 141] on span "Plan de relance" at bounding box center [471, 144] width 141 height 15
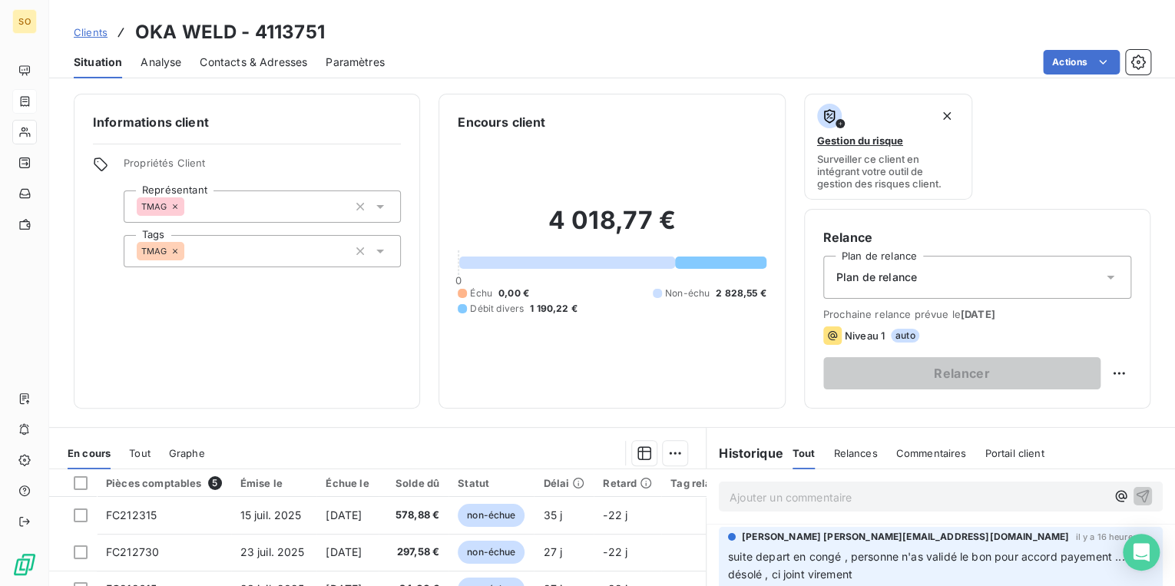
click at [807, 498] on p "Ajouter un commentaire ﻿" at bounding box center [918, 497] width 376 height 19
click at [1137, 491] on icon "button" at bounding box center [1143, 495] width 13 height 13
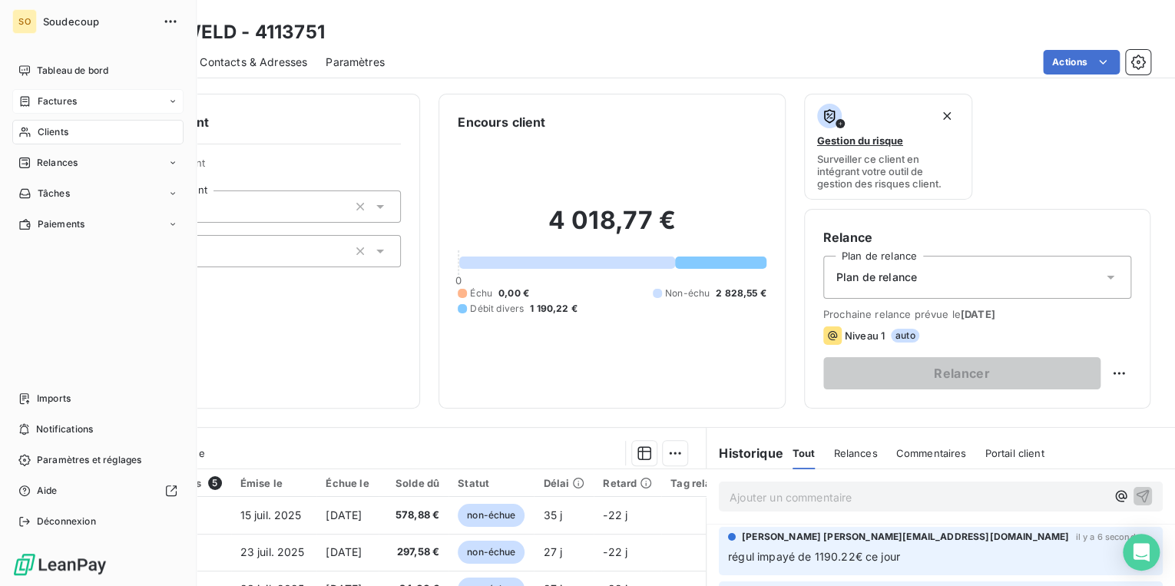
click at [68, 104] on span "Factures" at bounding box center [57, 101] width 39 height 14
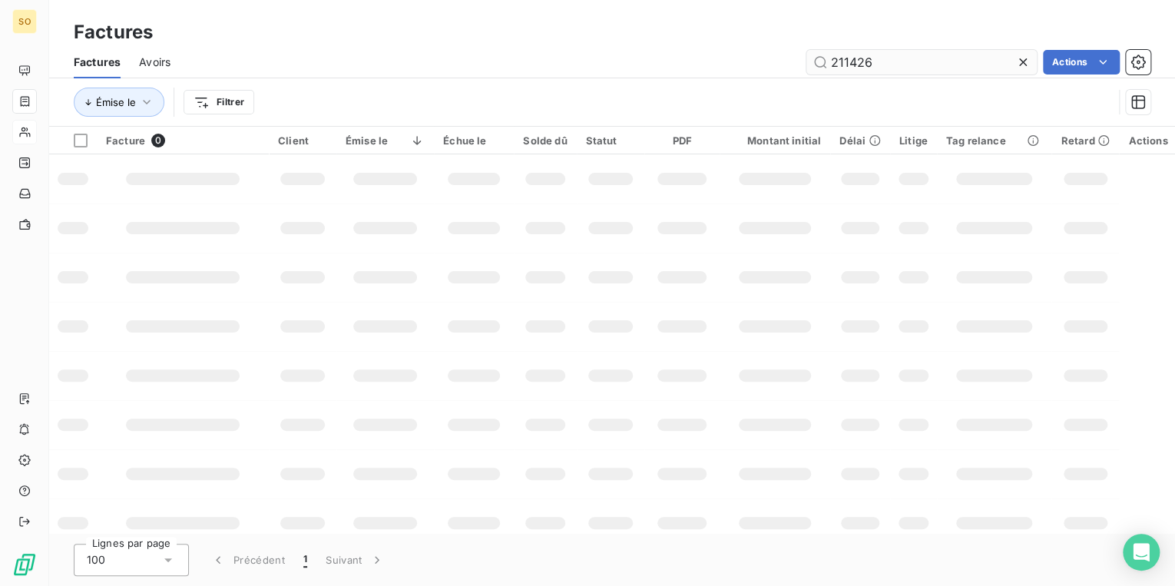
drag, startPoint x: 846, startPoint y: 62, endPoint x: 958, endPoint y: 65, distance: 112.1
click at [874, 62] on input "211426" at bounding box center [921, 62] width 230 height 25
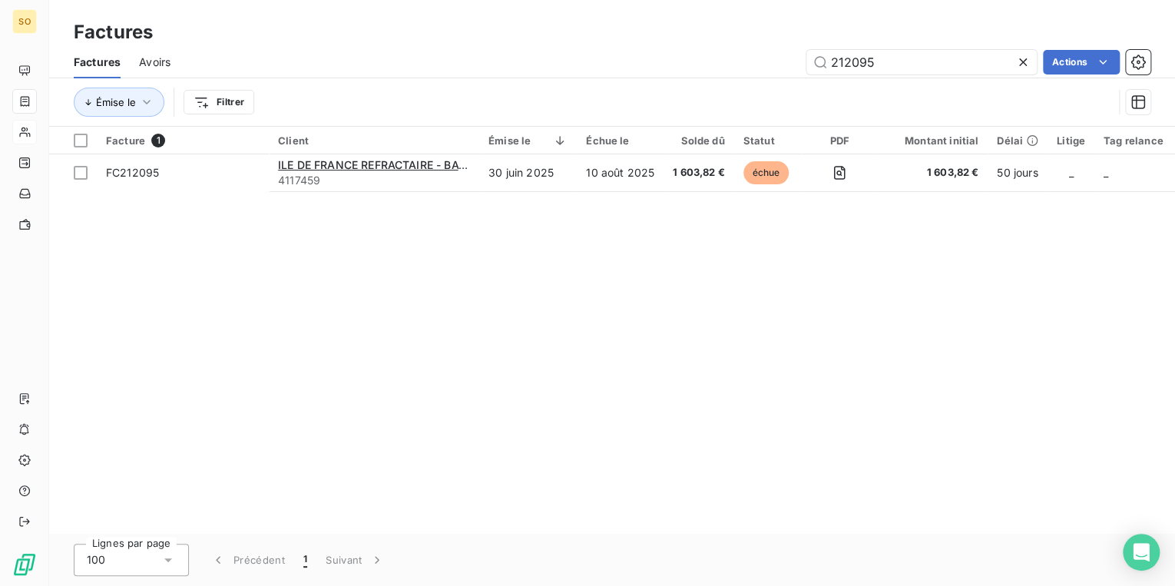
type input "212095"
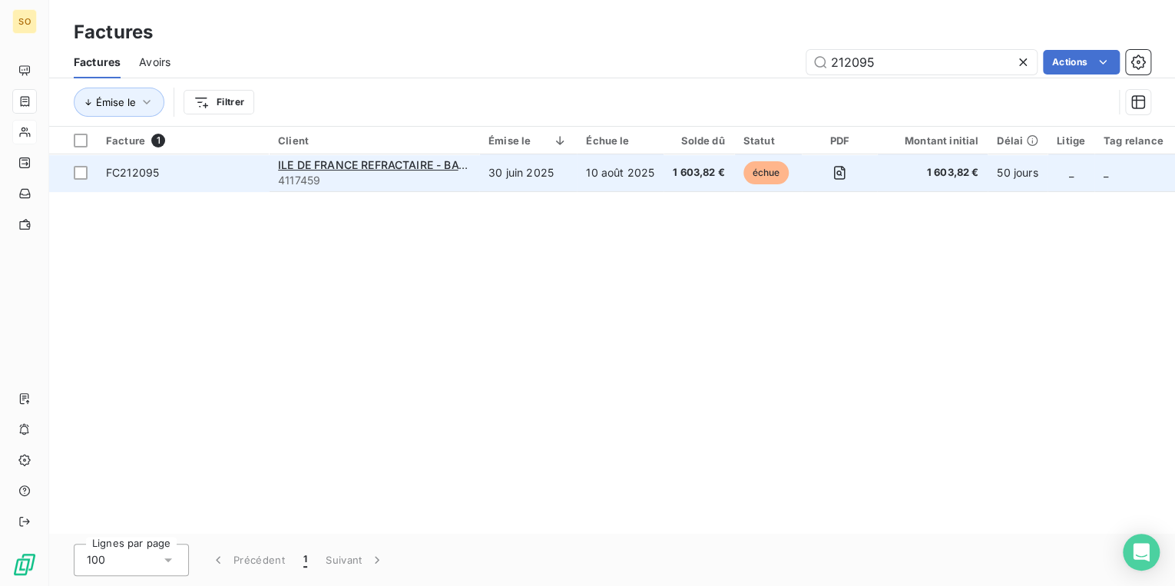
click at [765, 163] on span "échue" at bounding box center [766, 172] width 46 height 23
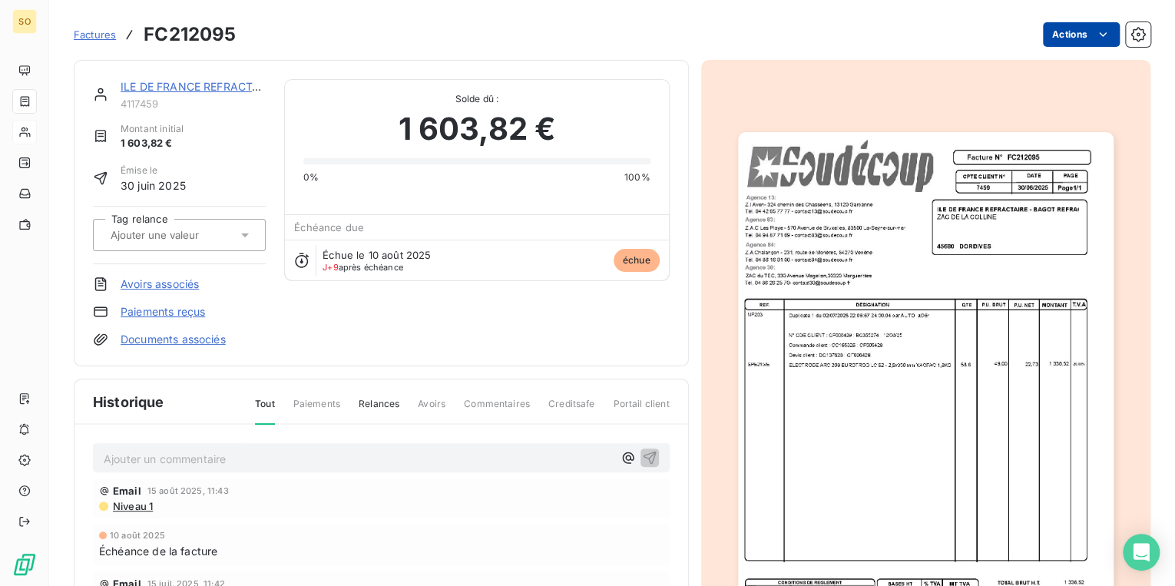
click at [1064, 37] on html "SO Factures FC212095 Actions ILE DE [GEOGRAPHIC_DATA] REFRACTAIRE - BAGOT REFRA…" at bounding box center [587, 293] width 1175 height 586
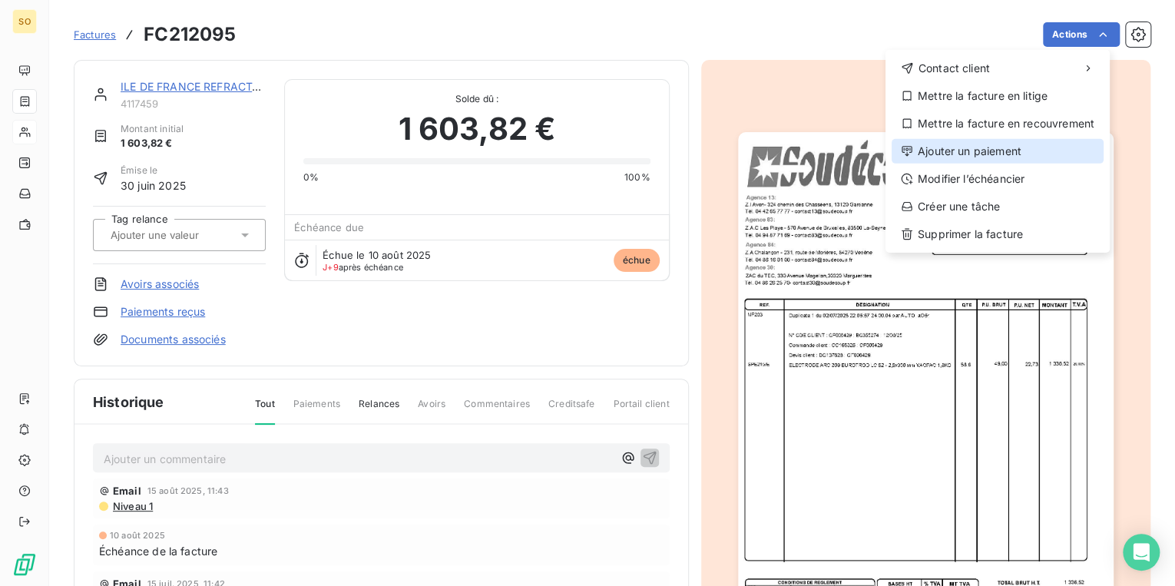
click at [949, 147] on div "Ajouter un paiement" at bounding box center [998, 151] width 212 height 25
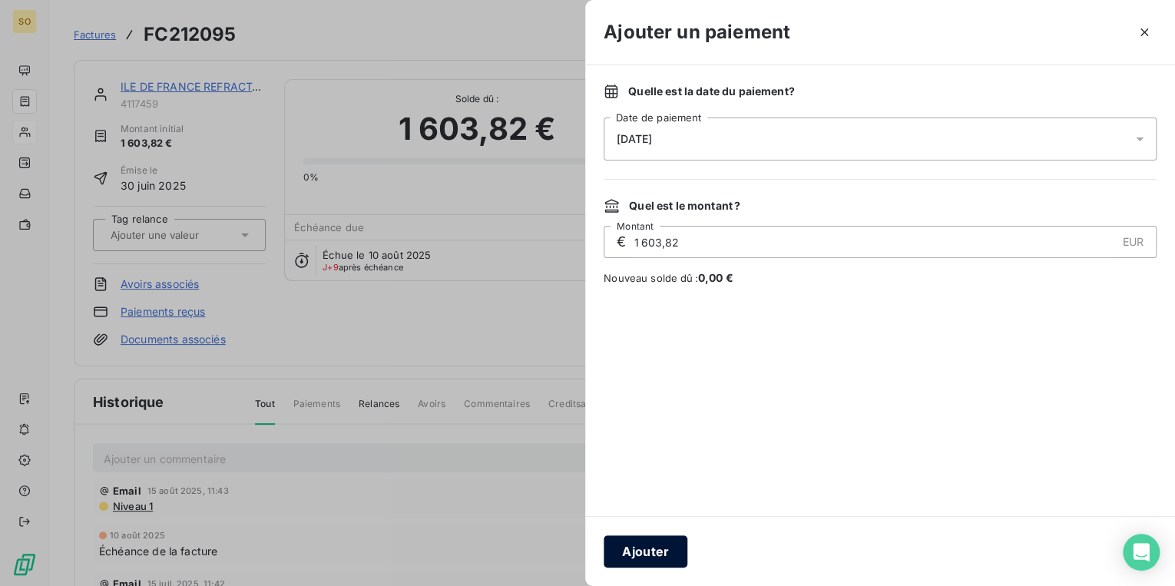
click at [676, 552] on button "Ajouter" at bounding box center [646, 551] width 84 height 32
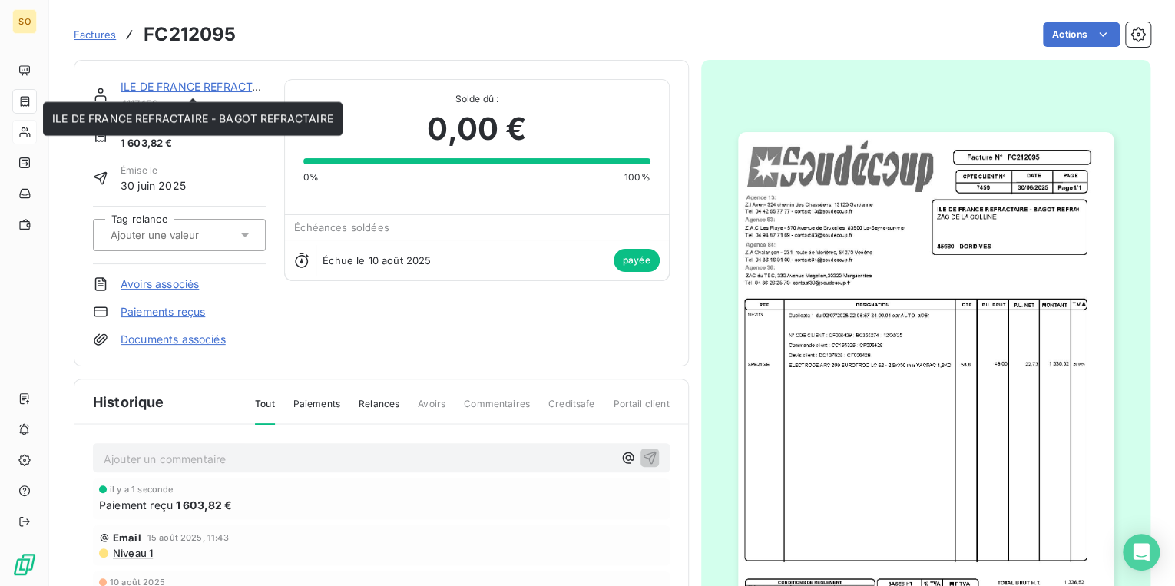
click at [143, 86] on link "ILE DE FRANCE REFRACTAIRE - BAGOT REFRACTAIRE" at bounding box center [261, 86] width 281 height 13
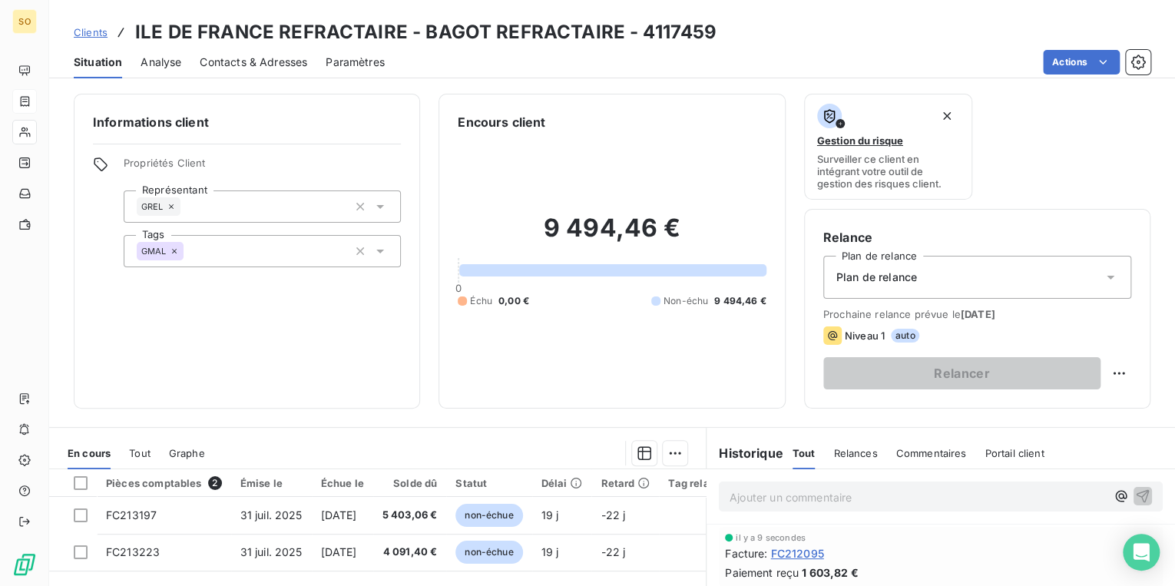
click at [81, 26] on span "Clients" at bounding box center [91, 32] width 34 height 12
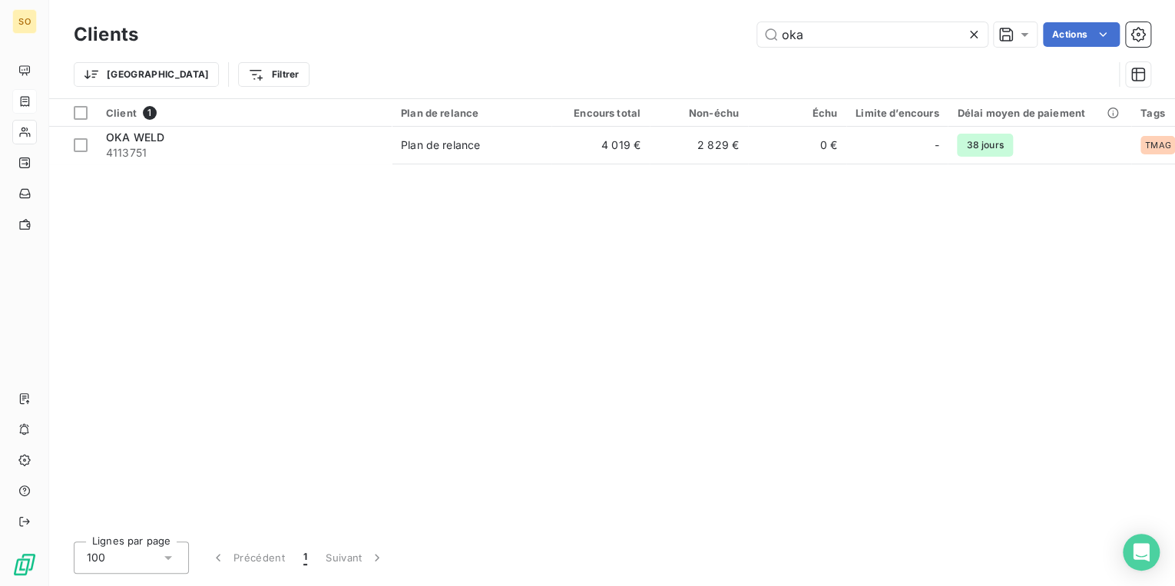
drag, startPoint x: 774, startPoint y: 35, endPoint x: 1031, endPoint y: 20, distance: 257.7
click at [922, 32] on input "oka" at bounding box center [872, 34] width 230 height 25
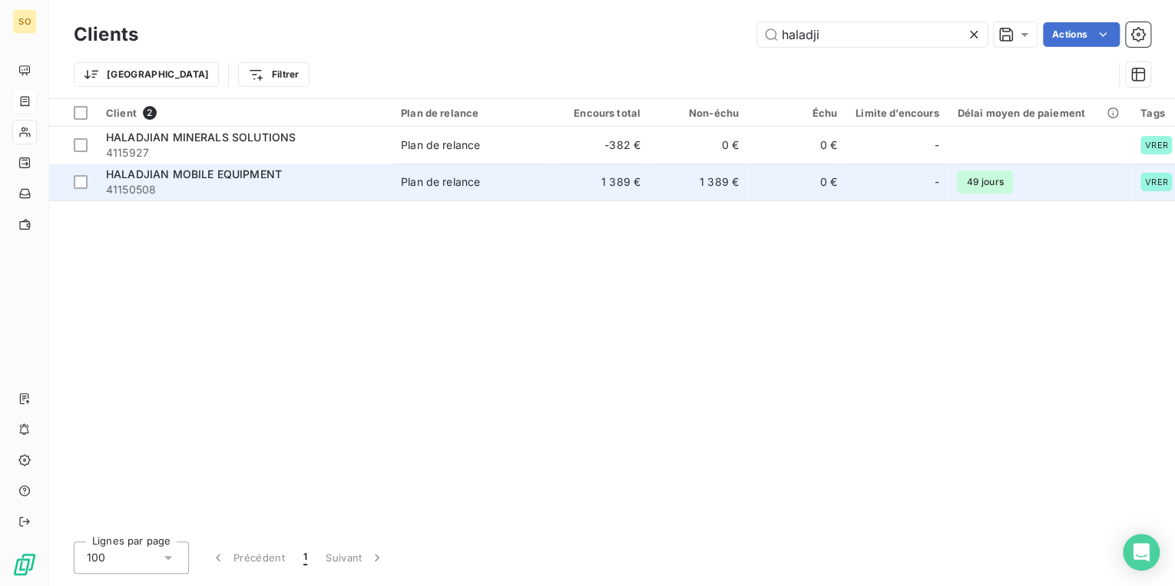
type input "haladji"
click at [331, 178] on div "HALADJIAN MOBILE EQUIPMENT" at bounding box center [244, 174] width 276 height 15
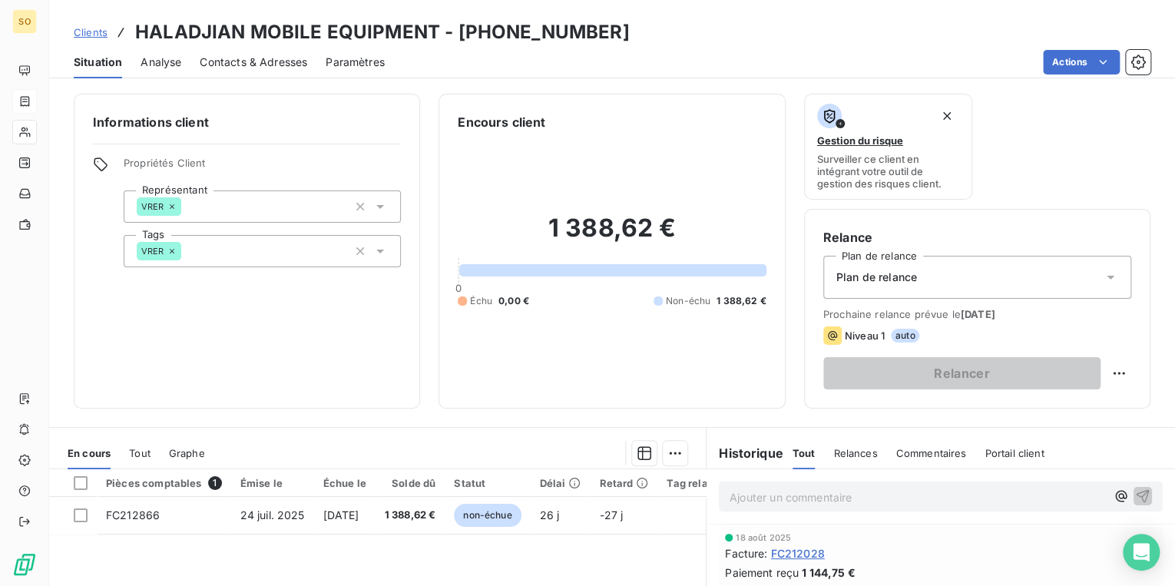
click at [84, 31] on span "Clients" at bounding box center [91, 32] width 34 height 12
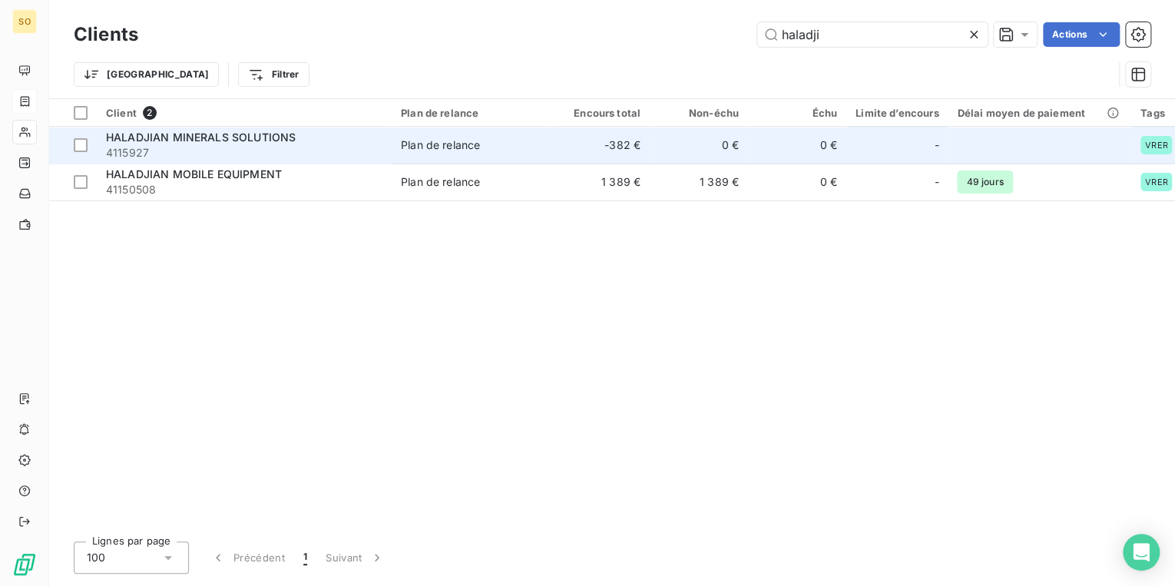
click at [514, 144] on span "Plan de relance" at bounding box center [471, 144] width 141 height 15
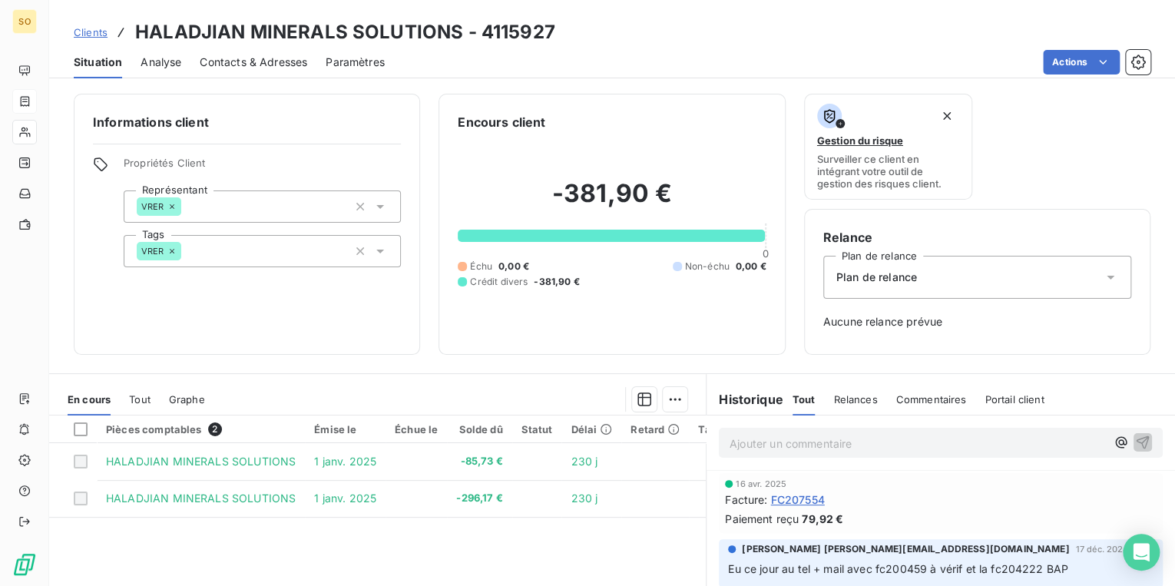
click at [98, 33] on span "Clients" at bounding box center [91, 32] width 34 height 12
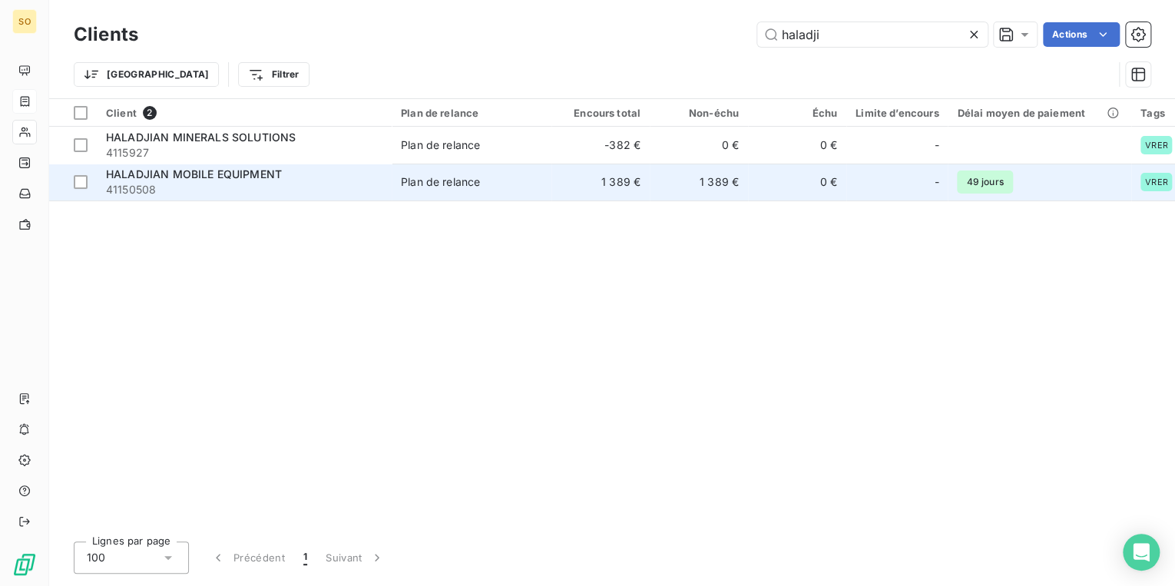
click at [203, 184] on span "41150508" at bounding box center [244, 189] width 276 height 15
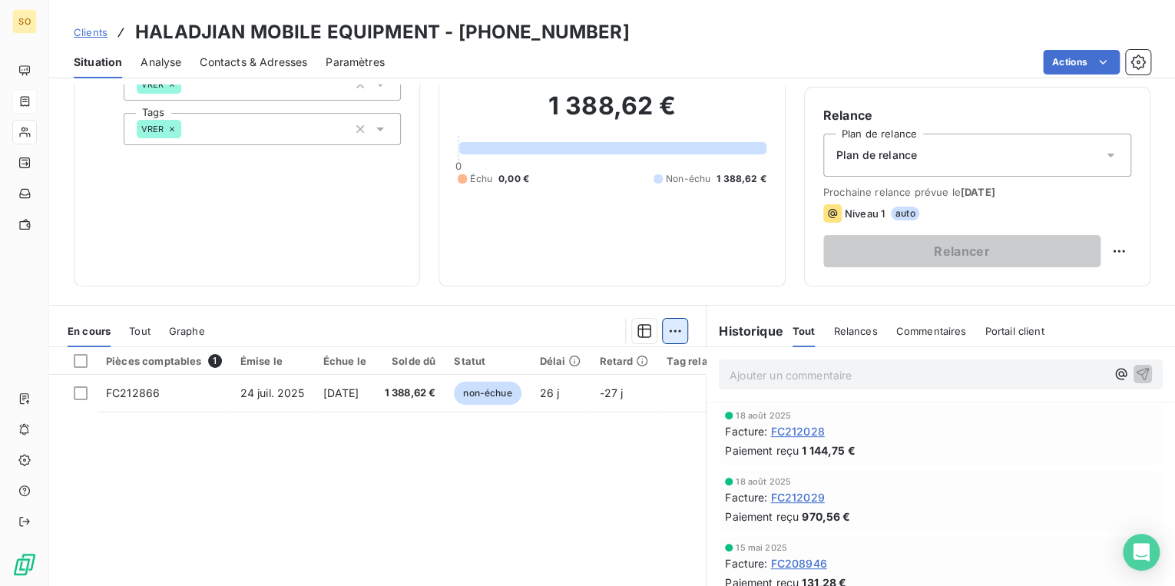
scroll to position [123, 0]
click at [86, 31] on span "Clients" at bounding box center [91, 32] width 34 height 12
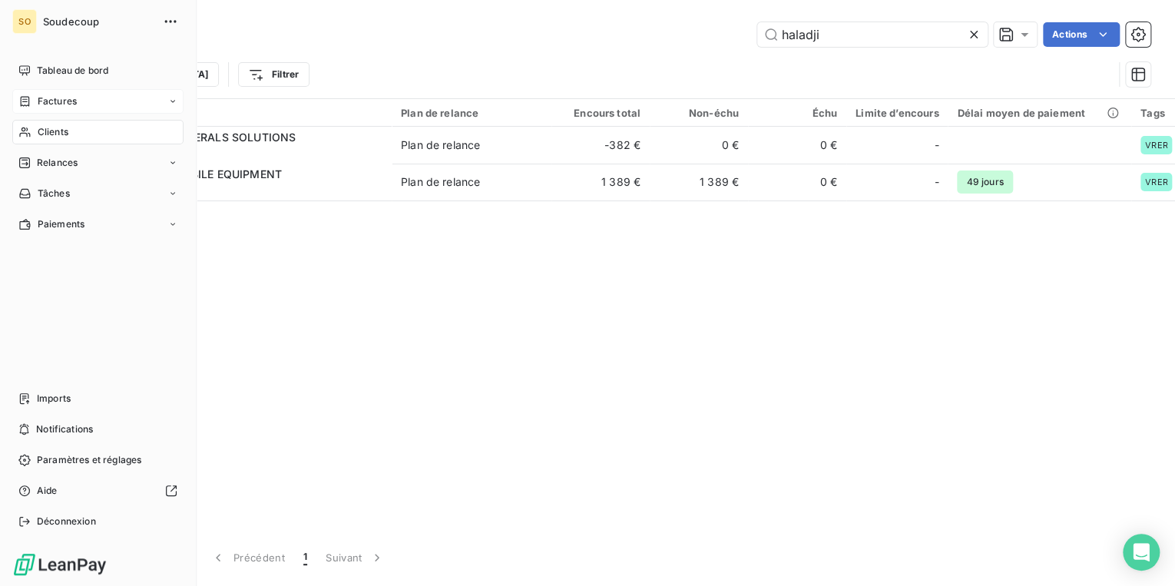
click at [34, 99] on div "Factures" at bounding box center [47, 101] width 58 height 14
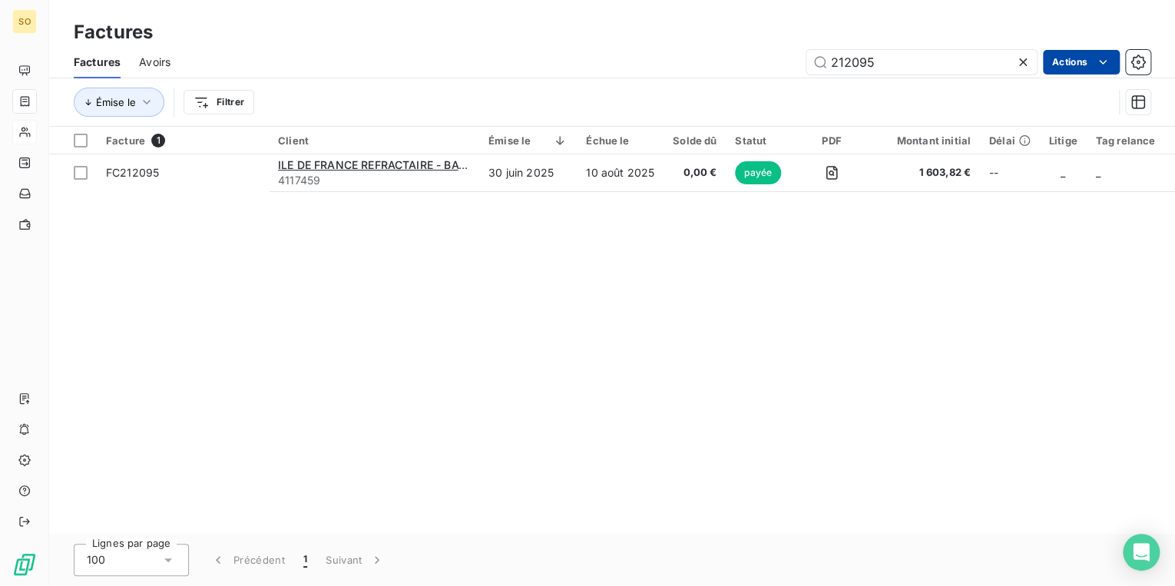
drag, startPoint x: 839, startPoint y: 65, endPoint x: 1092, endPoint y: 60, distance: 253.5
click at [1092, 60] on div "212095 Actions" at bounding box center [669, 62] width 961 height 25
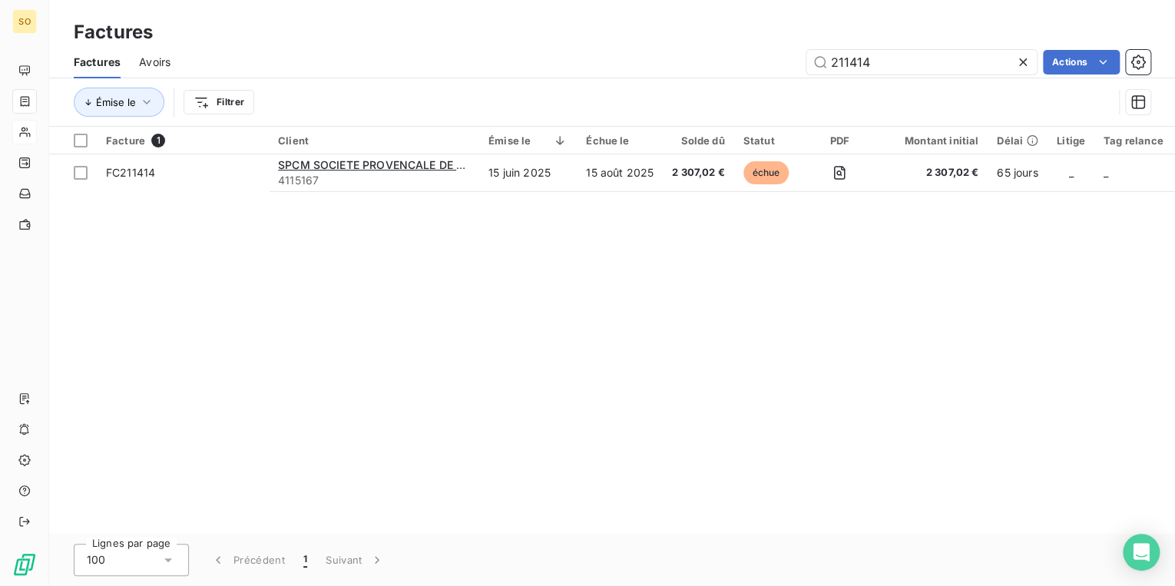
type input "211414"
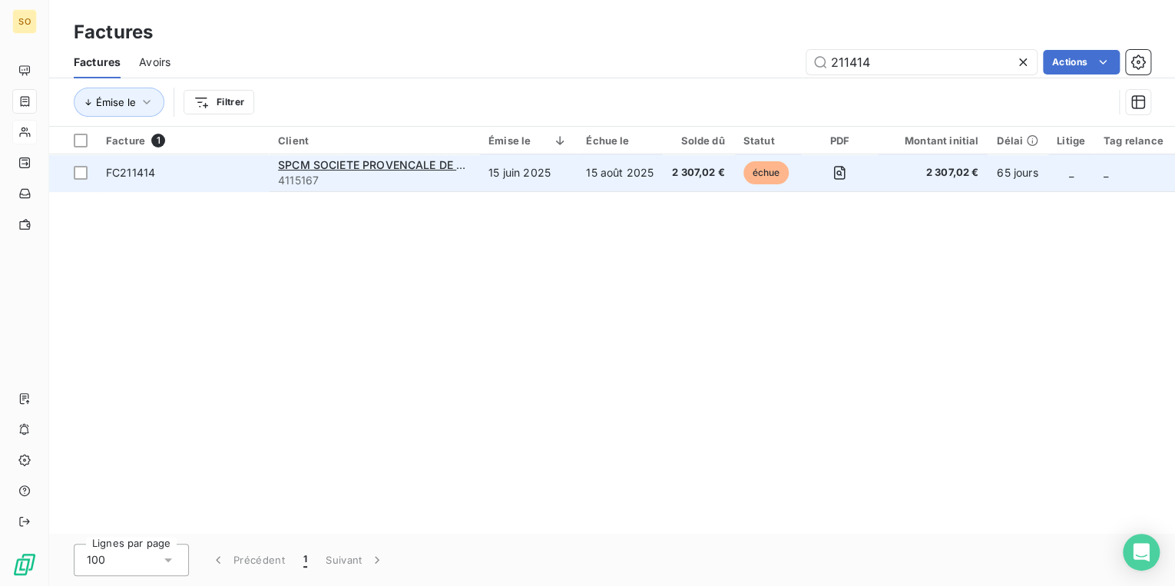
click at [759, 167] on span "échue" at bounding box center [766, 172] width 46 height 23
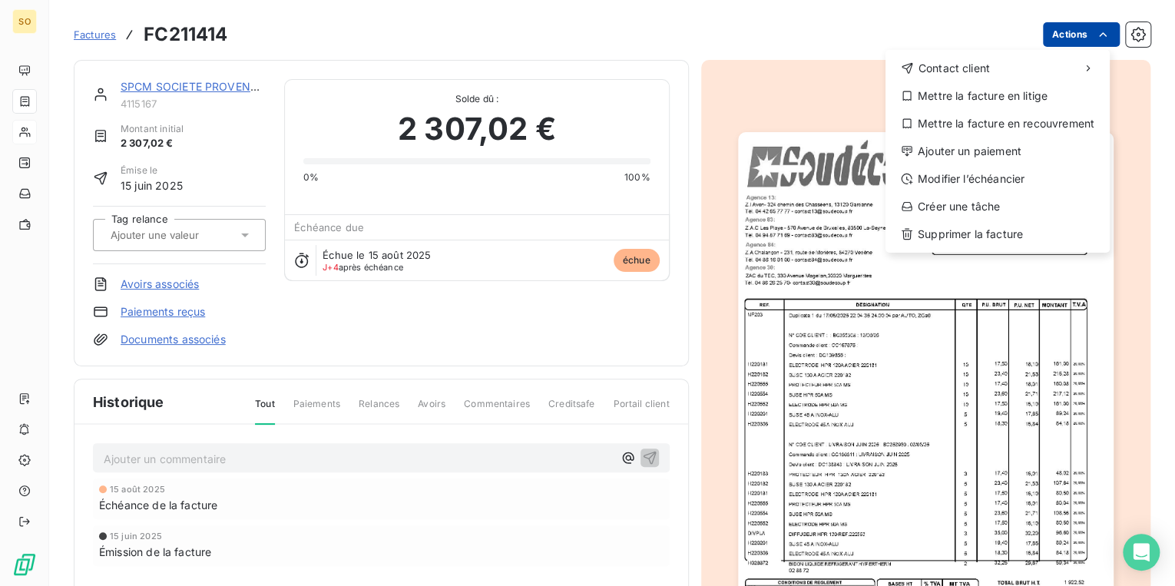
click at [1057, 29] on html "SO Factures FC211414 Actions Contact client Mettre la facture en litige Mettre …" at bounding box center [587, 293] width 1175 height 586
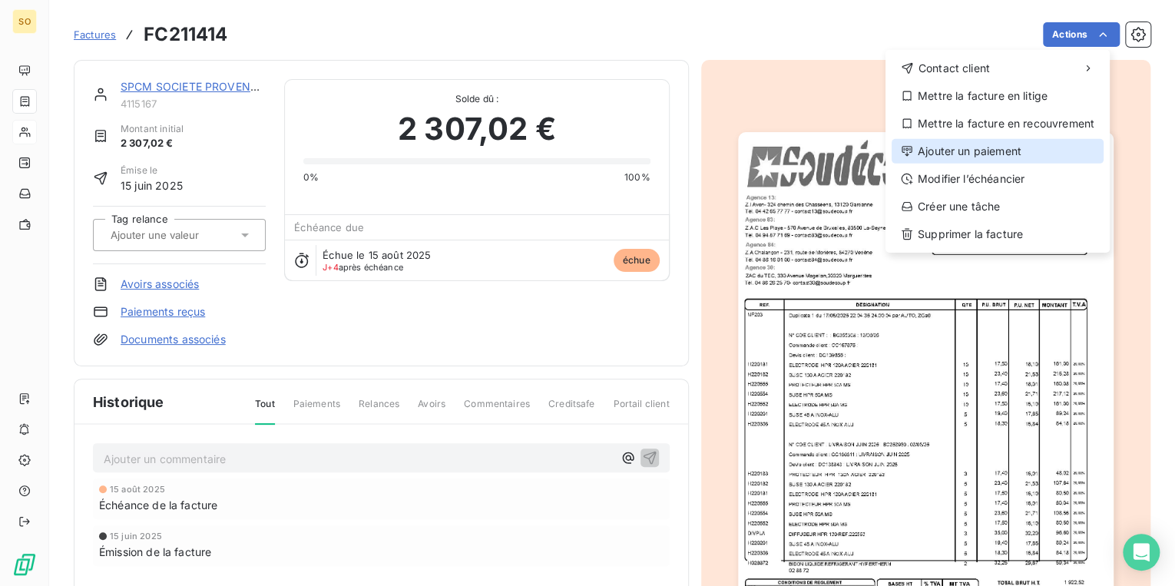
click at [975, 151] on div "Ajouter un paiement" at bounding box center [998, 151] width 212 height 25
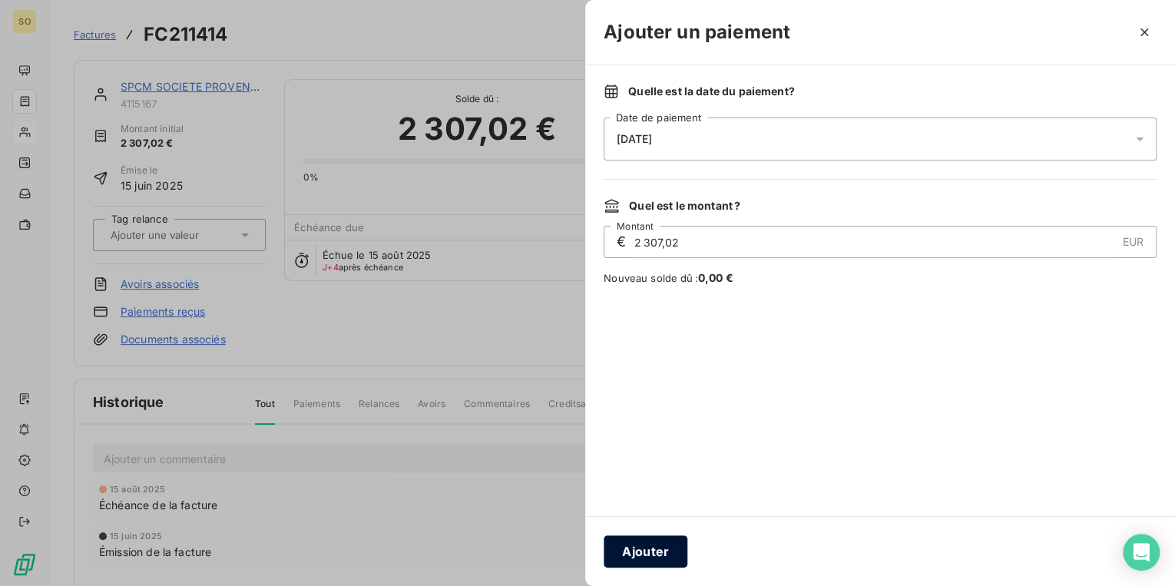
click at [641, 554] on button "Ajouter" at bounding box center [646, 551] width 84 height 32
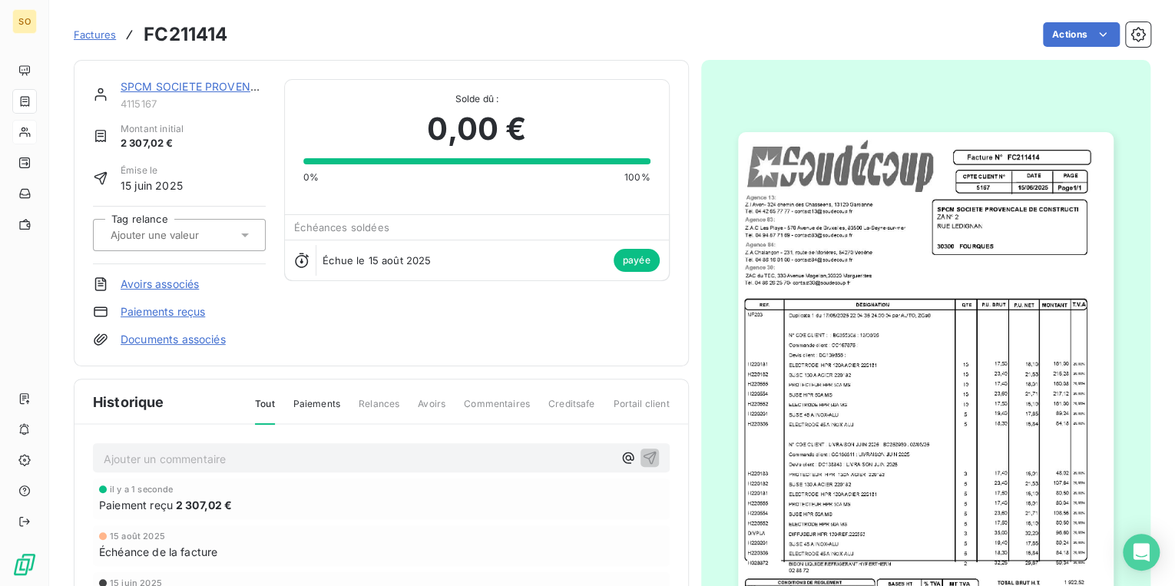
click at [108, 37] on span "Factures" at bounding box center [95, 34] width 42 height 12
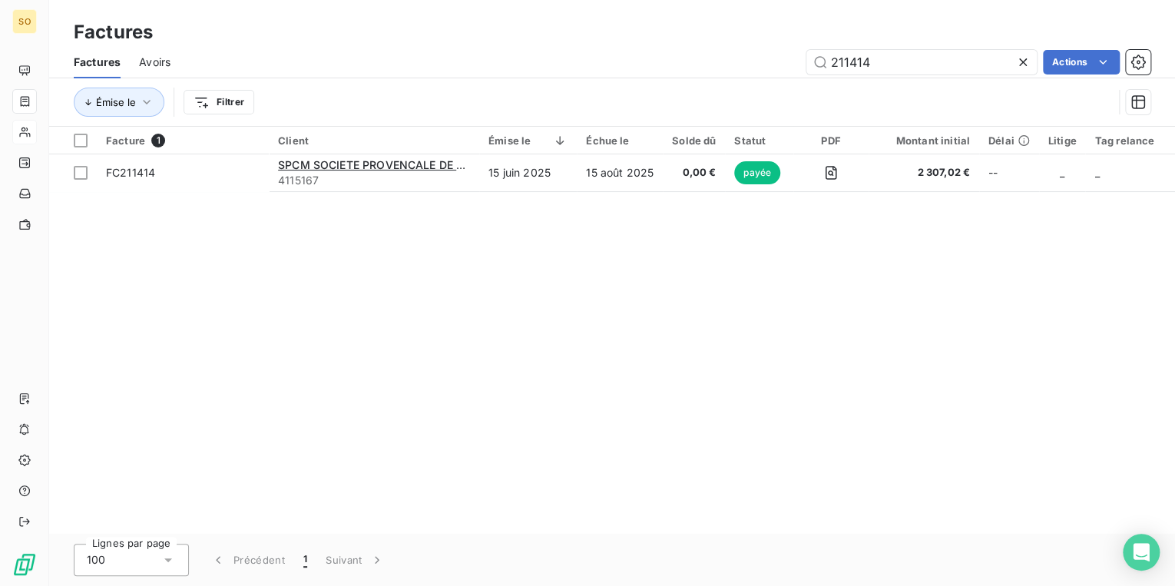
drag, startPoint x: 845, startPoint y: 55, endPoint x: 1164, endPoint y: 52, distance: 318.7
click at [1030, 54] on div "211414" at bounding box center [921, 62] width 230 height 25
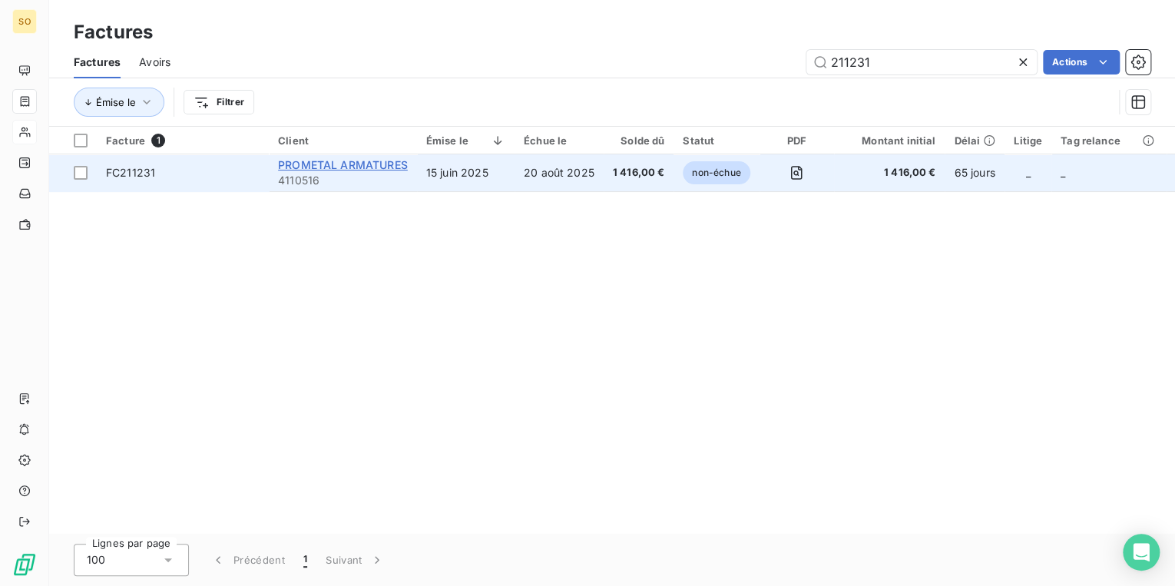
type input "211231"
click at [399, 170] on span "PROMETAL ARMATURES" at bounding box center [343, 164] width 130 height 13
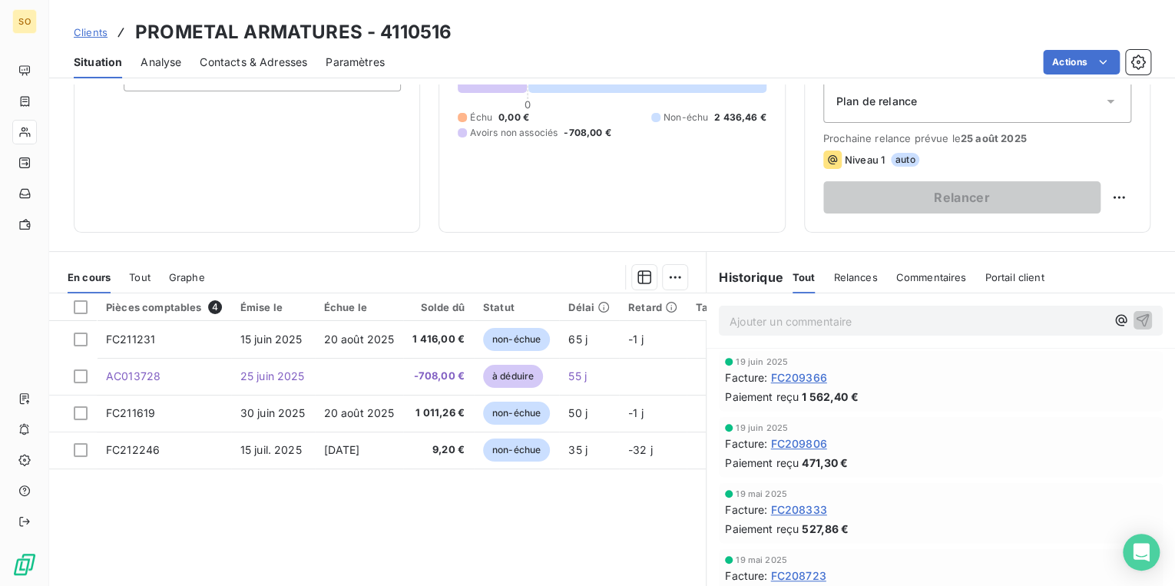
scroll to position [184, 0]
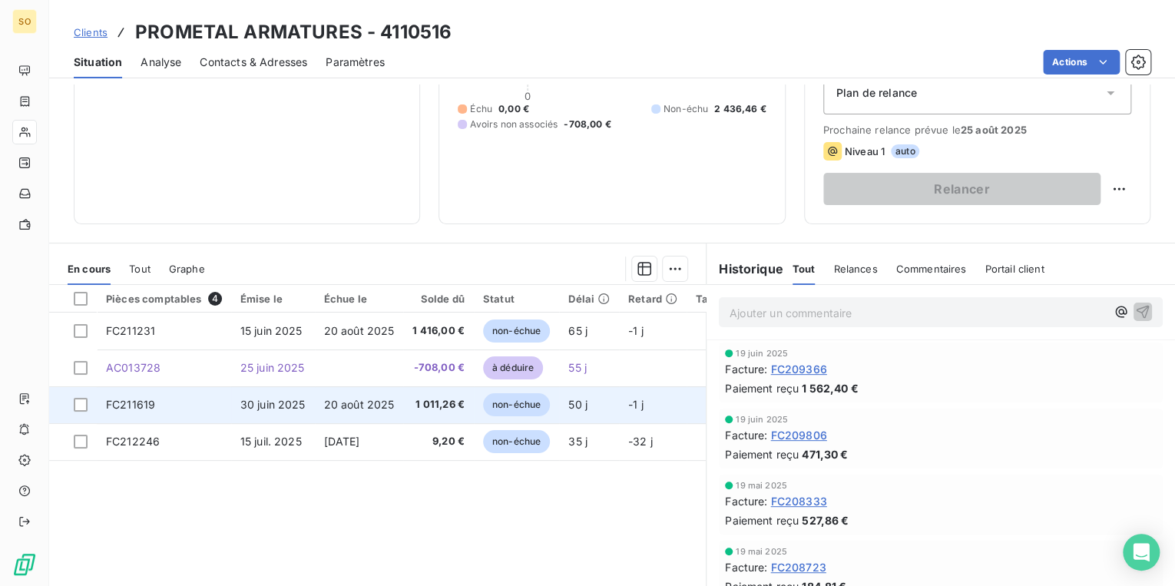
click at [507, 398] on span "non-échue" at bounding box center [516, 404] width 67 height 23
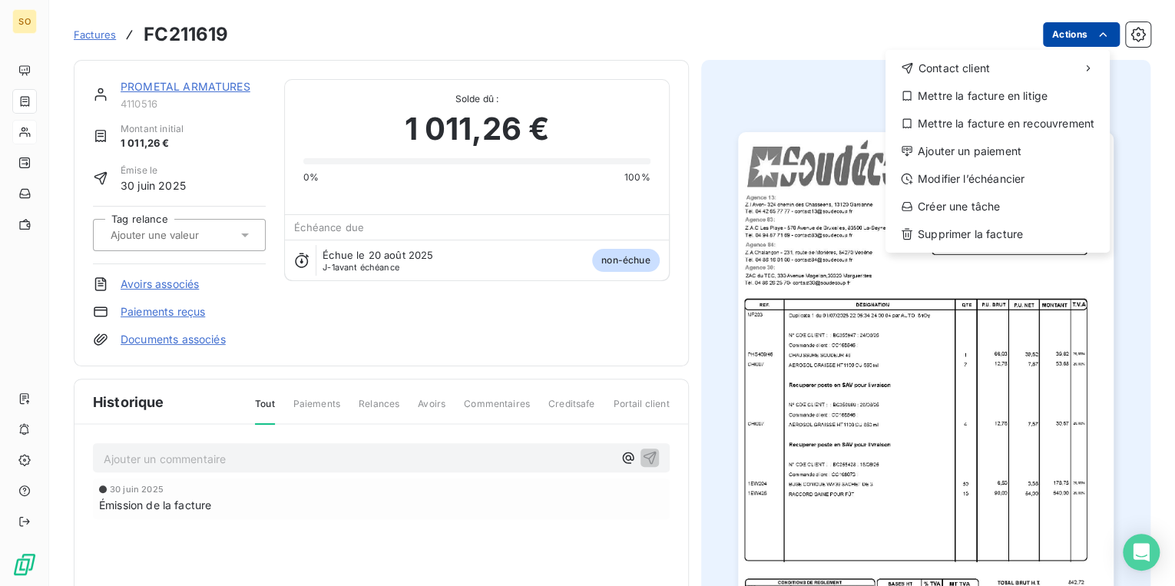
click at [1058, 31] on html "SO Factures FC211619 Actions Contact client Mettre la facture en litige Mettre …" at bounding box center [587, 293] width 1175 height 586
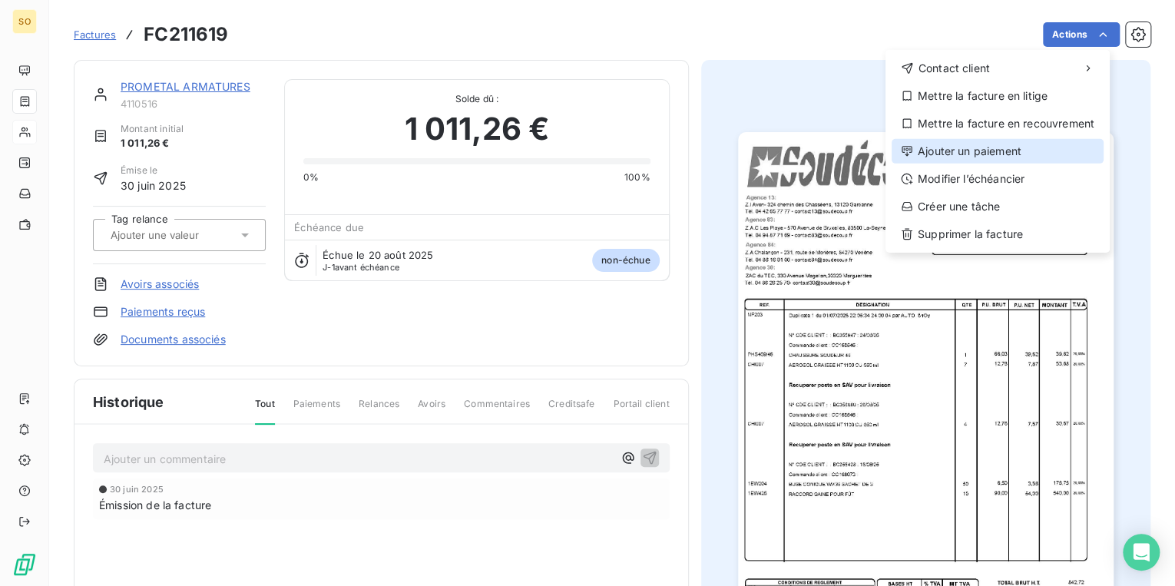
click at [961, 154] on div "Ajouter un paiement" at bounding box center [998, 151] width 212 height 25
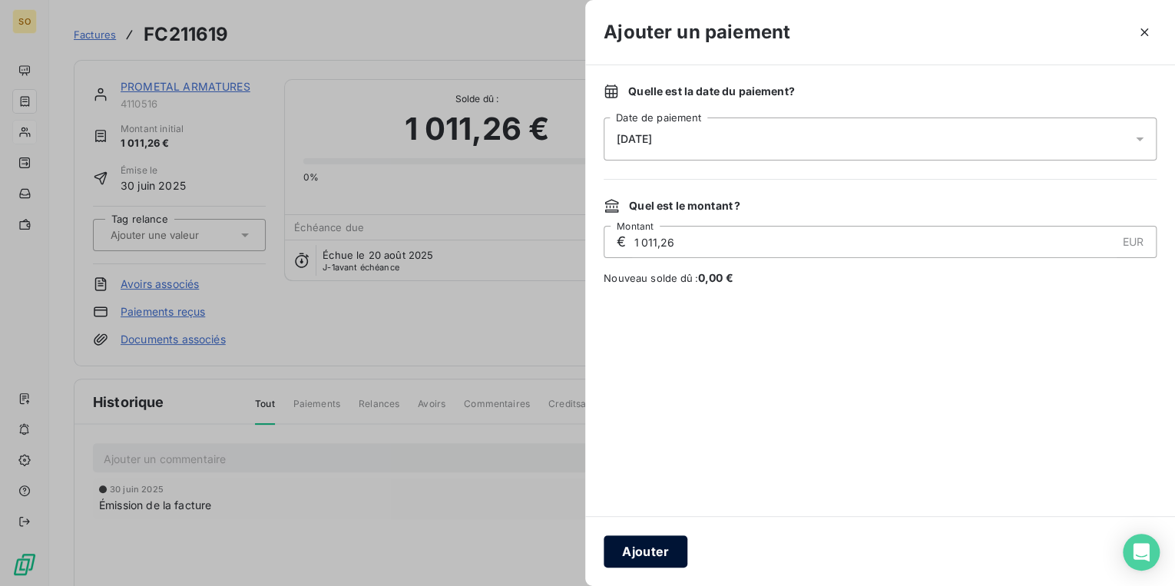
click at [651, 544] on button "Ajouter" at bounding box center [646, 551] width 84 height 32
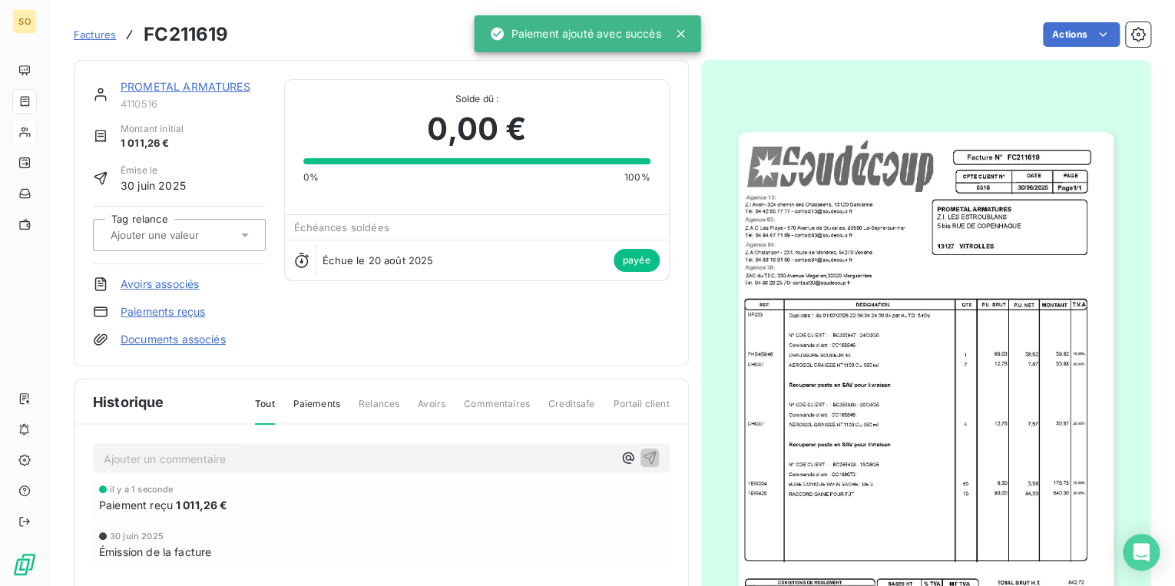
click at [204, 89] on link "PROMETAL ARMATURES" at bounding box center [186, 86] width 130 height 13
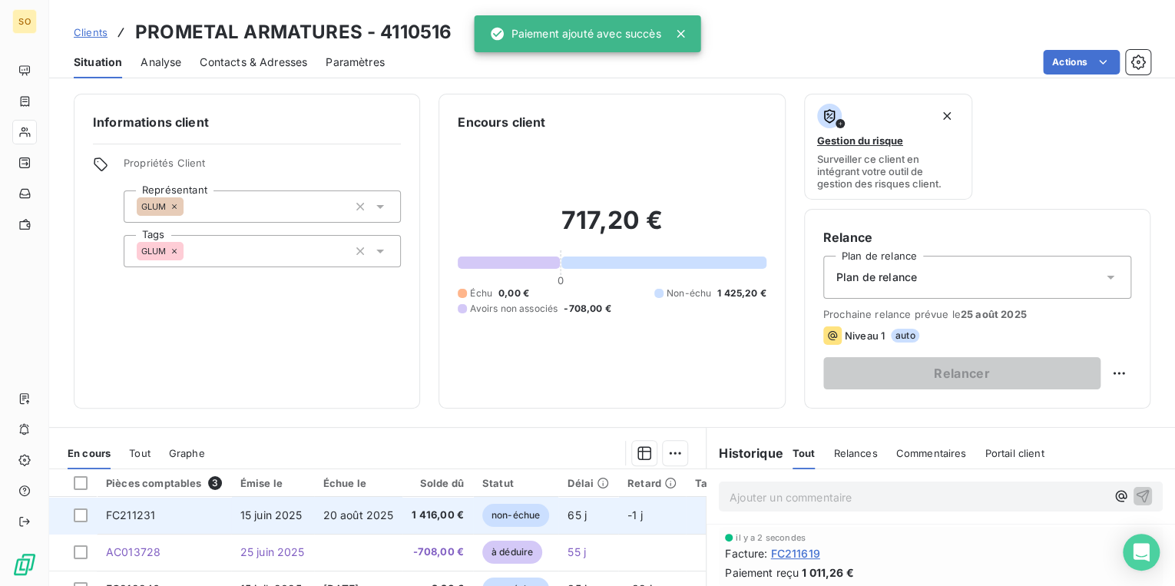
click at [499, 516] on span "non-échue" at bounding box center [515, 515] width 67 height 23
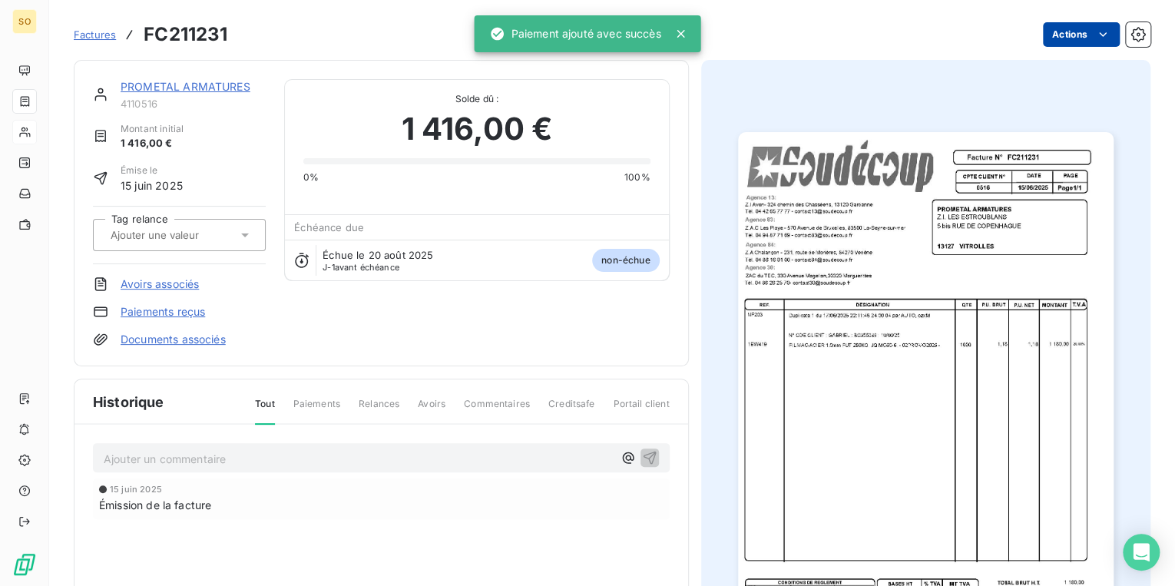
click at [1065, 28] on html "SO Factures FC211231 Actions PROMETAL ARMATURES 4110516 Montant initial 1 416,0…" at bounding box center [587, 293] width 1175 height 586
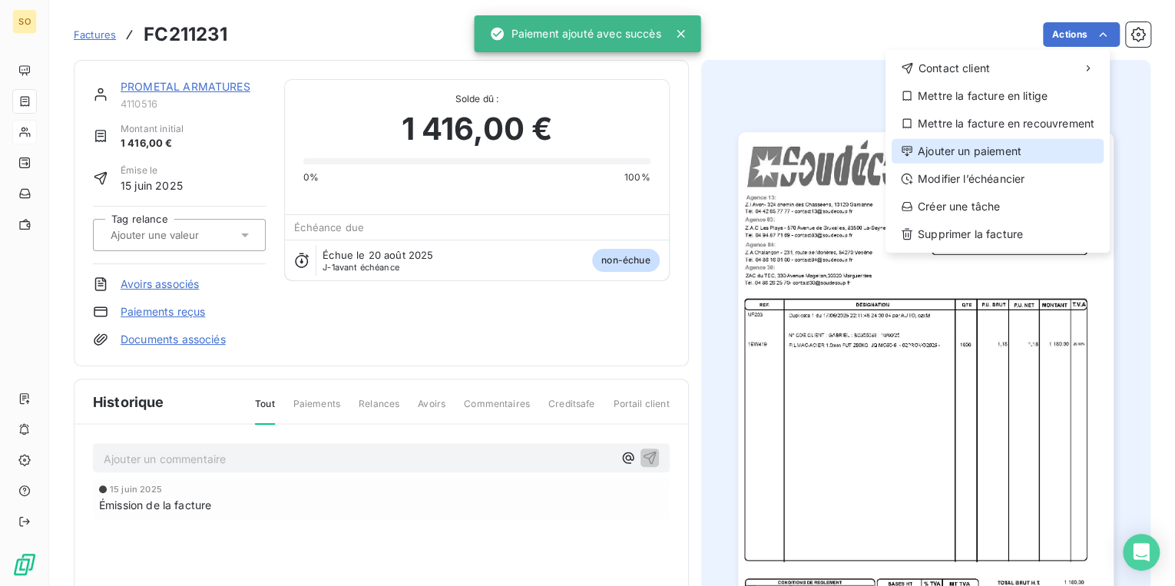
click at [961, 148] on div "Ajouter un paiement" at bounding box center [998, 151] width 212 height 25
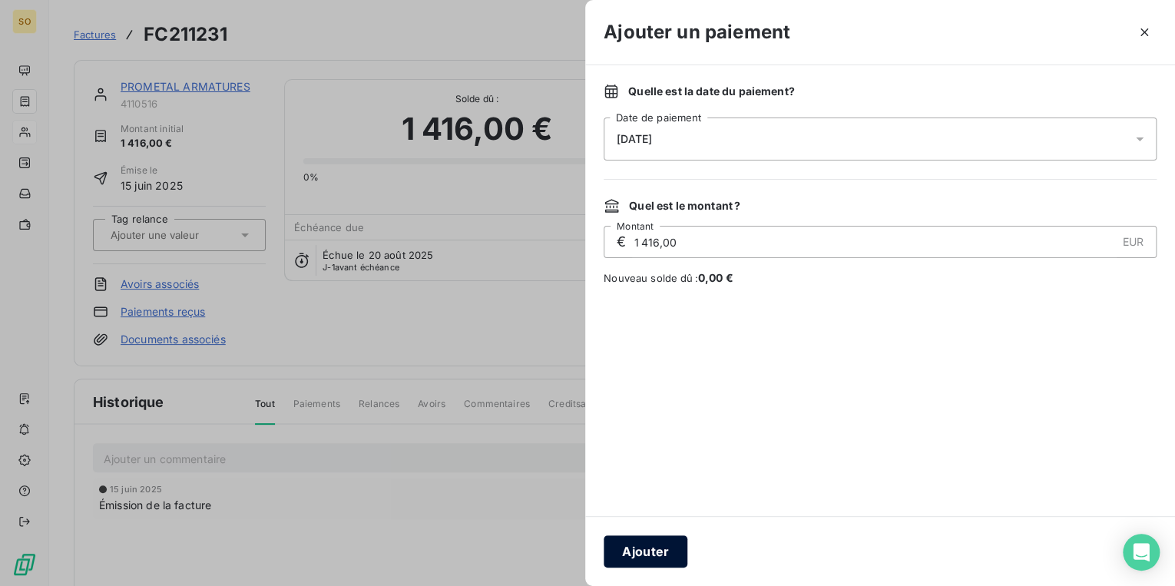
click at [657, 544] on button "Ajouter" at bounding box center [646, 551] width 84 height 32
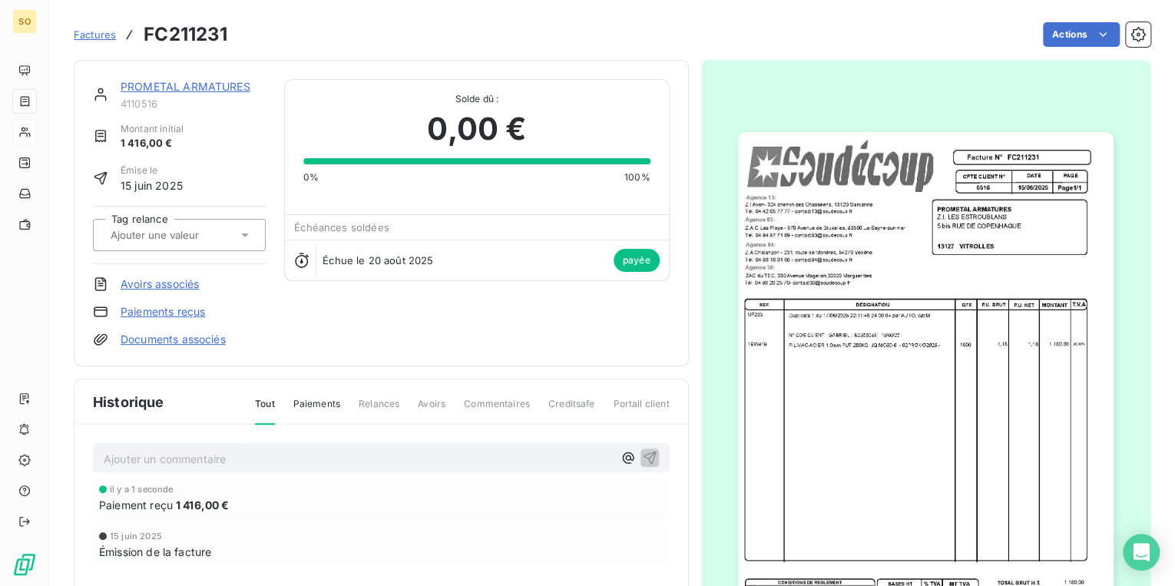
click at [105, 33] on span "Factures" at bounding box center [95, 34] width 42 height 12
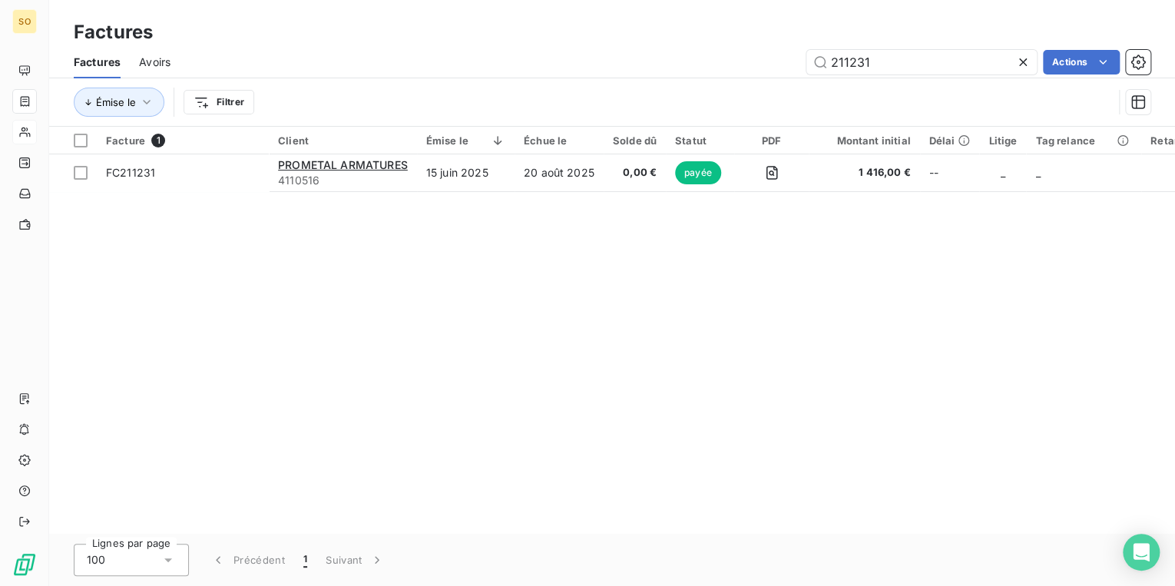
drag, startPoint x: 842, startPoint y: 61, endPoint x: 1167, endPoint y: 88, distance: 325.9
click at [1050, 84] on div "Factures Avoirs 211231 Actions Émise le Filtrer" at bounding box center [612, 86] width 1126 height 80
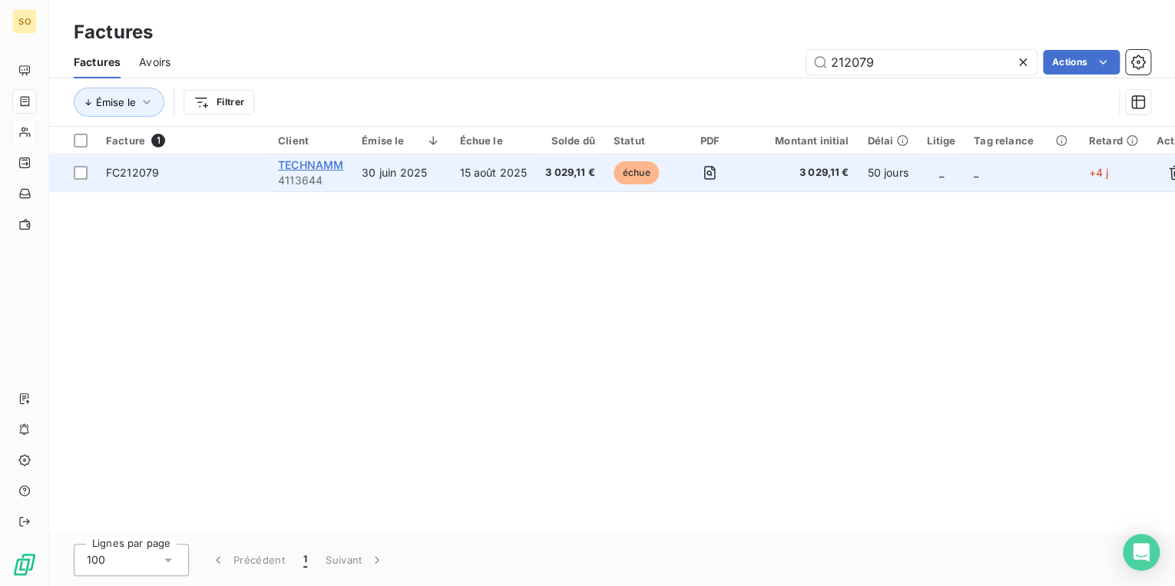
type input "212079"
click at [290, 161] on span "TECHNAMM" at bounding box center [310, 164] width 65 height 13
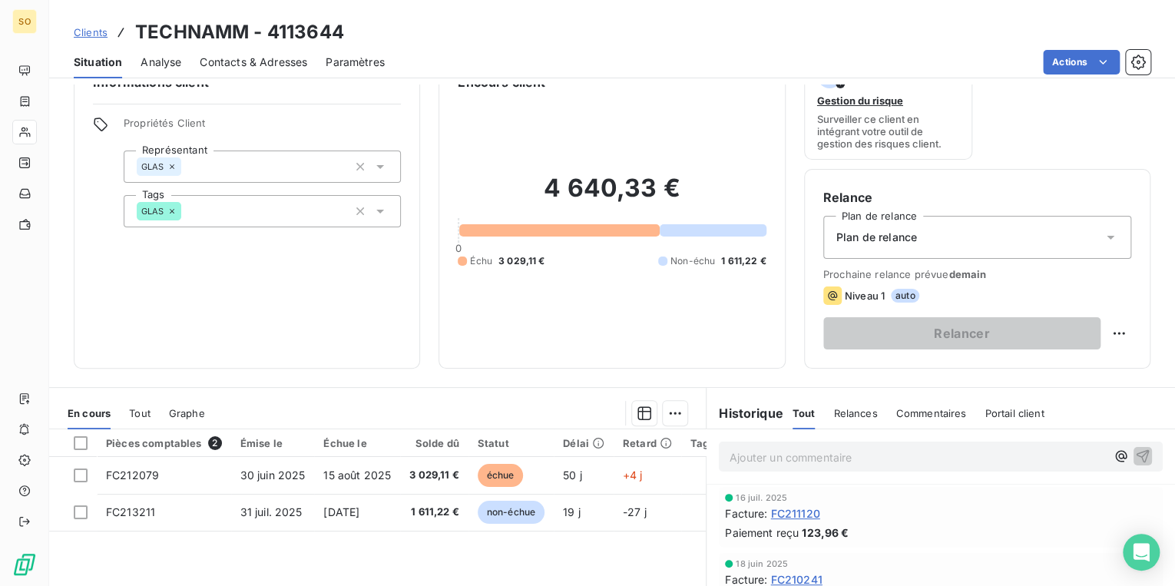
scroll to position [61, 0]
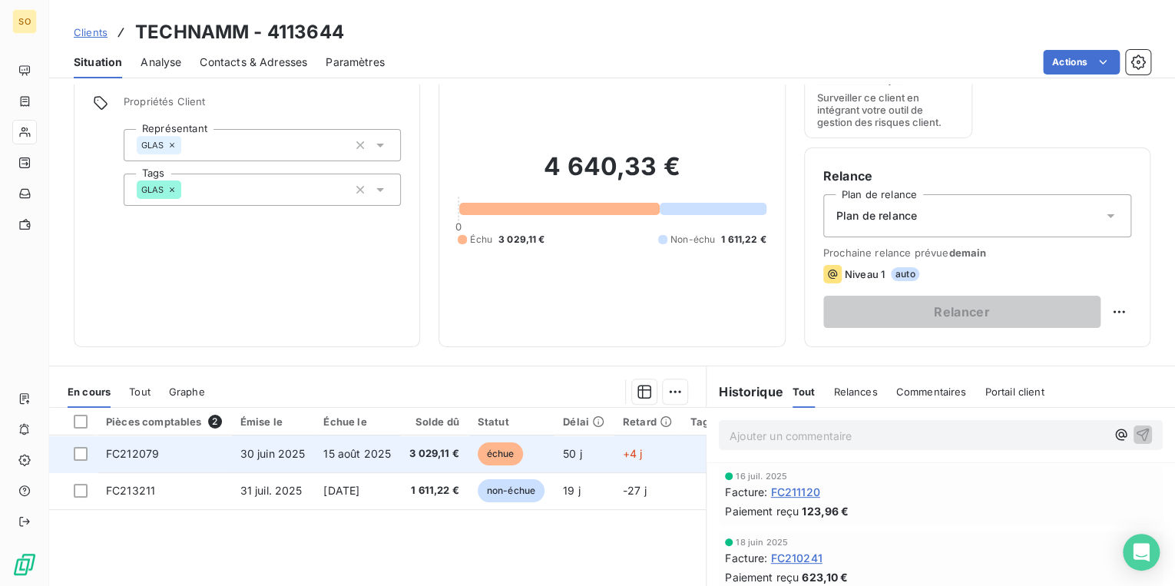
click at [495, 452] on span "échue" at bounding box center [501, 453] width 46 height 23
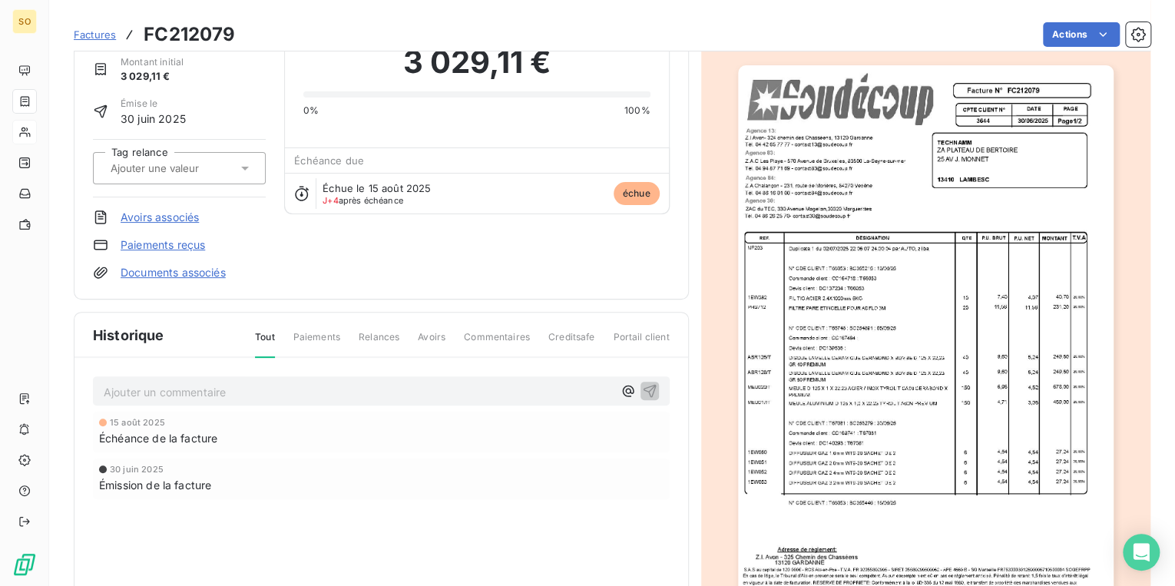
scroll to position [51, 0]
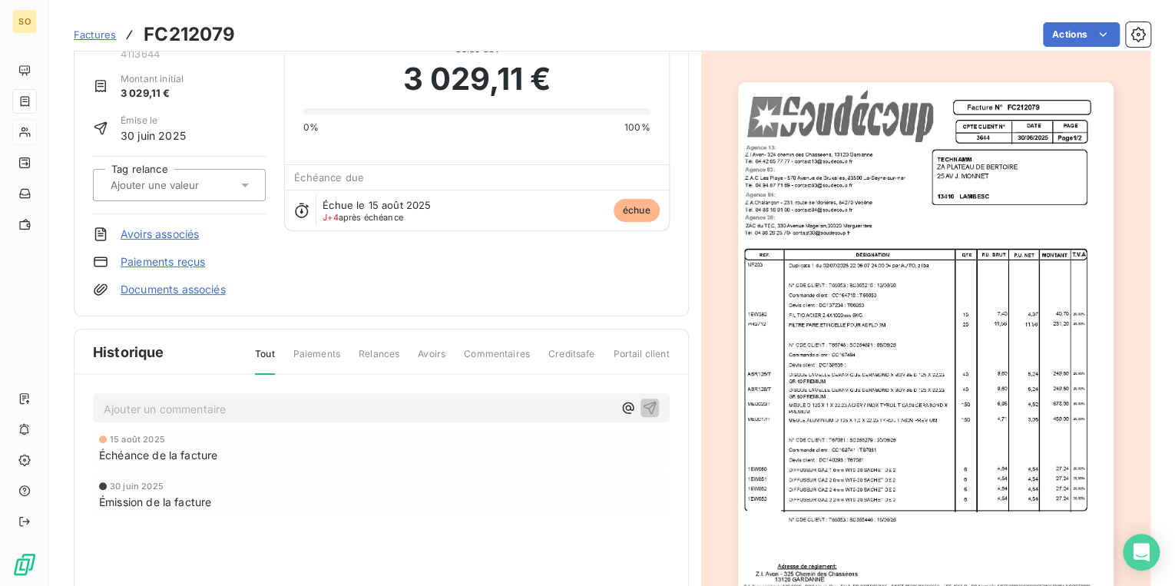
click at [943, 437] on img "button" at bounding box center [926, 347] width 376 height 531
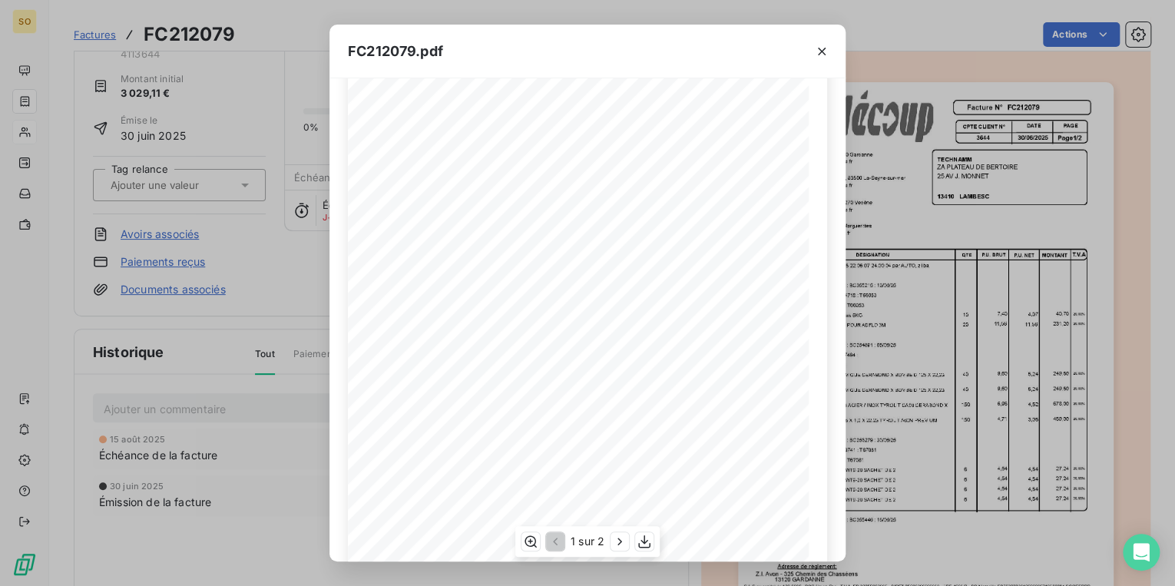
scroll to position [205, 0]
click at [614, 534] on icon "button" at bounding box center [619, 541] width 15 height 15
click at [816, 48] on icon "button" at bounding box center [821, 51] width 15 height 15
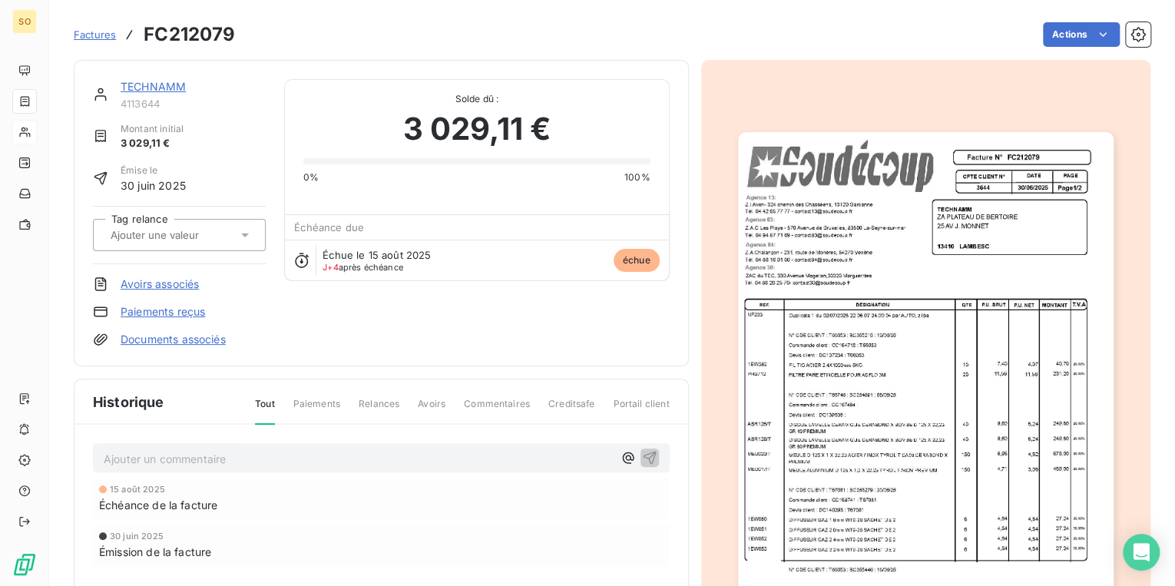
scroll to position [1, 0]
click at [157, 89] on link "TECHNAMM" at bounding box center [153, 86] width 65 height 13
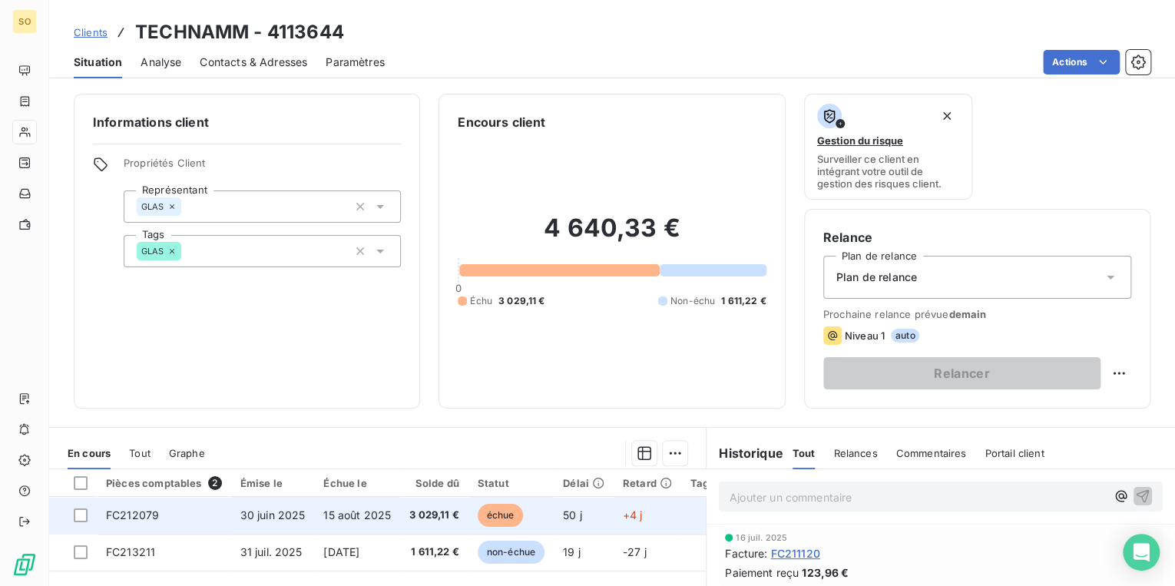
click at [510, 521] on span "échue" at bounding box center [501, 515] width 46 height 23
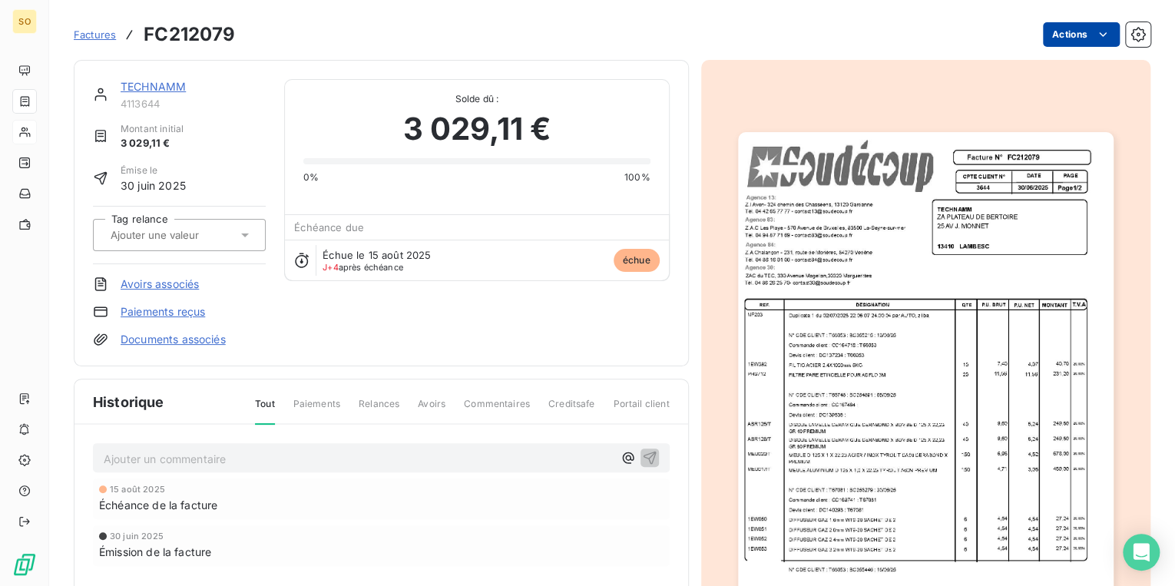
click at [1066, 22] on html "SO Factures FC212079 Actions TECHNAMM 4113644 Montant initial 3 029,11 € Émise …" at bounding box center [587, 293] width 1175 height 586
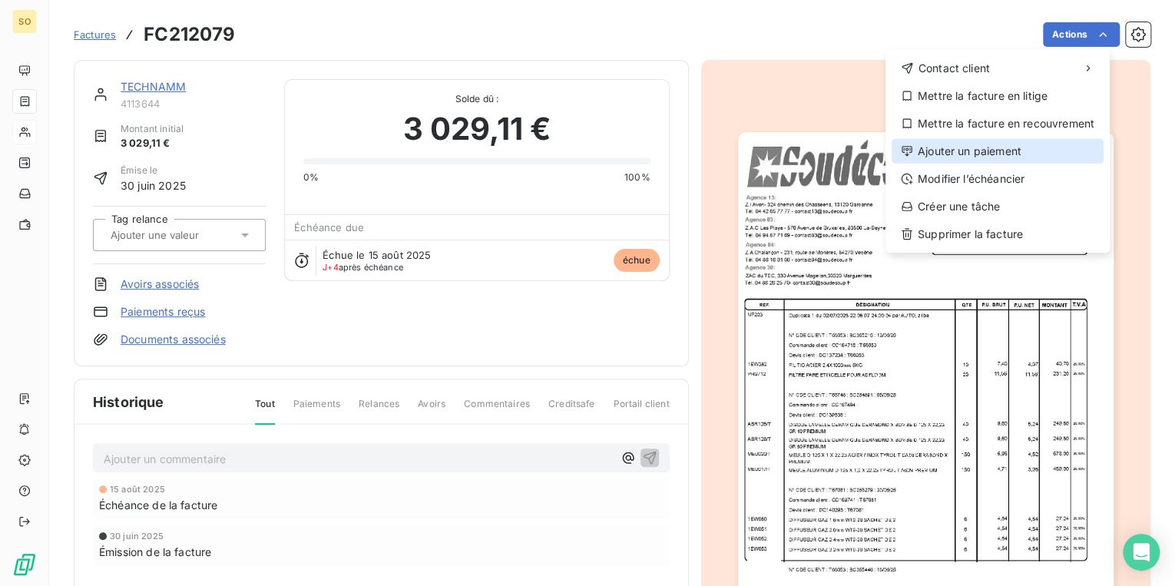
click at [960, 160] on div "Ajouter un paiement" at bounding box center [998, 151] width 212 height 25
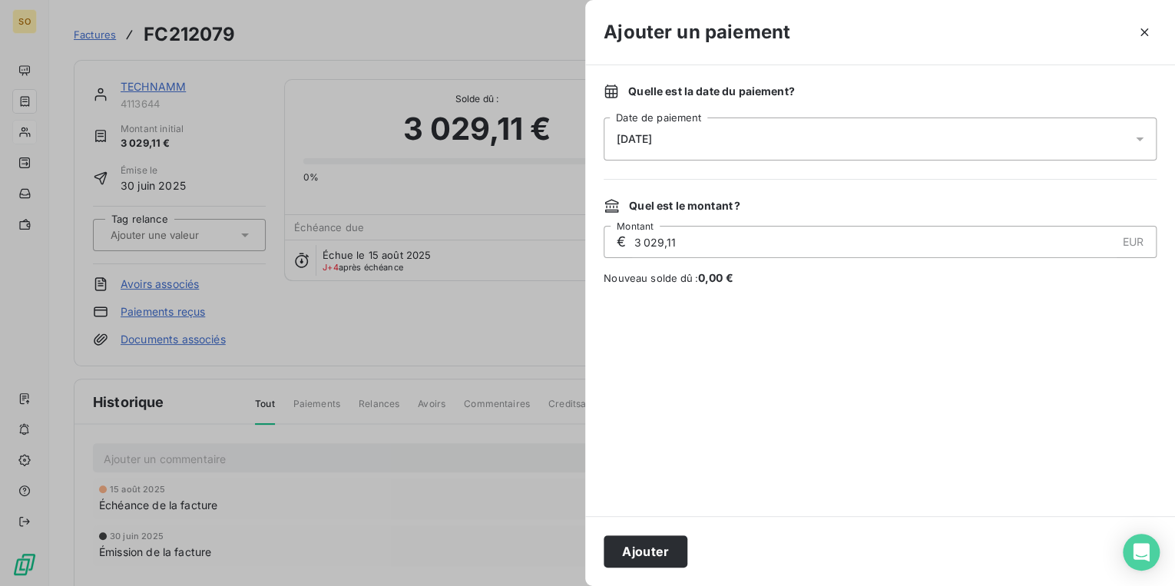
drag, startPoint x: 683, startPoint y: 242, endPoint x: 624, endPoint y: 247, distance: 58.5
click at [624, 247] on div "€ 3 029,11 EUR Montant" at bounding box center [880, 242] width 553 height 32
type input "2 988,41"
click at [646, 549] on button "Ajouter" at bounding box center [646, 551] width 84 height 32
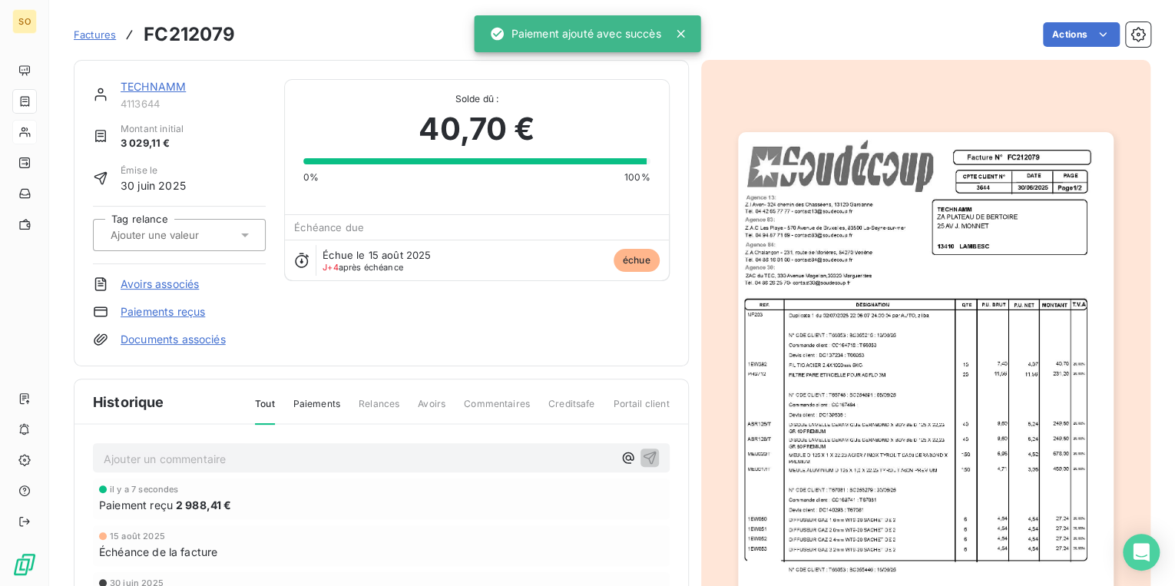
click at [123, 84] on link "TECHNAMM" at bounding box center [153, 86] width 65 height 13
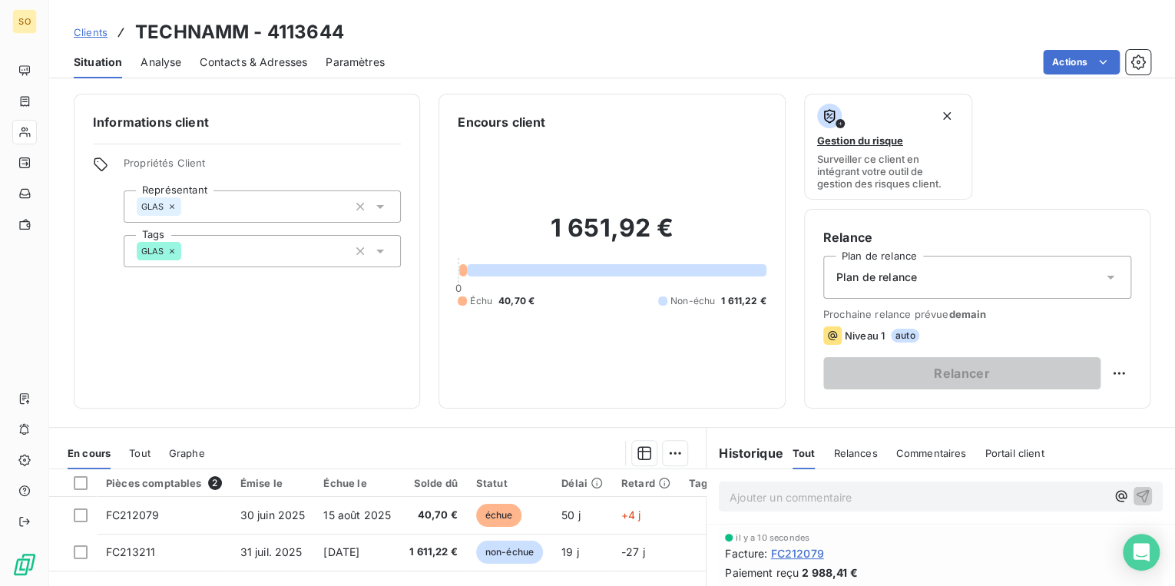
click at [776, 495] on p "Ajouter un commentaire ﻿" at bounding box center [918, 497] width 376 height 19
click at [783, 492] on span "réglement FC212079 avec un cart de 40.70€" at bounding box center [846, 495] width 233 height 13
click at [777, 496] on span "réglement FC212079 avec un cart de 40.70€" at bounding box center [846, 495] width 233 height 13
click at [1009, 498] on span "réglement d'un montant e 2988.41€ FC212079 avec un cart de 40.70€" at bounding box center [913, 495] width 367 height 13
click at [1014, 497] on span "réglement d'un montant e 2988.41€ FC212079 avec un cart de 40.70€" at bounding box center [913, 495] width 367 height 13
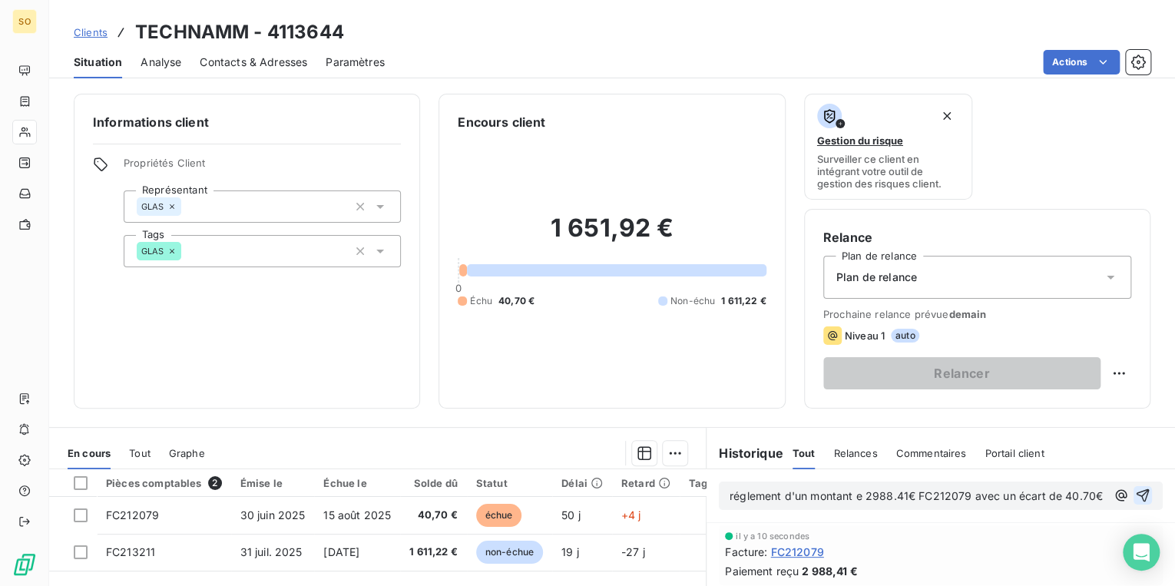
click at [1137, 502] on icon "button" at bounding box center [1143, 495] width 13 height 13
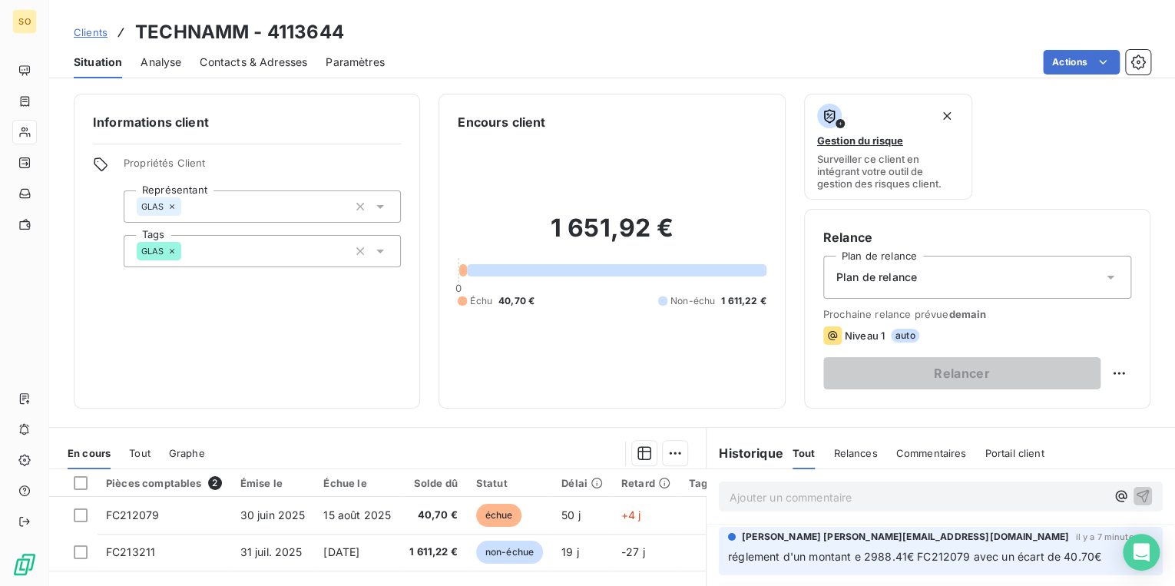
click at [83, 31] on span "Clients" at bounding box center [91, 32] width 34 height 12
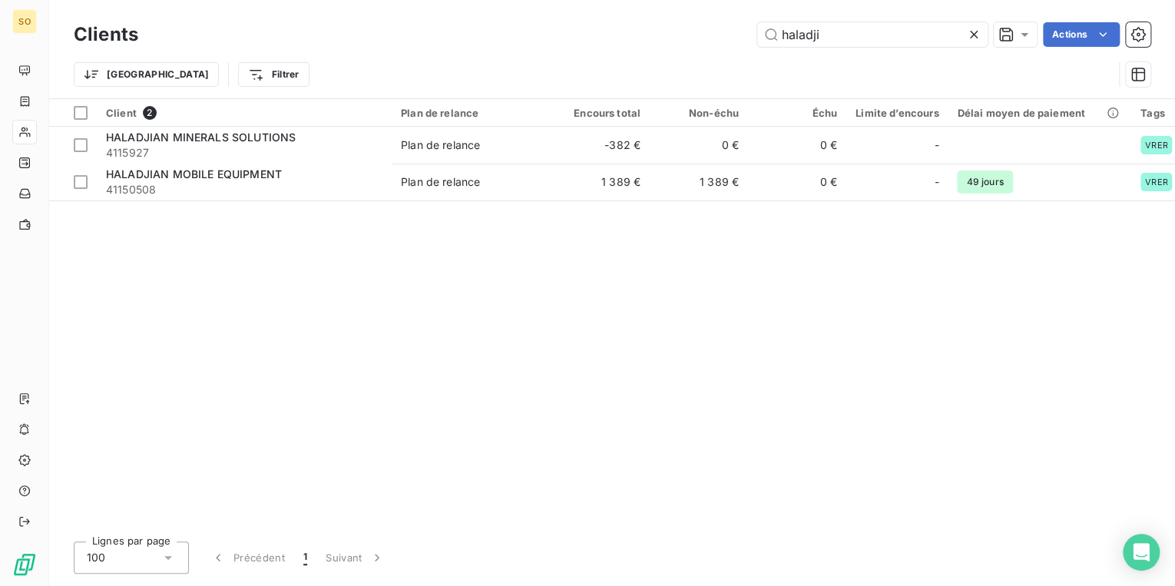
drag, startPoint x: 780, startPoint y: 34, endPoint x: 1111, endPoint y: 19, distance: 331.3
click at [1014, 34] on div "haladji Actions" at bounding box center [654, 34] width 994 height 25
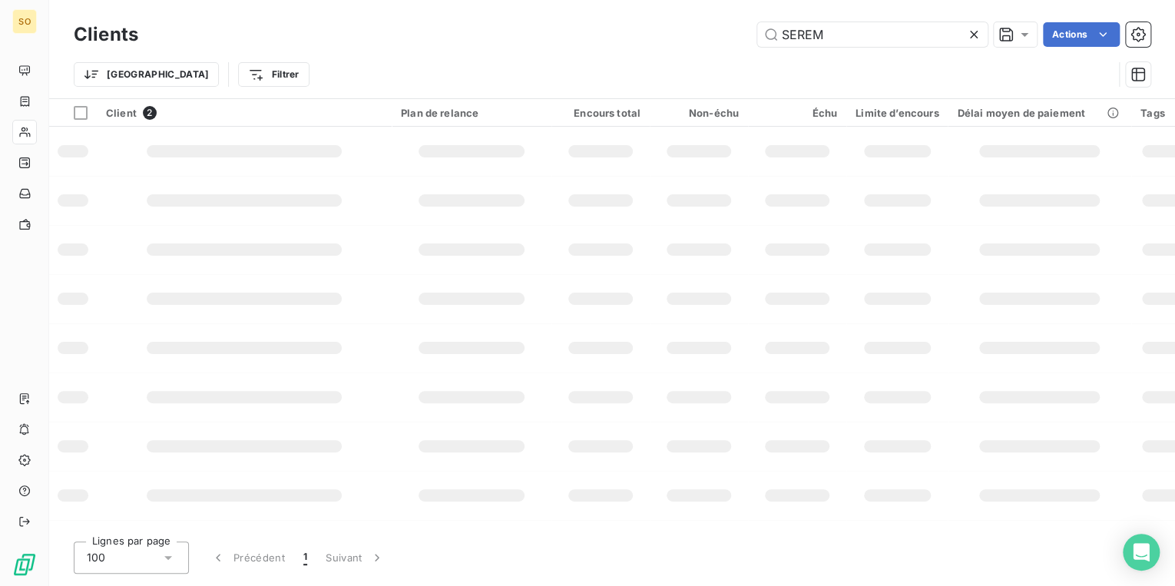
type input "SEREM"
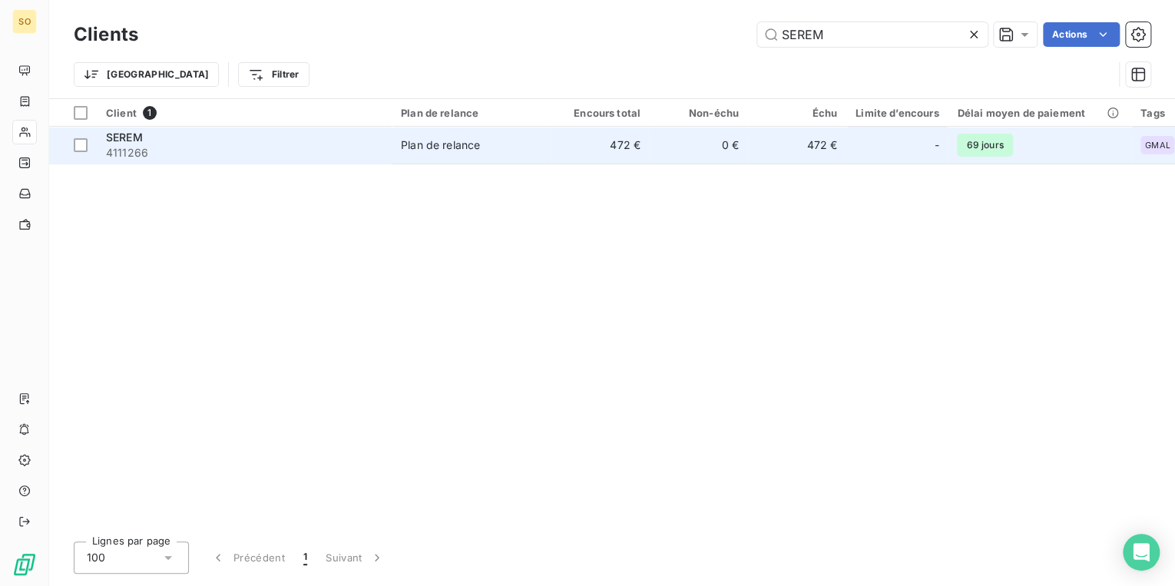
click at [288, 136] on div "SEREM" at bounding box center [244, 137] width 276 height 15
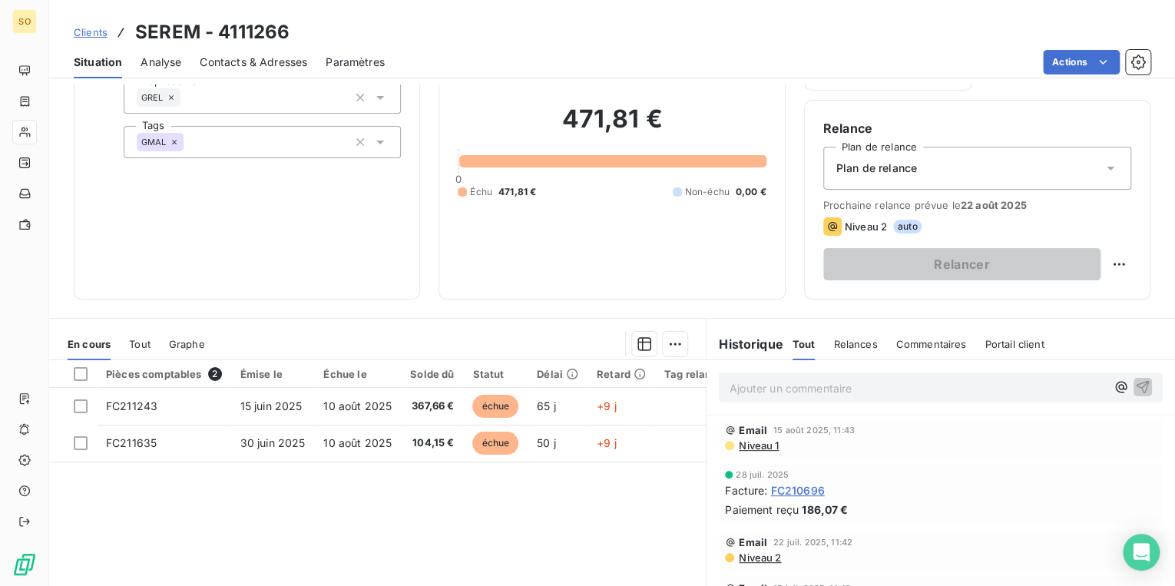
scroll to position [123, 0]
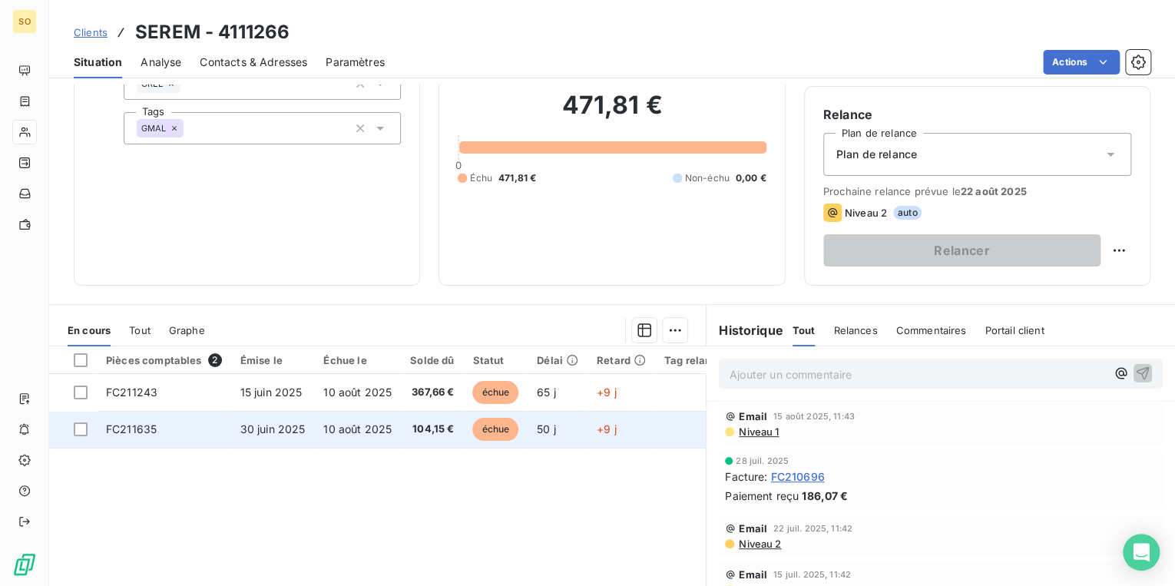
click at [497, 433] on span "échue" at bounding box center [495, 429] width 46 height 23
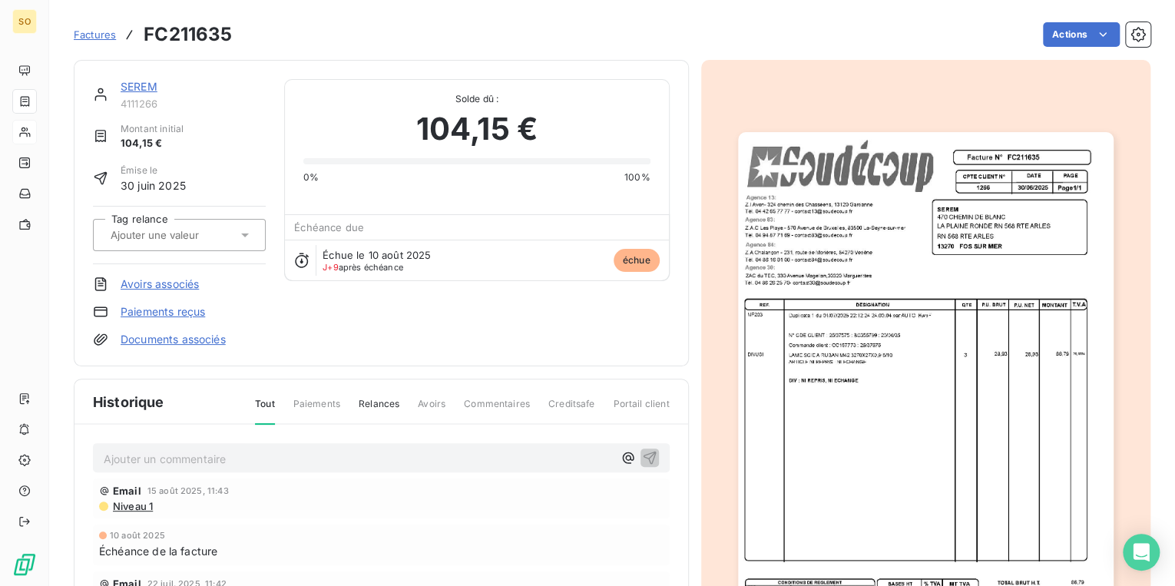
click at [849, 273] on img "button" at bounding box center [926, 397] width 376 height 531
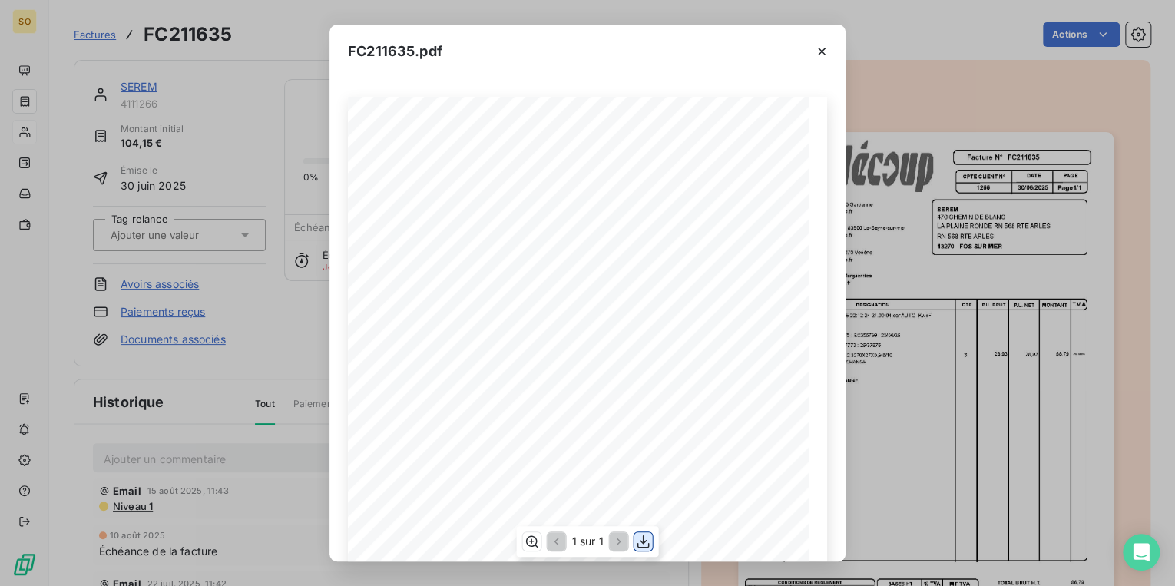
click at [647, 544] on icon "button" at bounding box center [643, 541] width 15 height 15
click at [824, 54] on icon "button" at bounding box center [822, 52] width 8 height 8
